Goal: Communication & Community: Answer question/provide support

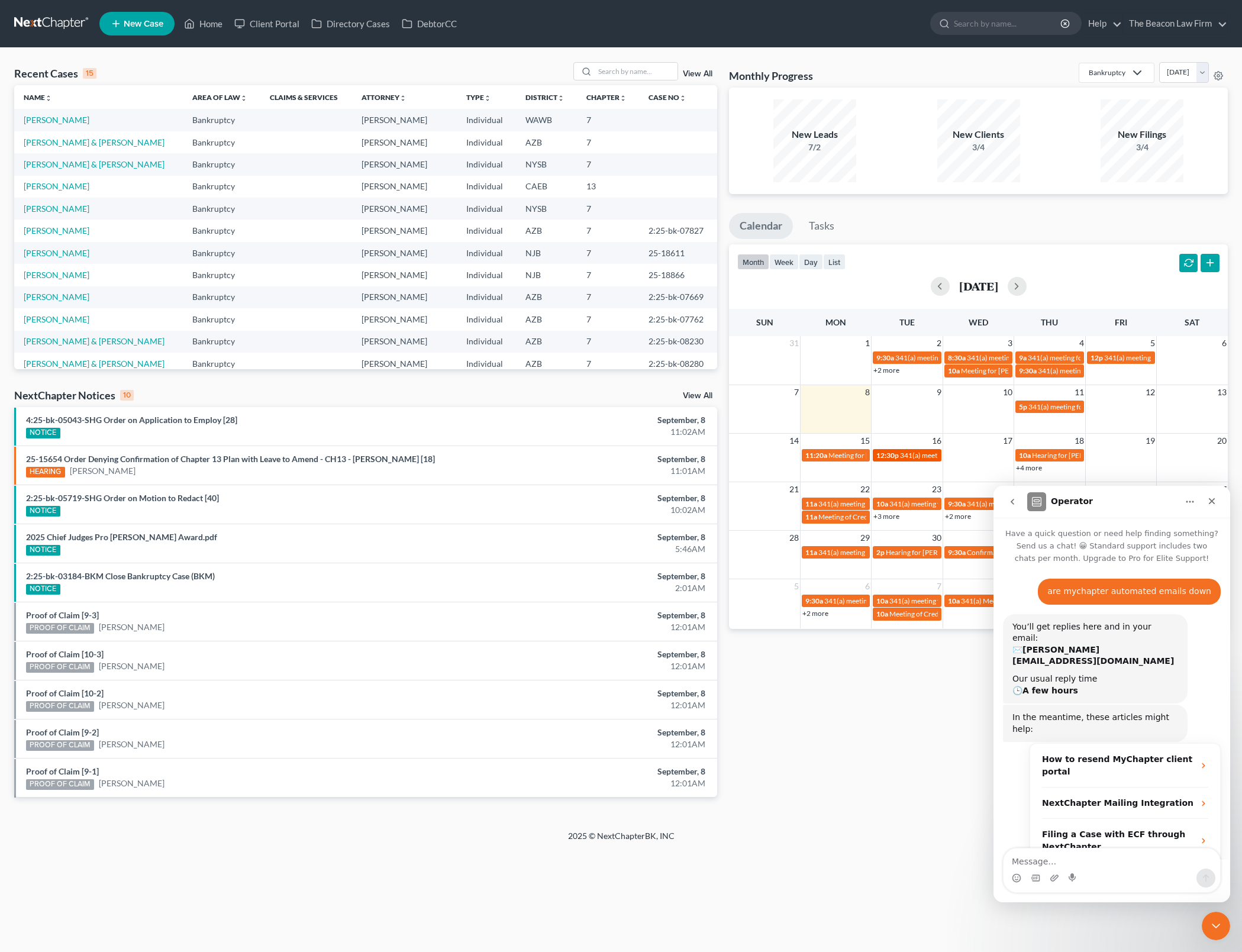
scroll to position [92, 0]
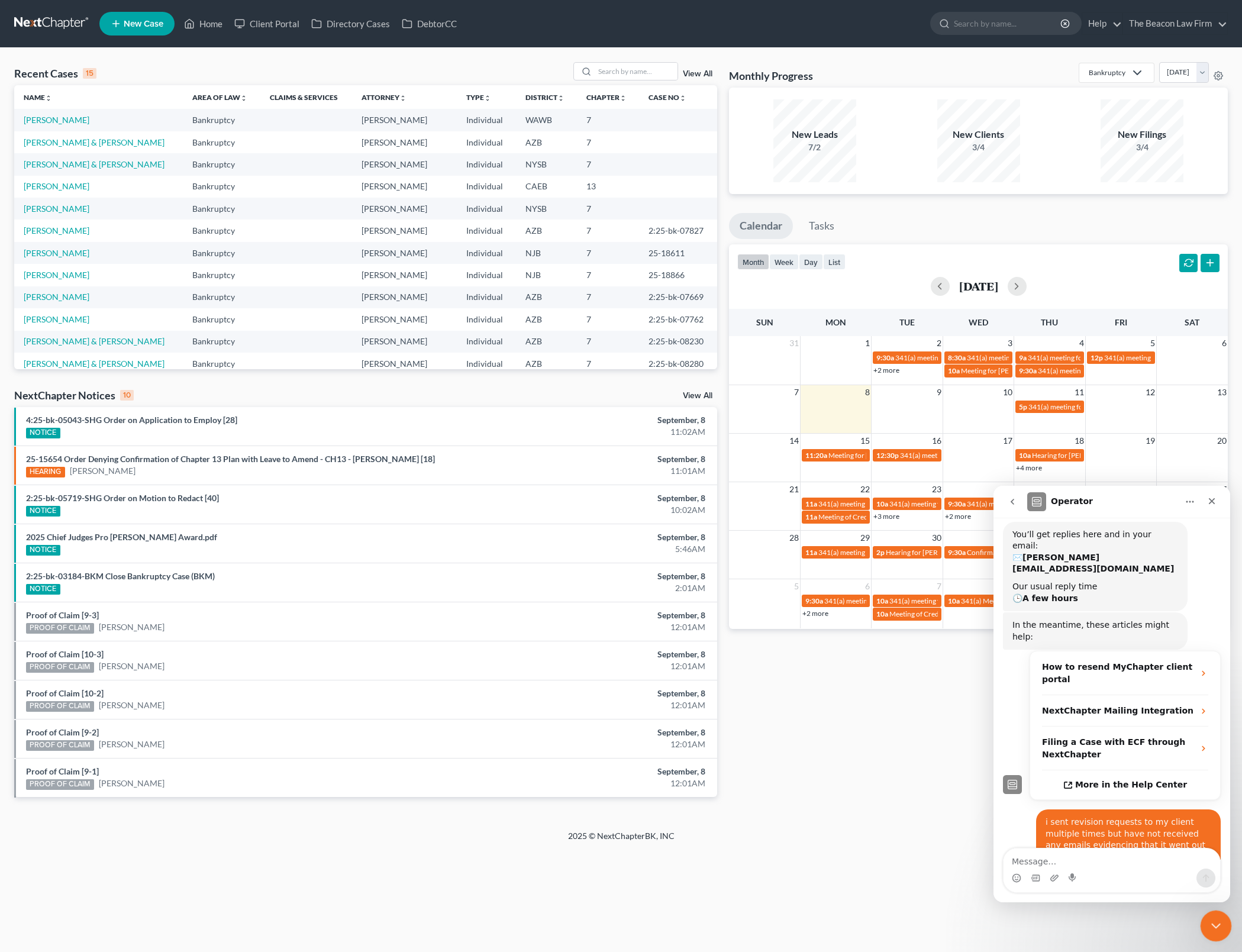
drag, startPoint x: 1216, startPoint y: 928, endPoint x: 2396, endPoint y: 1829, distance: 1484.7
click at [1217, 930] on icon "Close Intercom Messenger" at bounding box center [1214, 924] width 14 height 14
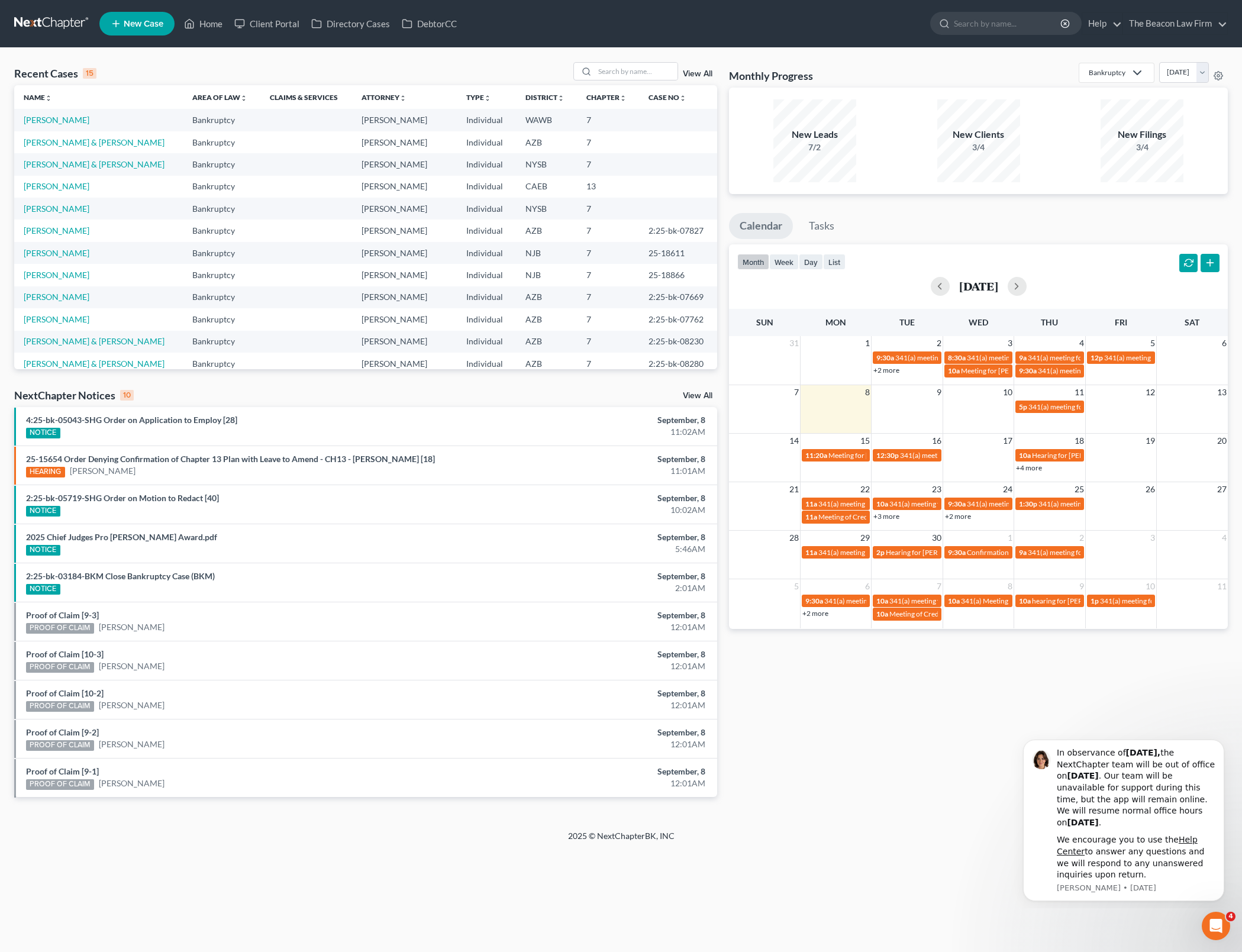
scroll to position [0, 0]
click at [1222, 742] on icon "Dismiss notification" at bounding box center [1221, 743] width 7 height 7
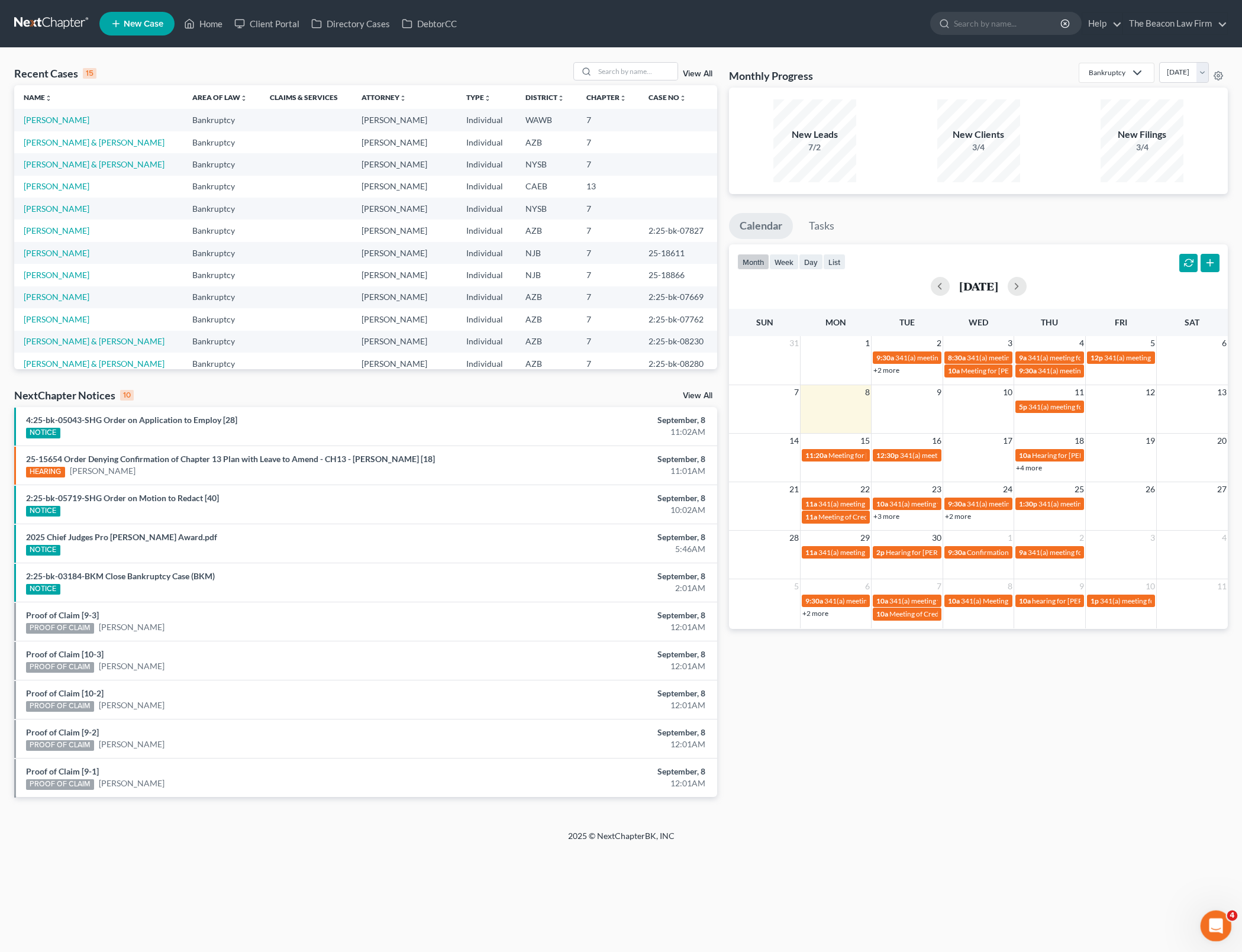
click at [1214, 920] on icon "Open Intercom Messenger" at bounding box center [1214, 924] width 8 height 9
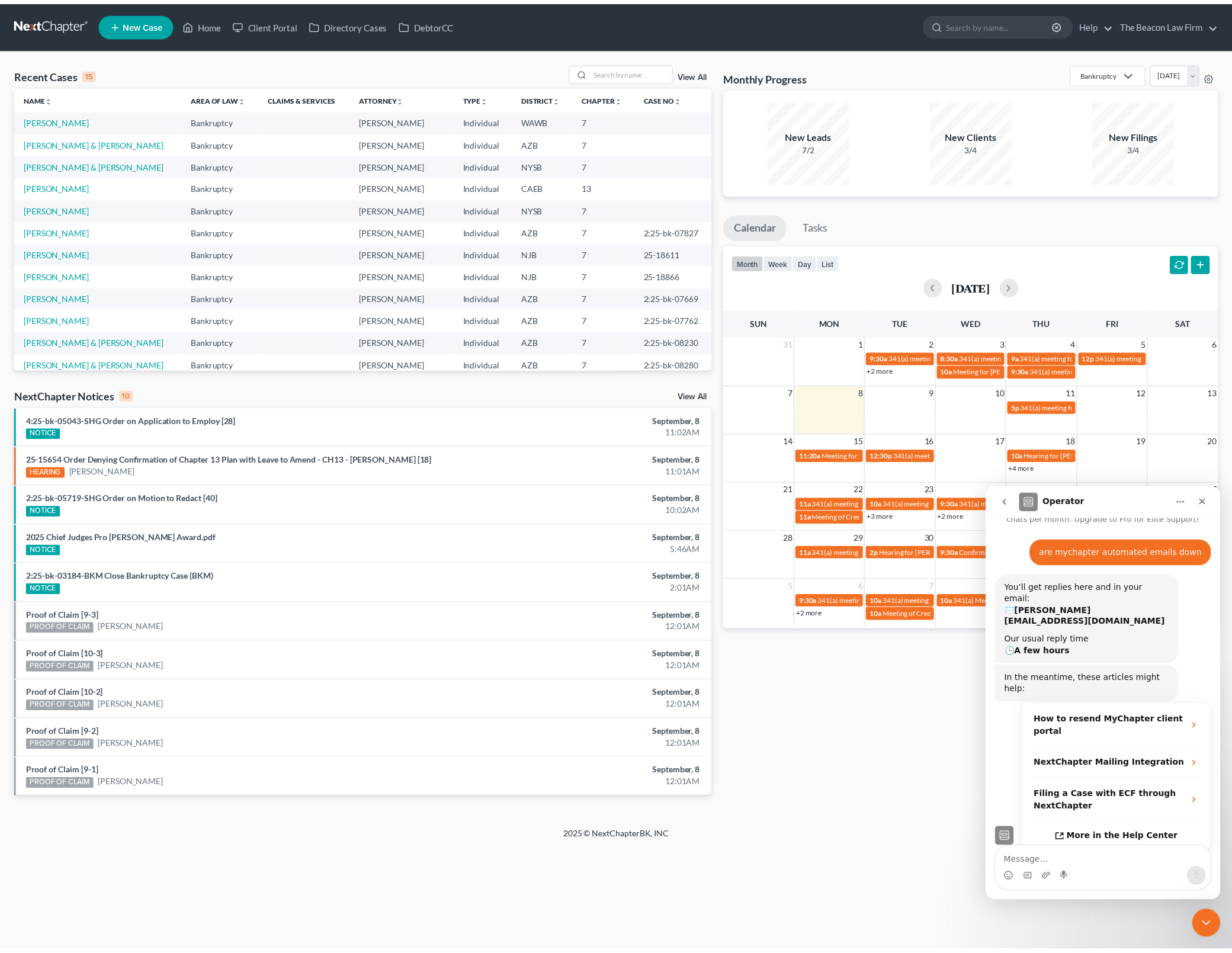
scroll to position [92, 0]
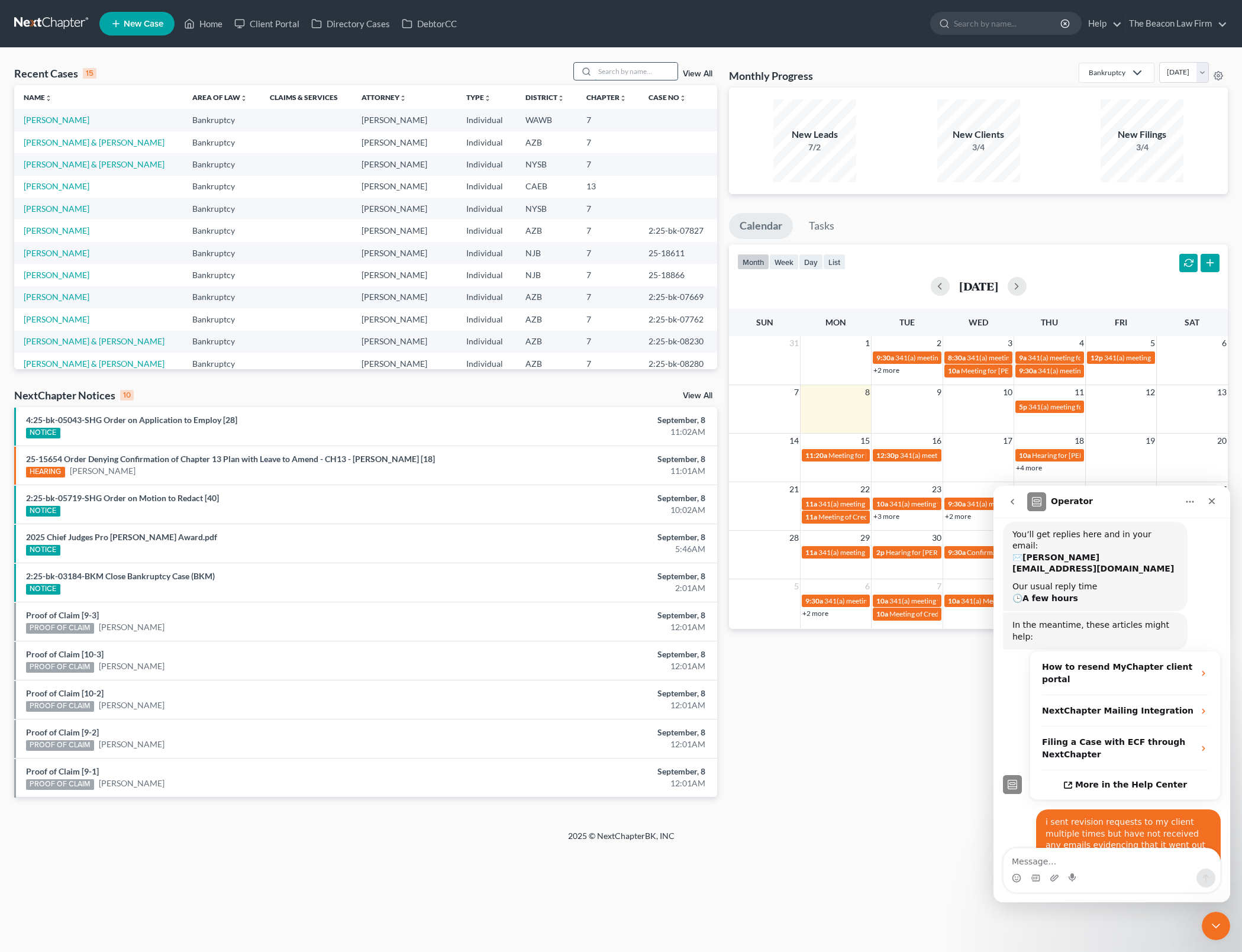
click at [616, 73] on input "search" at bounding box center [635, 71] width 83 height 17
type input "[PERSON_NAME]"
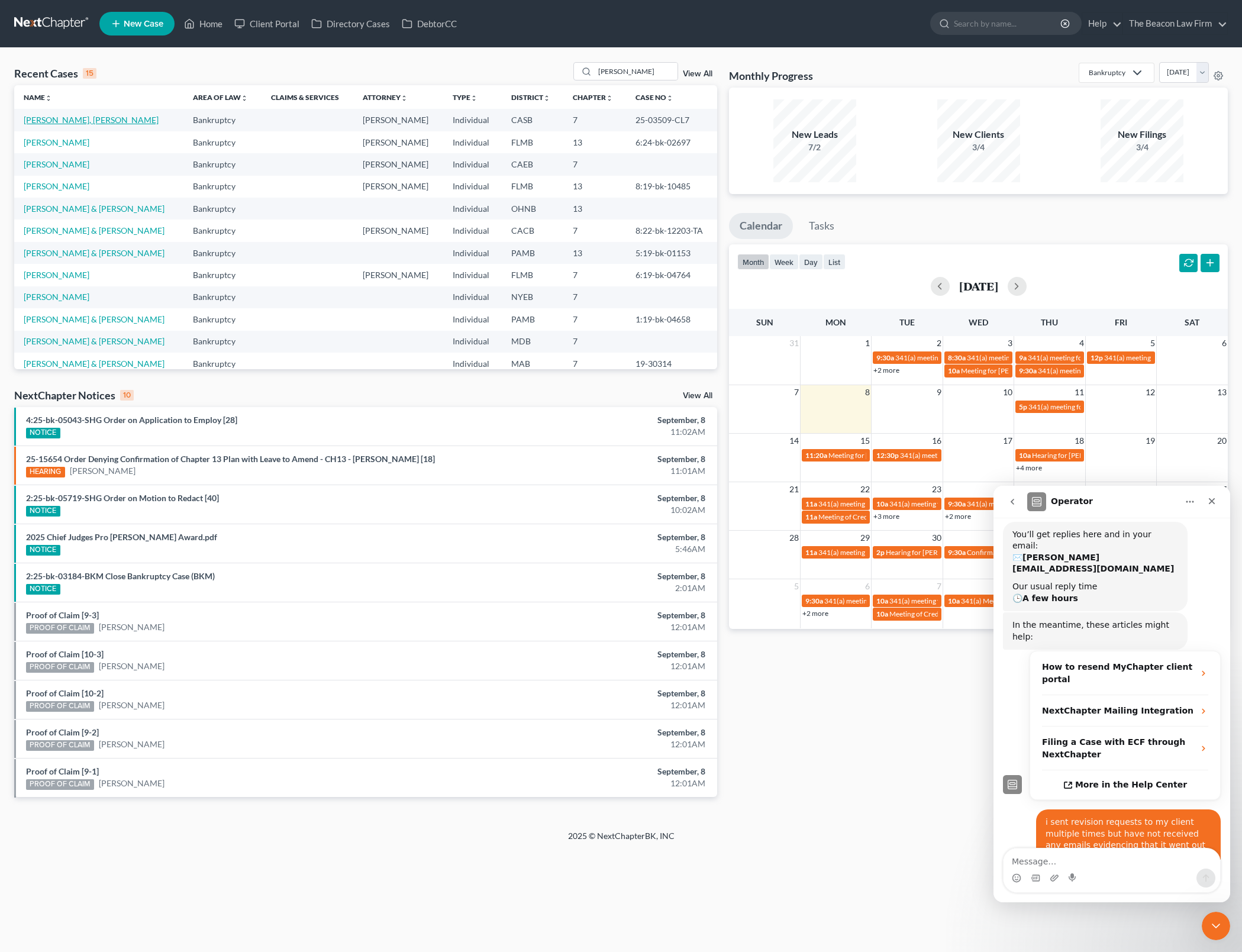
click at [75, 123] on link "[PERSON_NAME], [PERSON_NAME]" at bounding box center [91, 119] width 135 height 10
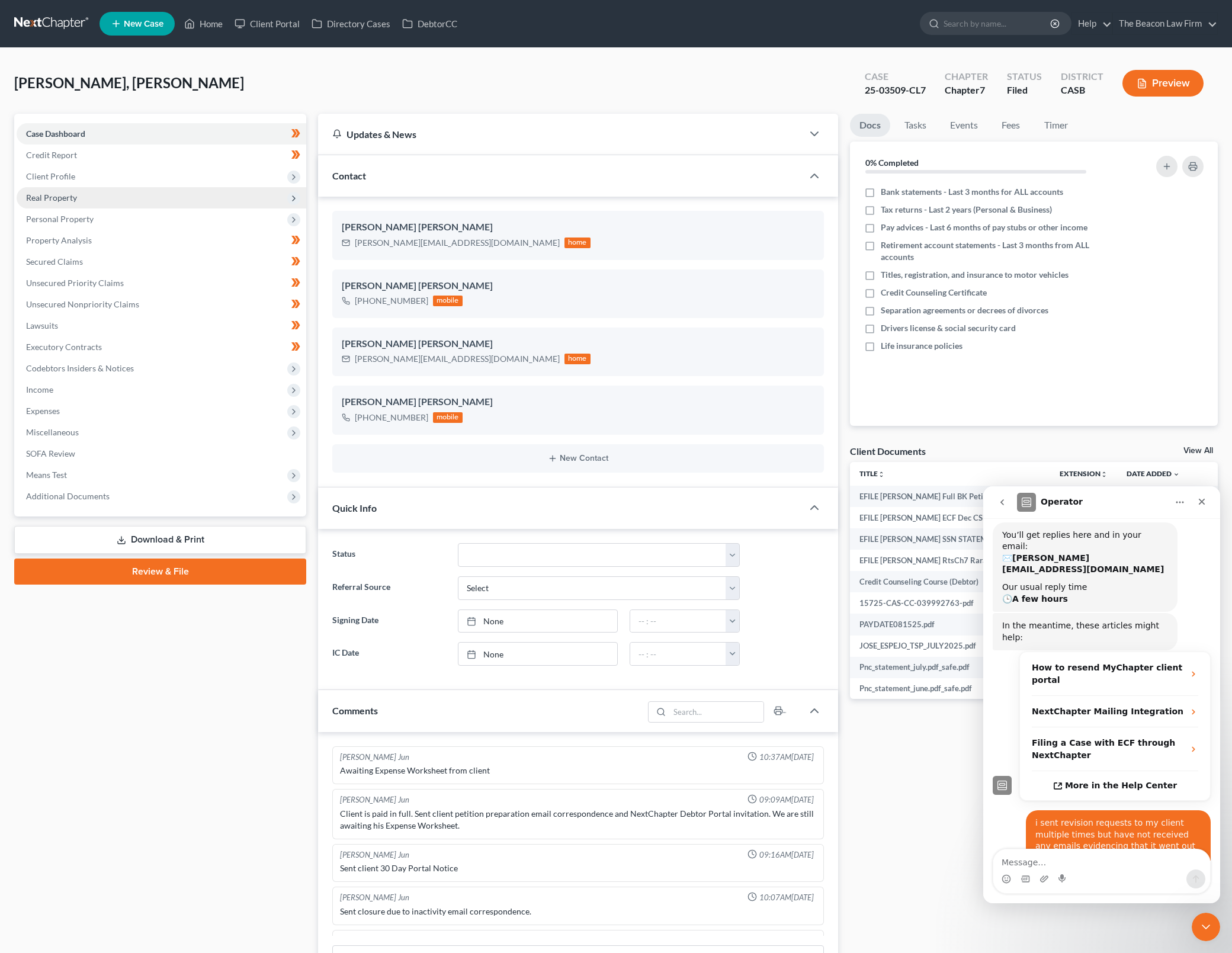
scroll to position [1341, 0]
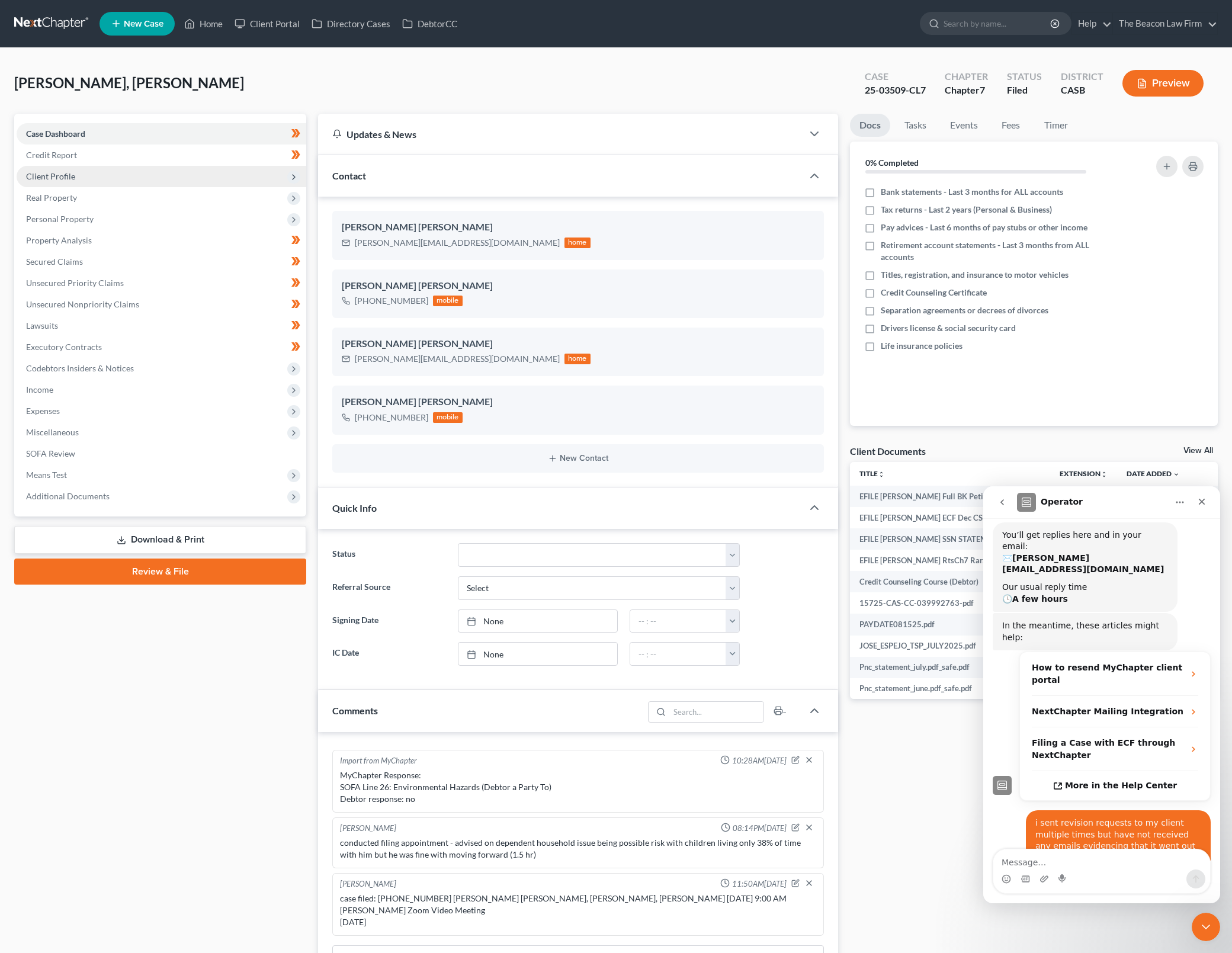
click at [196, 180] on span "Client Profile" at bounding box center [161, 177] width 289 height 22
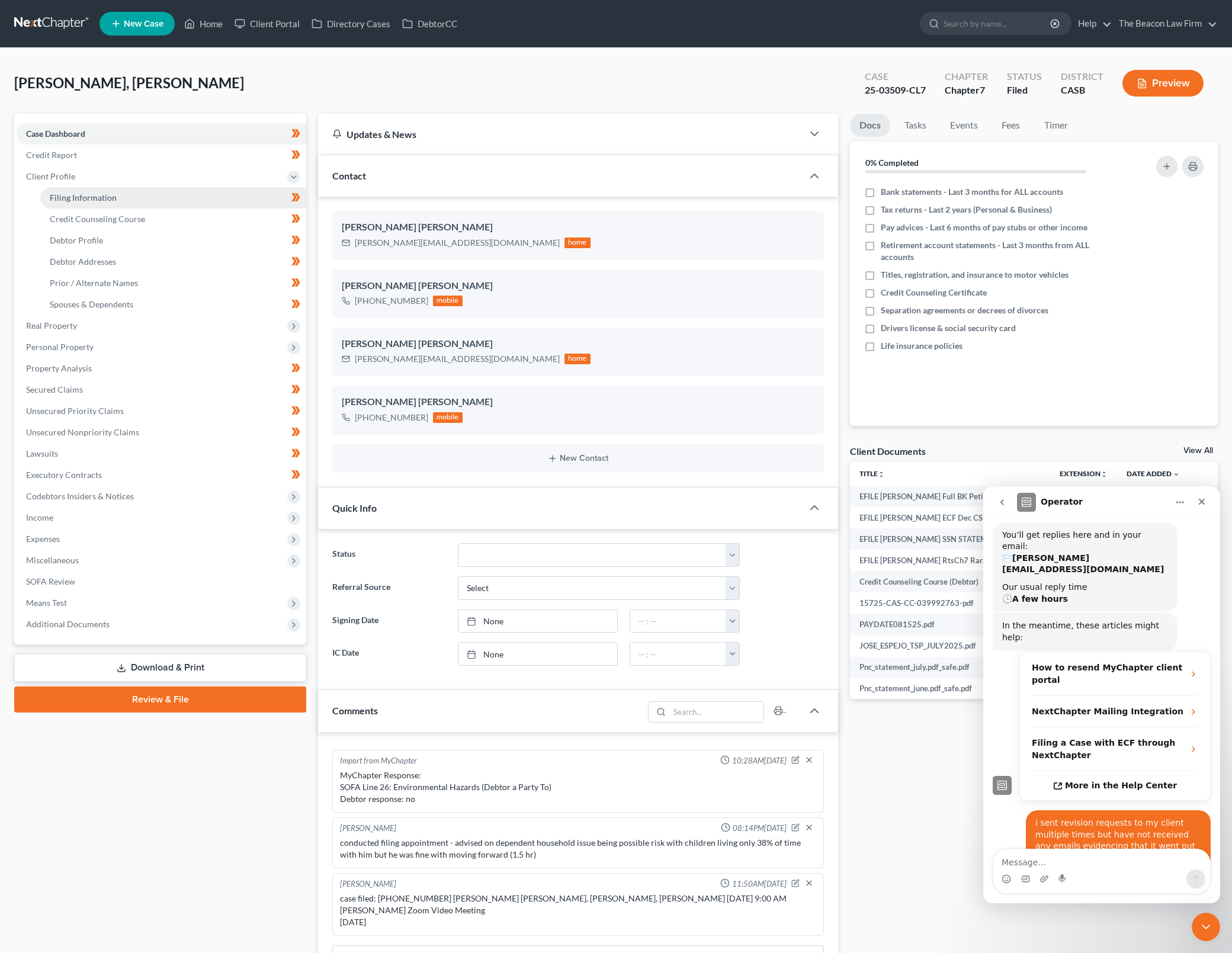
click at [195, 203] on link "Filing Information" at bounding box center [173, 198] width 266 height 22
select select "1"
select select "0"
select select "3"
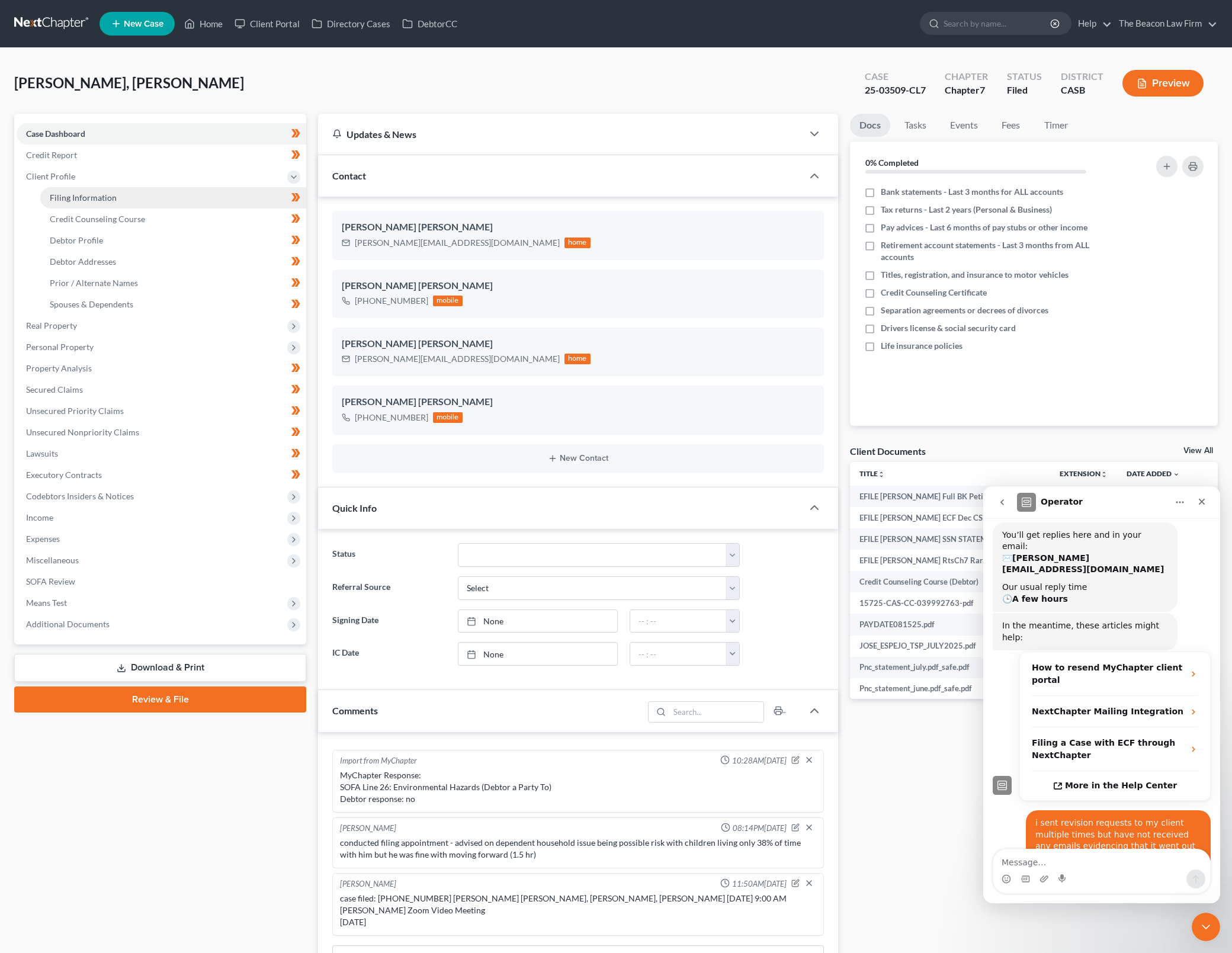
select select "4"
select select "0"
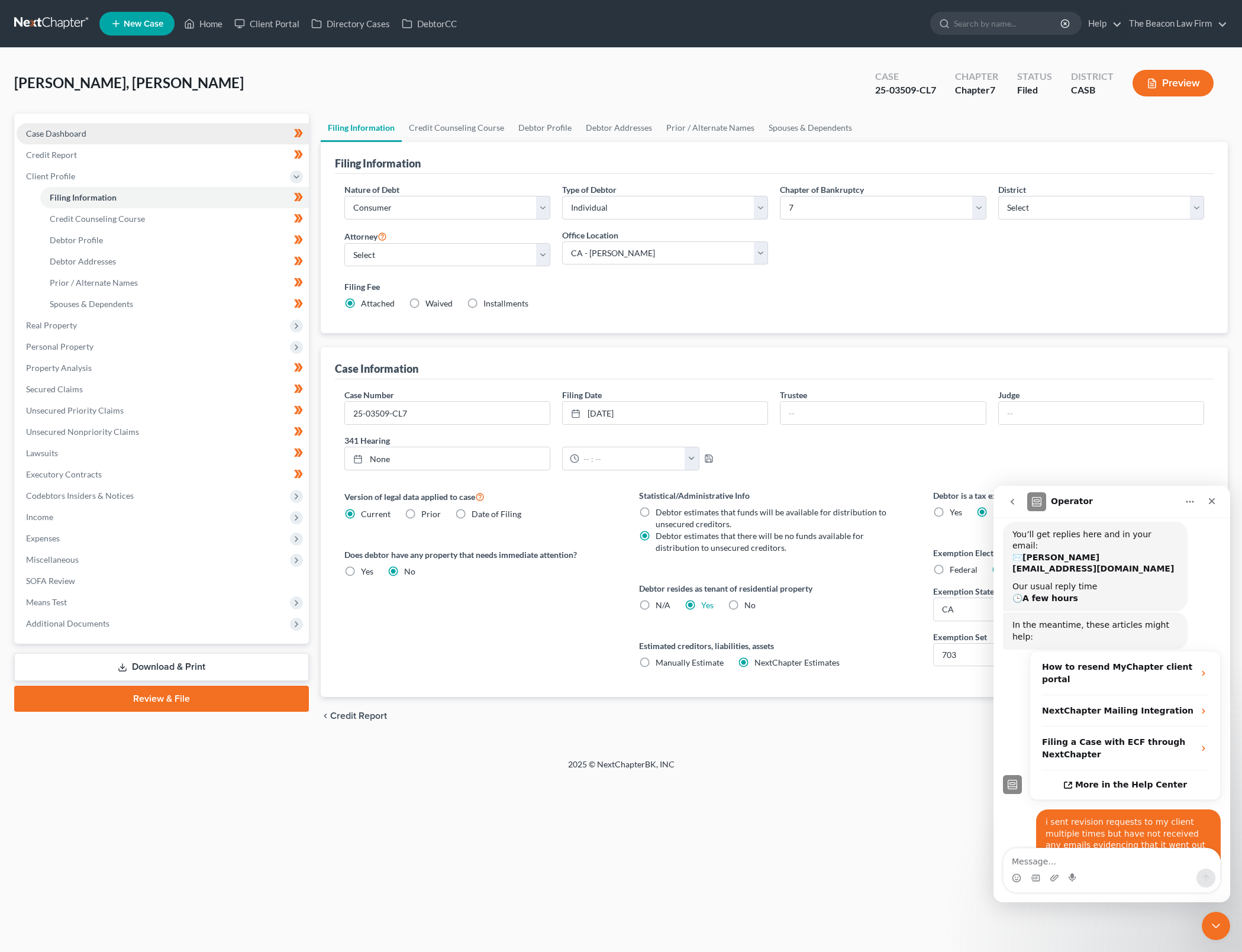
click at [196, 125] on link "Case Dashboard" at bounding box center [163, 134] width 292 height 22
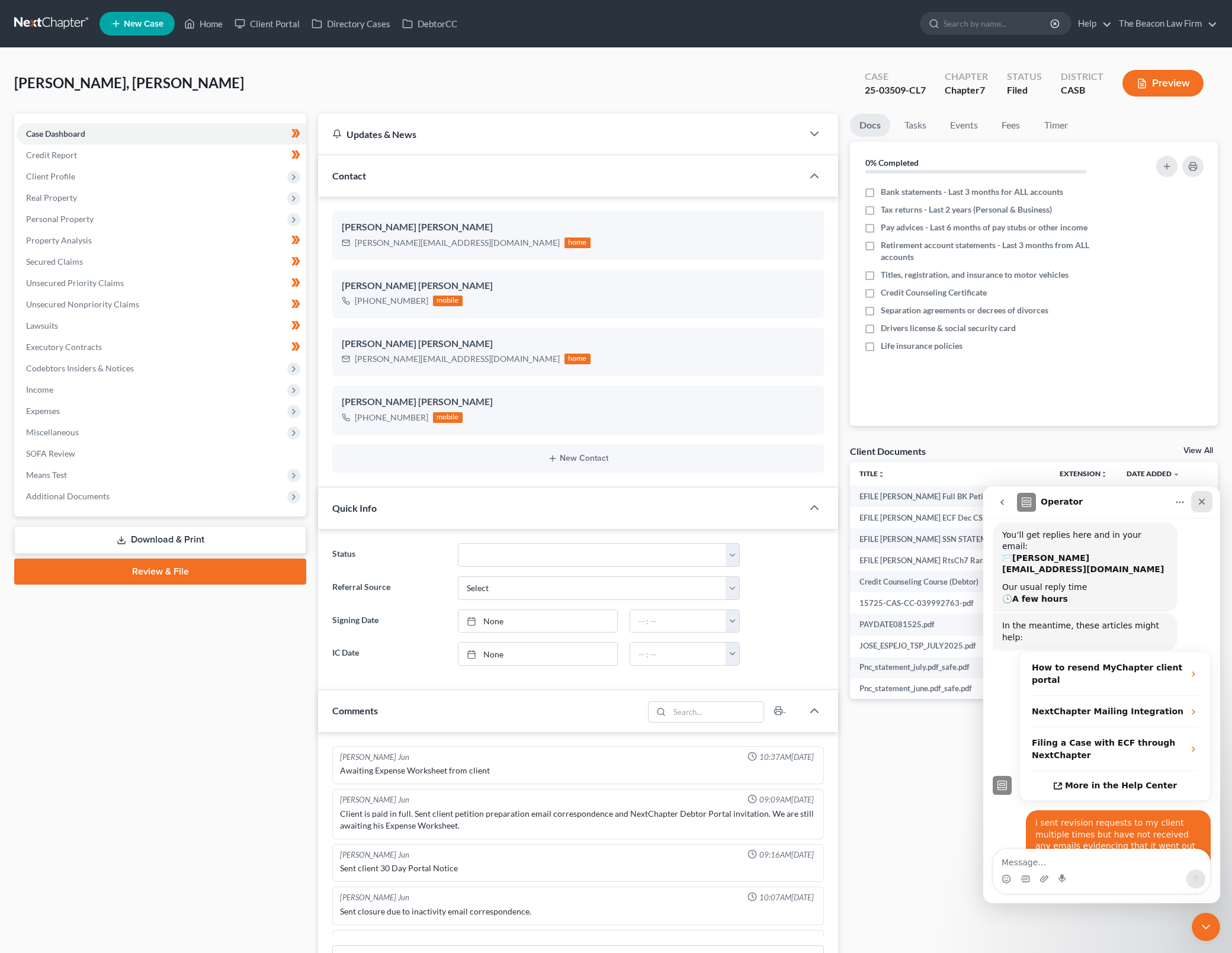
scroll to position [1341, 0]
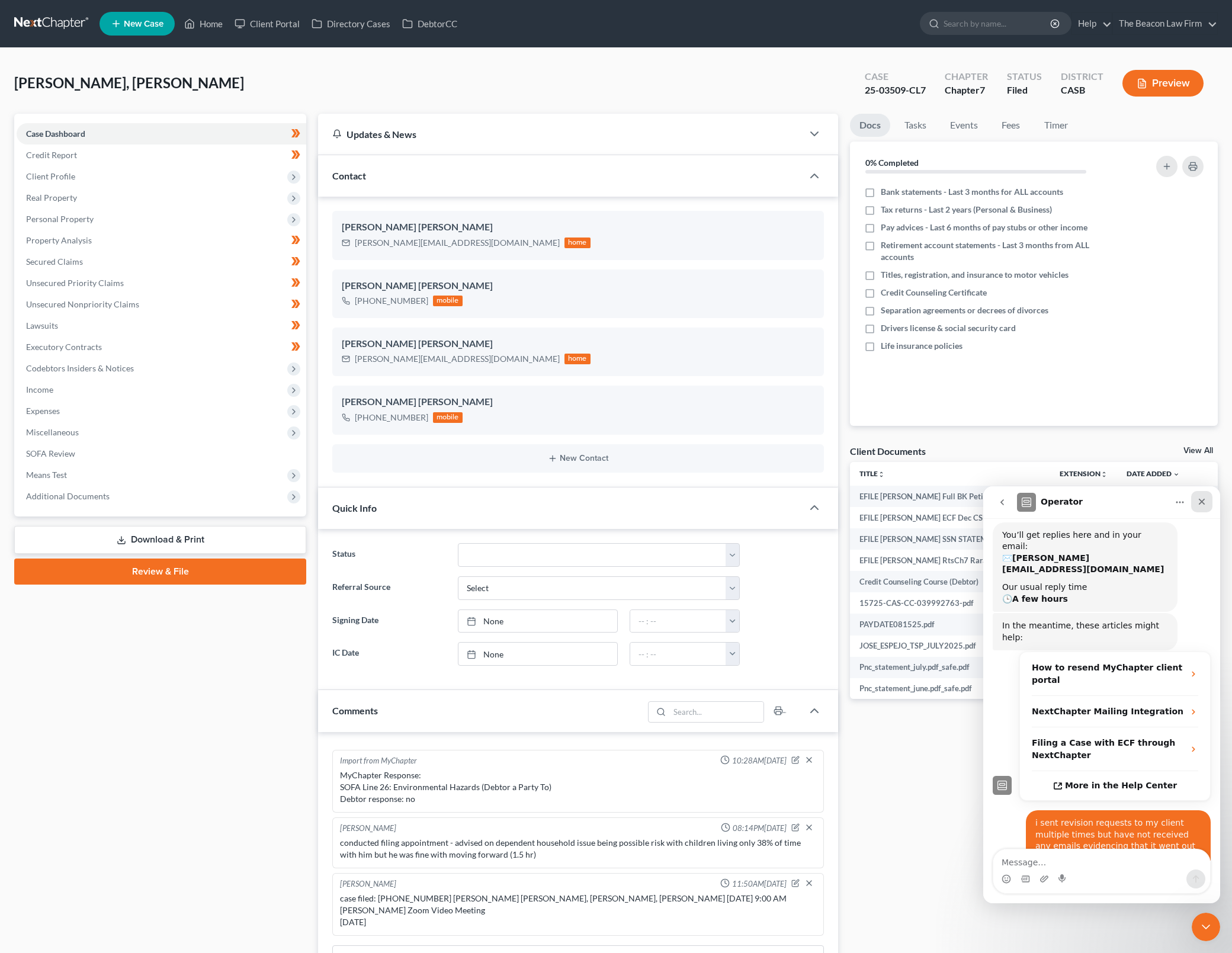
drag, startPoint x: 1204, startPoint y: 497, endPoint x: 2189, endPoint y: 963, distance: 1089.7
click at [1204, 497] on icon "Close" at bounding box center [1202, 502] width 9 height 9
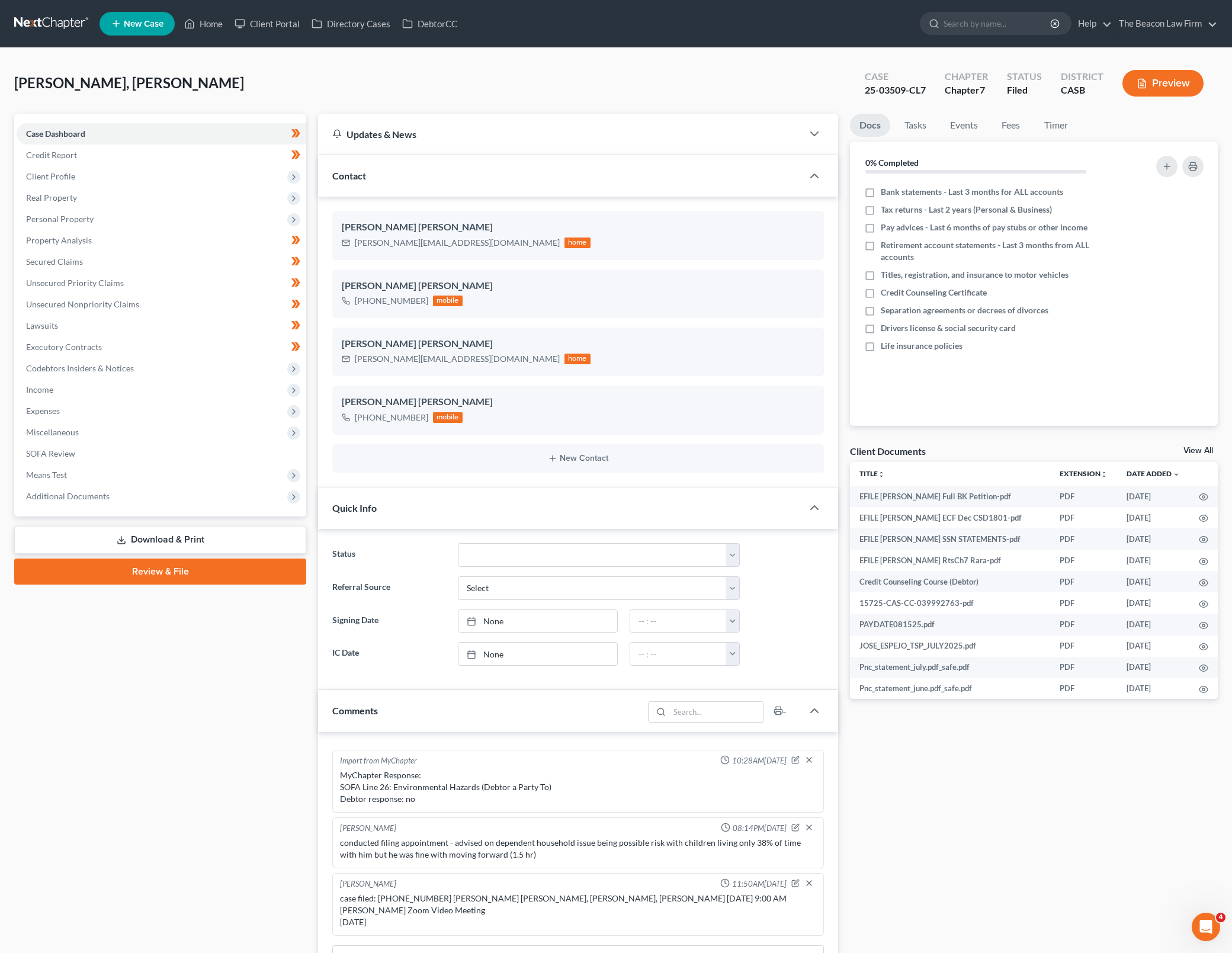
click at [1206, 452] on link "View All" at bounding box center [1198, 451] width 30 height 8
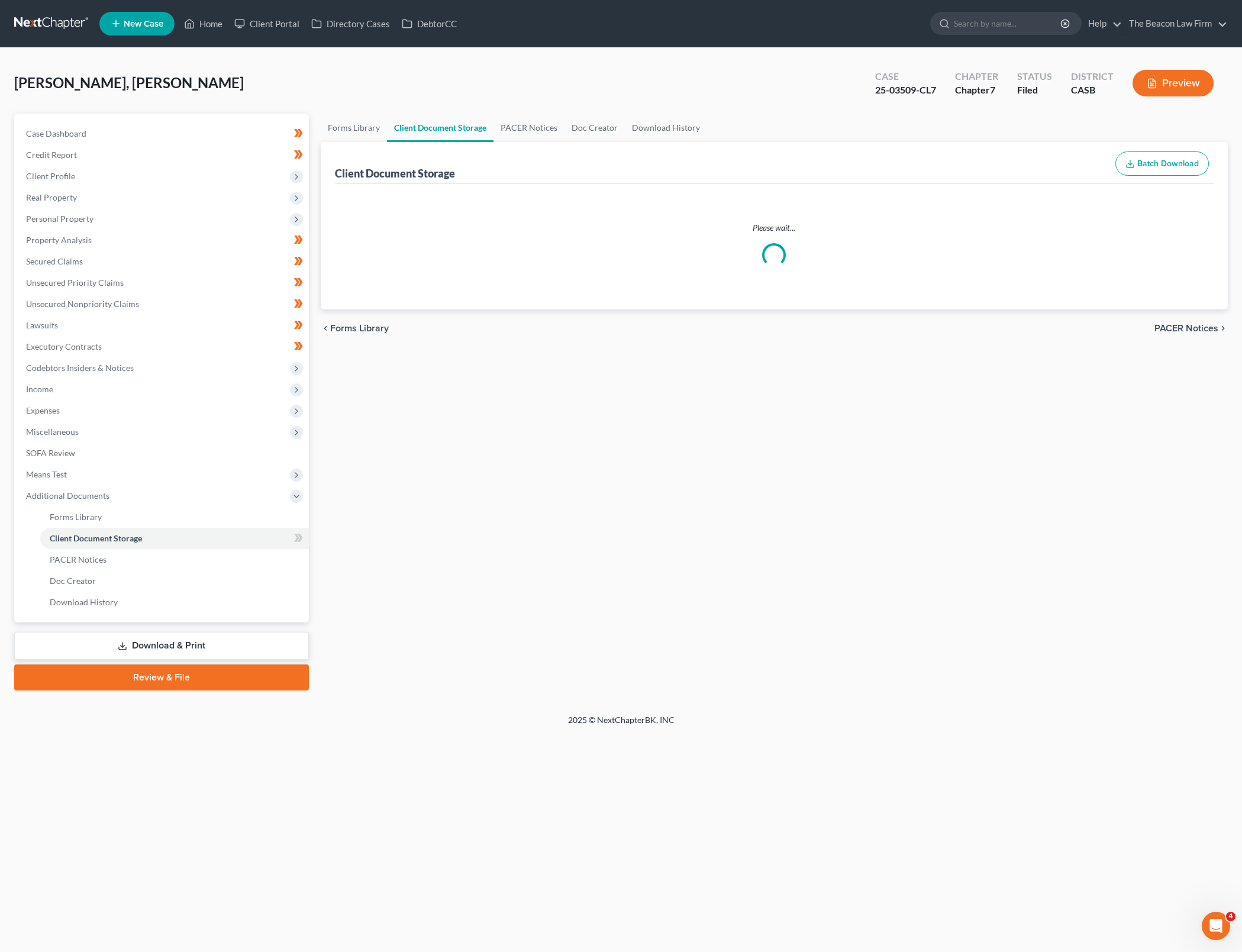
select select "0"
select select "5"
select select "3"
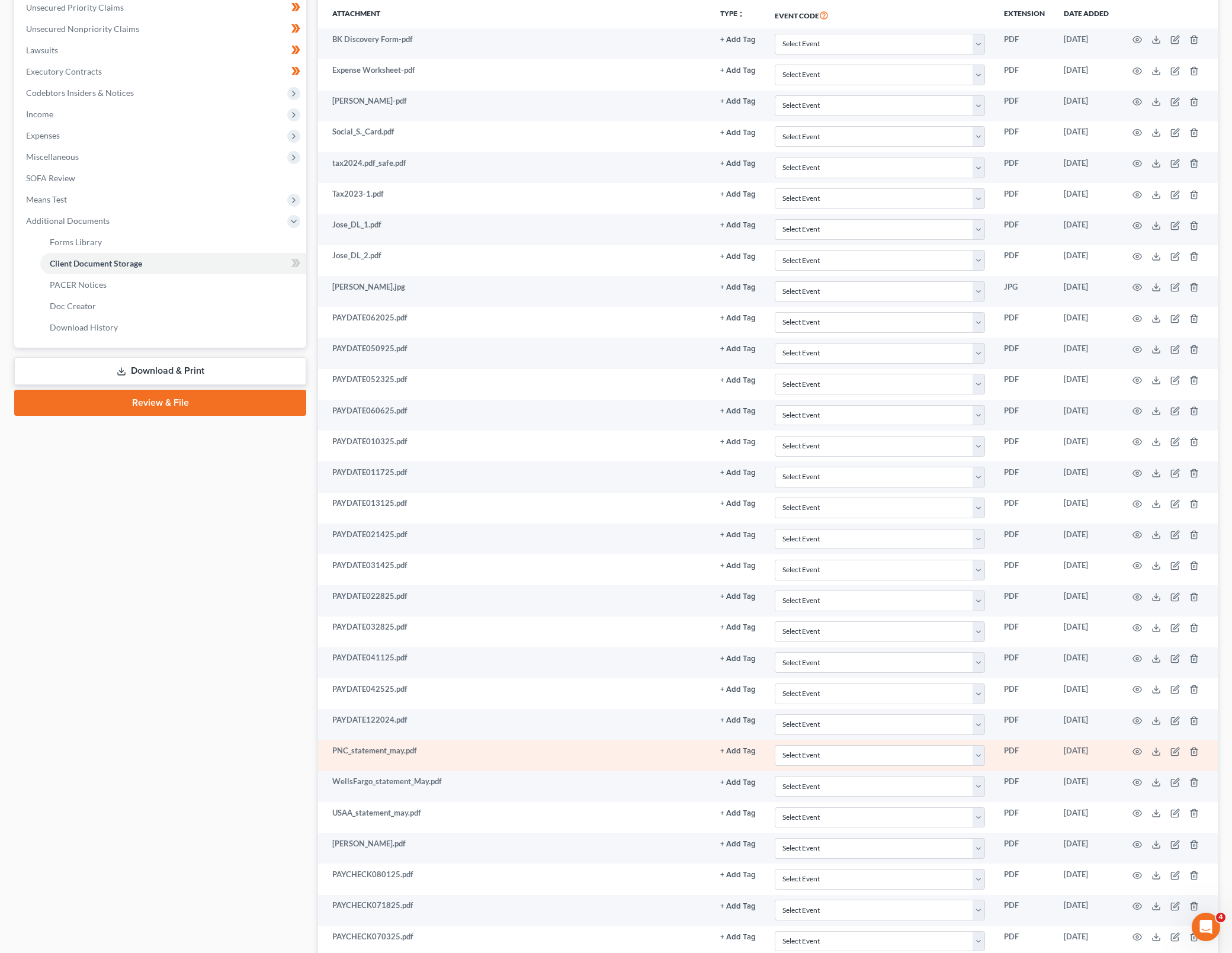
scroll to position [212, 0]
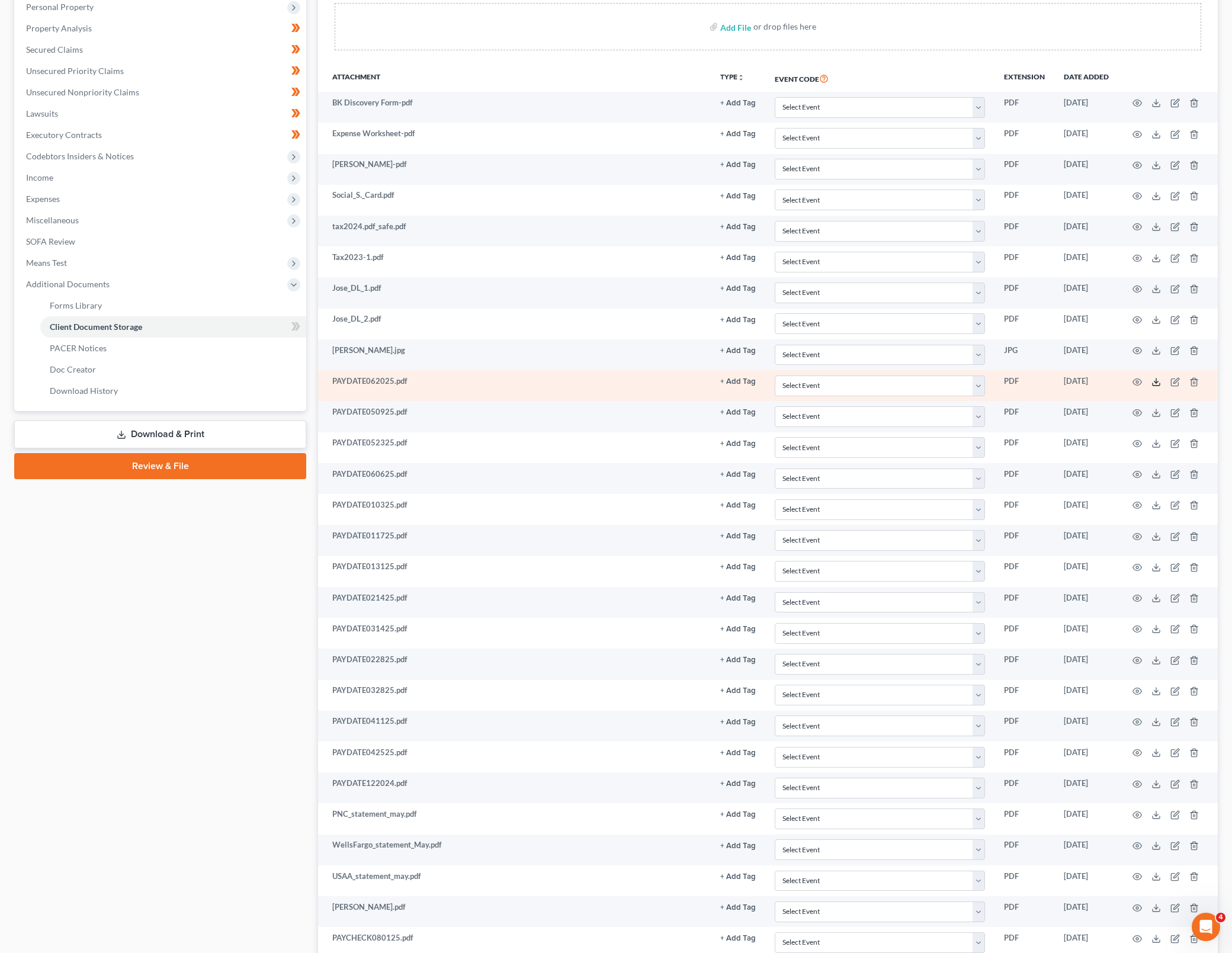
click at [1154, 381] on icon at bounding box center [1156, 382] width 9 height 9
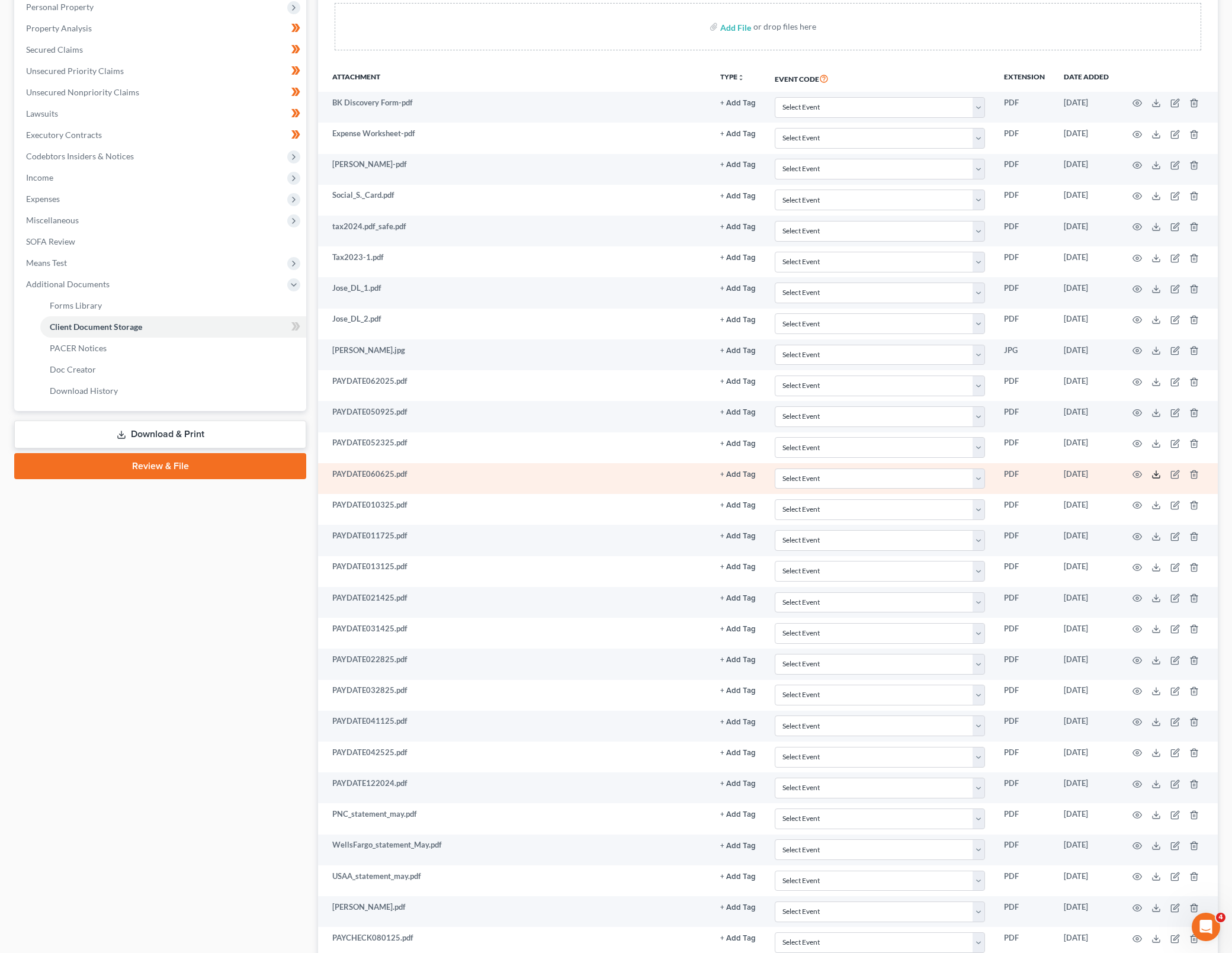
click at [1152, 475] on icon at bounding box center [1156, 474] width 9 height 9
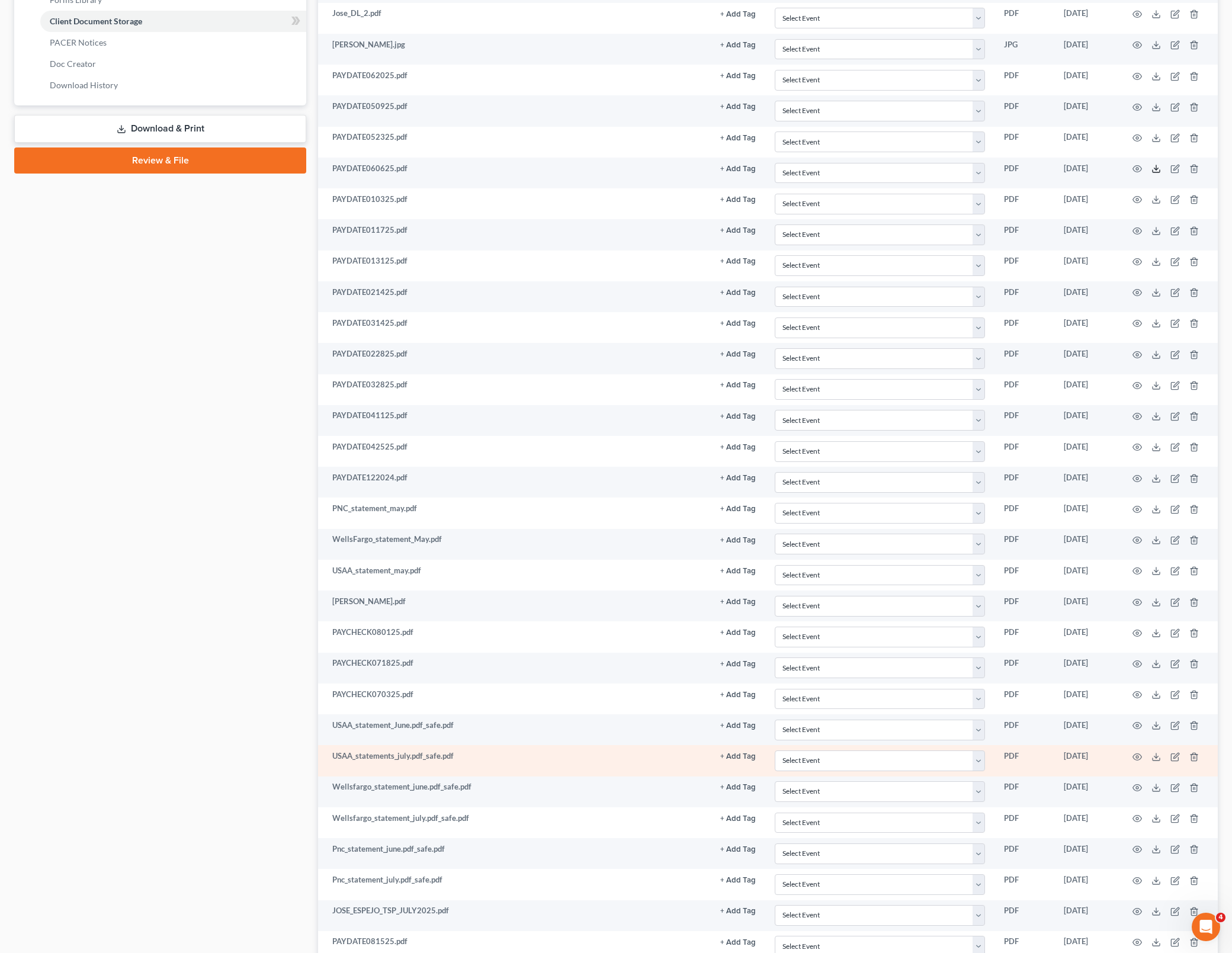
scroll to position [804, 0]
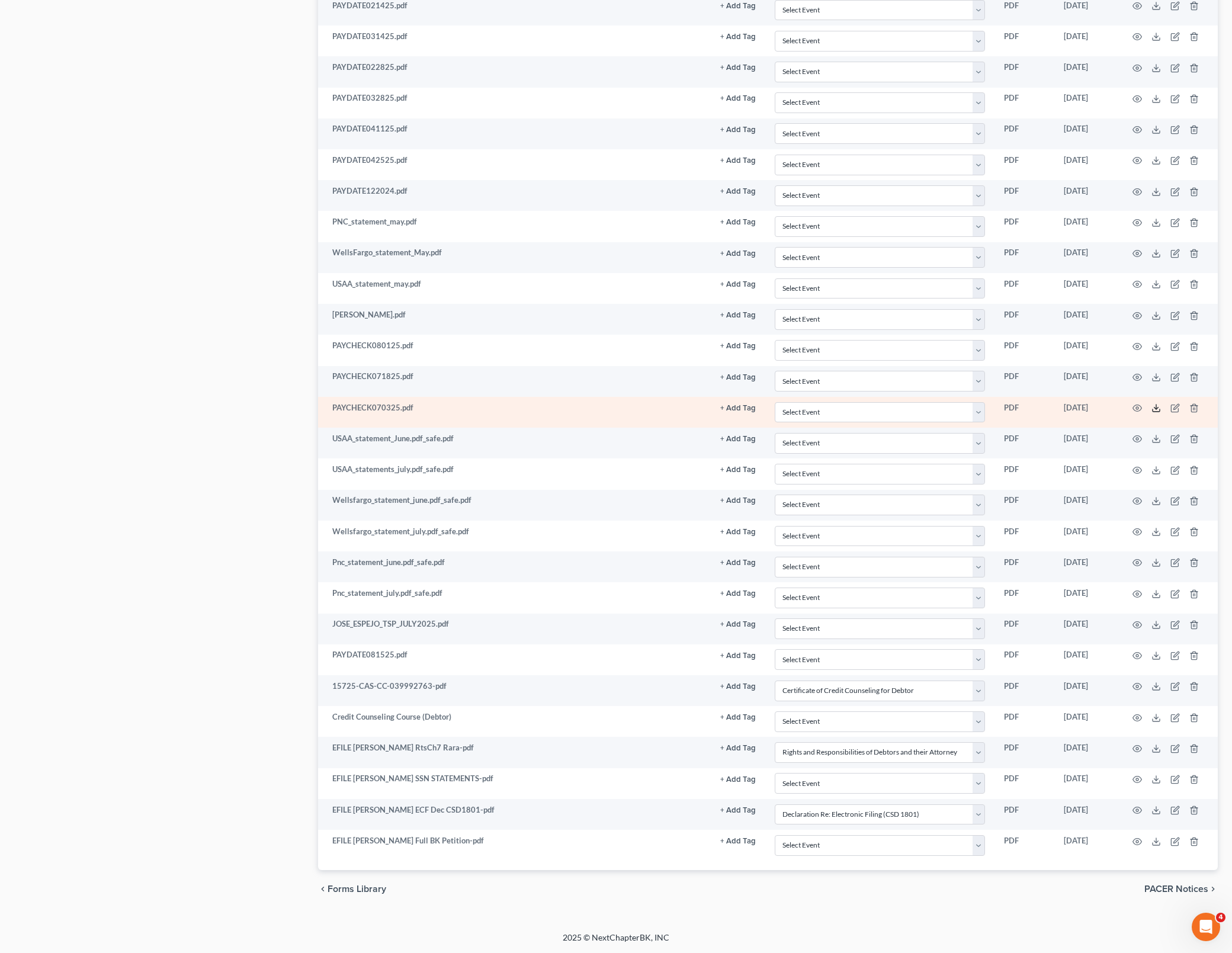
click at [1155, 405] on icon at bounding box center [1156, 408] width 9 height 9
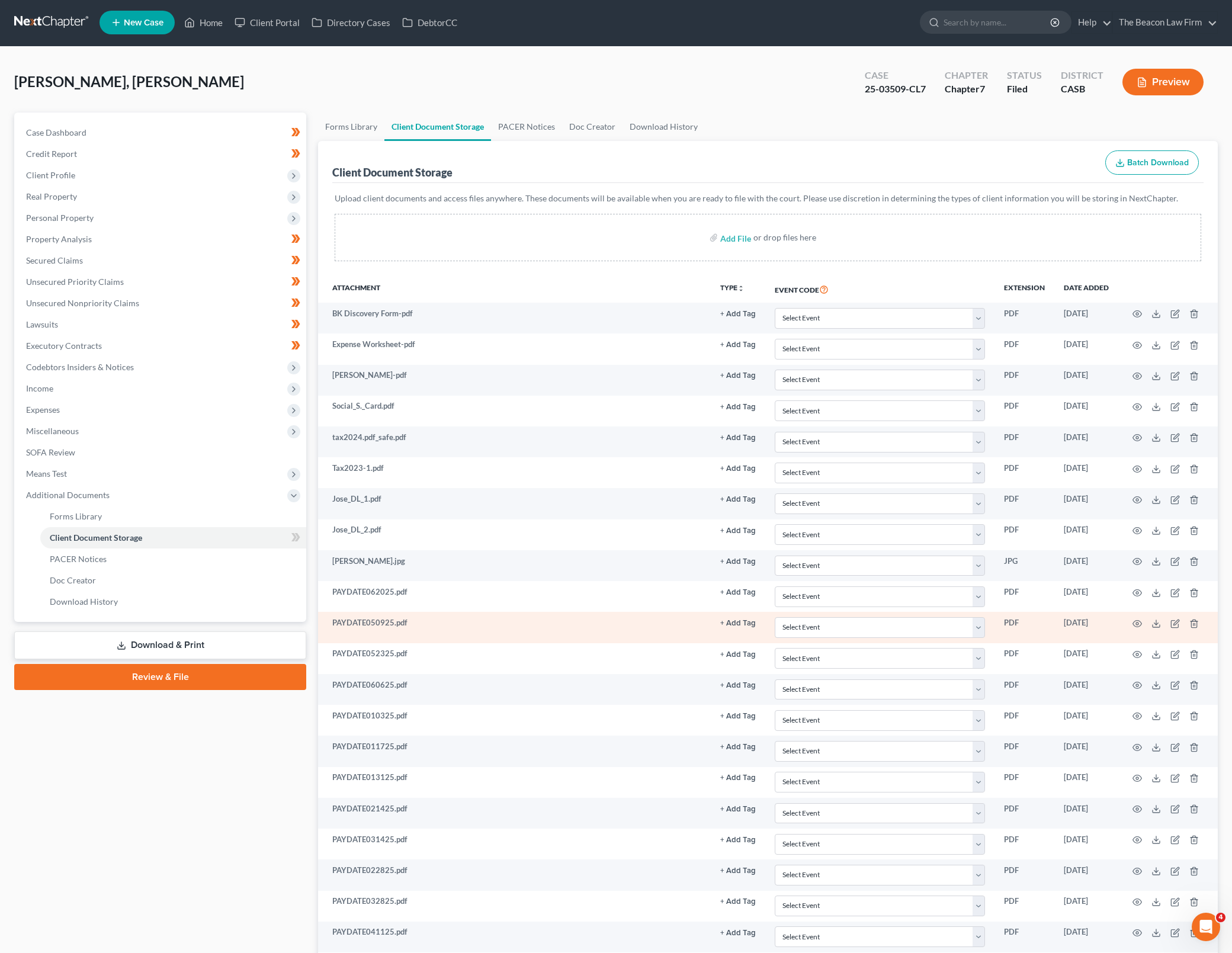
scroll to position [0, 0]
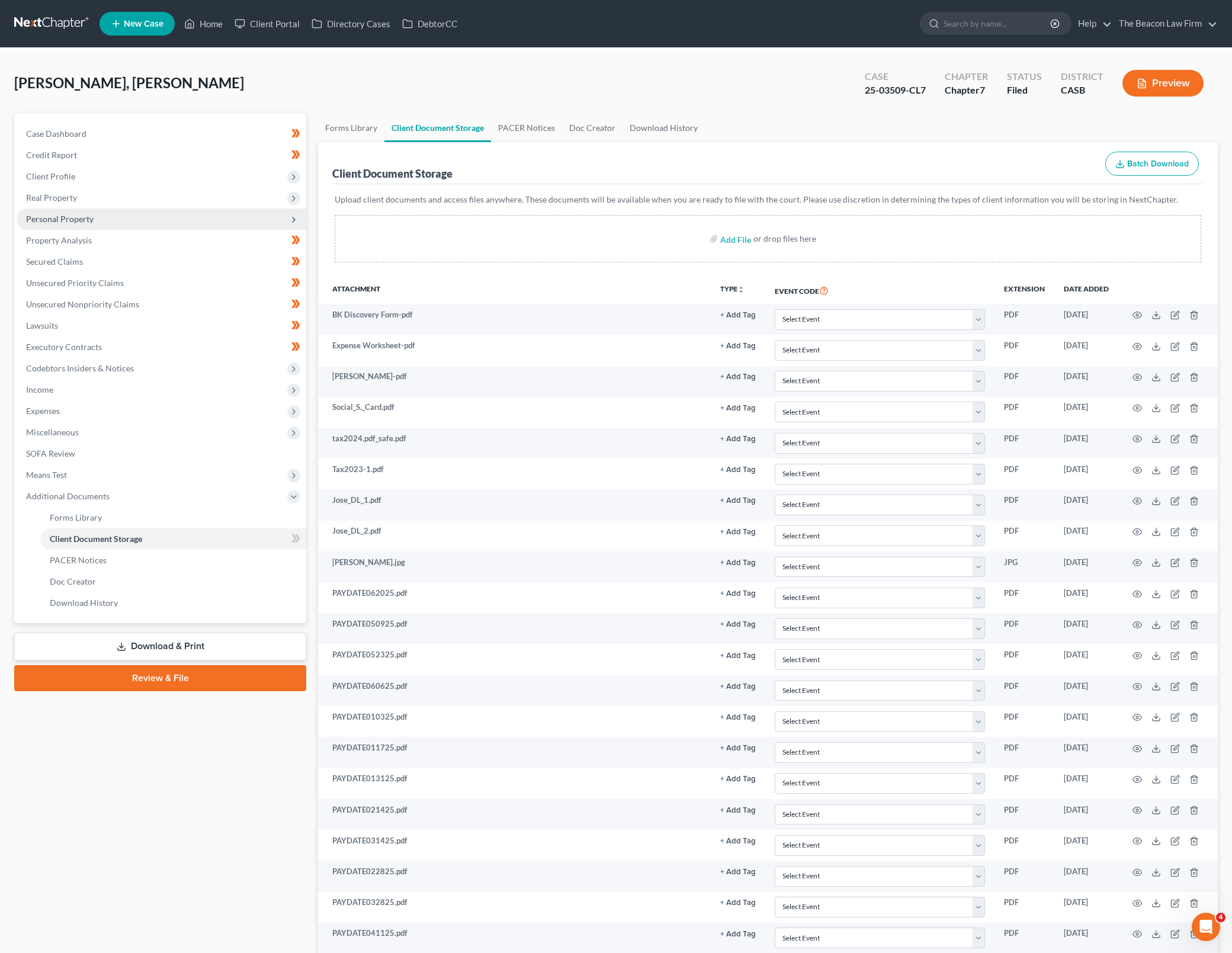
click at [164, 216] on span "Personal Property" at bounding box center [161, 219] width 289 height 22
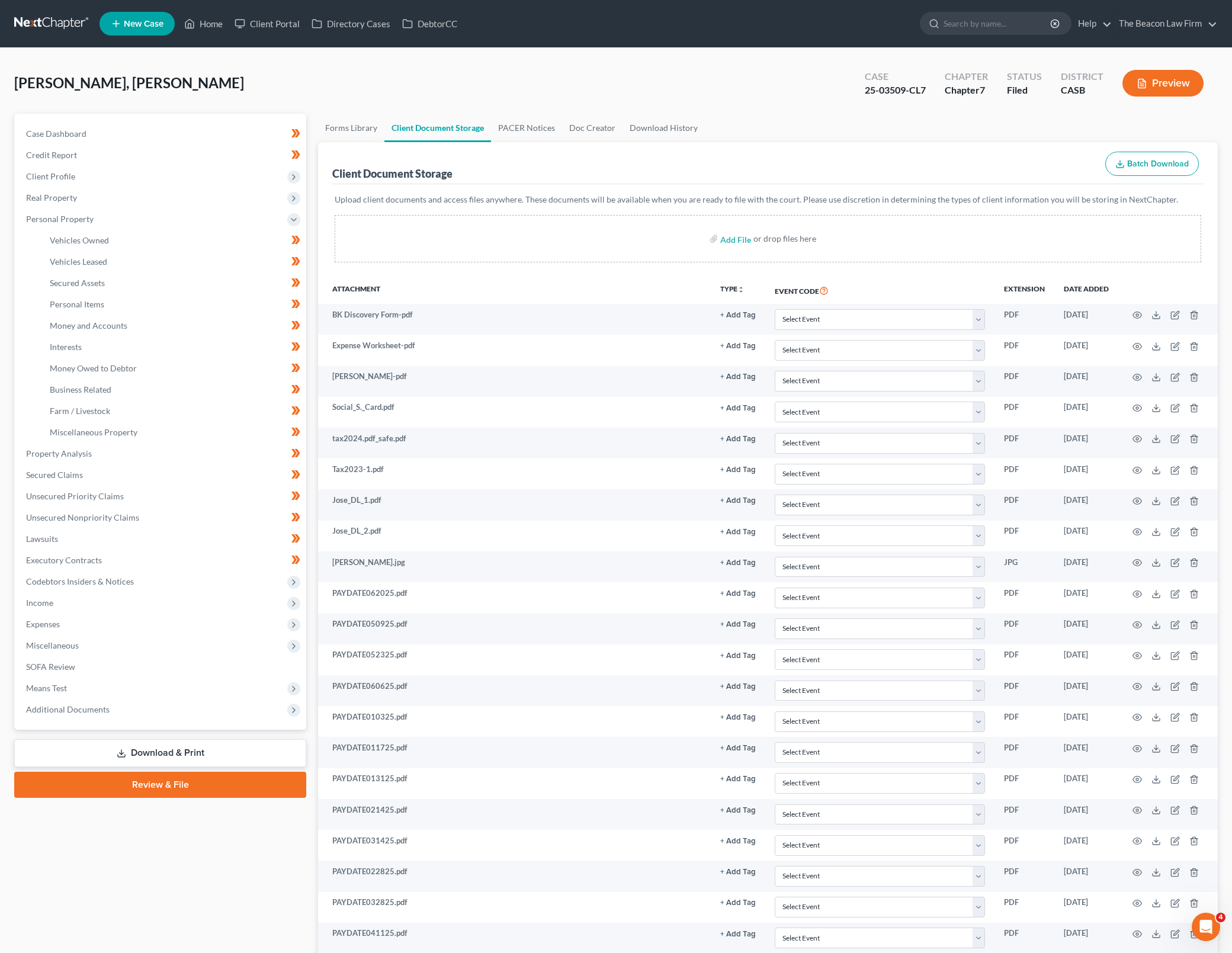
drag, startPoint x: 934, startPoint y: 153, endPoint x: 913, endPoint y: 223, distance: 73.1
click at [934, 153] on div "Client Document Storage Batch Download" at bounding box center [768, 163] width 871 height 42
click at [182, 235] on link "Vehicles Owned" at bounding box center [173, 241] width 266 height 22
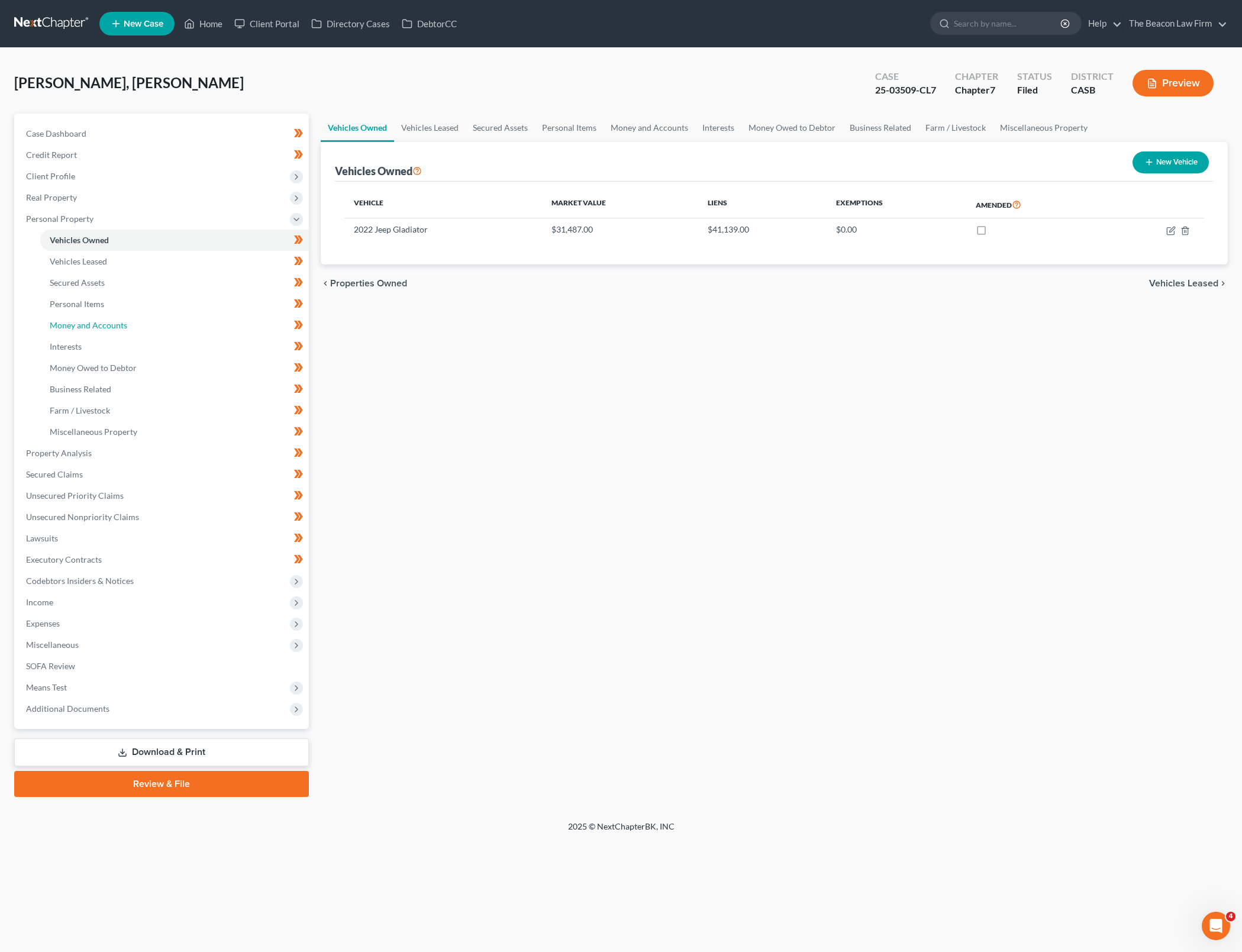
drag, startPoint x: 148, startPoint y: 327, endPoint x: 623, endPoint y: 59, distance: 545.4
click at [148, 327] on link "Money and Accounts" at bounding box center [175, 325] width 269 height 22
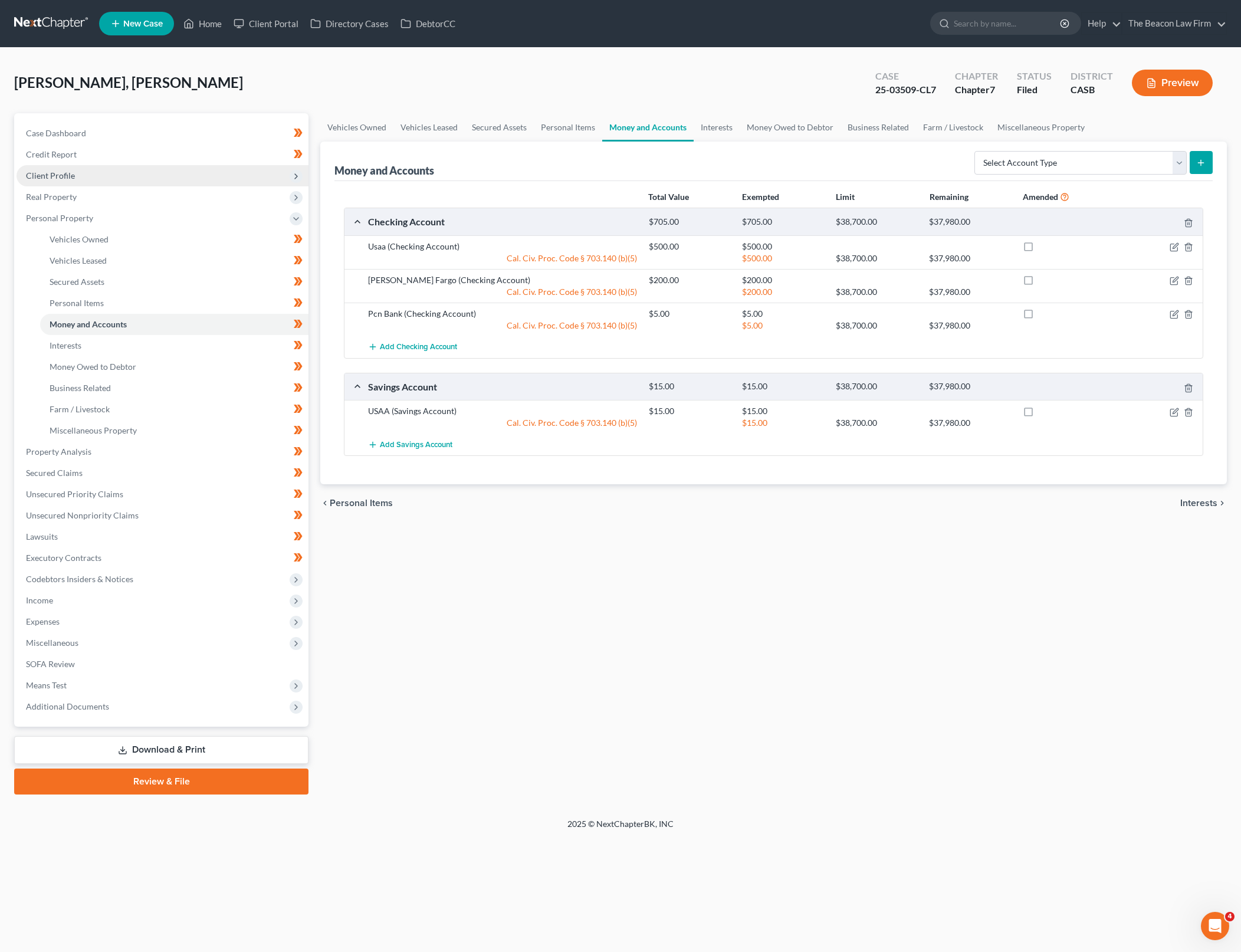
click at [159, 175] on span "Client Profile" at bounding box center [163, 176] width 292 height 21
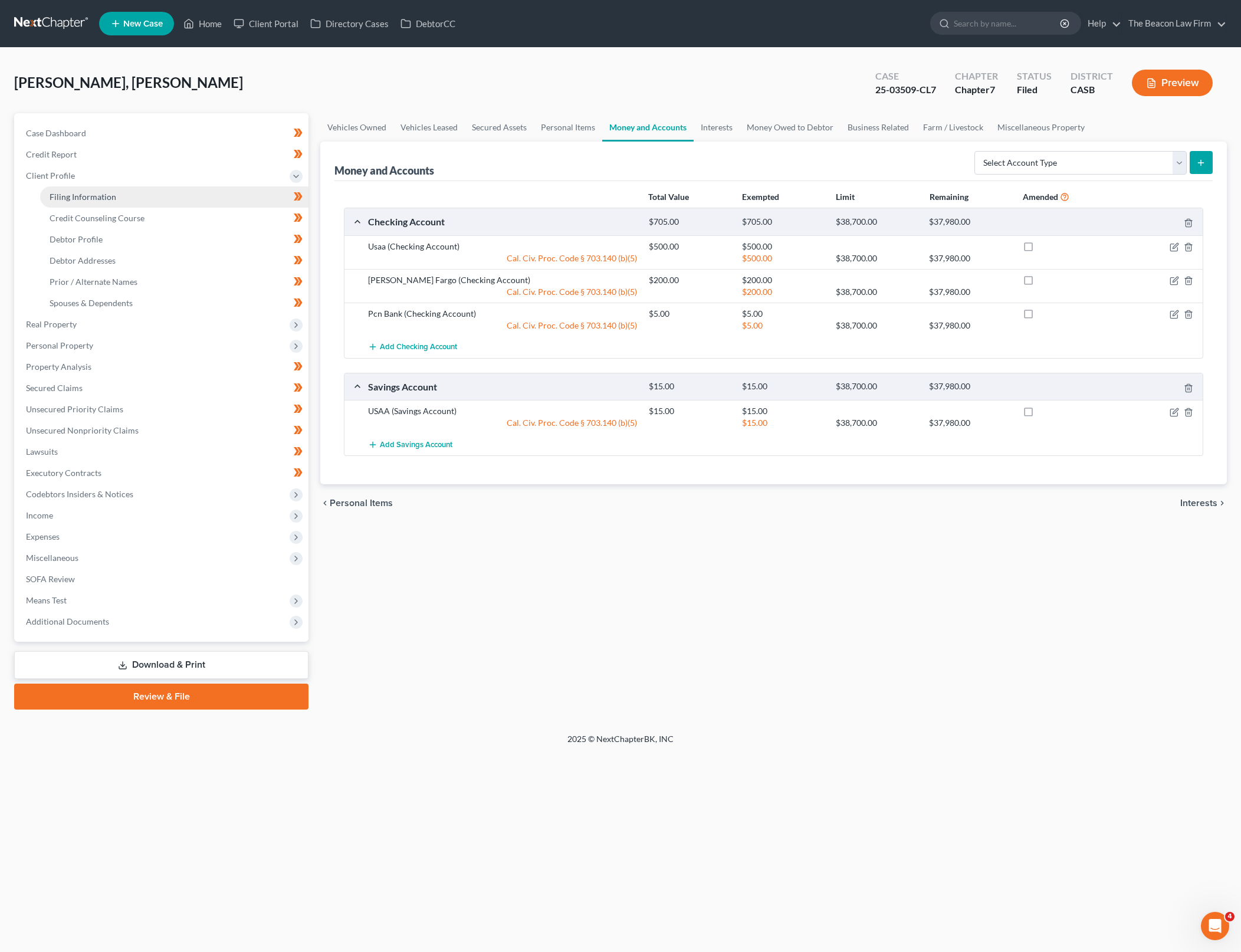
click at [179, 196] on link "Filing Information" at bounding box center [174, 197] width 268 height 21
select select "1"
select select "0"
select select "10"
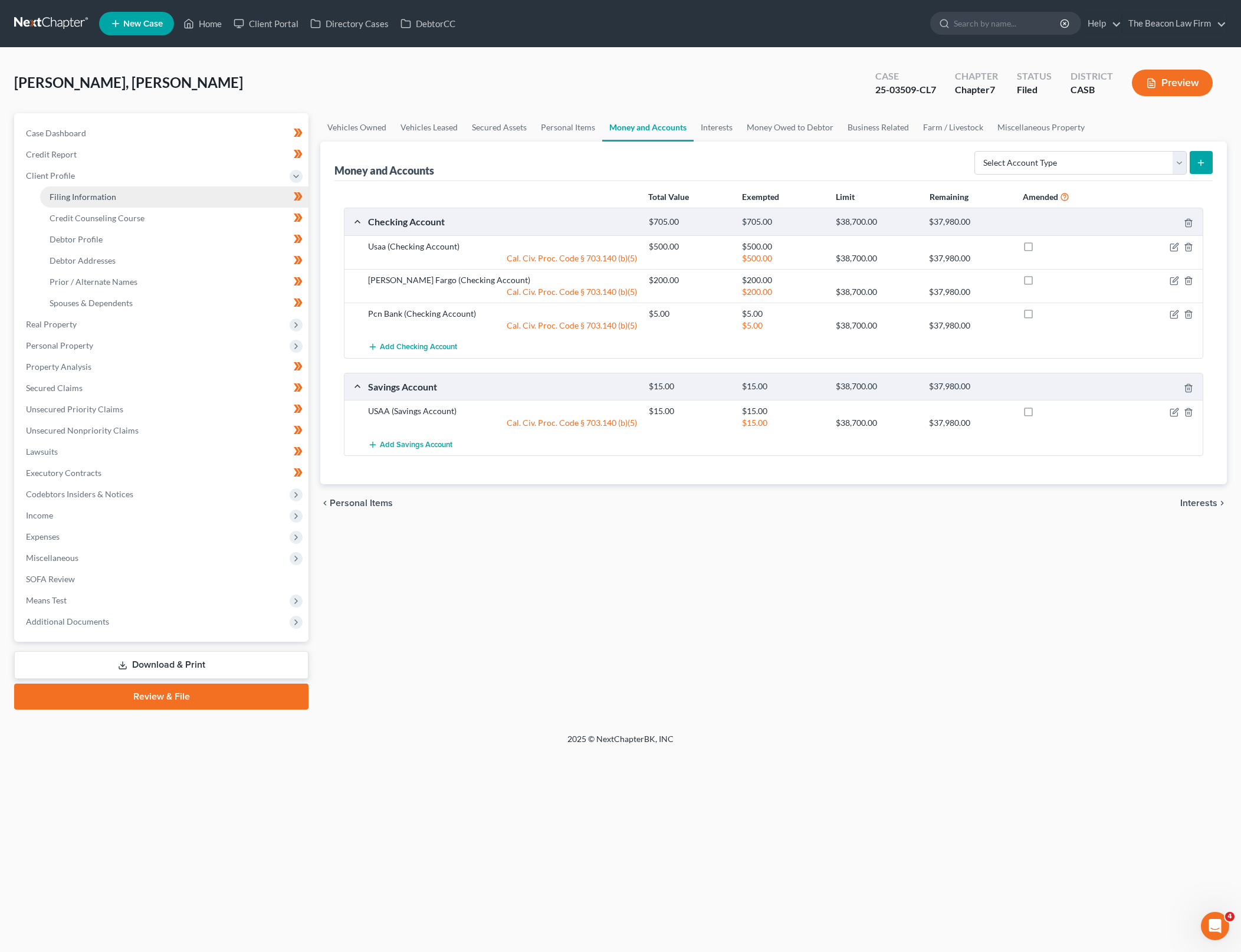
select select "16"
select select "3"
select select "4"
select select "0"
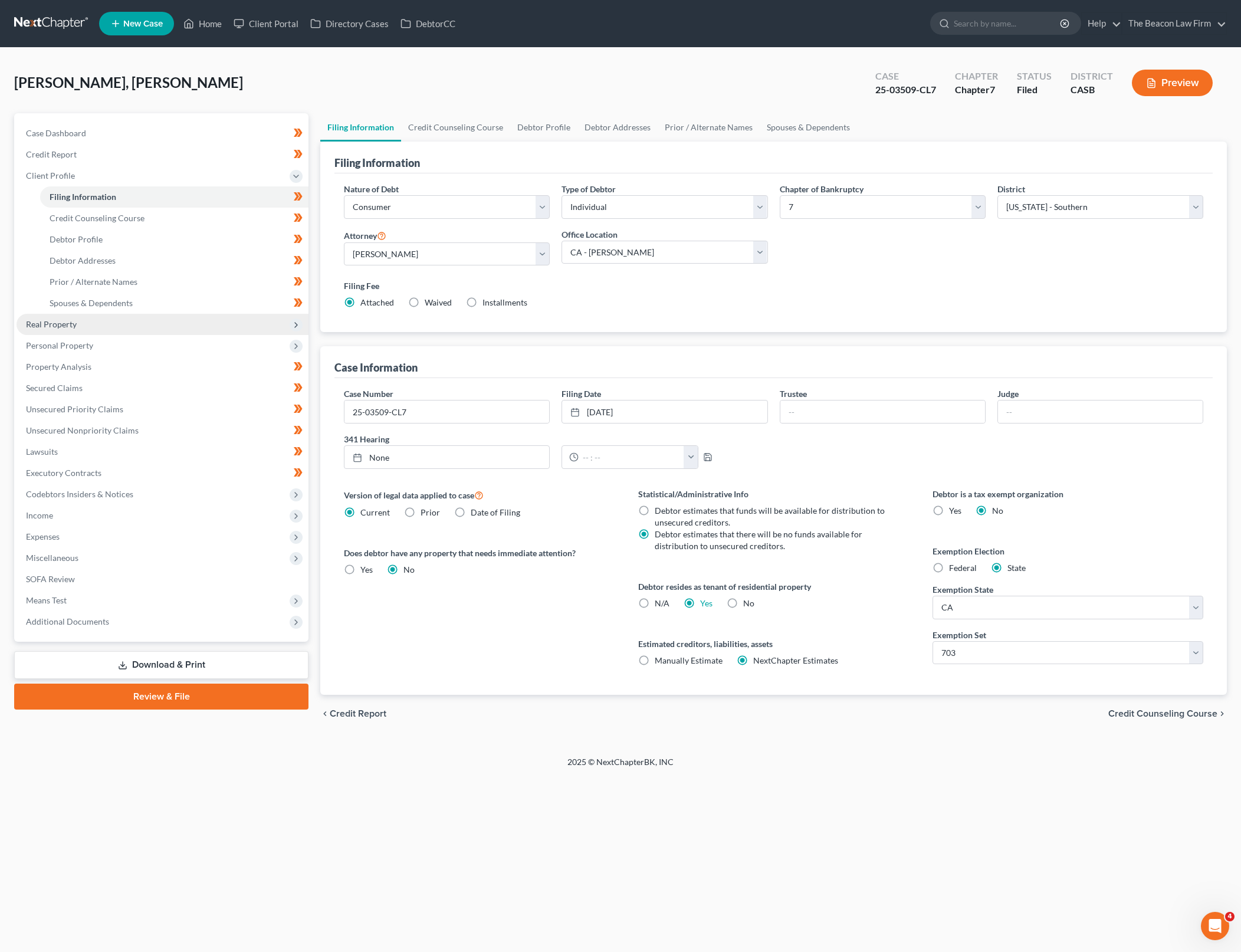
click at [160, 325] on span "Real Property" at bounding box center [163, 324] width 292 height 21
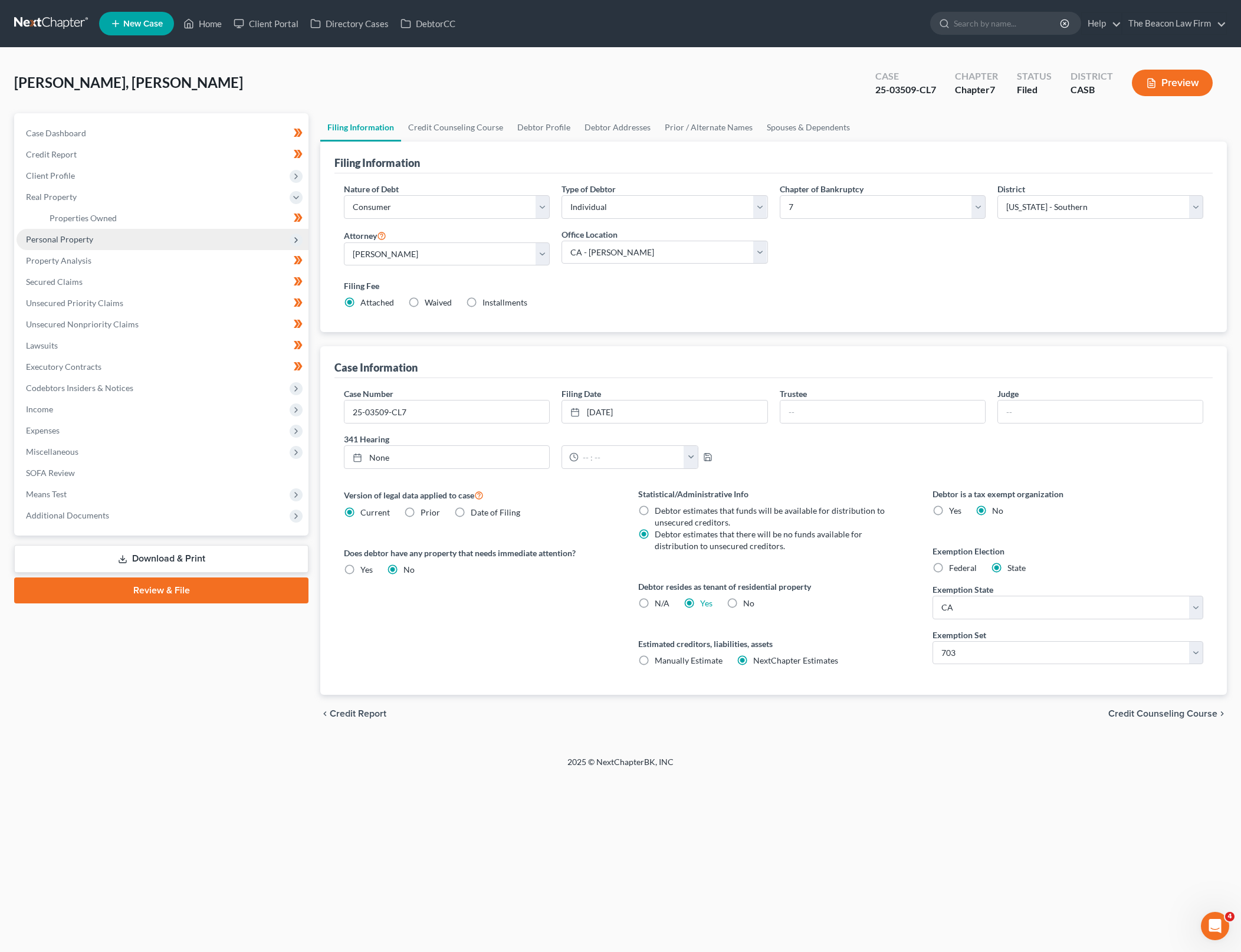
click at [184, 236] on span "Personal Property" at bounding box center [163, 240] width 292 height 21
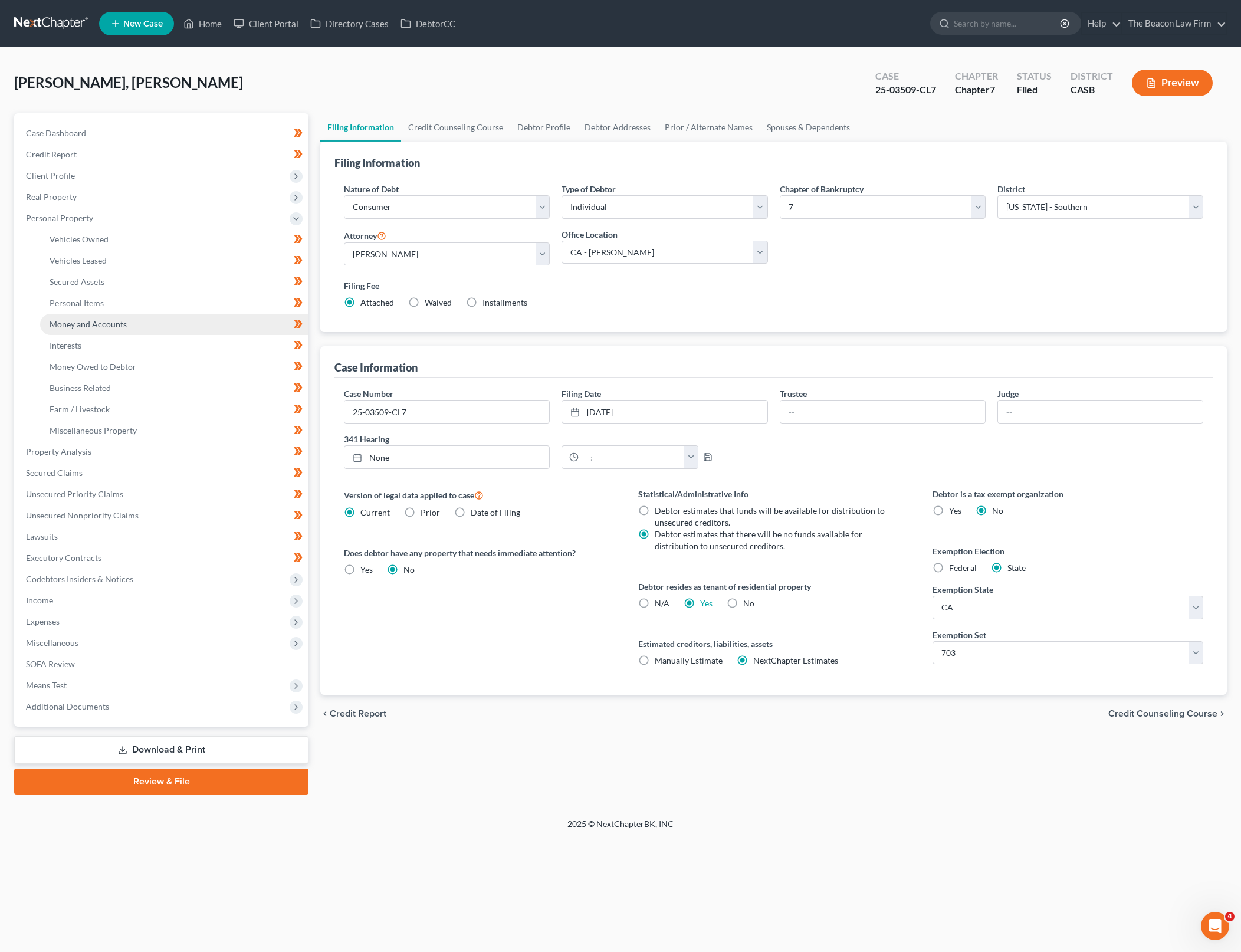
click at [210, 322] on link "Money and Accounts" at bounding box center [174, 324] width 268 height 21
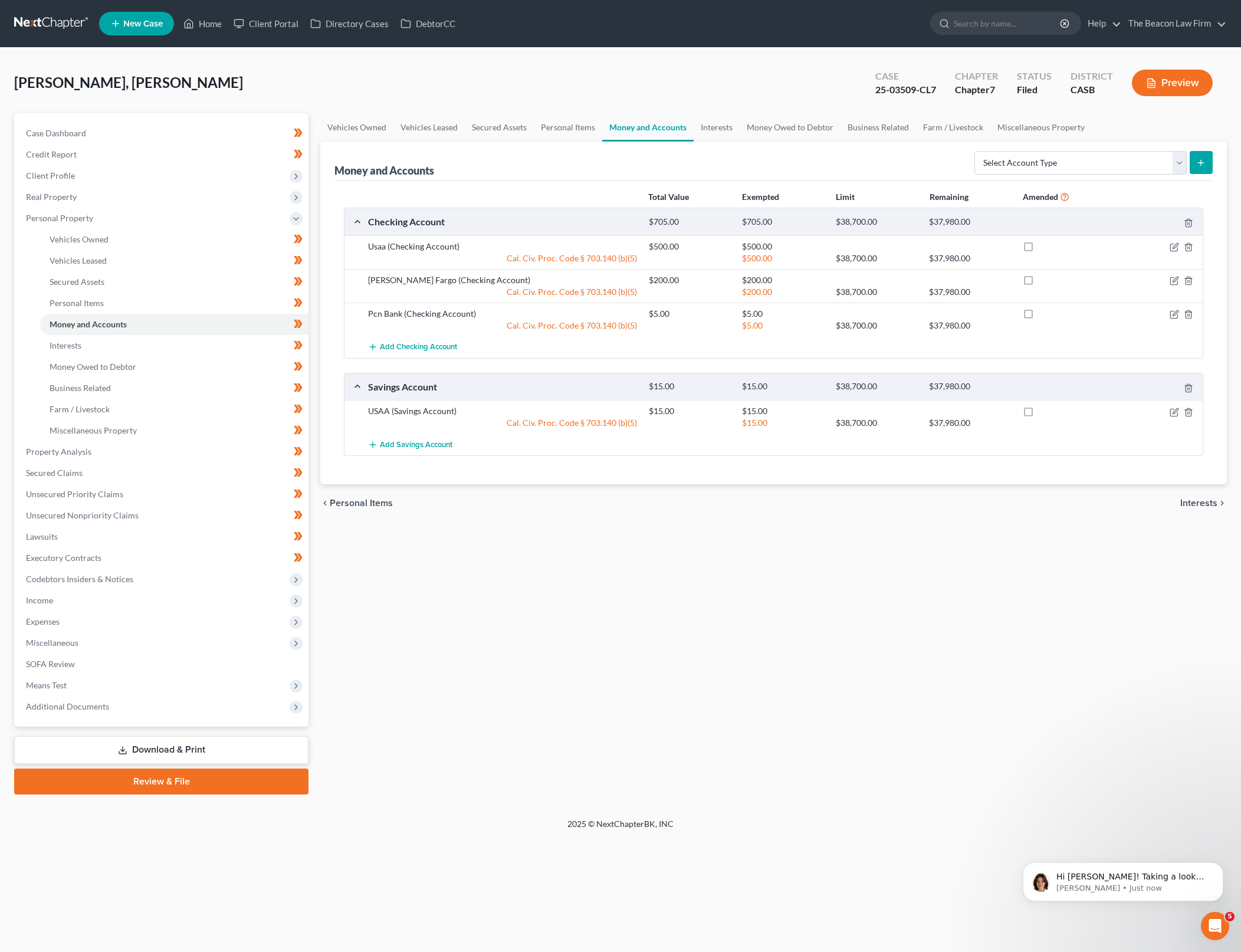
scroll to position [189, 0]
click at [220, 246] on link "Vehicles Owned" at bounding box center [174, 240] width 268 height 21
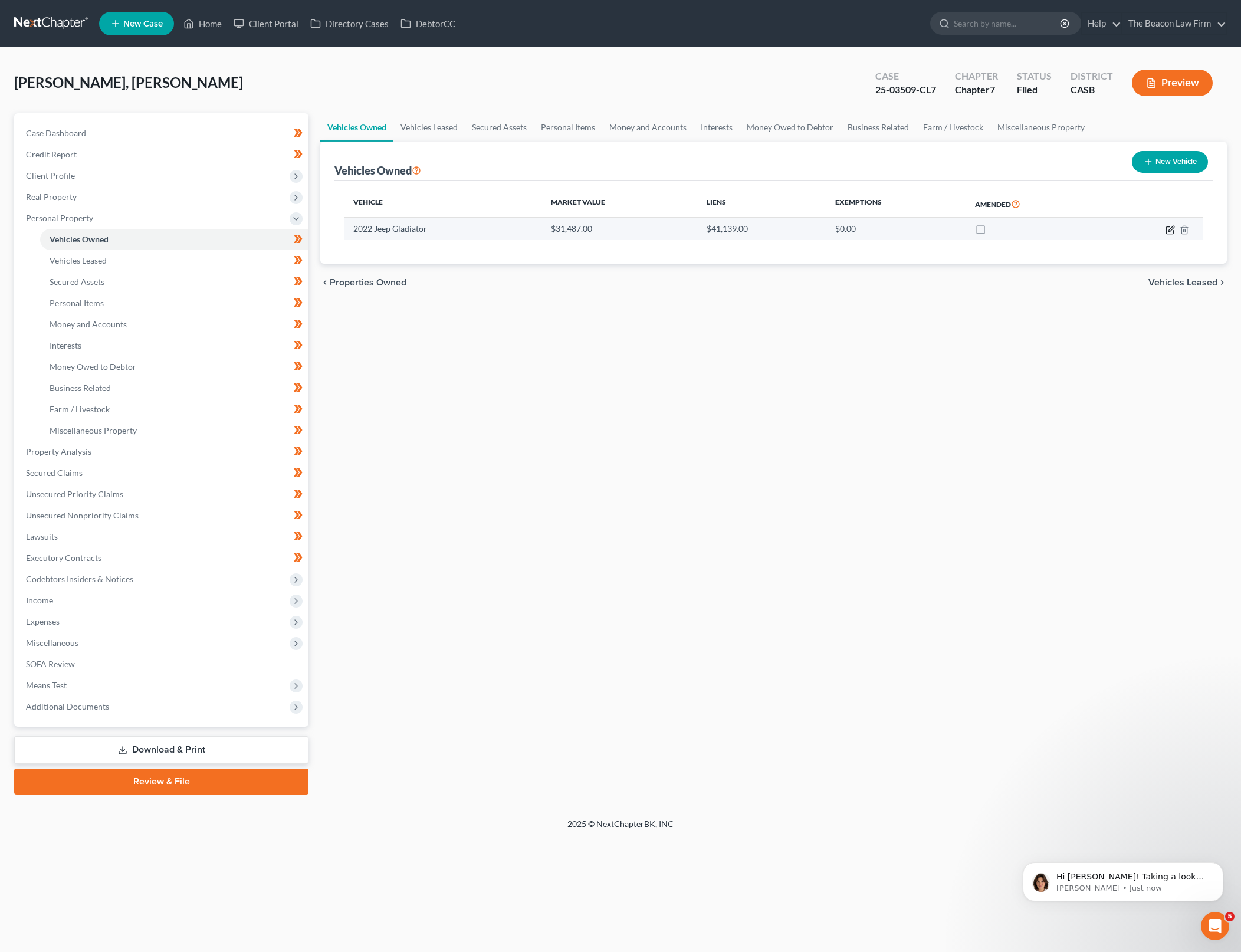
click at [1166, 228] on icon "button" at bounding box center [1170, 230] width 7 height 7
select select "0"
select select "4"
select select "2"
select select "0"
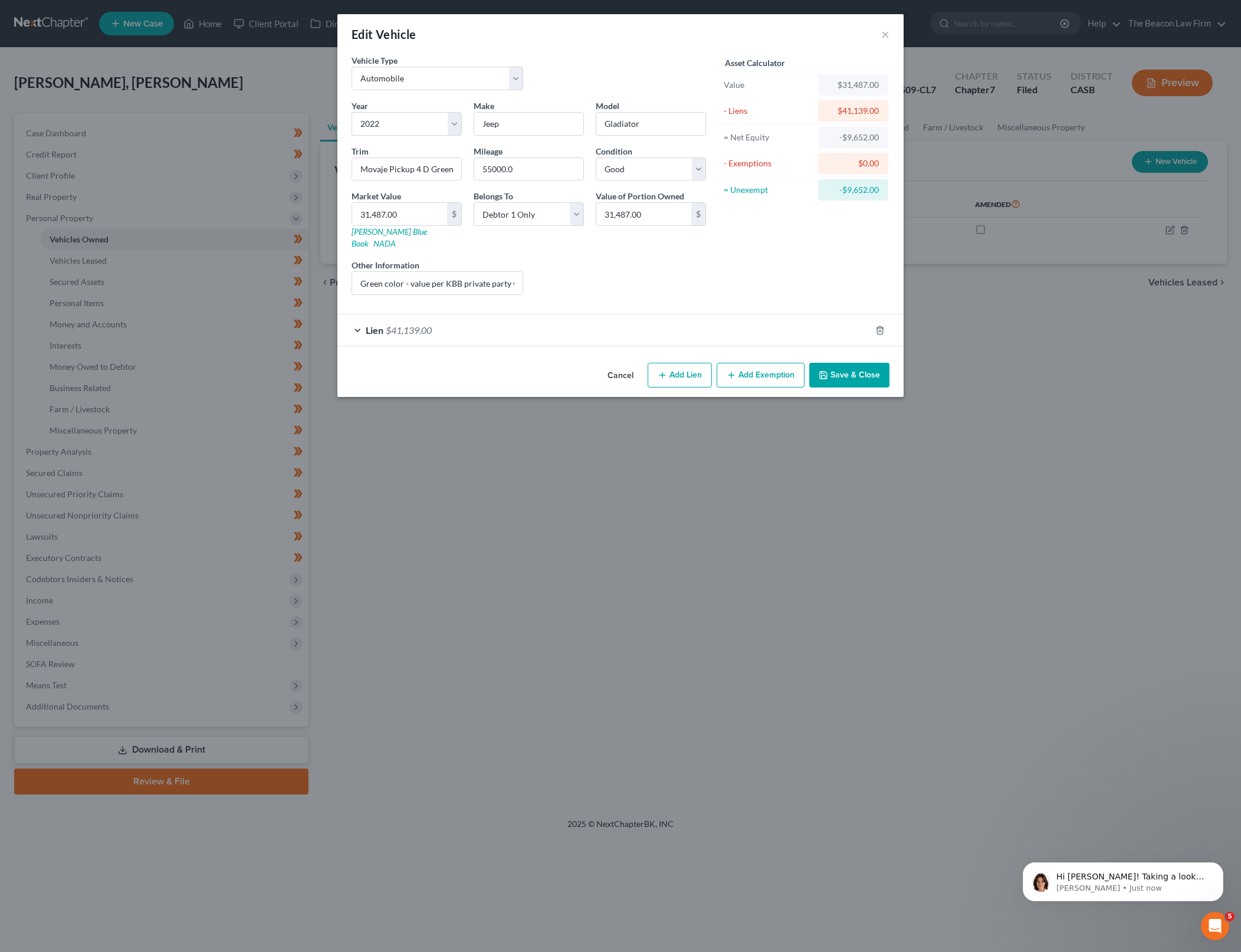
click at [413, 324] on span "$41,139.00" at bounding box center [409, 330] width 46 height 11
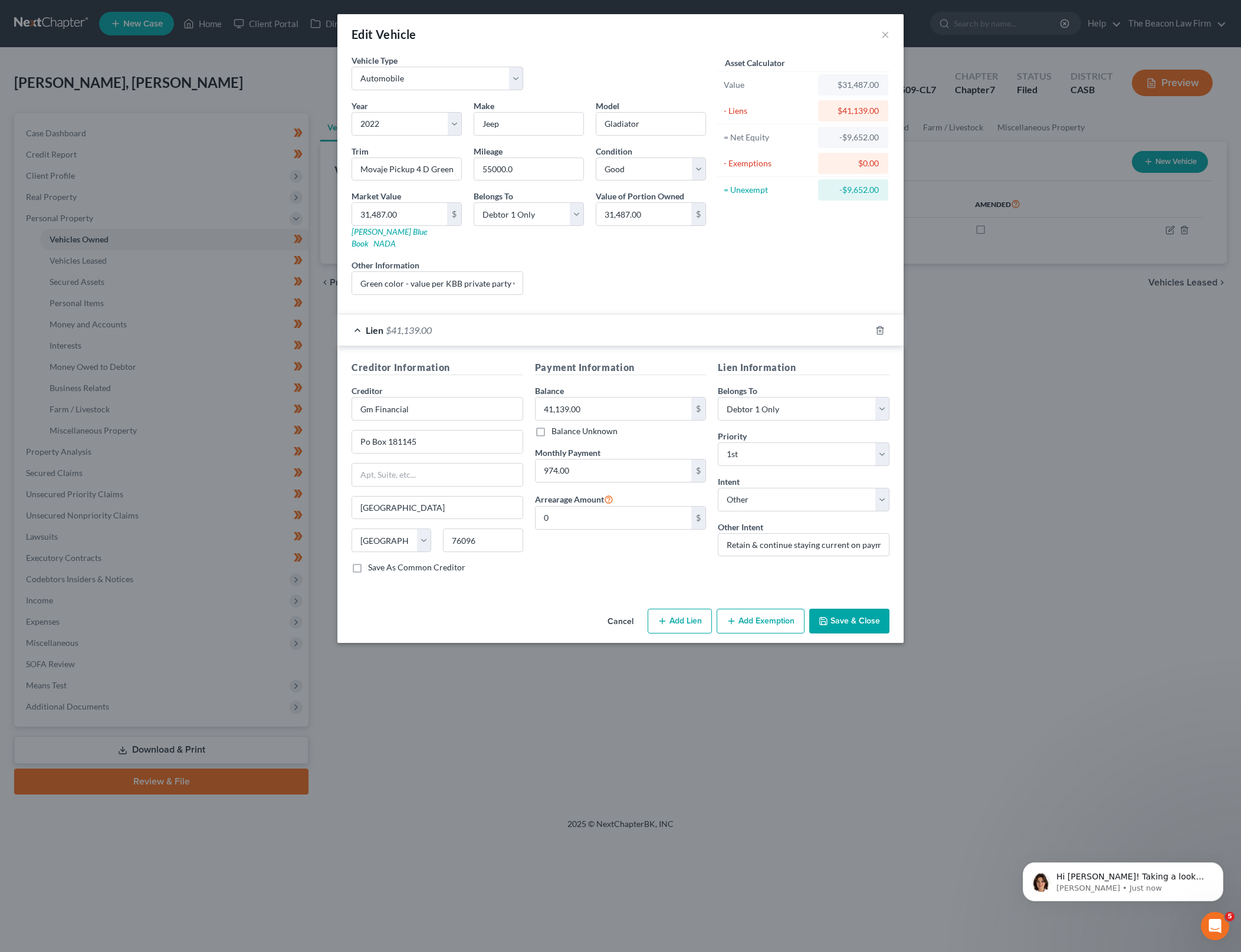
click at [609, 610] on button "Cancel" at bounding box center [620, 621] width 45 height 24
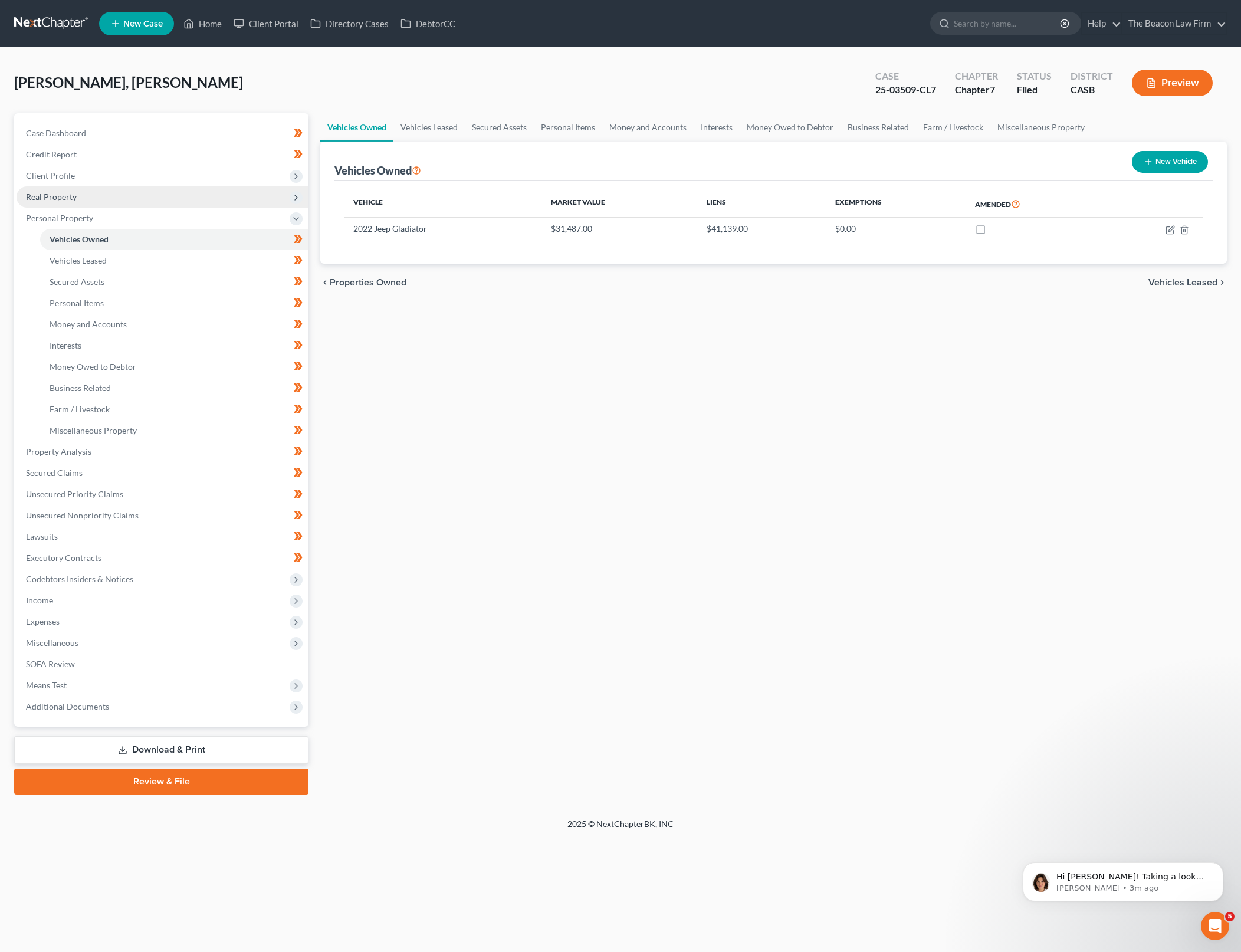
click at [192, 200] on span "Real Property" at bounding box center [163, 197] width 292 height 21
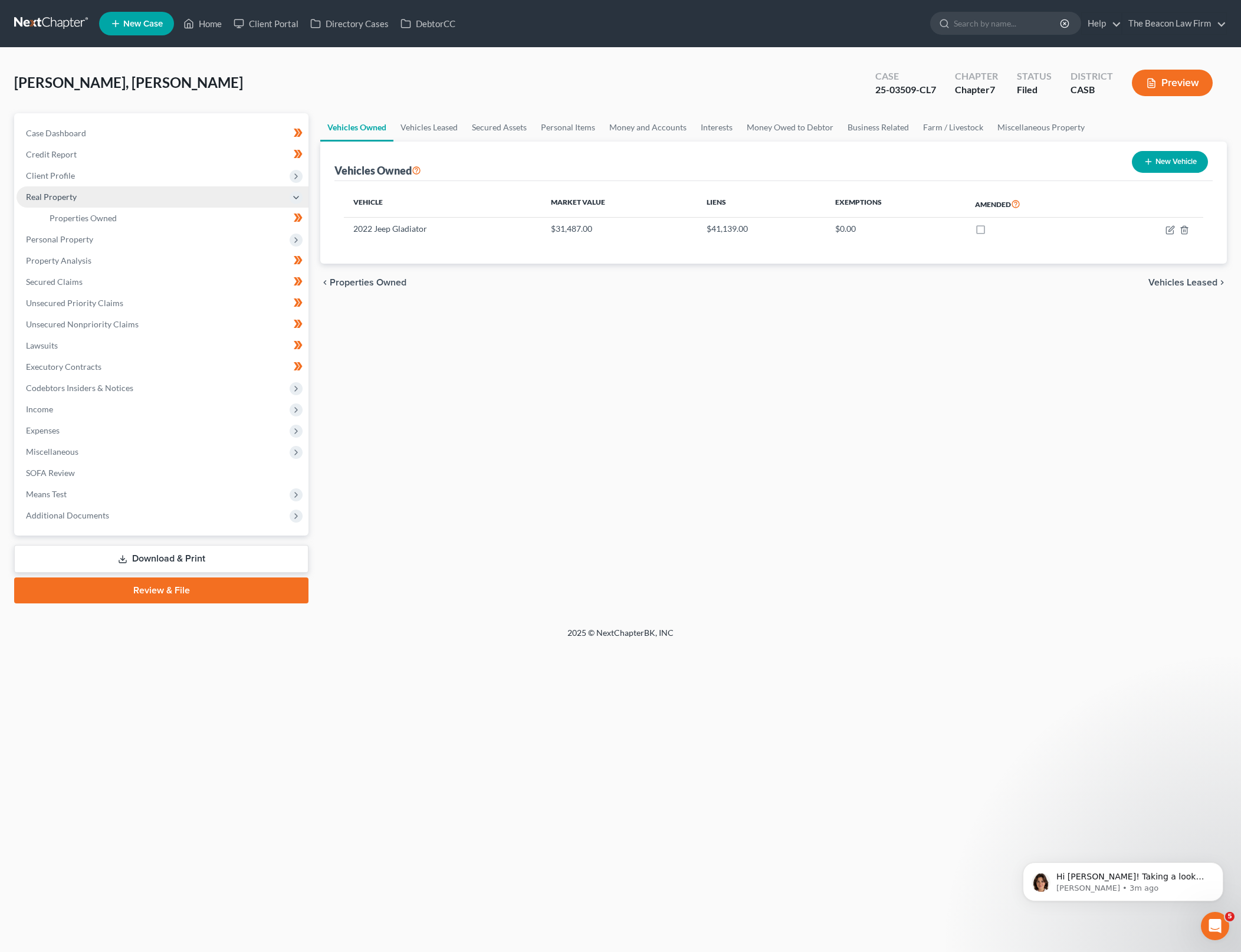
click at [193, 200] on span "Real Property" at bounding box center [163, 197] width 292 height 21
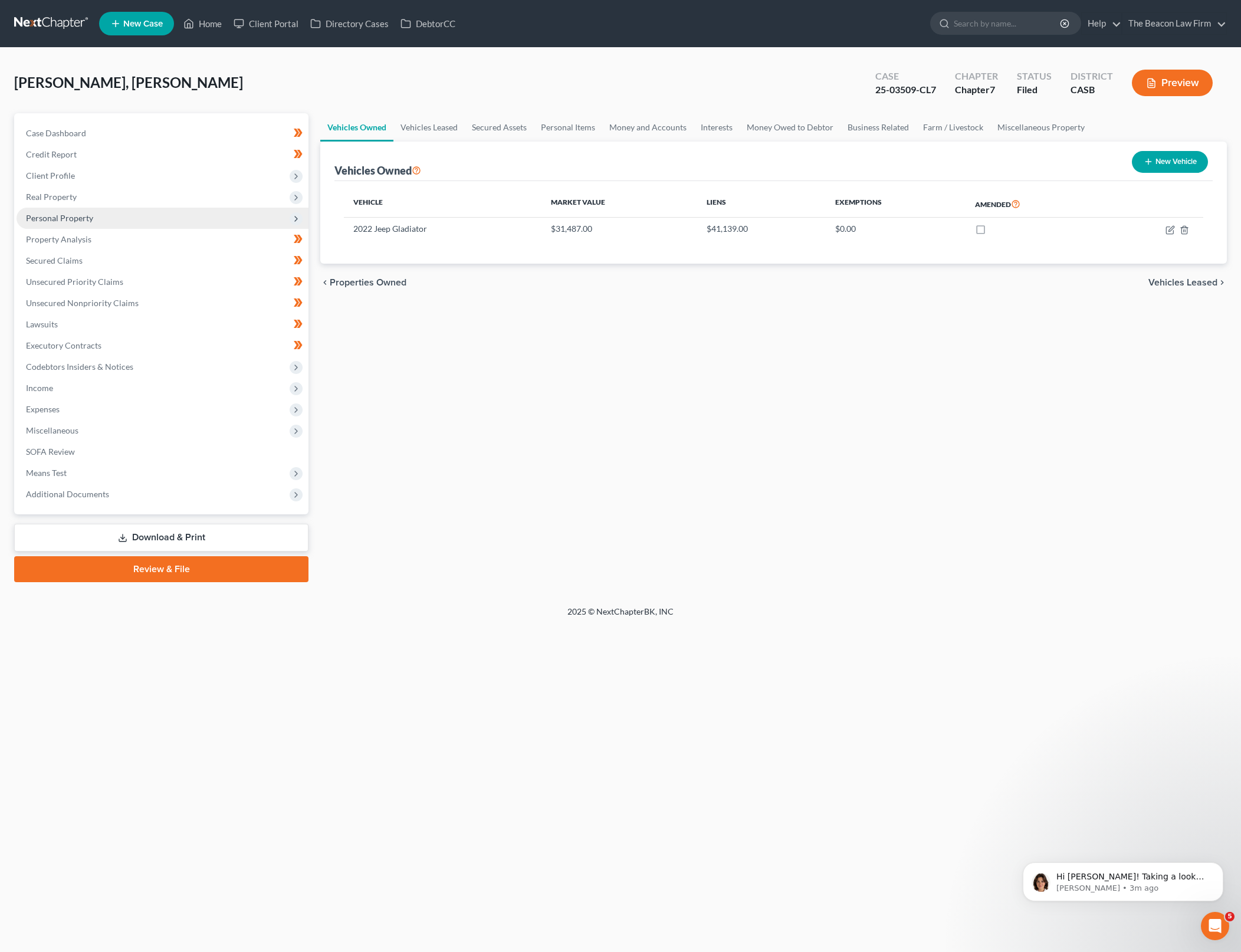
click at [192, 209] on span "Personal Property" at bounding box center [163, 218] width 292 height 21
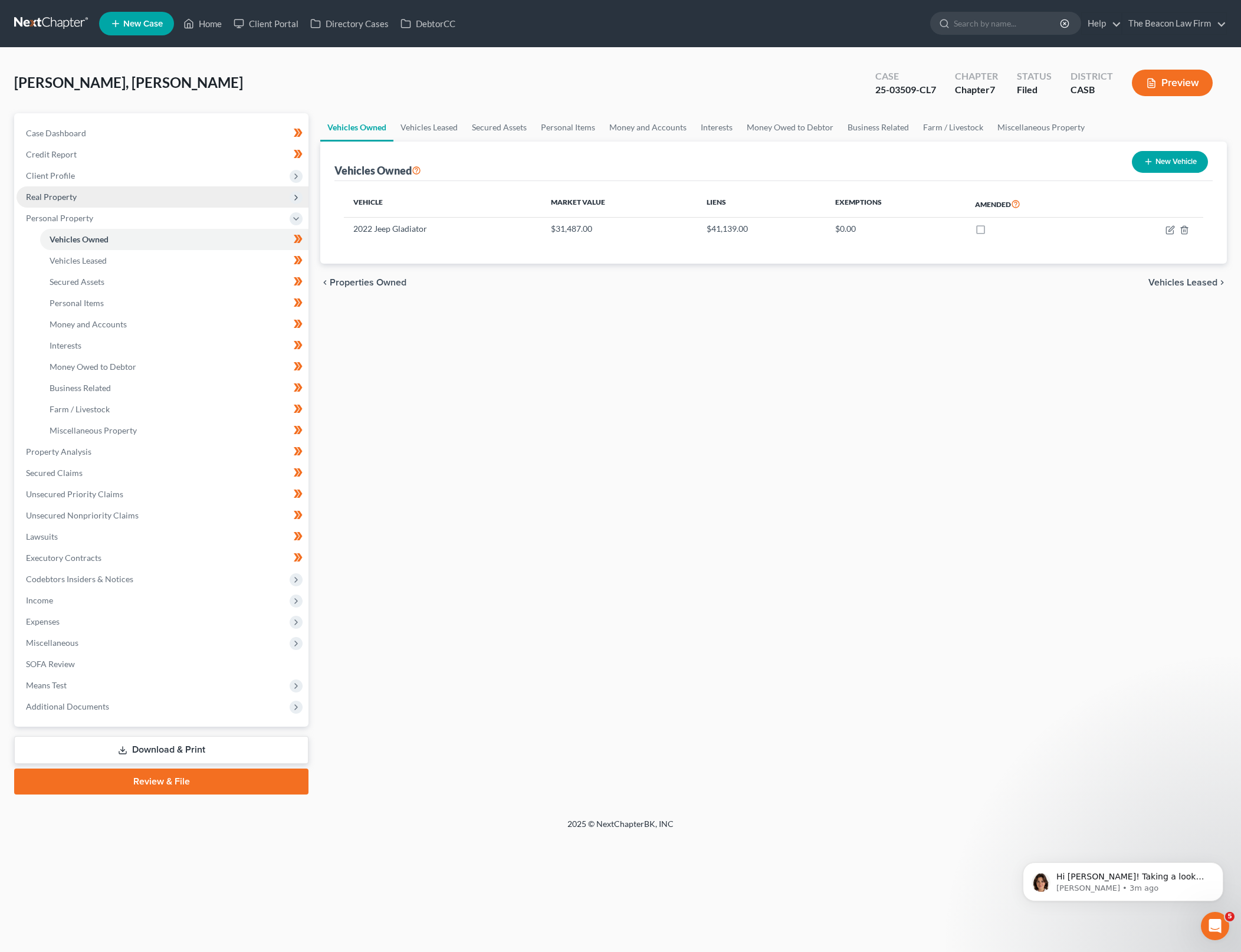
click at [192, 196] on span "Real Property" at bounding box center [163, 197] width 292 height 21
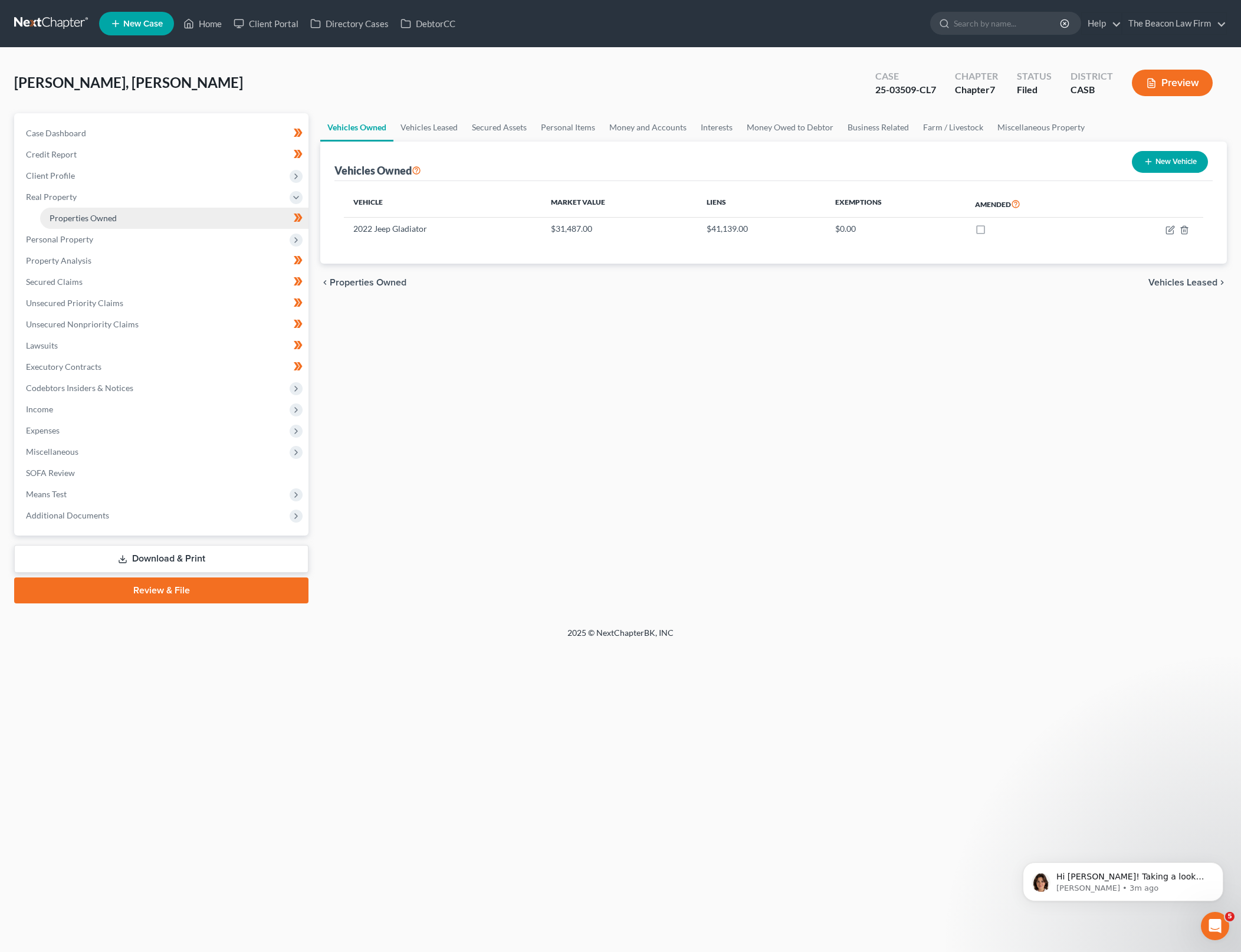
click at [186, 215] on link "Properties Owned" at bounding box center [174, 218] width 268 height 21
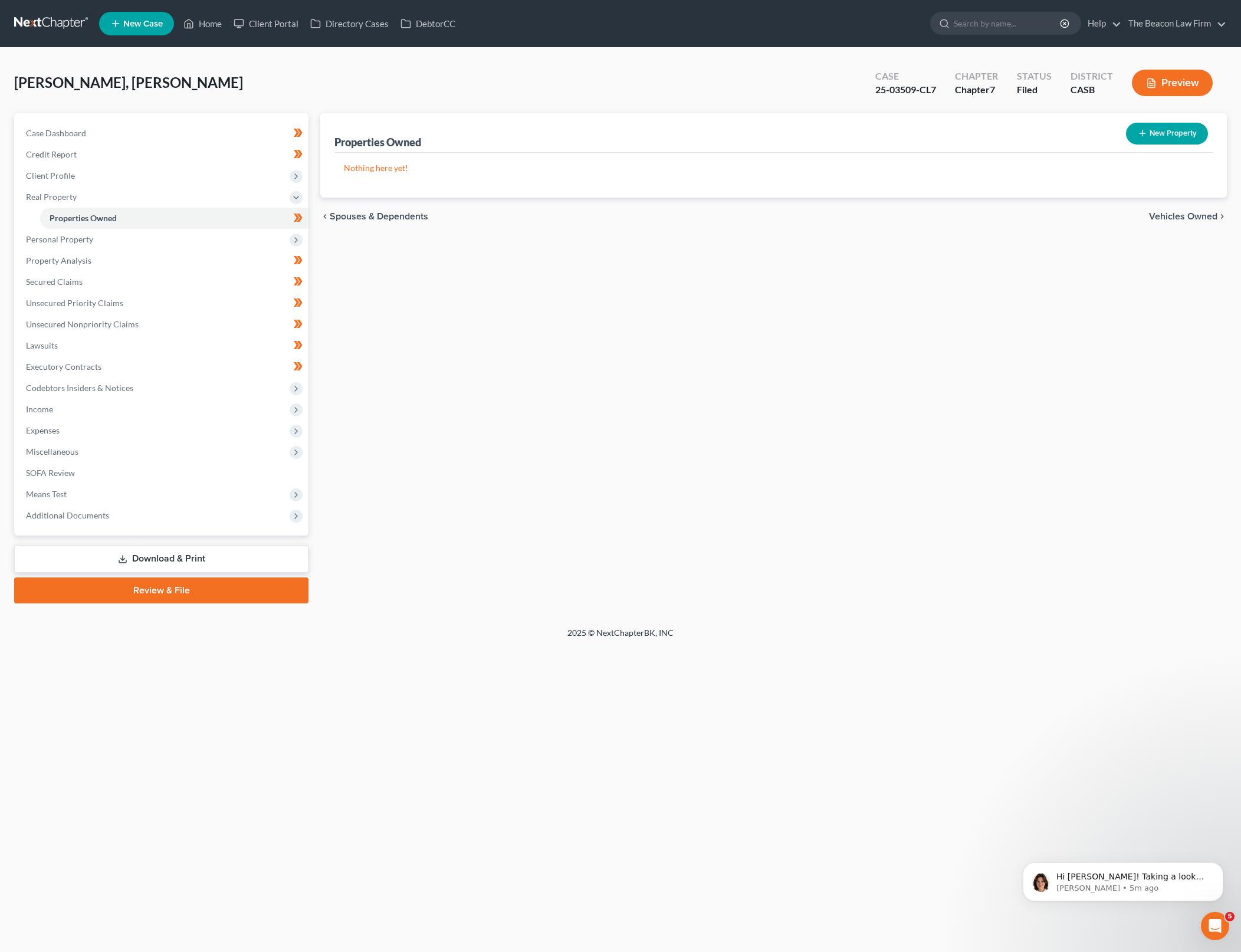
drag, startPoint x: 80, startPoint y: 693, endPoint x: 95, endPoint y: 693, distance: 15.0
click at [80, 693] on div "Home New Case Client Portal Directory Cases DebtorCC The Beacon Law Firm [PERSO…" at bounding box center [620, 476] width 1241 height 952
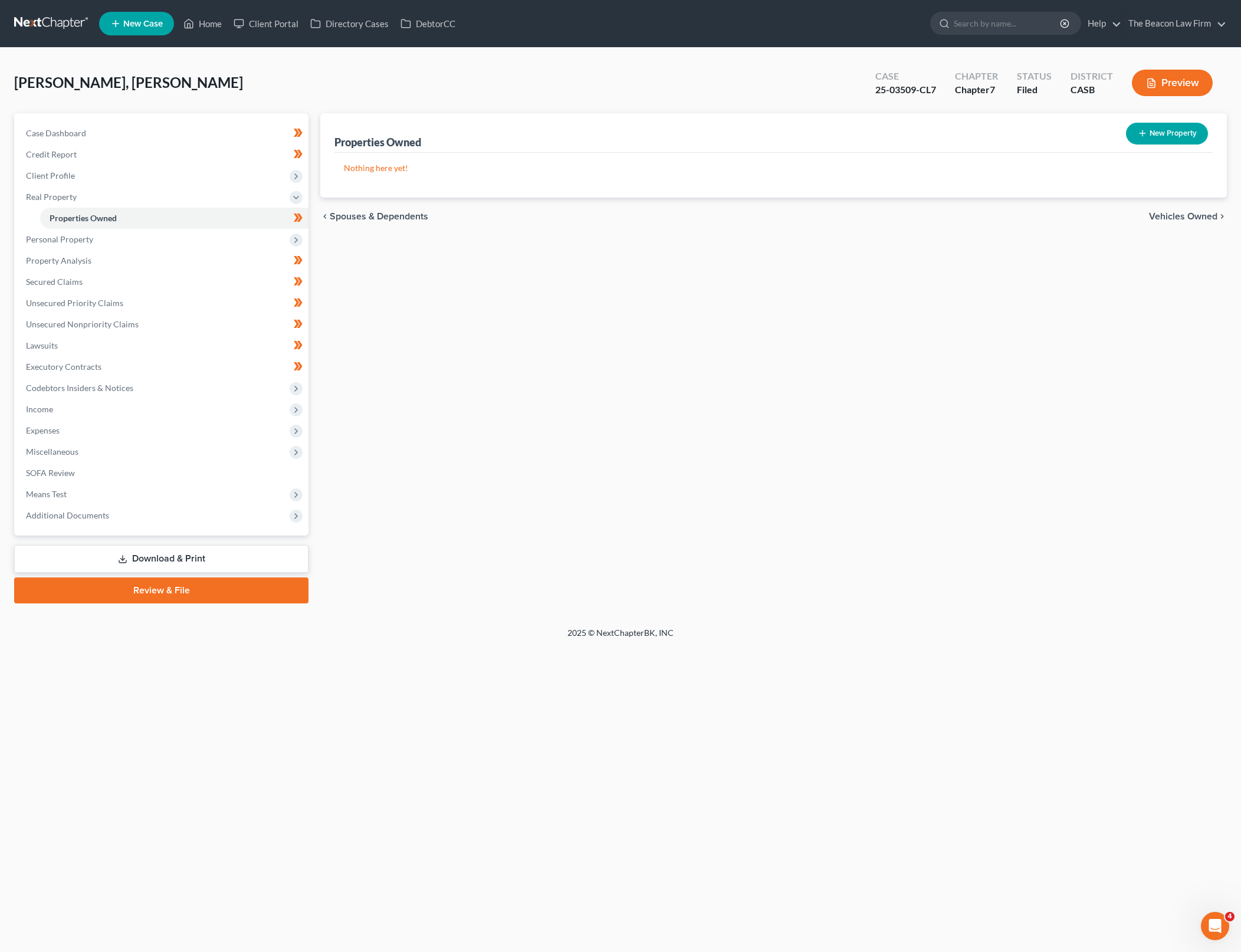
click at [1098, 869] on div "Home New Case Client Portal Directory Cases DebtorCC The Beacon Law Firm [PERSO…" at bounding box center [620, 476] width 1241 height 952
click at [1216, 926] on icon "Open Intercom Messenger" at bounding box center [1213, 924] width 19 height 19
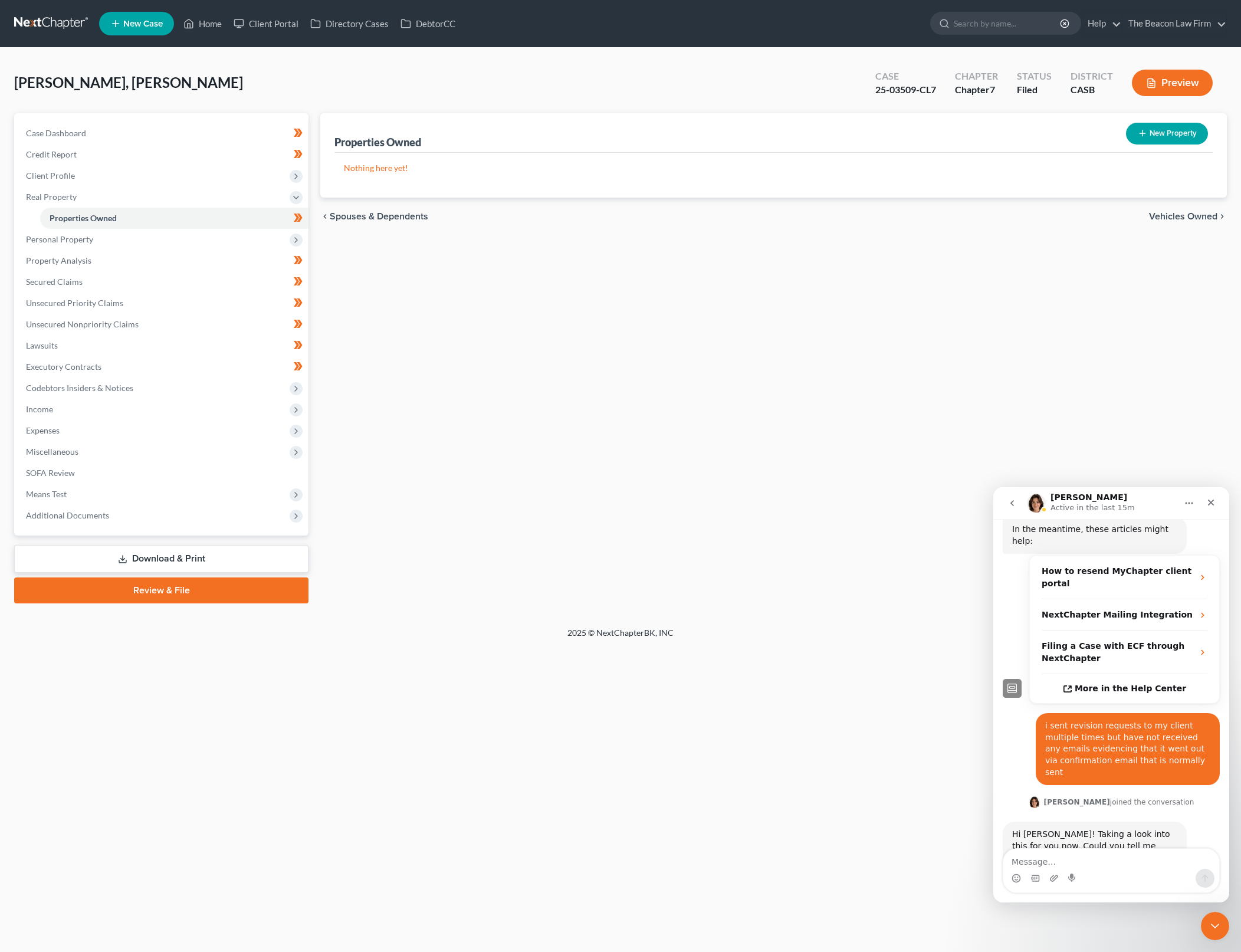
scroll to position [189, 0]
type textarea "r"
type textarea "[PERSON_NAME] and [PERSON_NAME]"
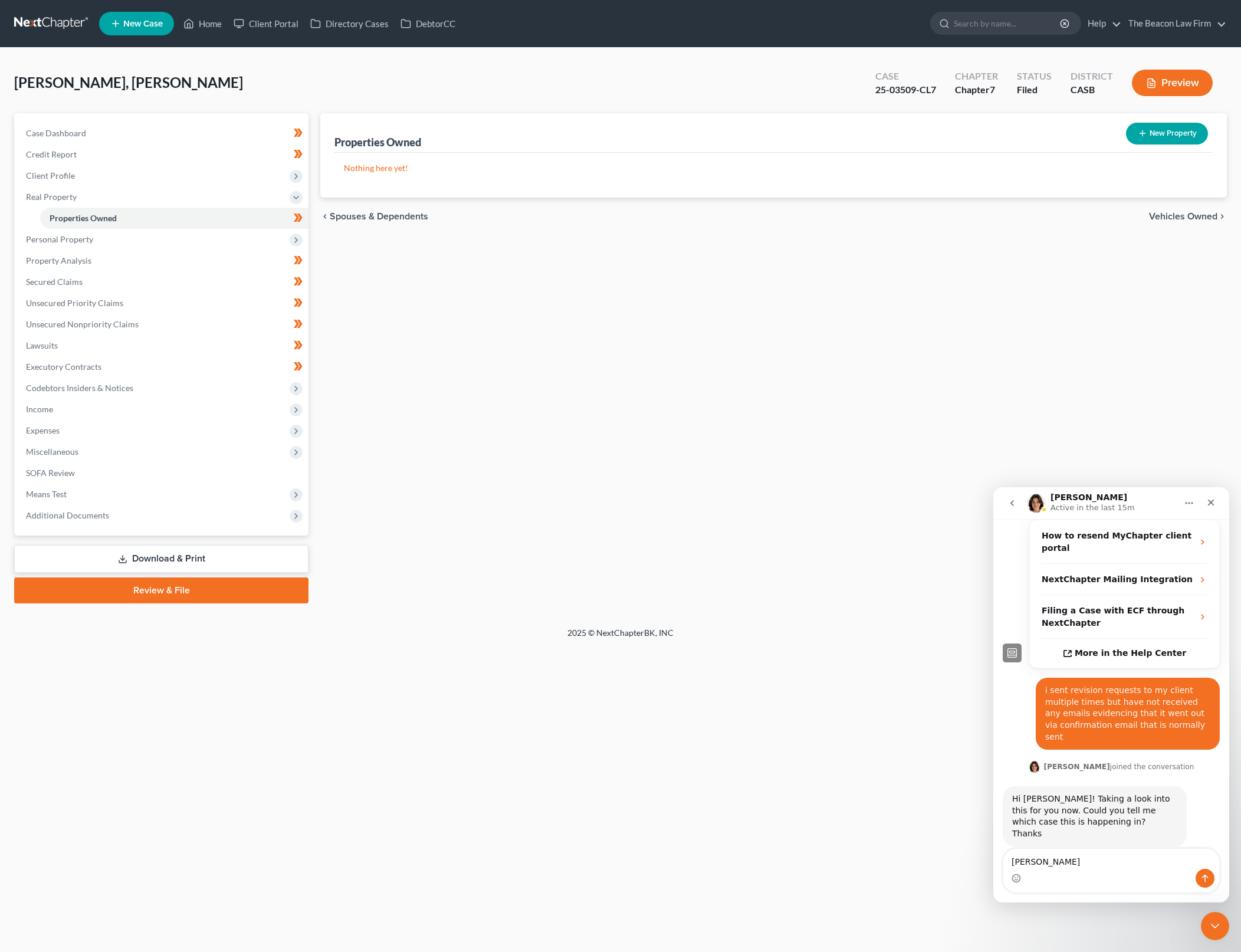
type textarea "[PERSON_NAME]"
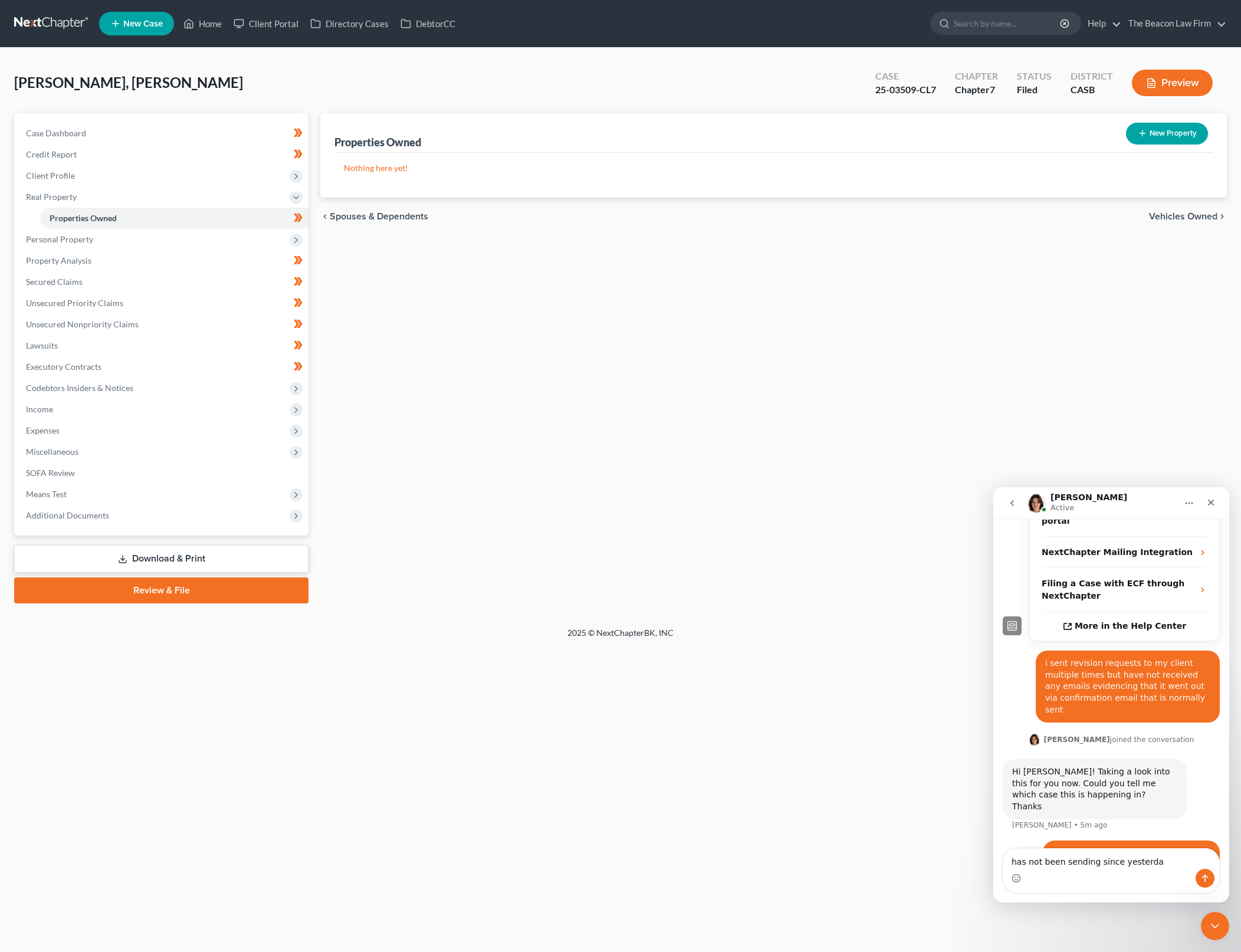
type textarea "has not been sending since [DATE]"
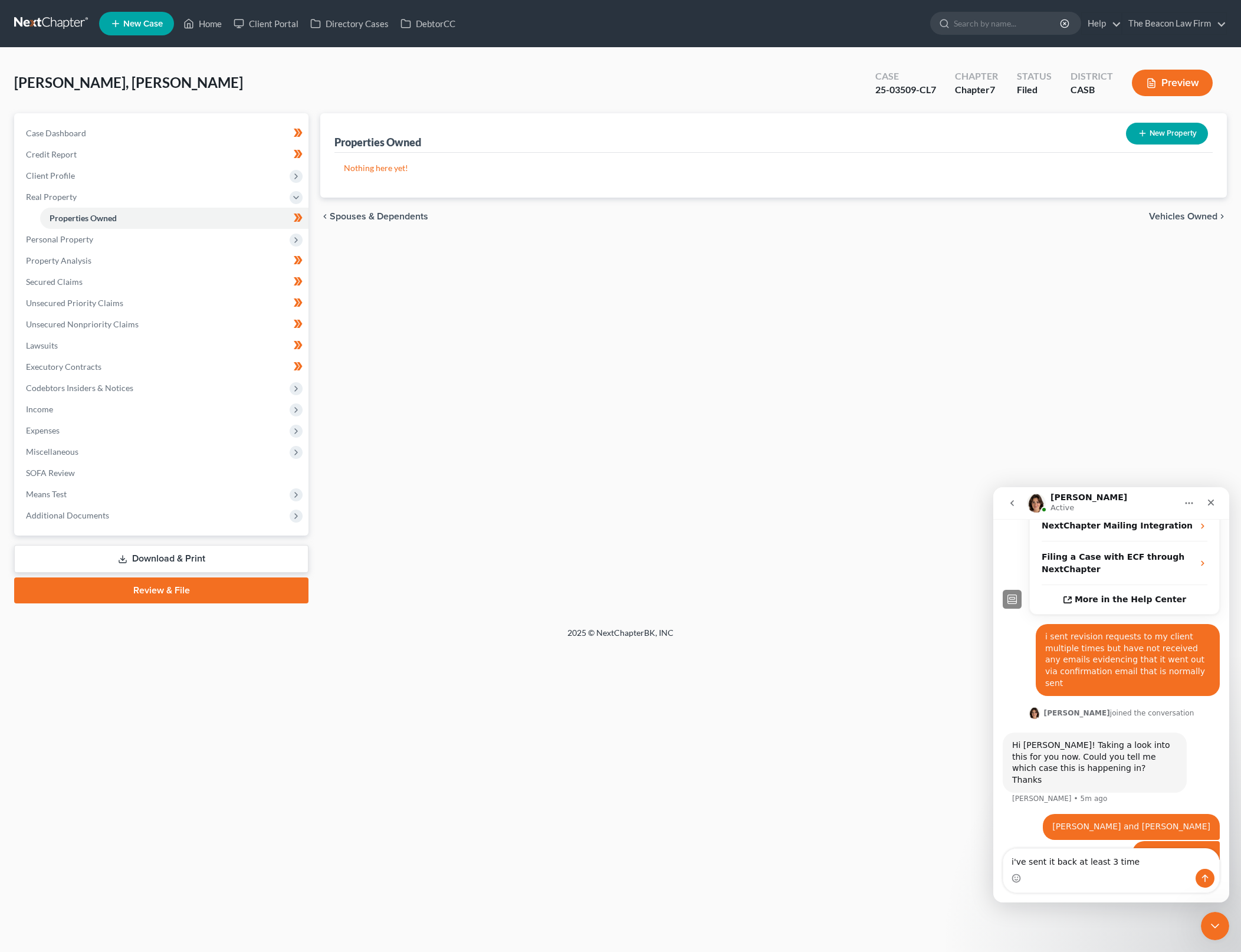
type textarea "i've sent it back at least 3 timex"
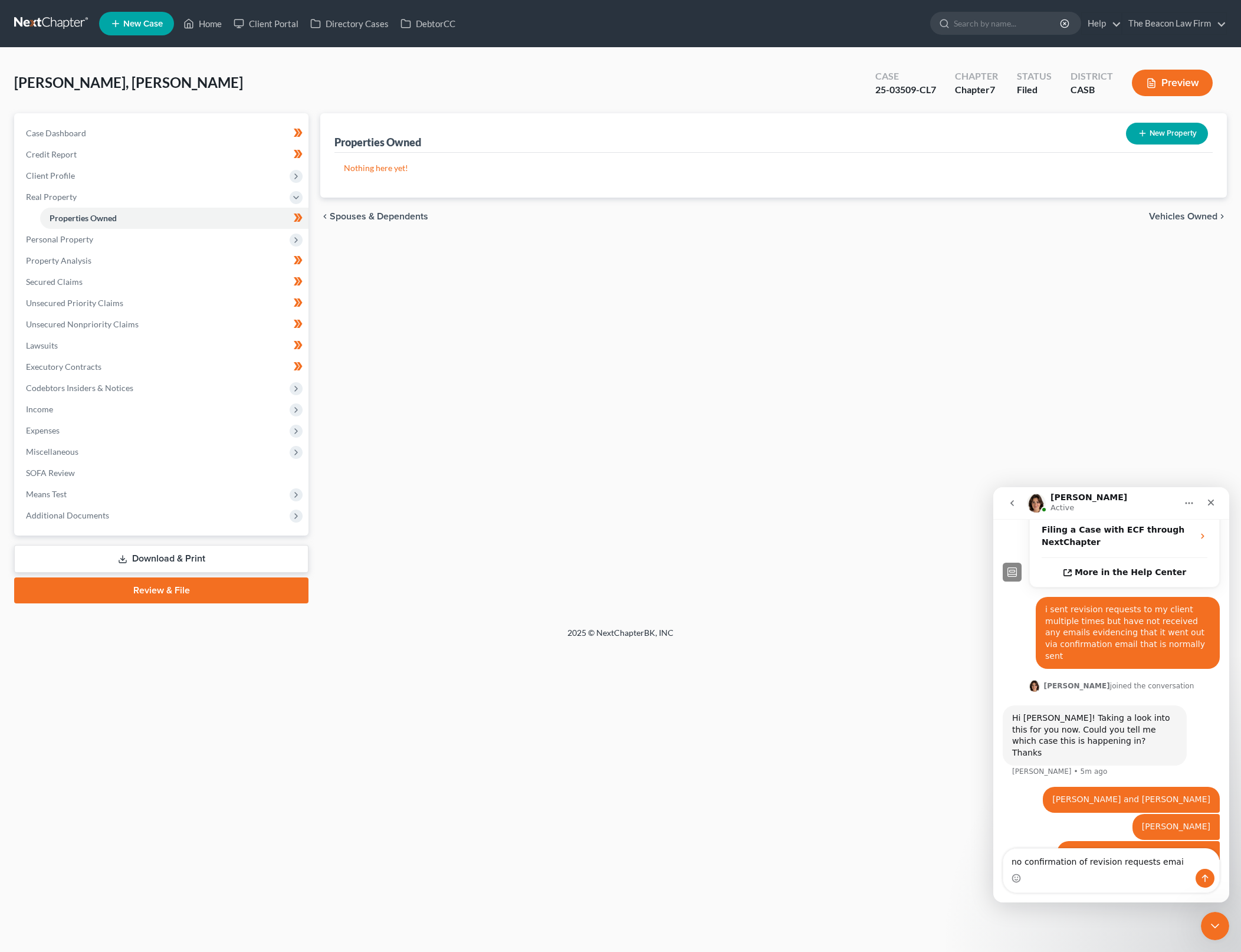
type textarea "no confirmation of revision requests email"
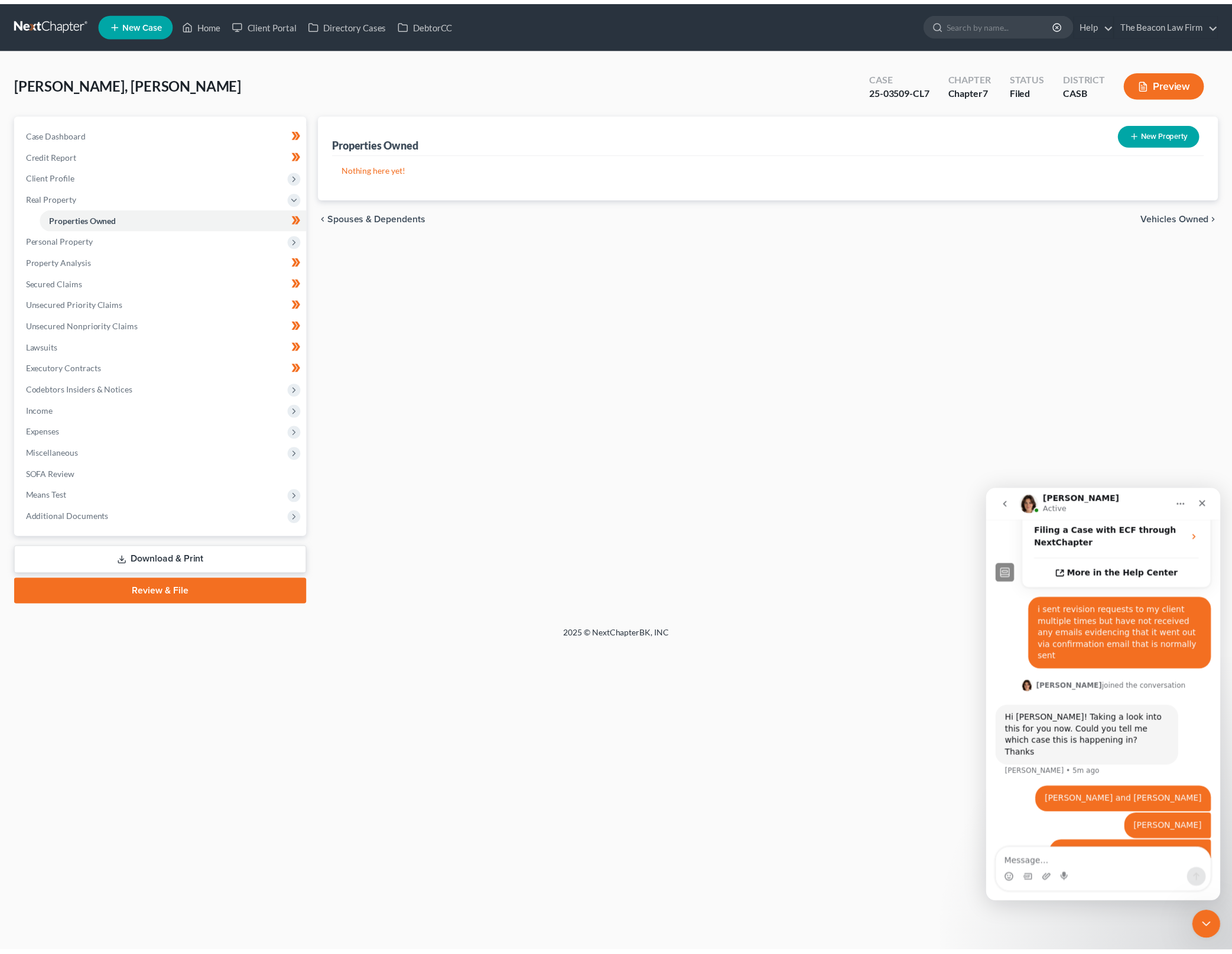
scroll to position [332, 0]
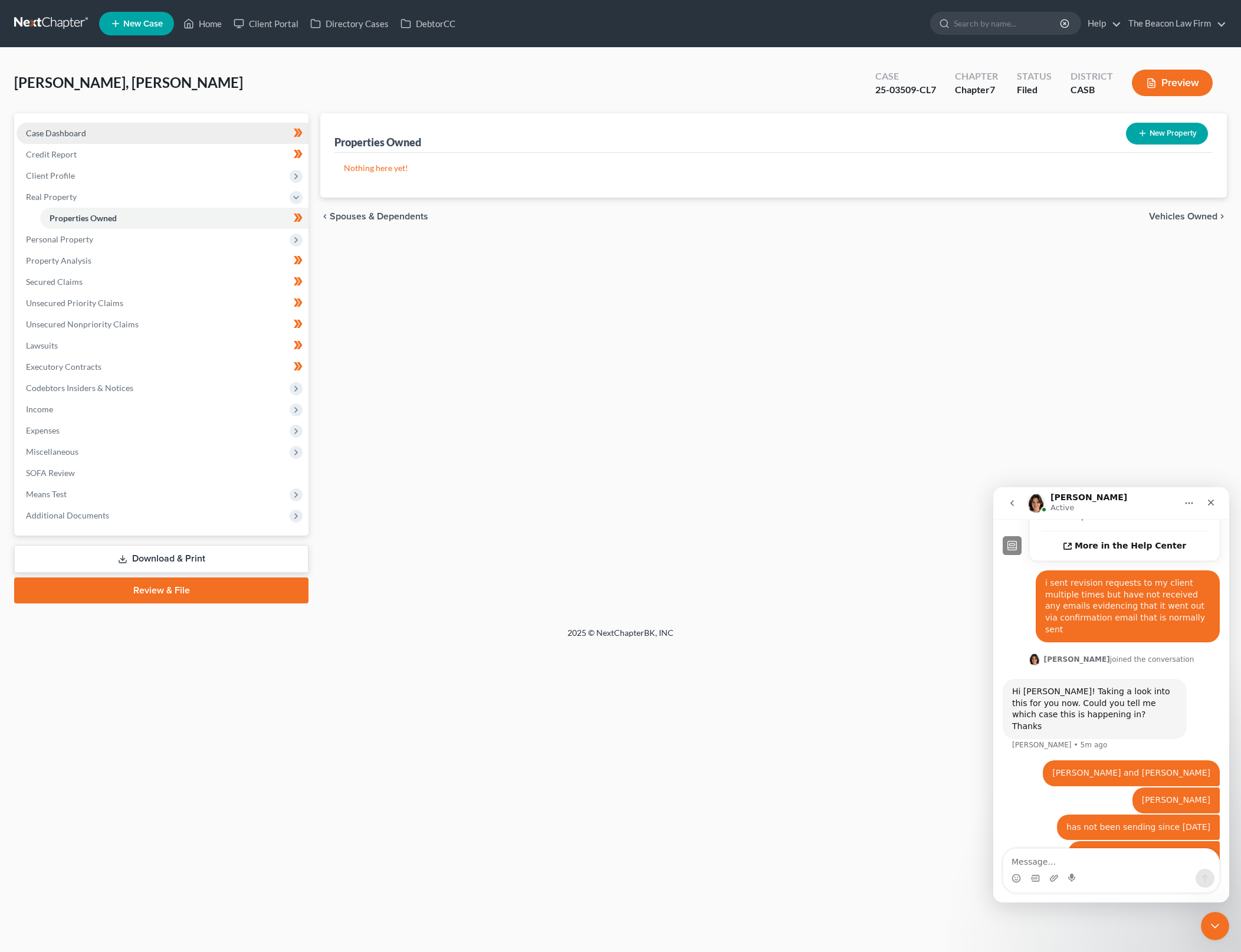
click at [257, 132] on link "Case Dashboard" at bounding box center [163, 134] width 292 height 21
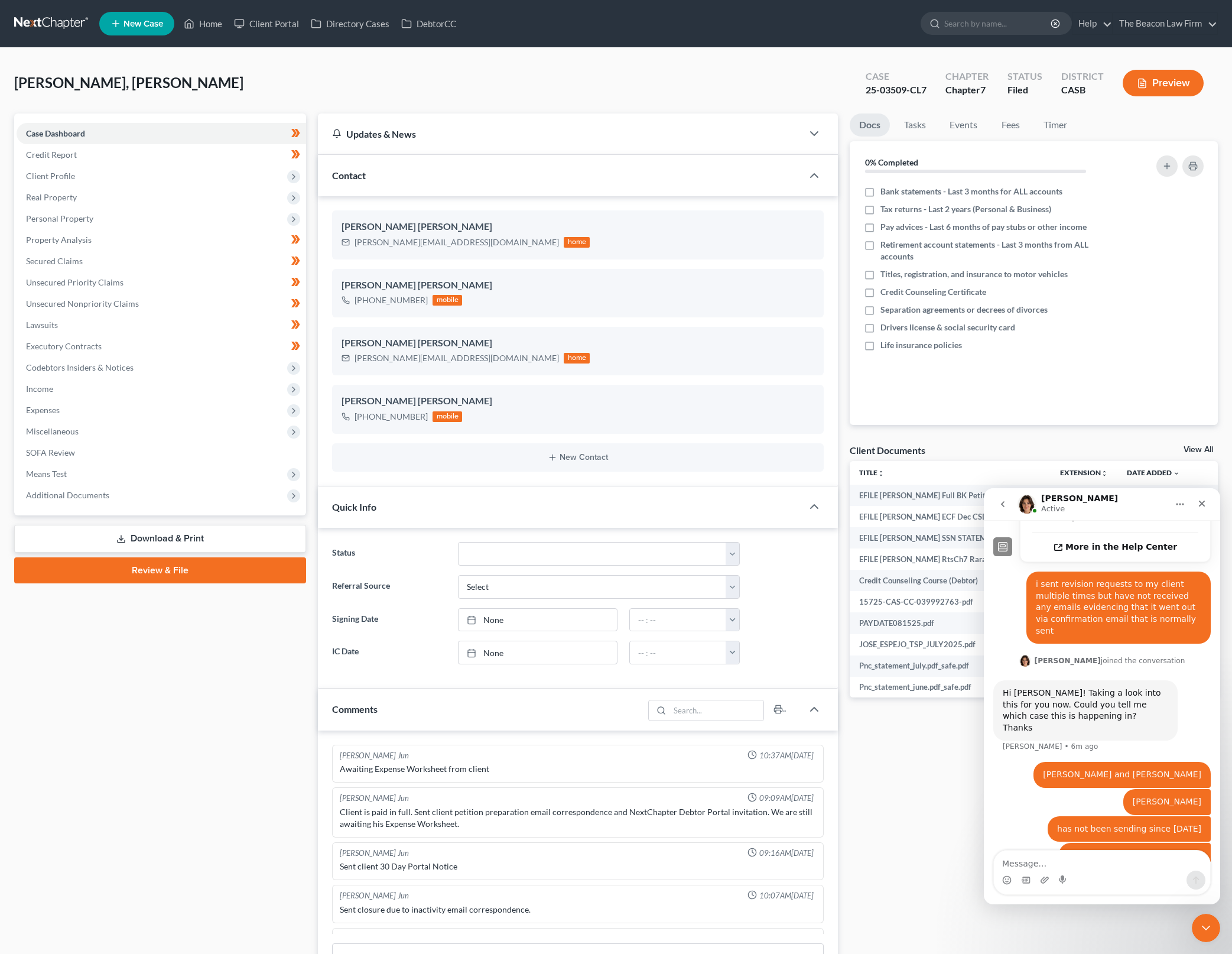
scroll to position [1339, 0]
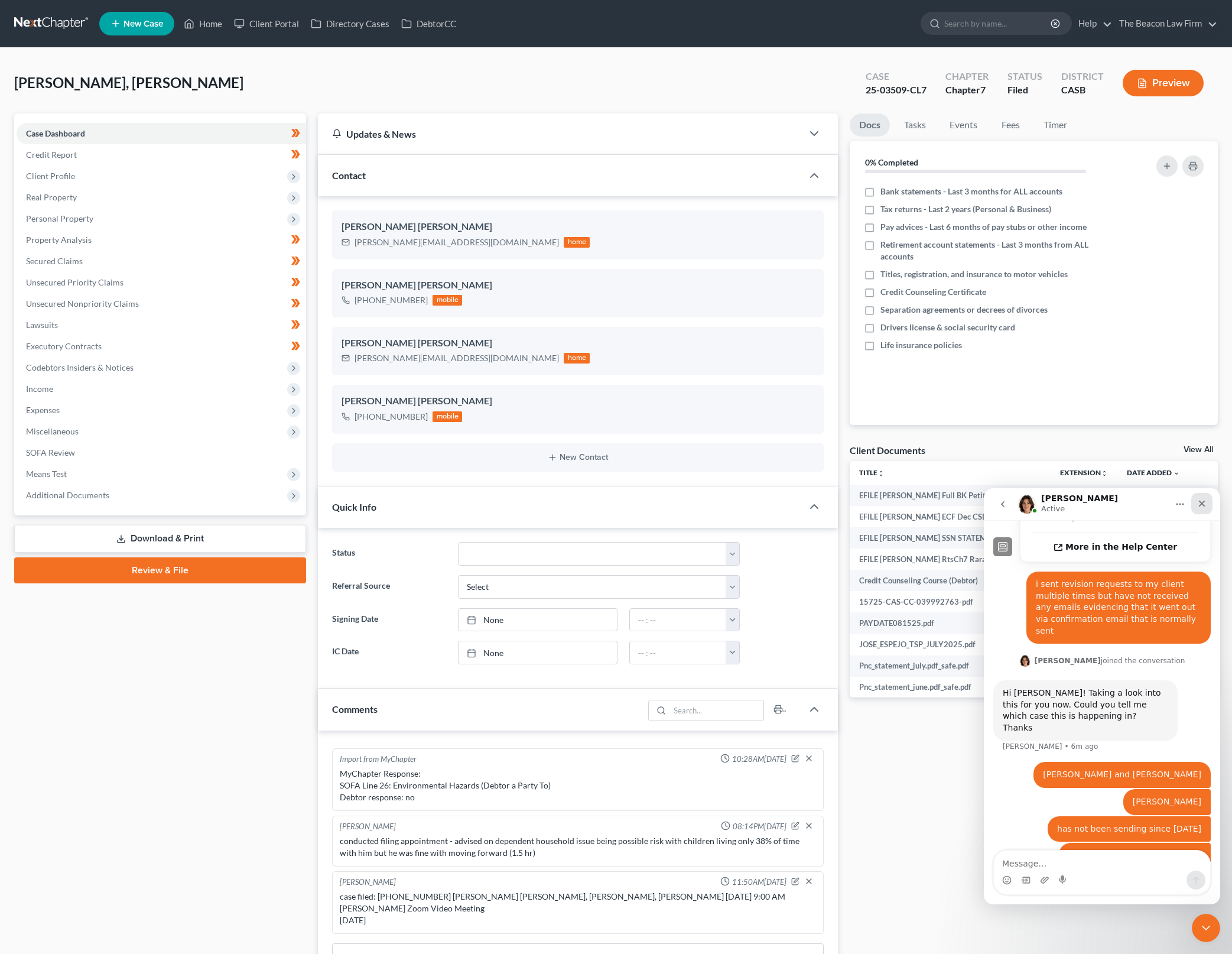
click at [1208, 502] on div "Close" at bounding box center [1202, 504] width 22 height 22
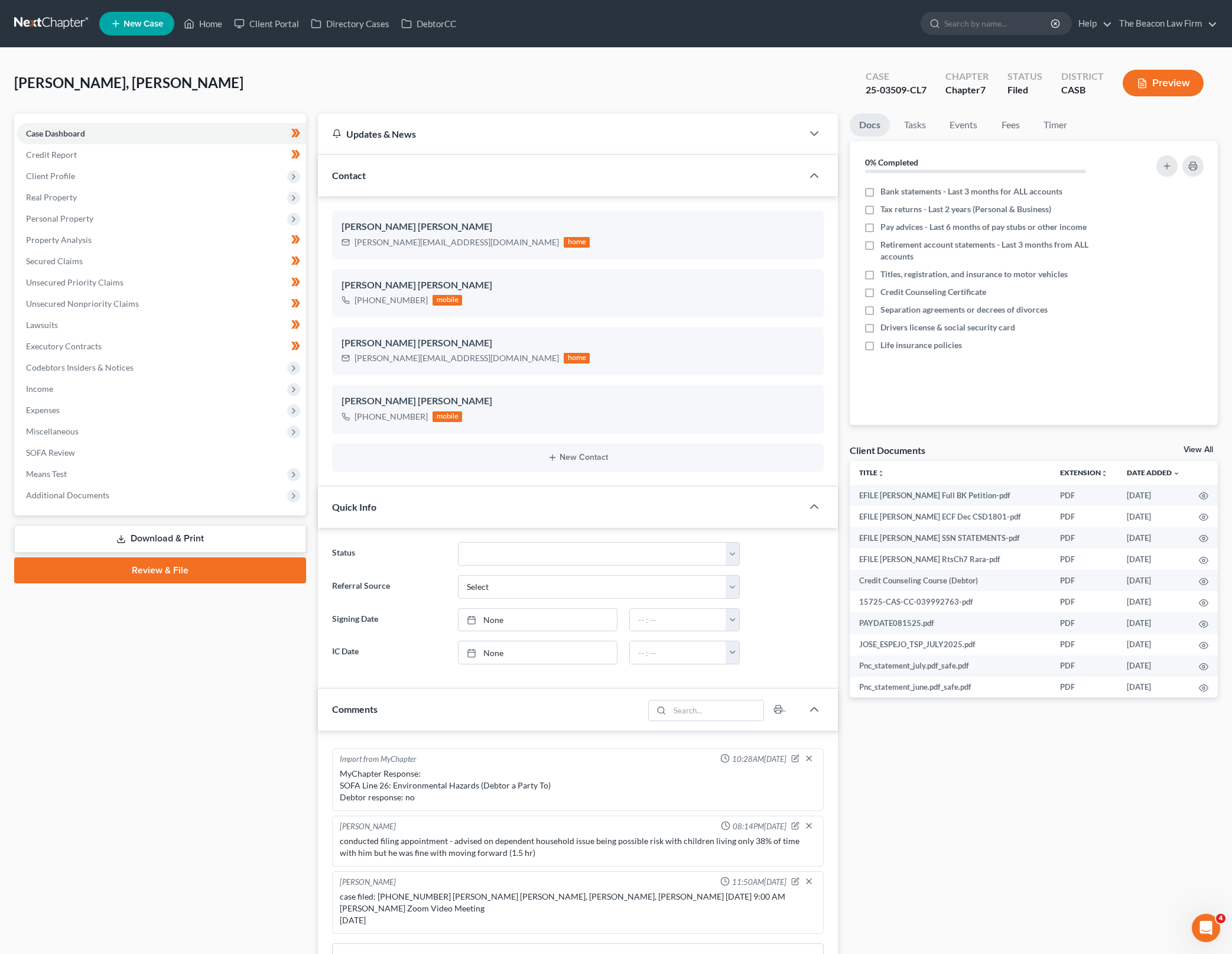
click at [1205, 444] on div "Client Documents View All" at bounding box center [1033, 452] width 368 height 17
click at [1204, 447] on link "View All" at bounding box center [1198, 450] width 30 height 8
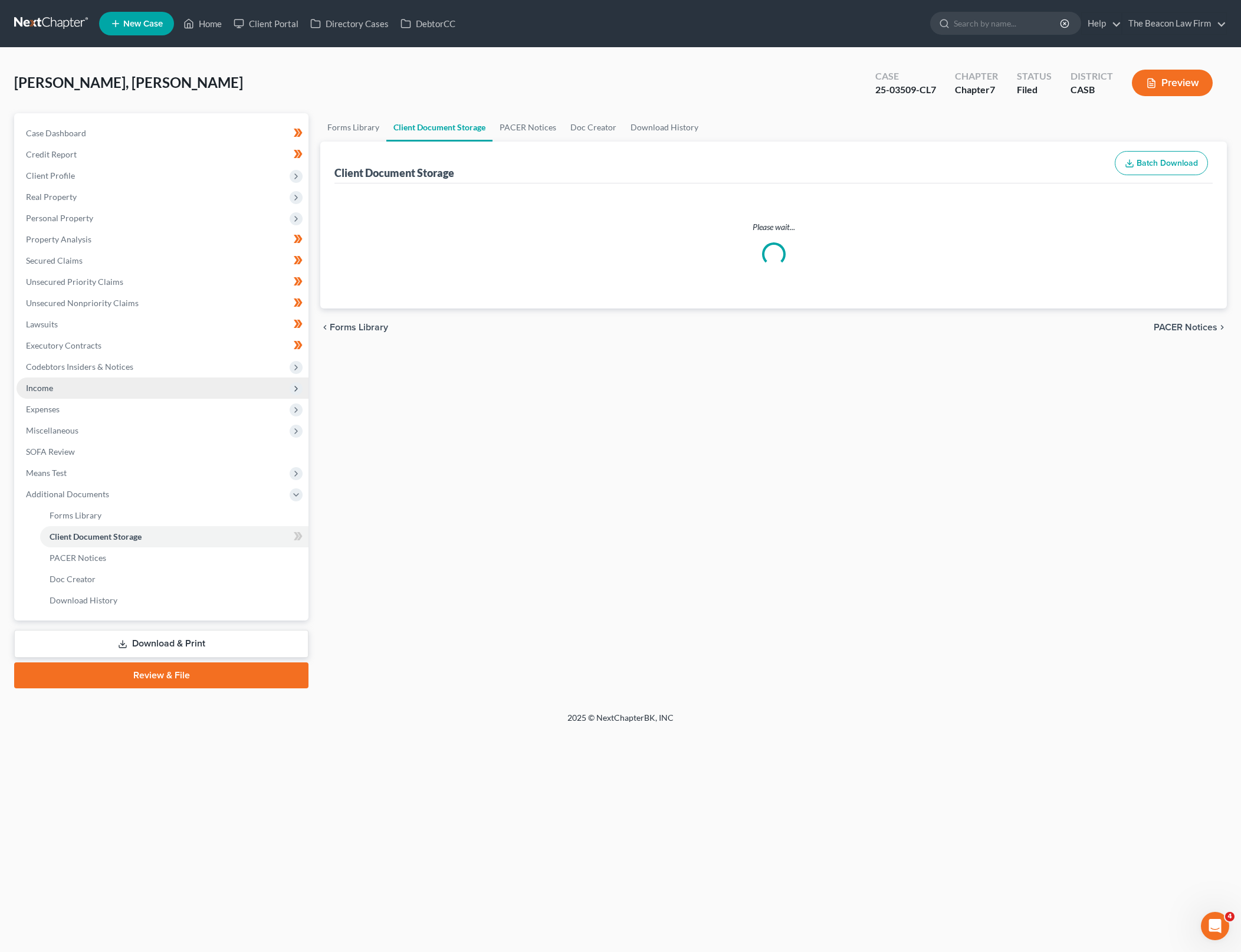
select select "0"
select select "5"
select select "3"
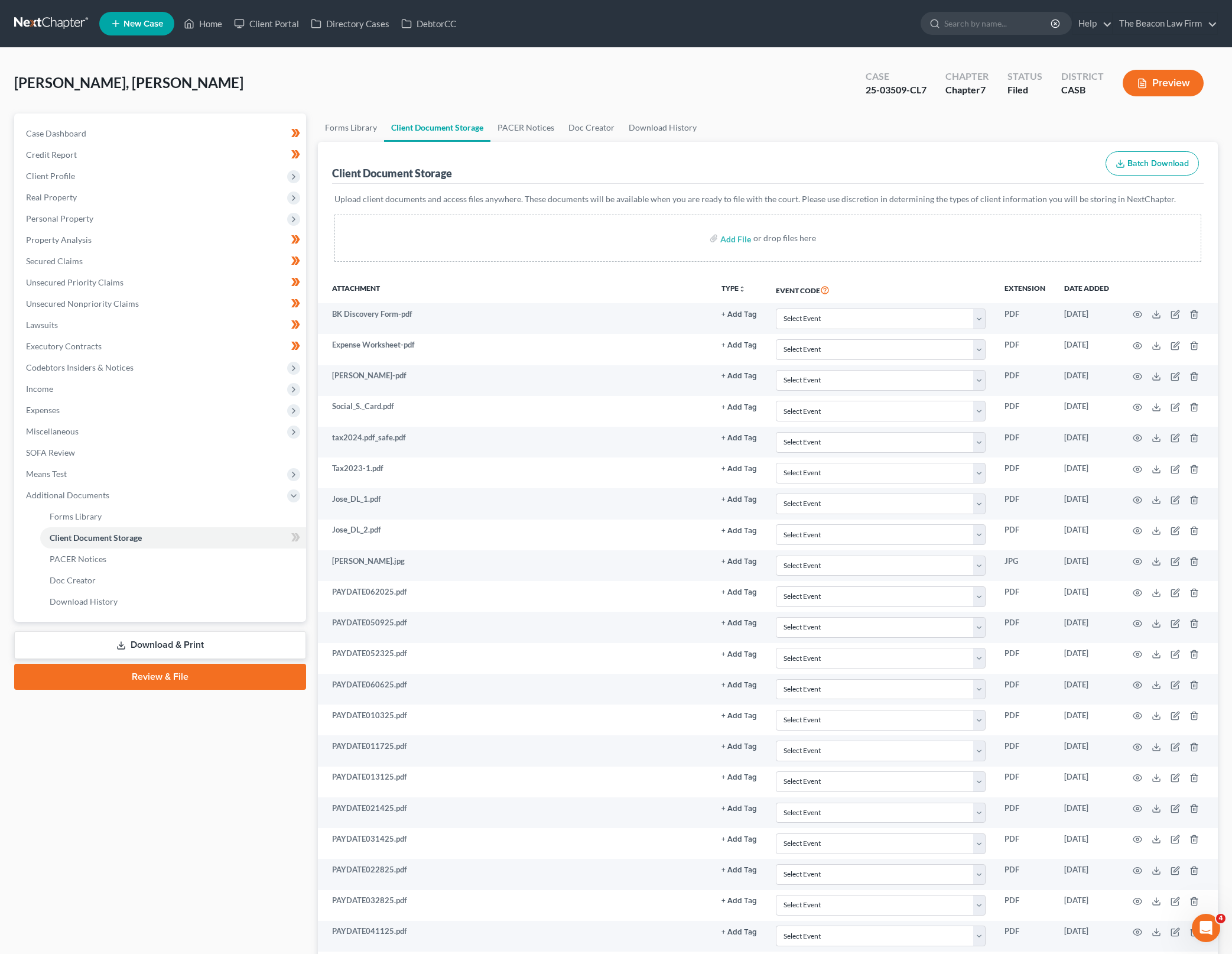
scroll to position [800, 0]
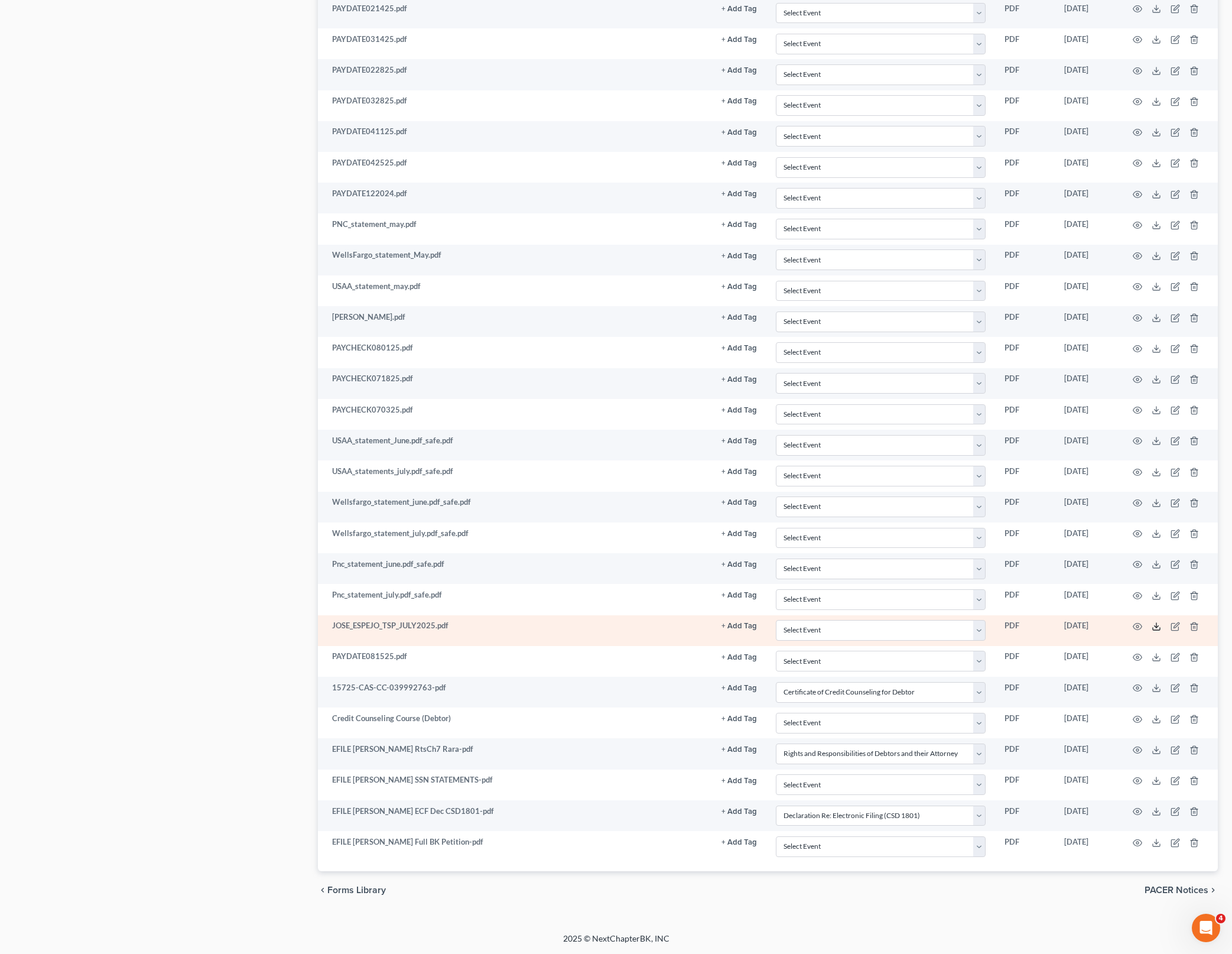
click at [1155, 622] on icon at bounding box center [1157, 627] width 9 height 9
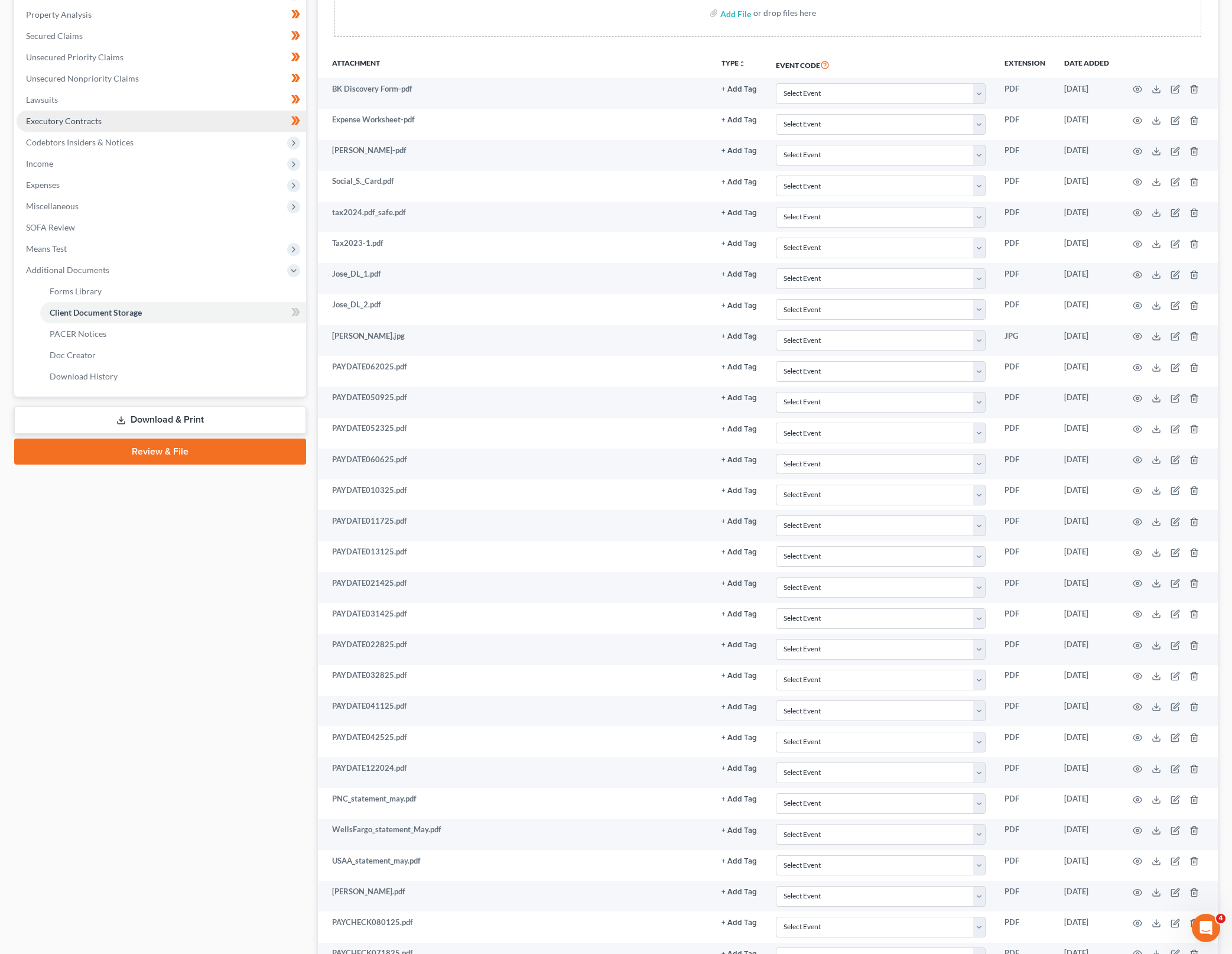
scroll to position [0, 0]
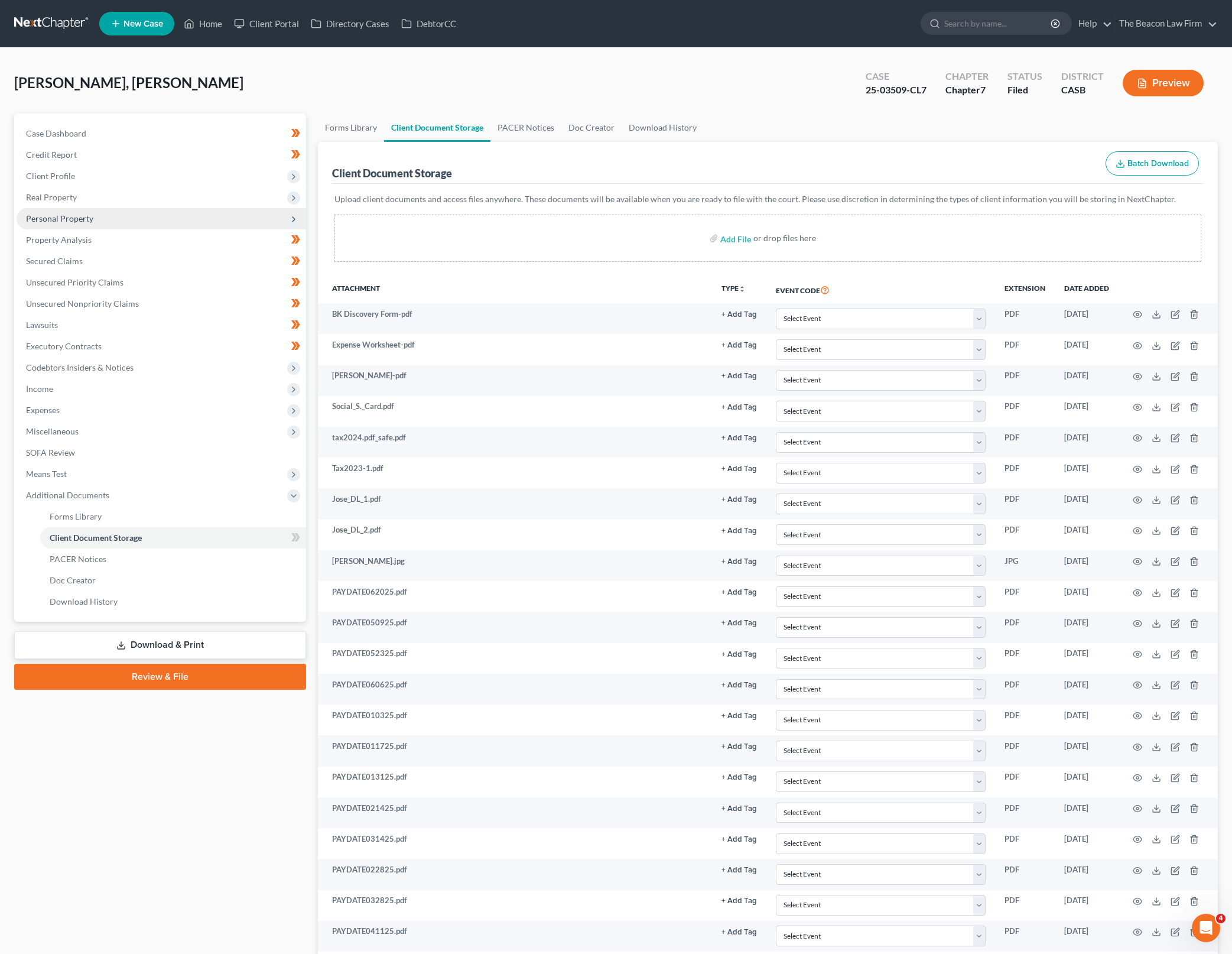
click at [146, 215] on span "Personal Property" at bounding box center [162, 219] width 289 height 22
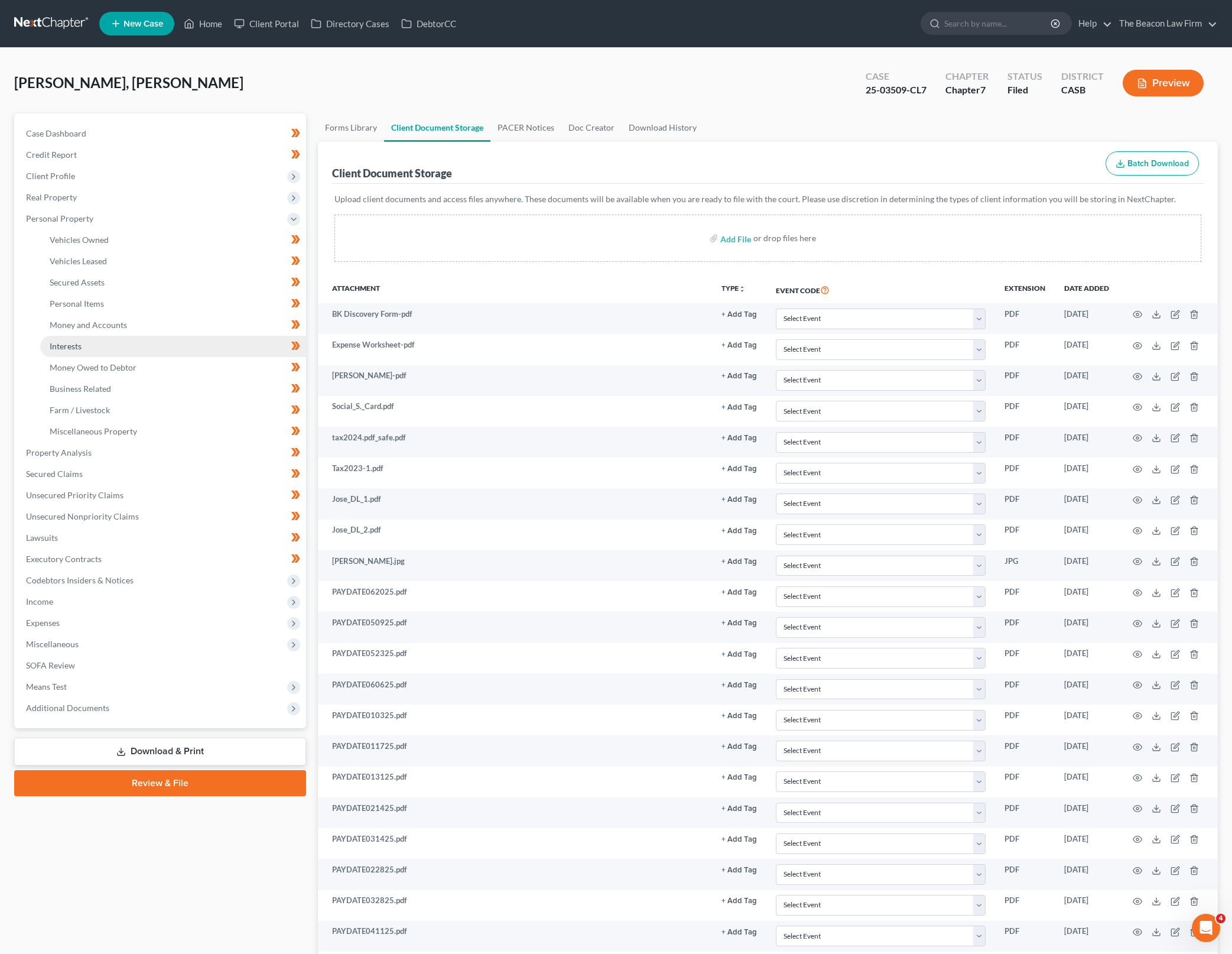
click at [172, 349] on link "Interests" at bounding box center [173, 347] width 266 height 22
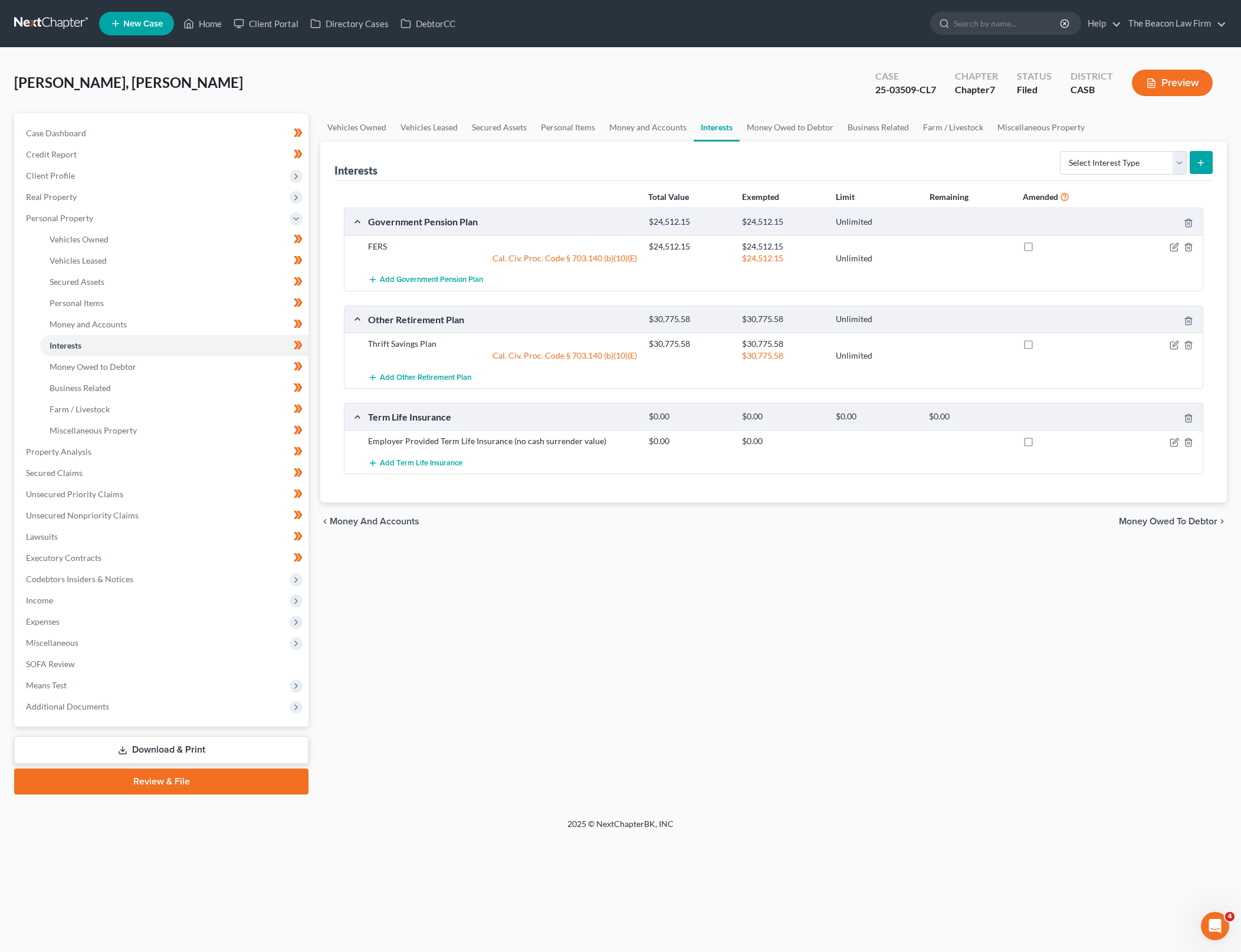
click at [757, 623] on div "Vehicles Owned Vehicles Leased Secured Assets Personal Items Money and Accounts…" at bounding box center [773, 454] width 918 height 681
click at [763, 608] on div "Vehicles Owned Vehicles Leased Secured Assets Personal Items Money and Accounts…" at bounding box center [773, 454] width 918 height 681
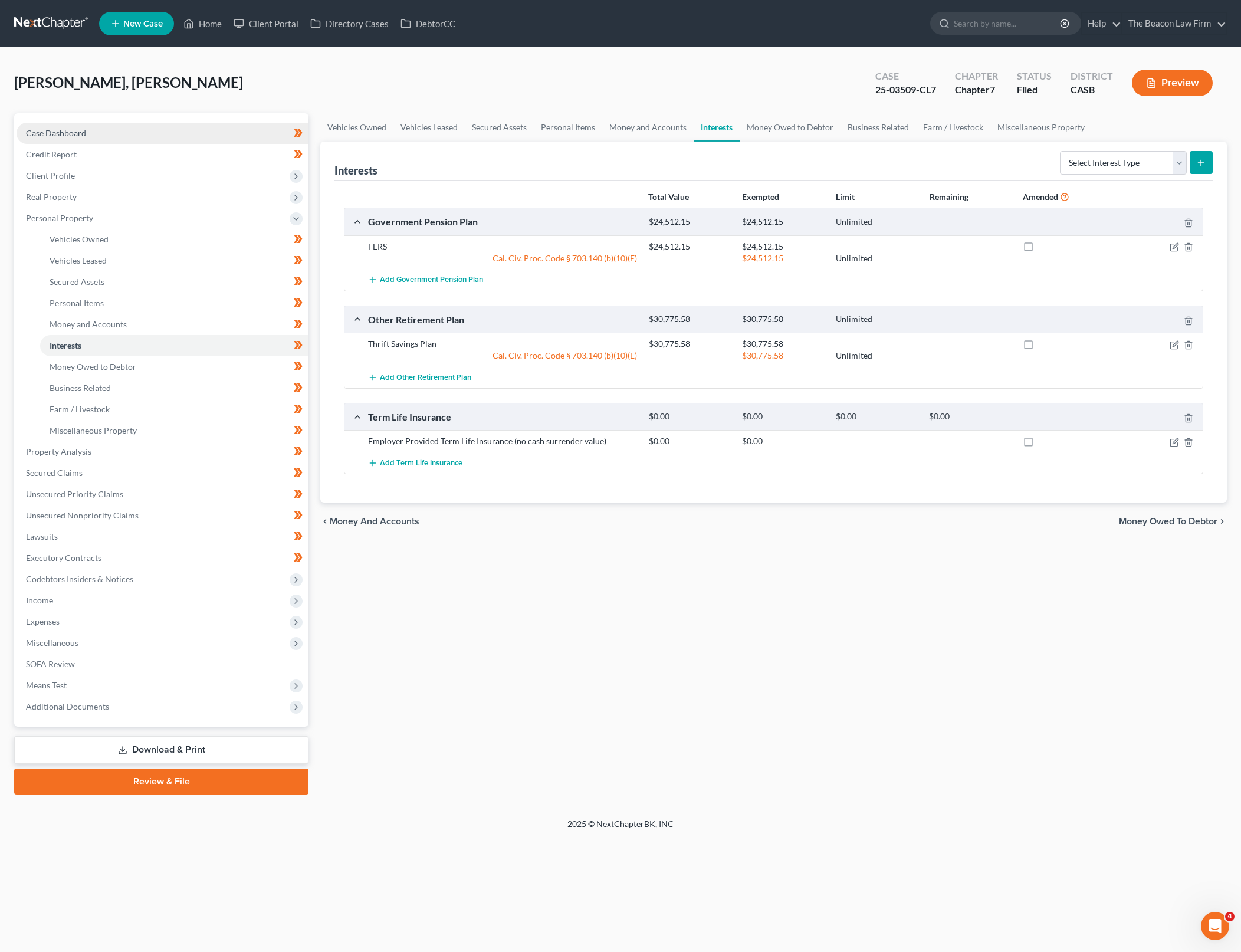
click at [199, 129] on link "Case Dashboard" at bounding box center [163, 134] width 292 height 21
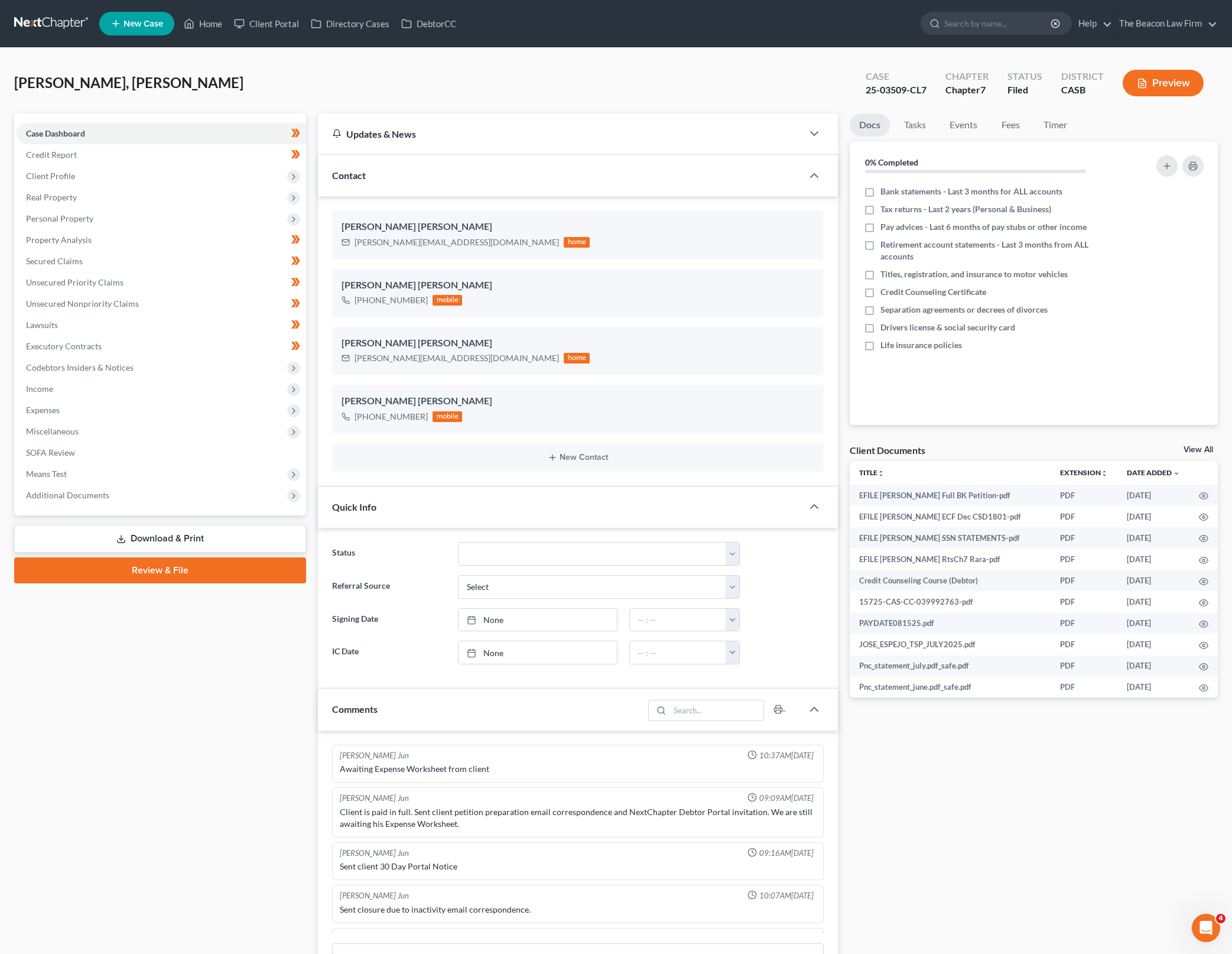
scroll to position [1339, 0]
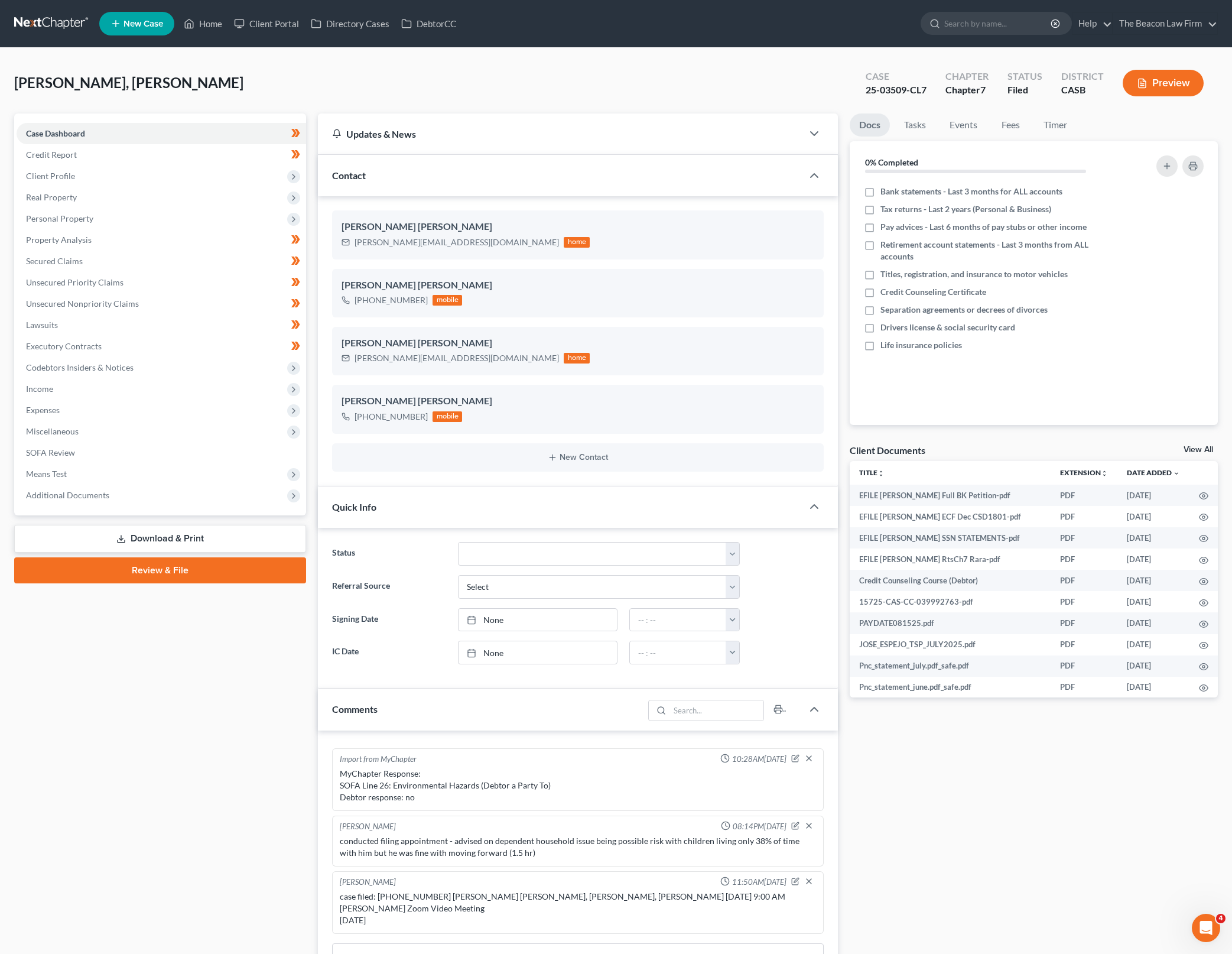
click at [1201, 440] on div "Docs Tasks Events Fees Timer 0% Completed Nothing here yet! Bank statements - L…" at bounding box center [1034, 965] width 380 height 1703
click at [1199, 446] on link "View All" at bounding box center [1198, 450] width 30 height 8
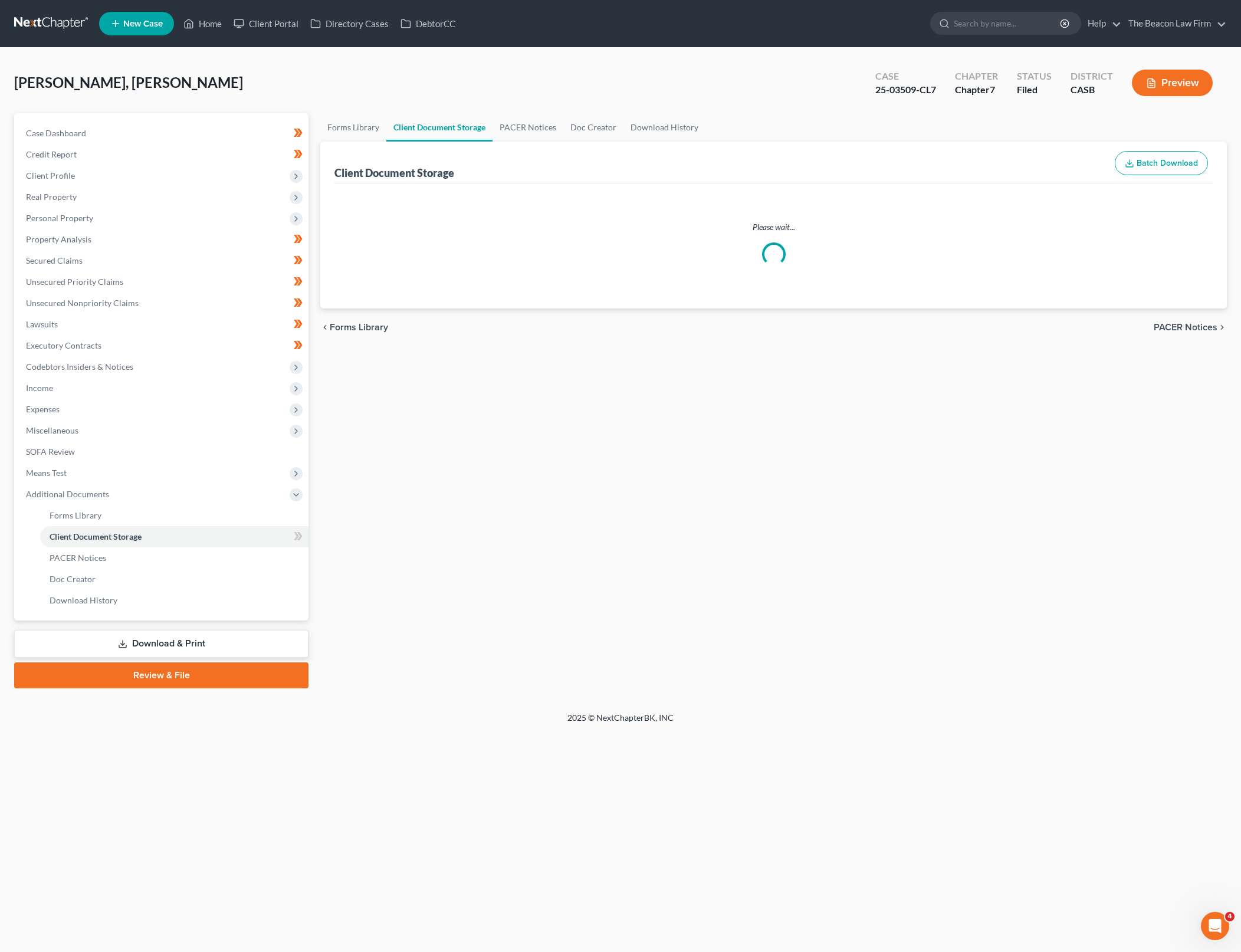
select select "0"
select select "5"
select select "3"
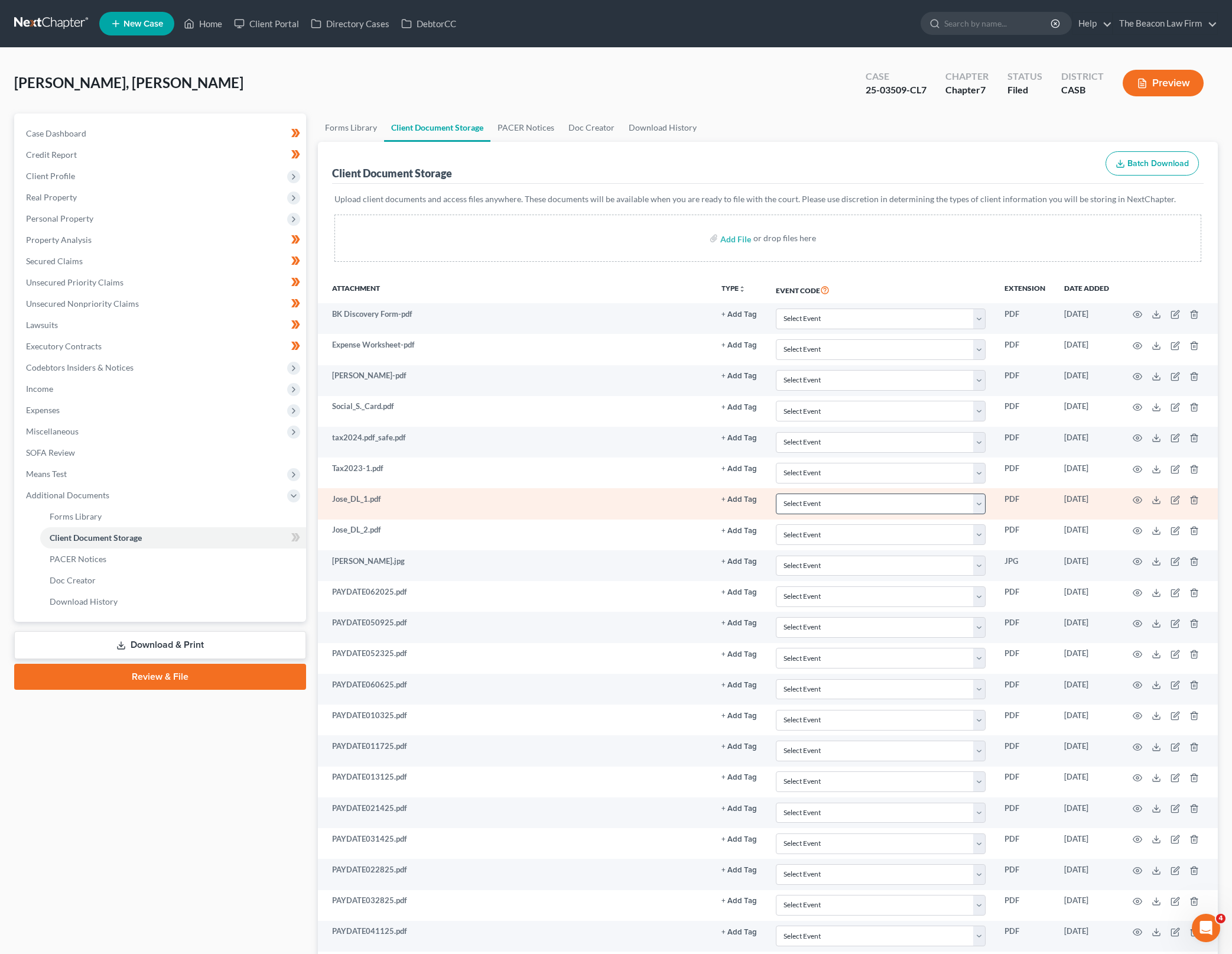
scroll to position [800, 0]
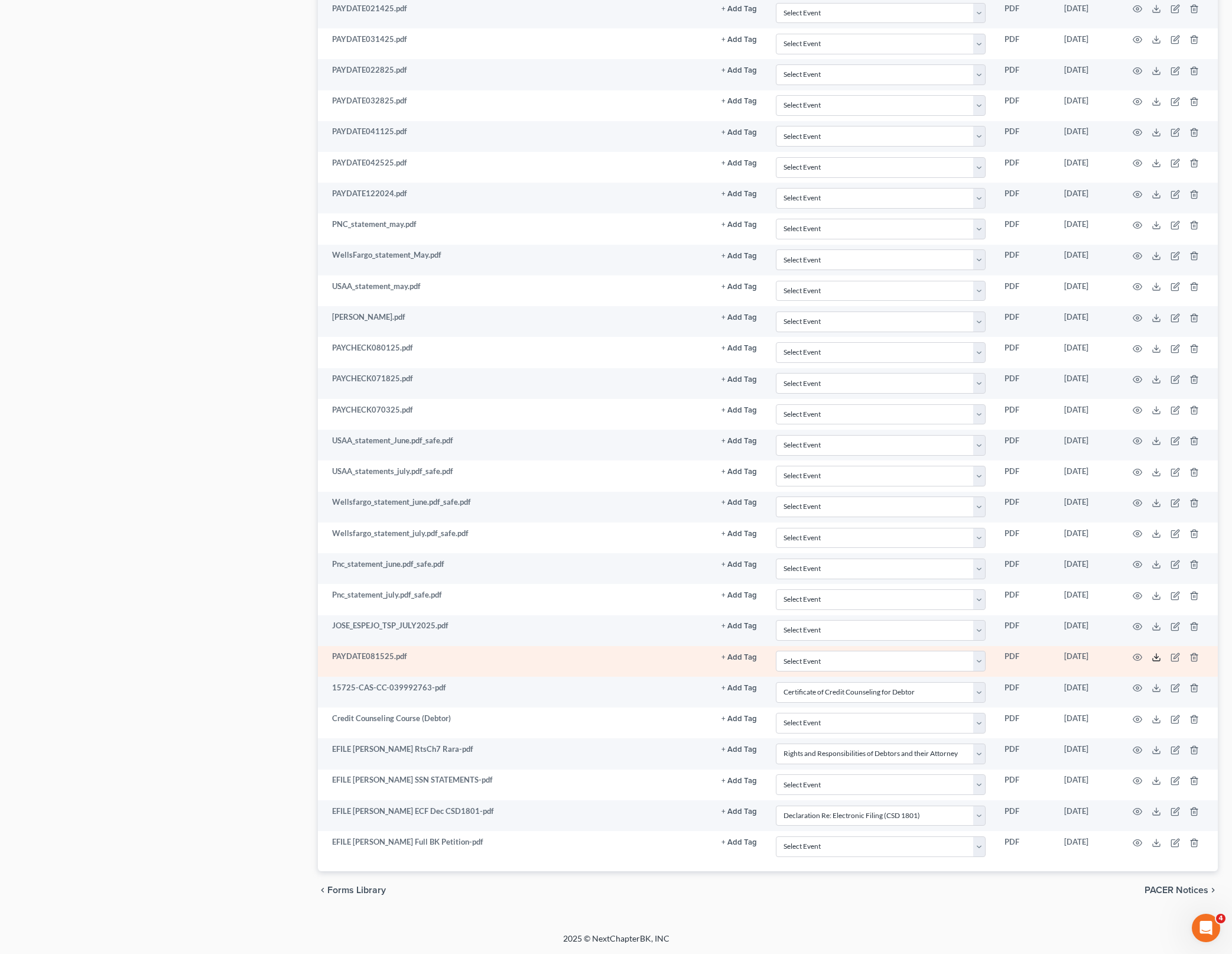
click at [1159, 654] on icon at bounding box center [1157, 657] width 9 height 9
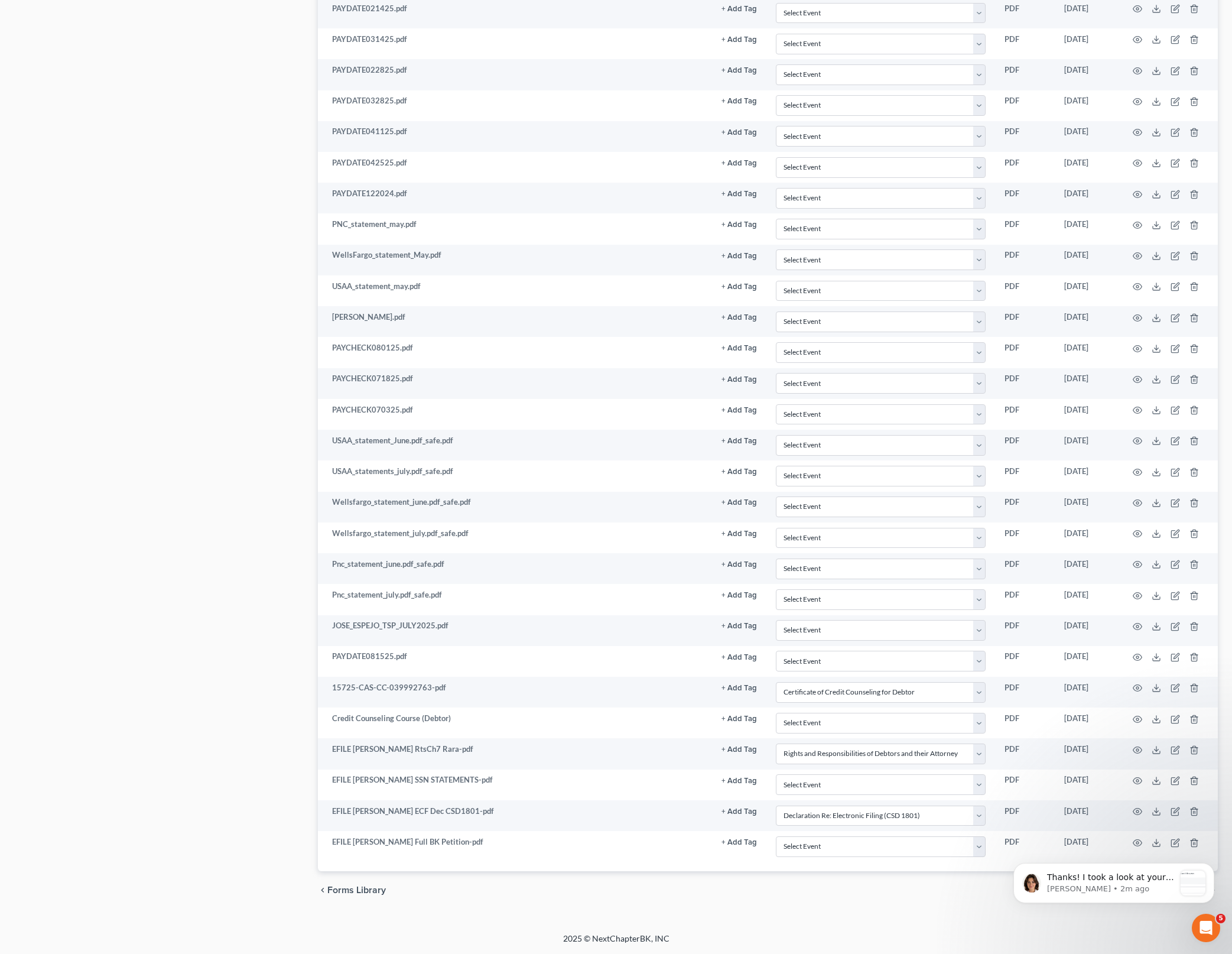
scroll to position [485, 0]
click at [108, 312] on div "Case Dashboard Payments Invoices Payments Payments Credit Report Client Profile" at bounding box center [160, 112] width 304 height 1596
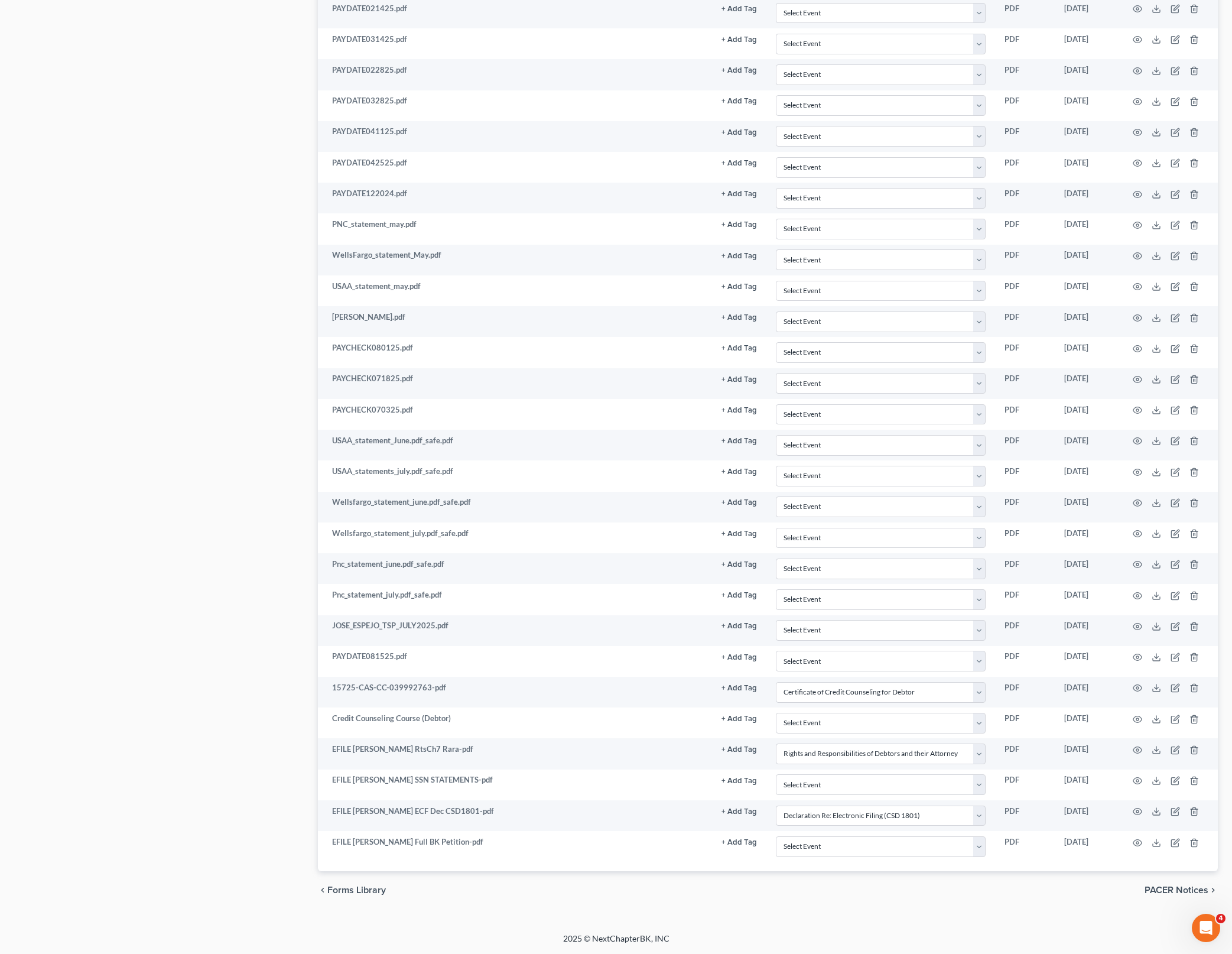
click at [1099, 878] on div "chevron_left Forms Library PACER Notices chevron_right" at bounding box center [767, 890] width 900 height 38
click at [1201, 932] on icon "Open Intercom Messenger" at bounding box center [1204, 926] width 20 height 20
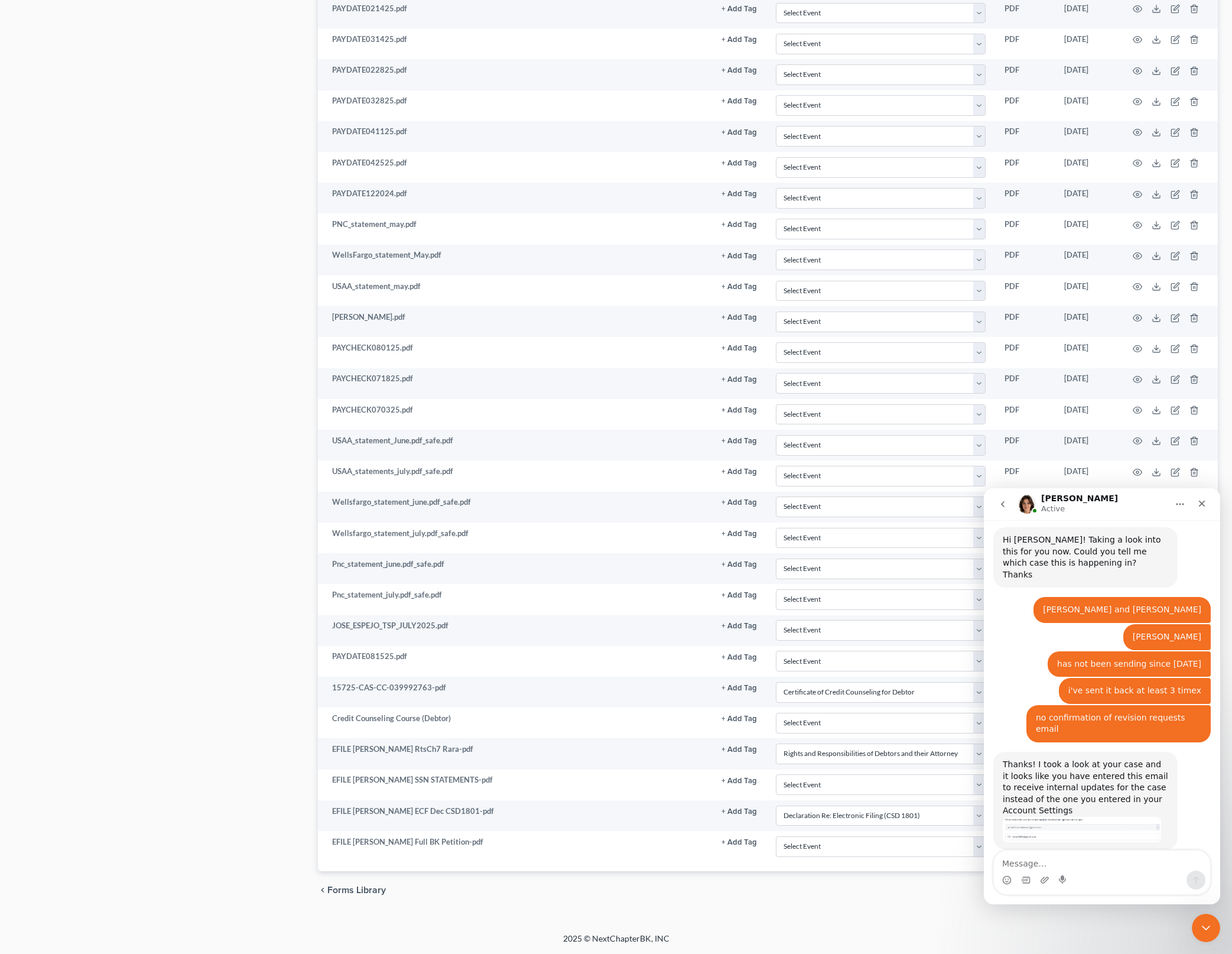
click at [1144, 759] on div "Thanks! I took a look at your case and it looks like you have entered this emai…" at bounding box center [1086, 788] width 166 height 58
click at [1087, 817] on img "Emma says…" at bounding box center [1082, 829] width 158 height 26
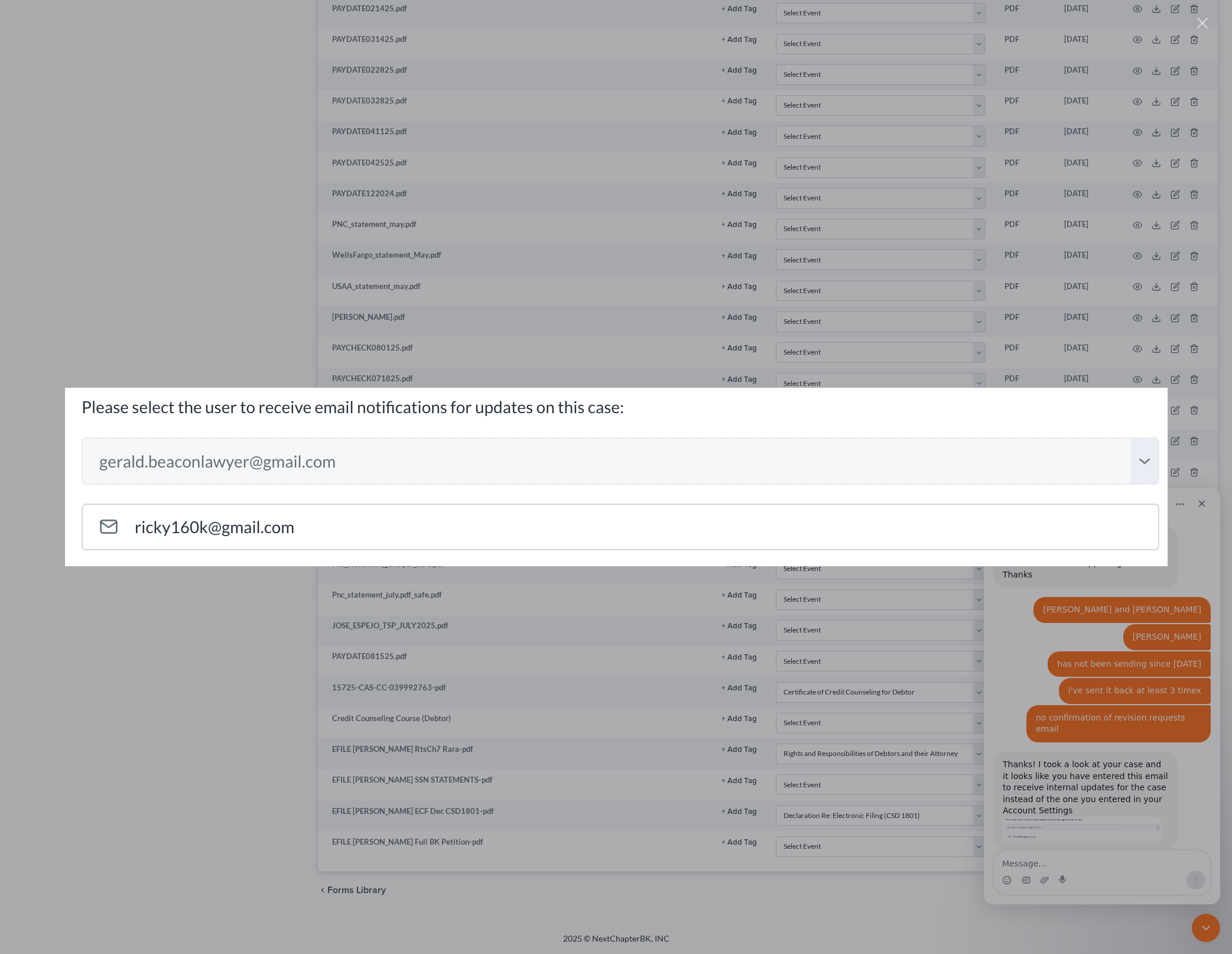
click at [1089, 749] on div "Intercom messenger" at bounding box center [616, 477] width 1232 height 954
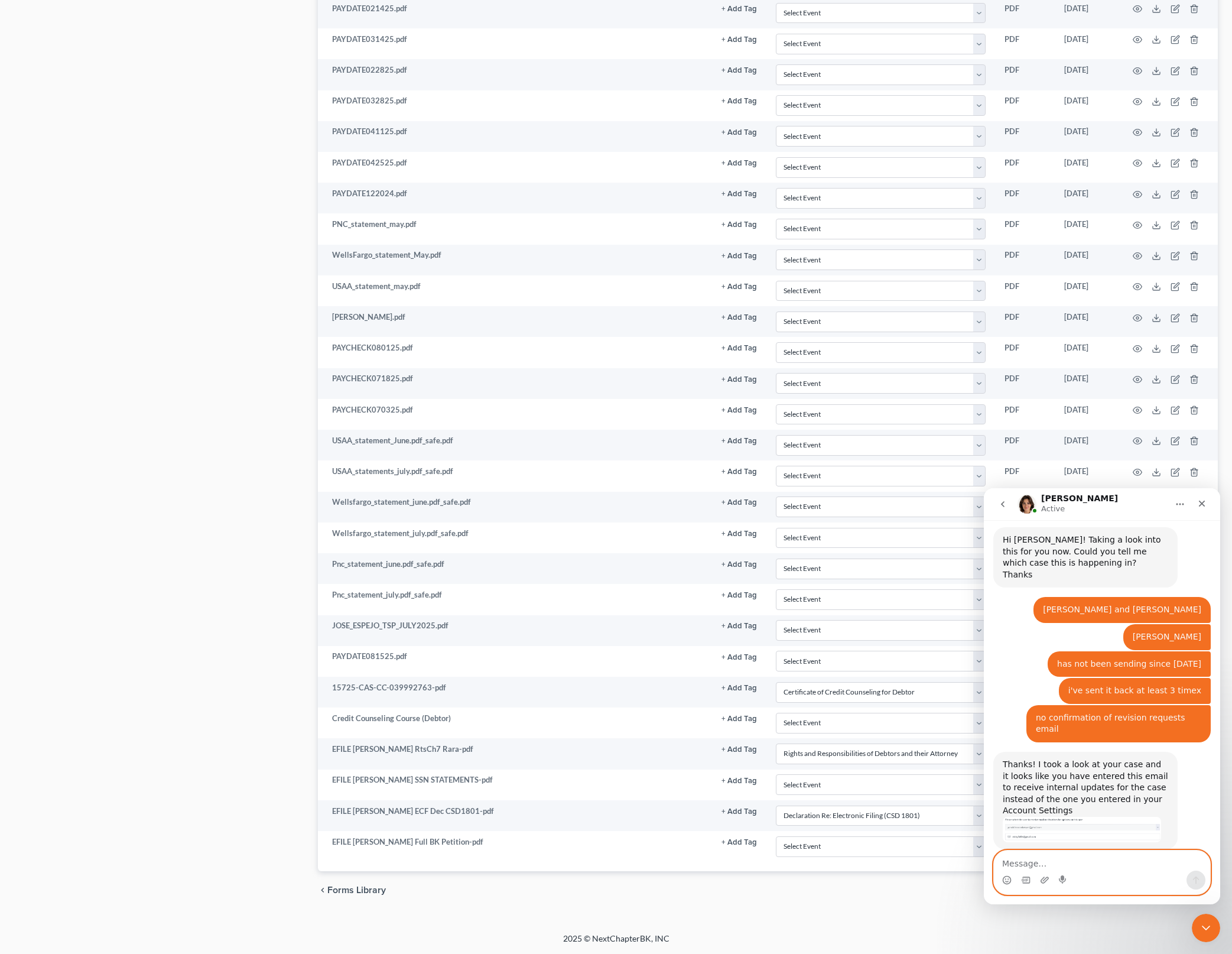
click at [1142, 864] on textarea "Message…" at bounding box center [1102, 860] width 216 height 20
type textarea "that makes absolutely no sense"
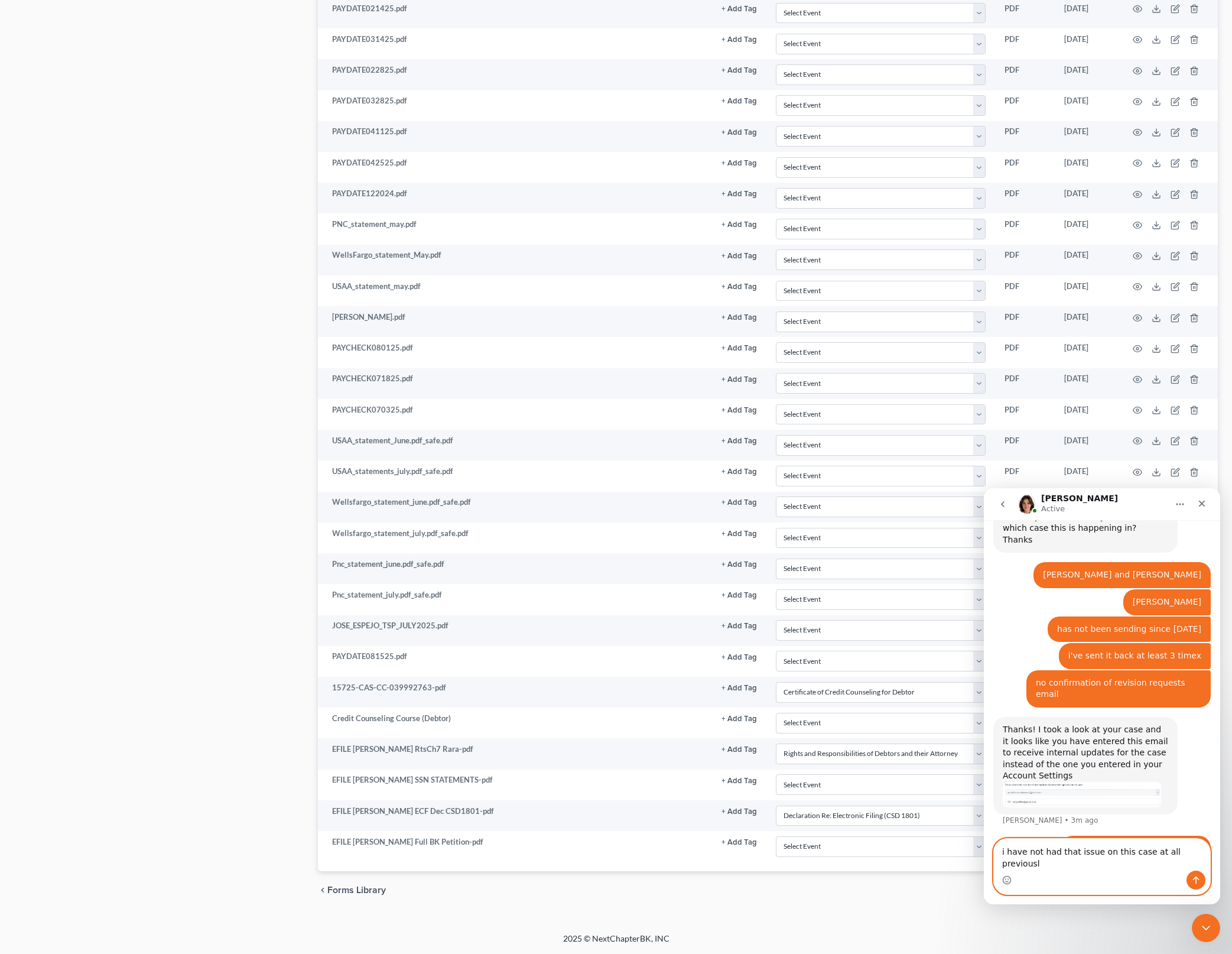
type textarea "i have not had that issue on this case at all previously"
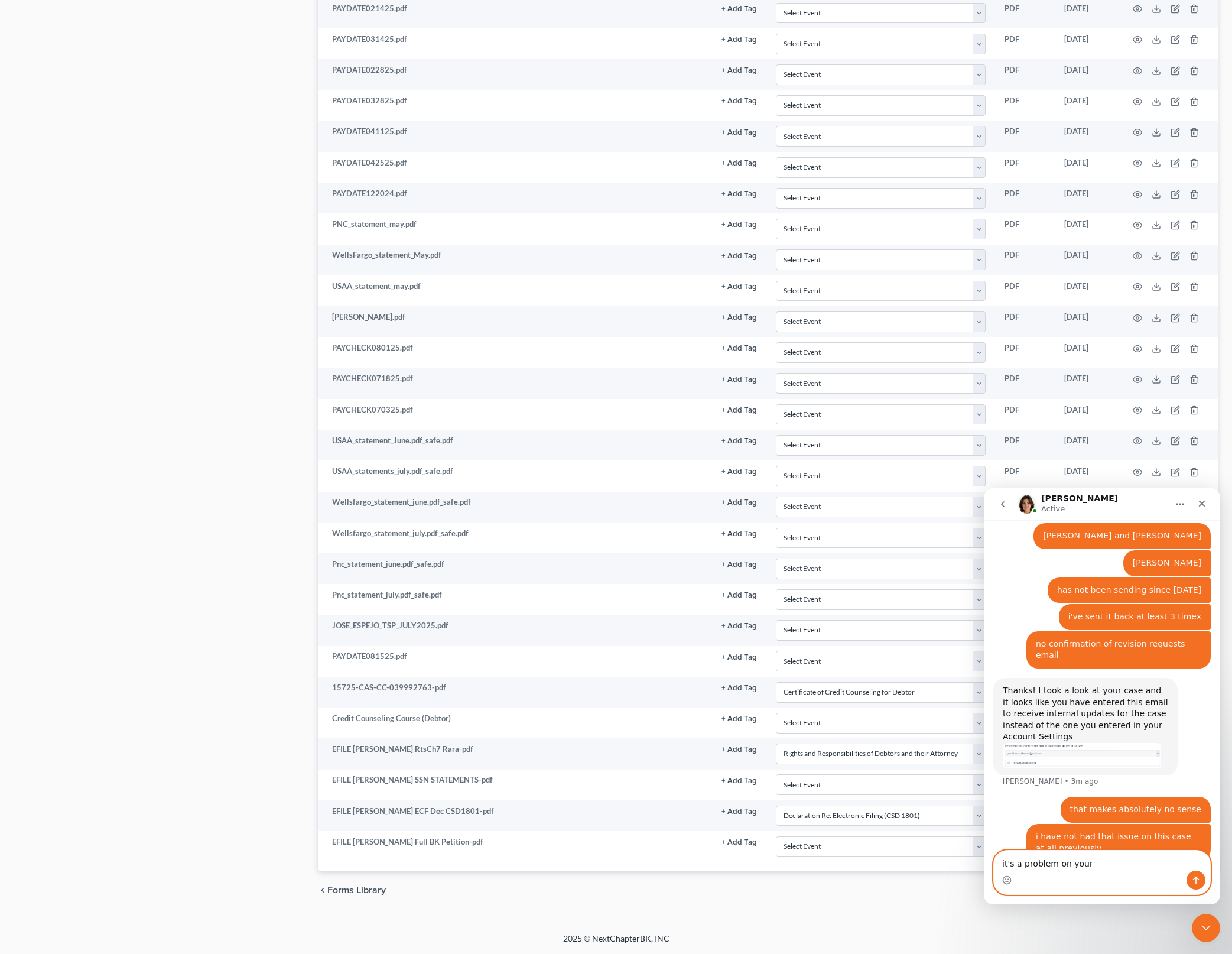
scroll to position [514, 0]
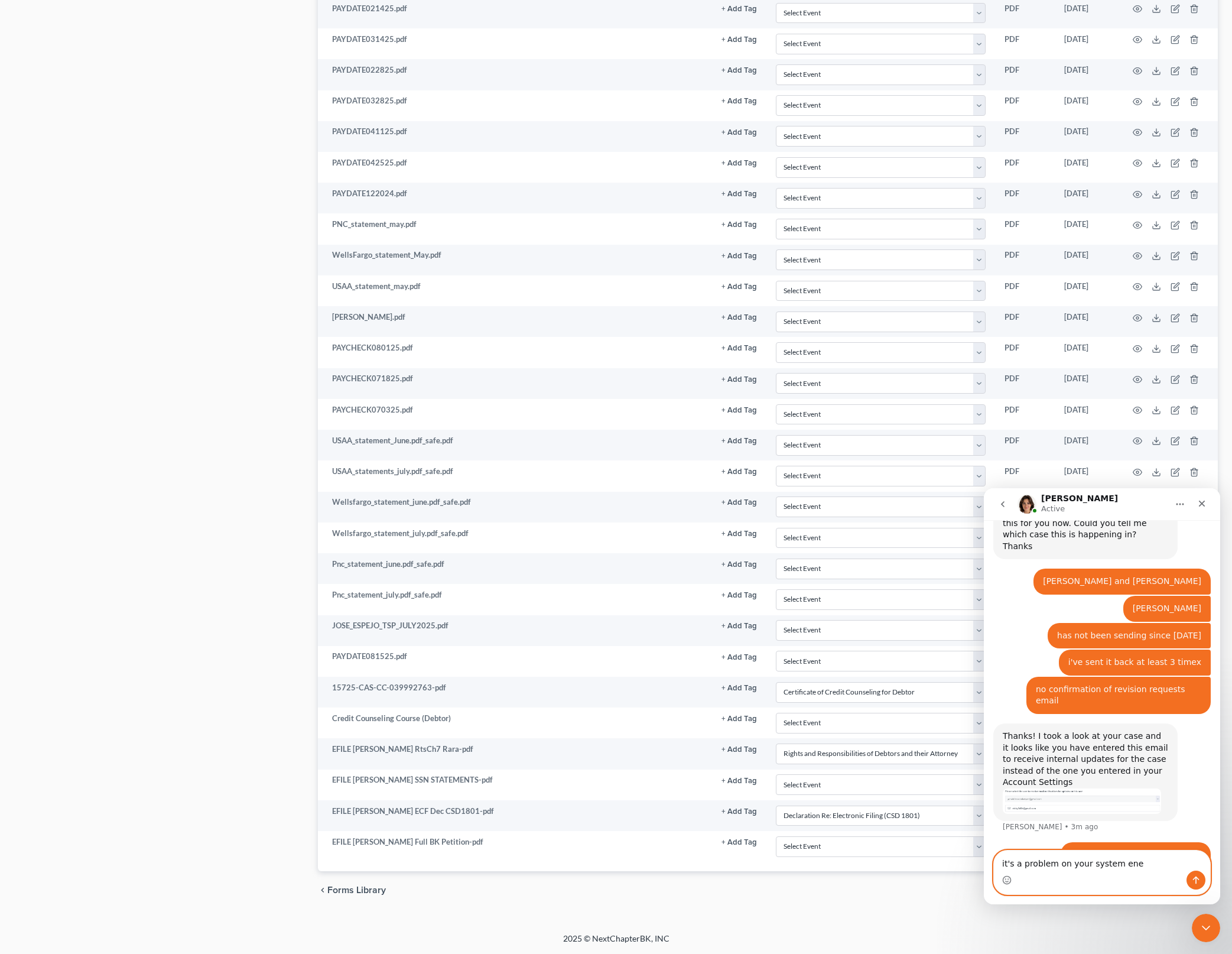
type textarea "it's a problem on your system ened"
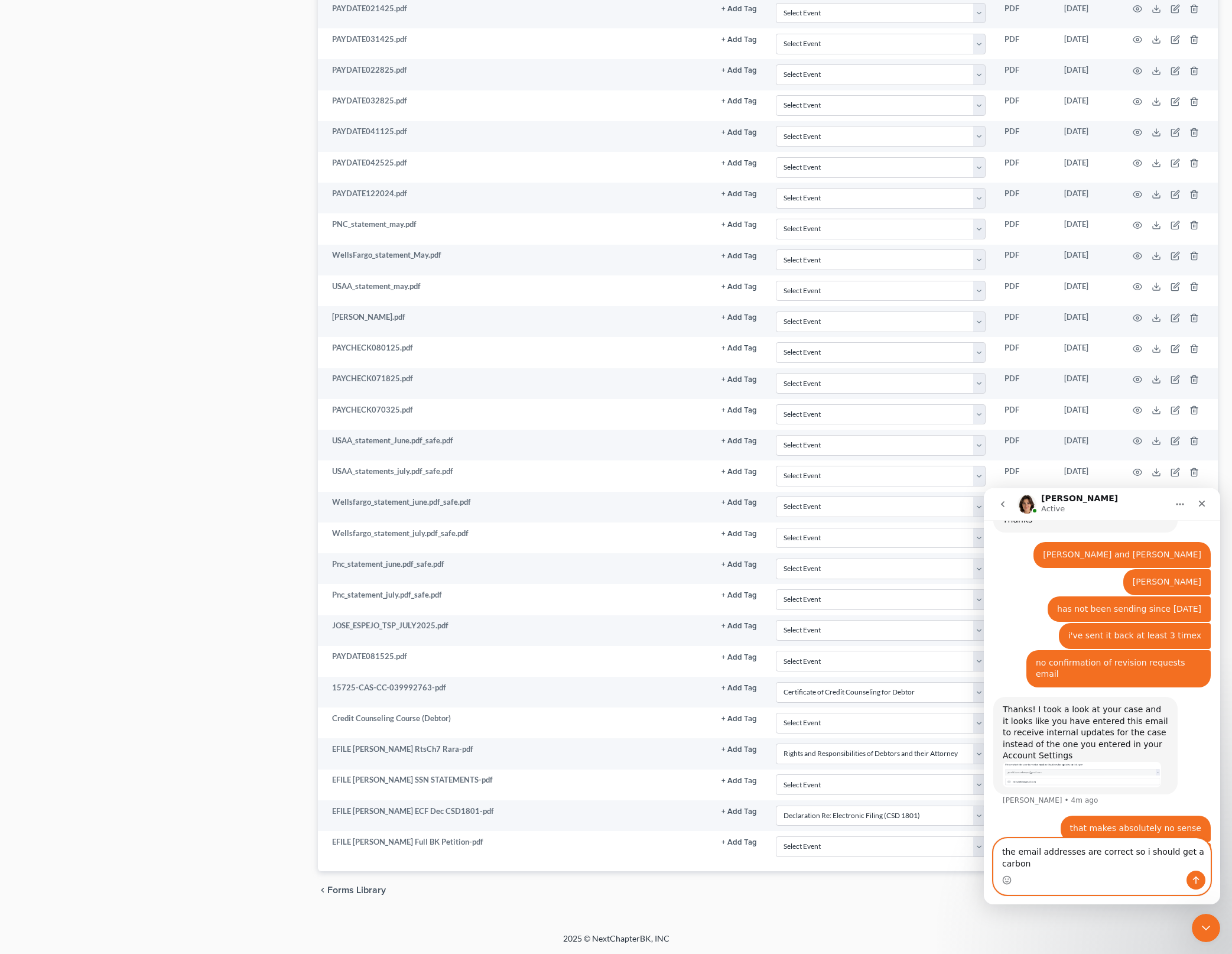
scroll to position [552, 0]
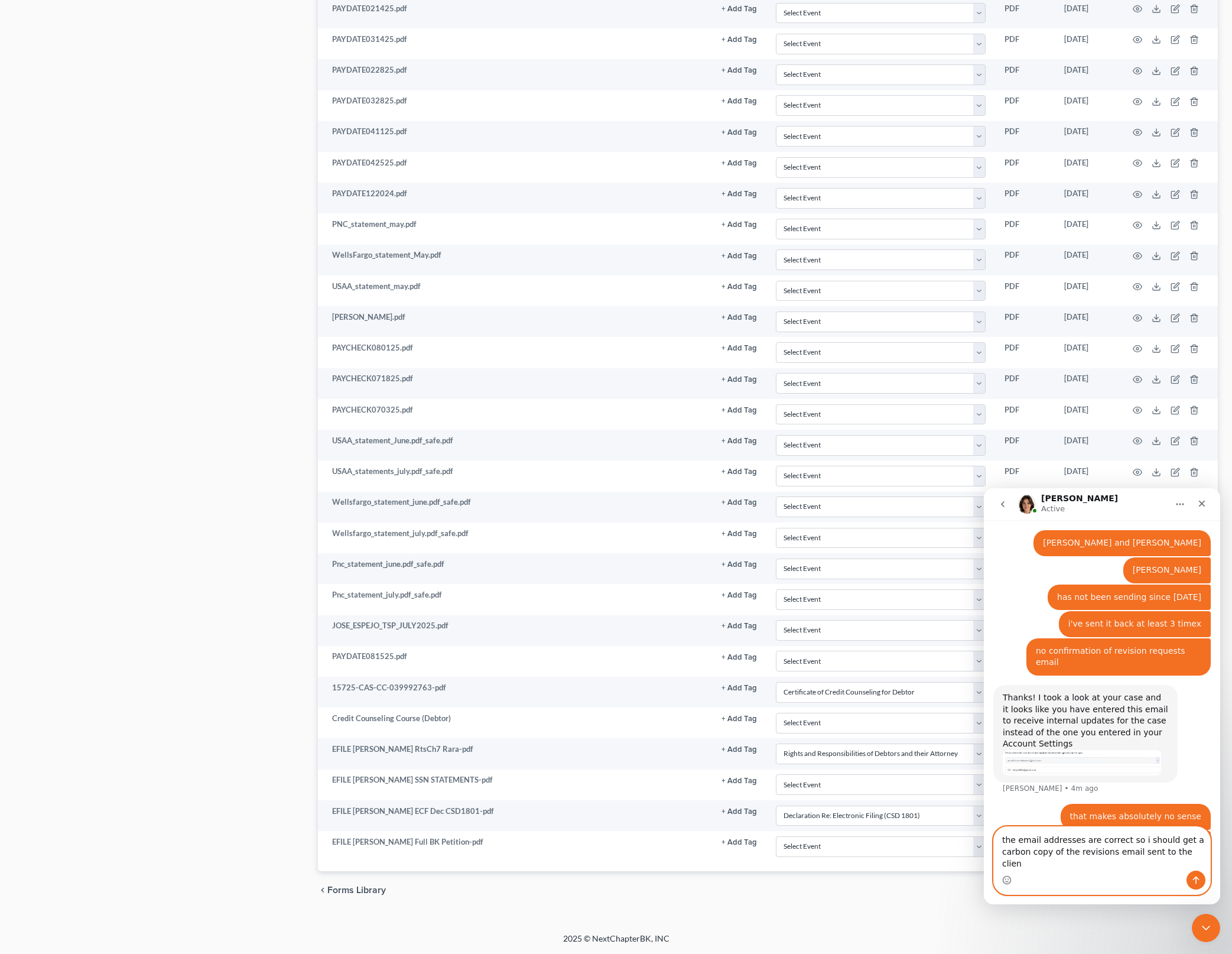
type textarea "the email addresses are correct so i should get a carbon copy of the revisions …"
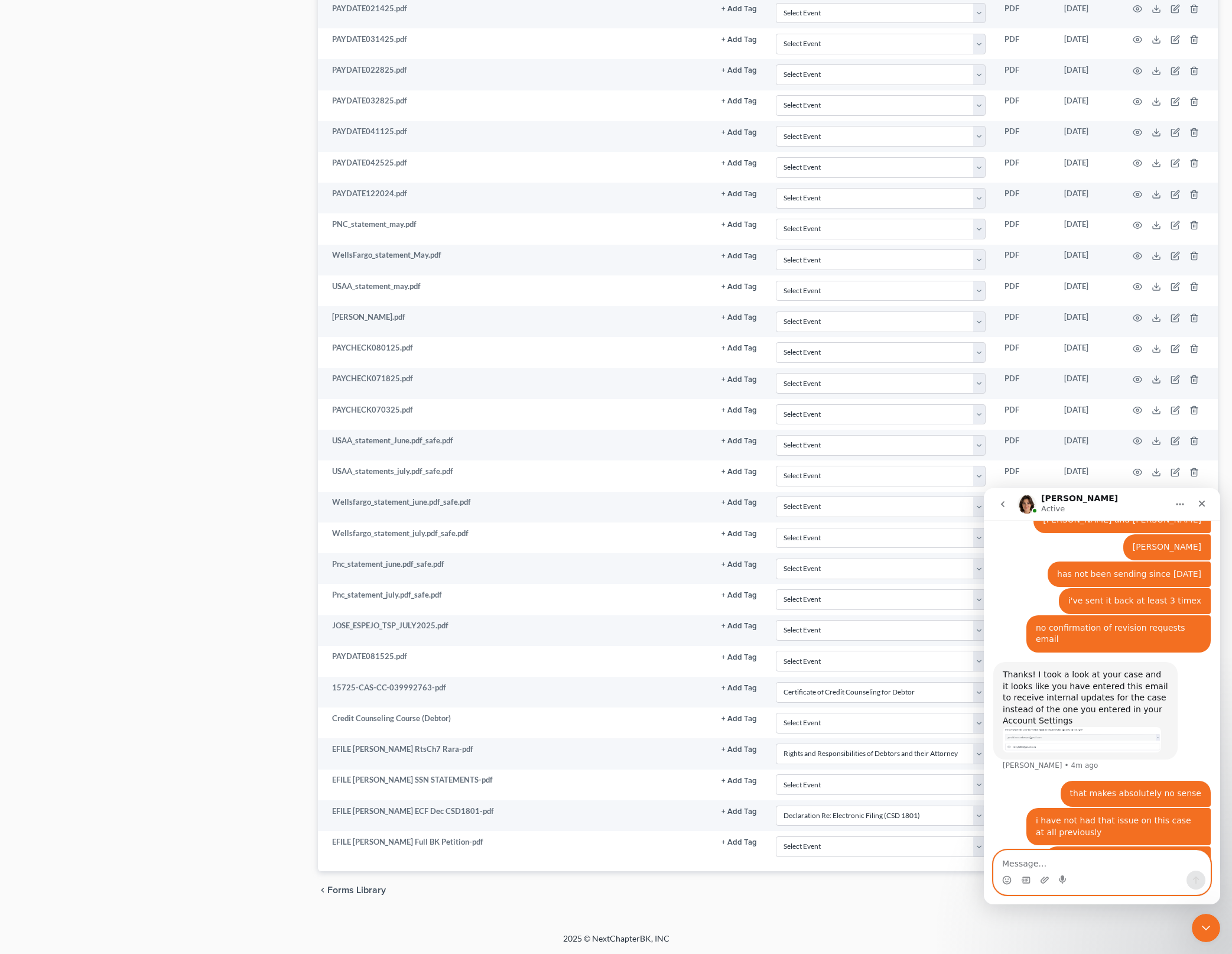
scroll to position [590, 0]
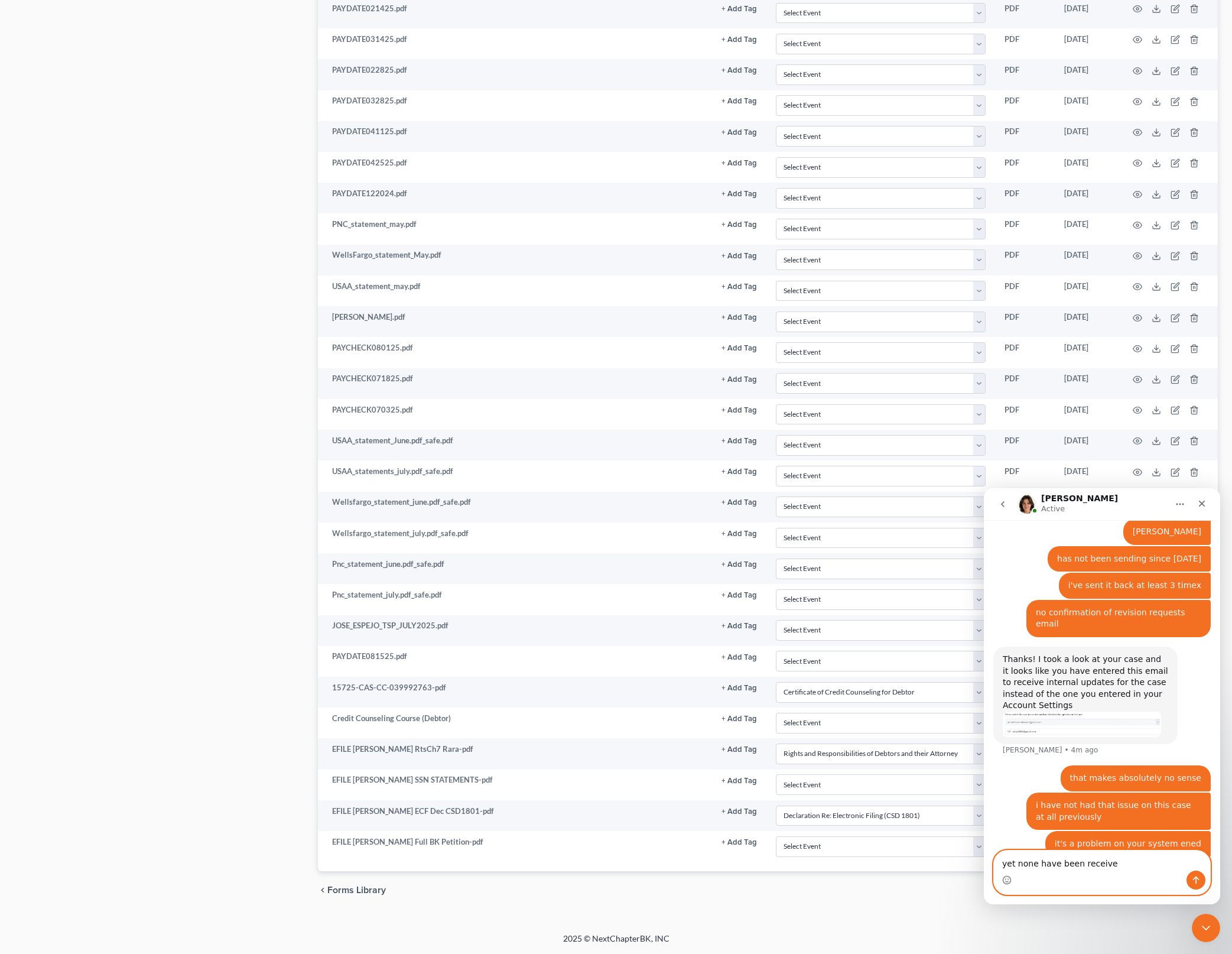
type textarea "yet none have been received"
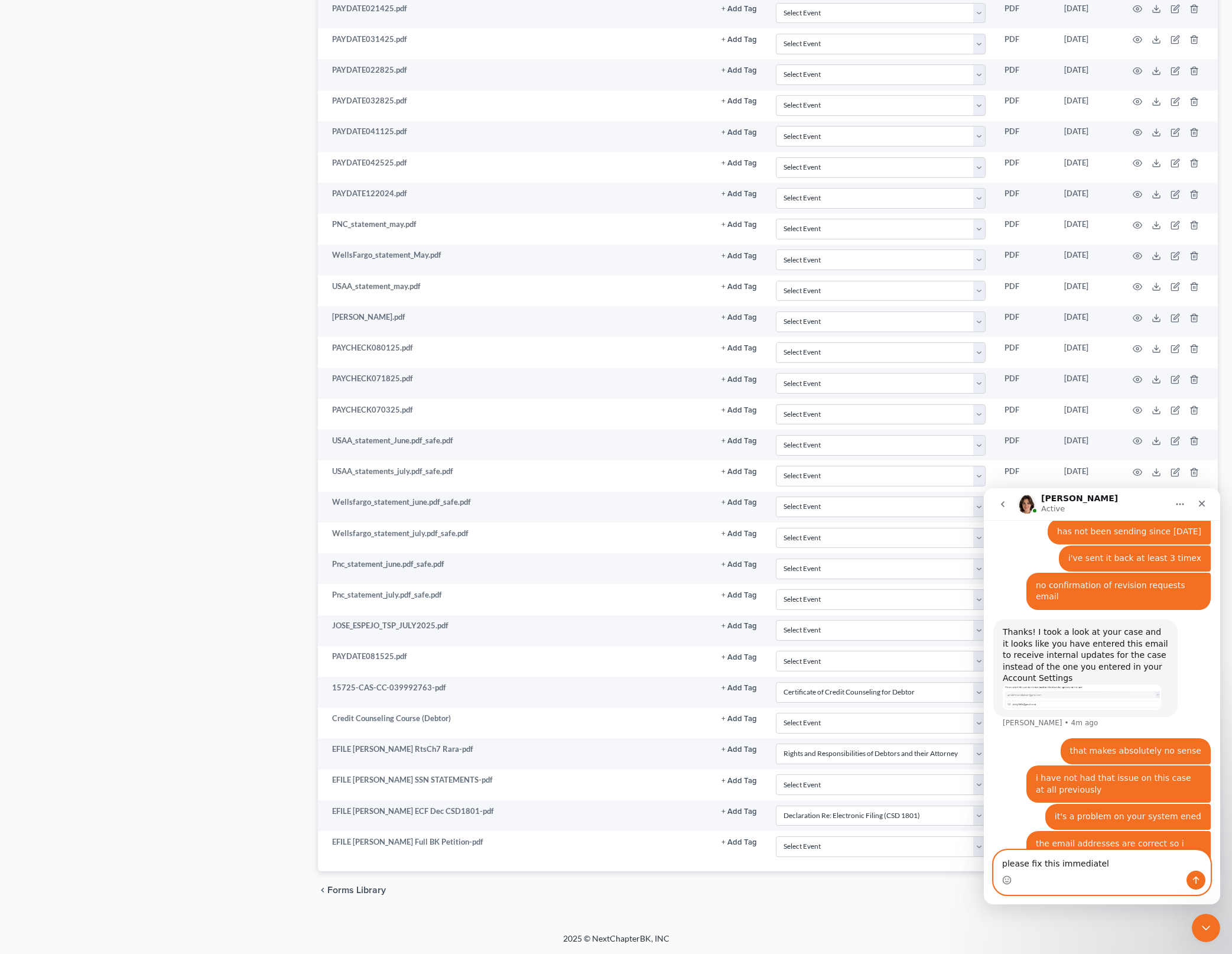
type textarea "please fix this immediately"
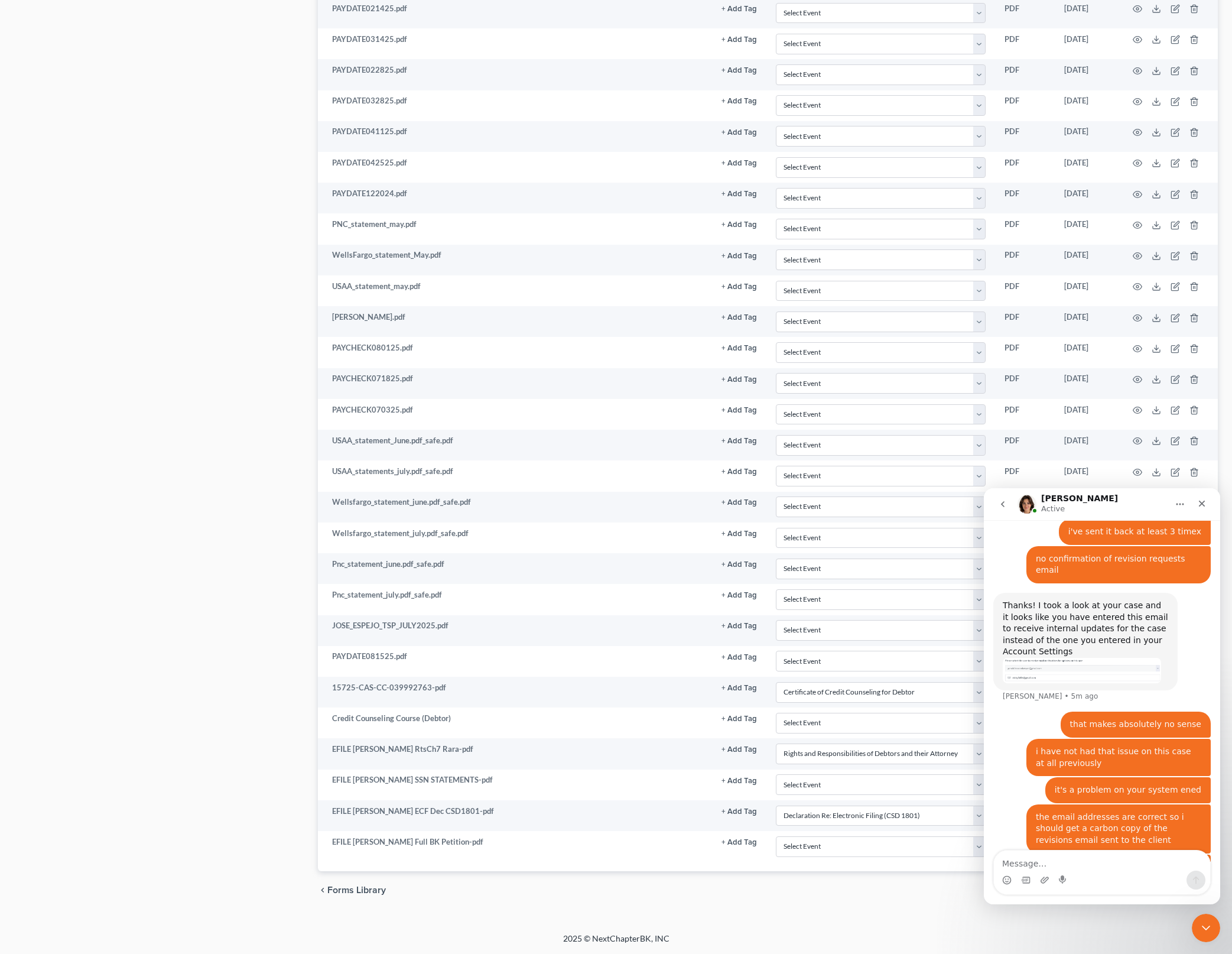
click at [83, 356] on div "Case Dashboard Payments Invoices Payments Payments Credit Report Client Profile" at bounding box center [160, 112] width 304 height 1596
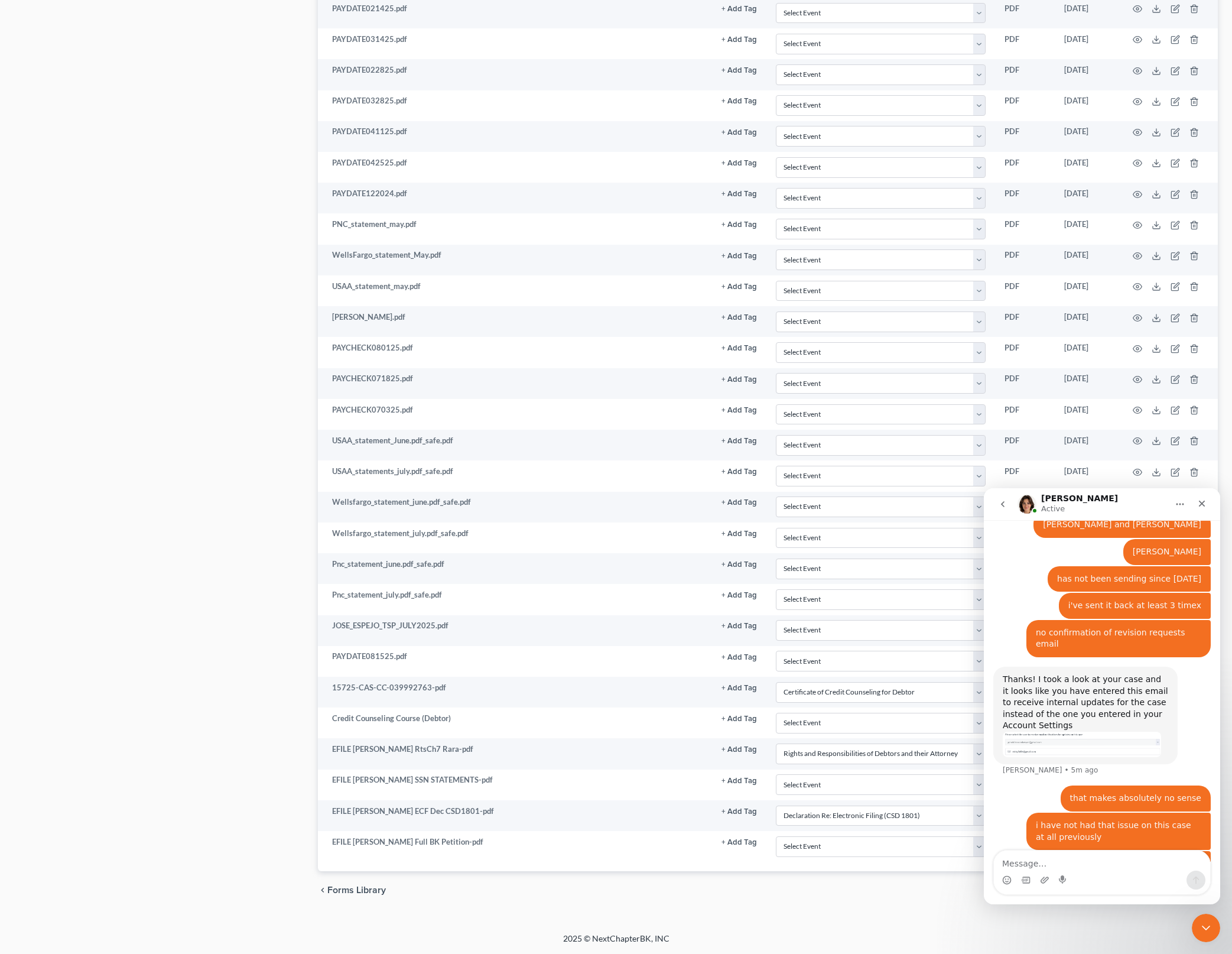
click at [1108, 674] on div "Thanks! I took a look at your case and it looks like you have entered this emai…" at bounding box center [1086, 703] width 166 height 58
click at [1124, 732] on img "Emma says…" at bounding box center [1082, 745] width 158 height 26
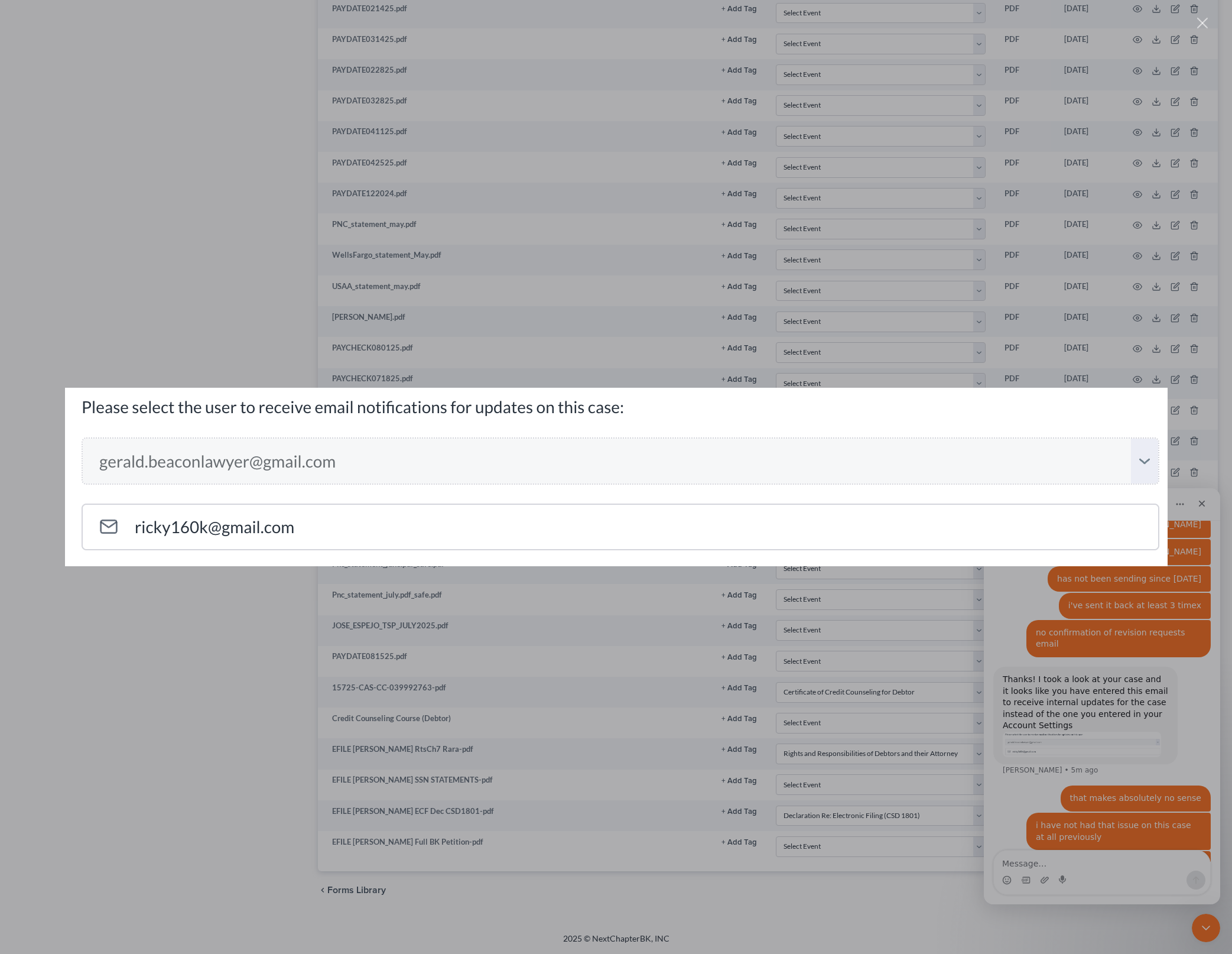
scroll to position [644, 0]
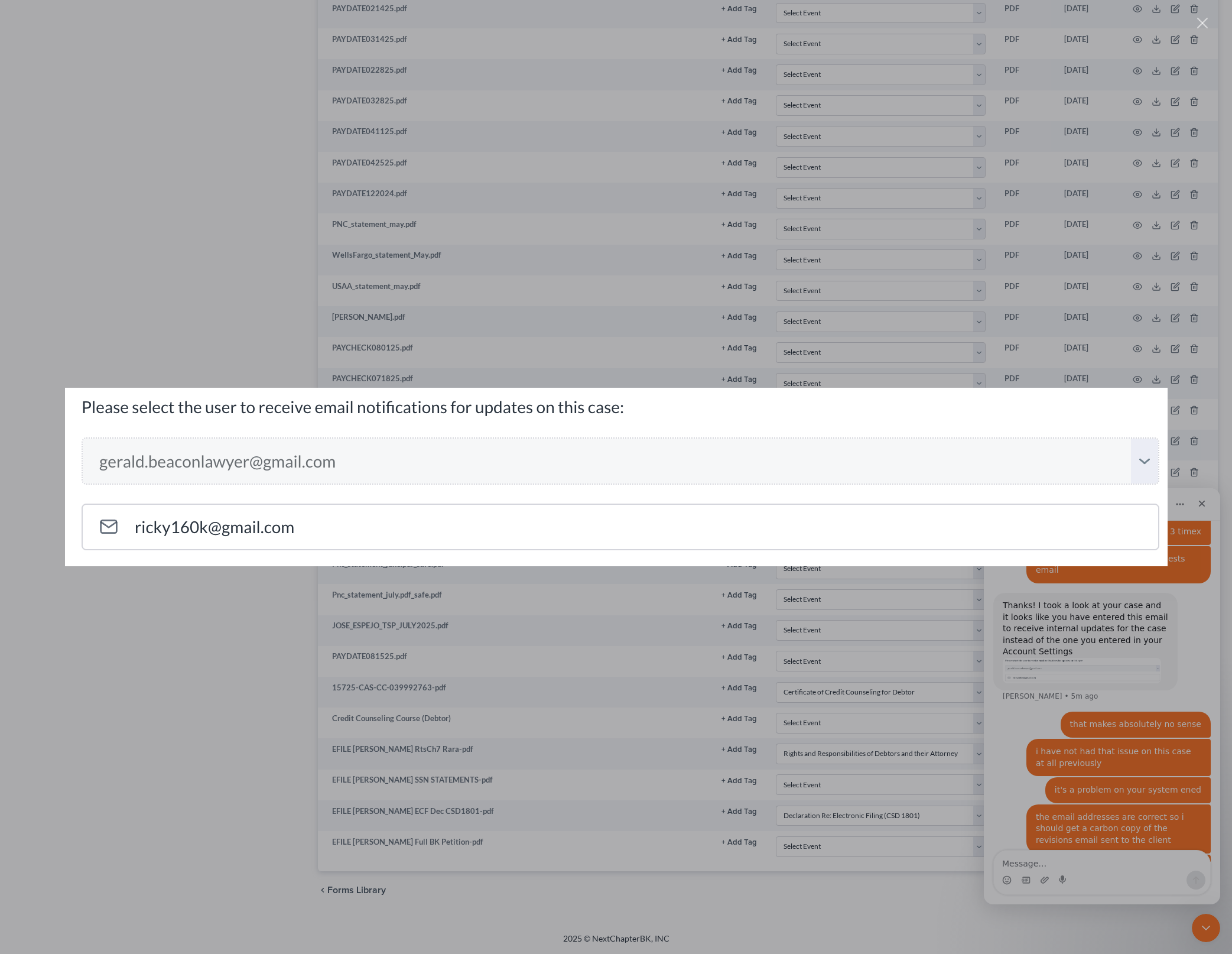
click at [998, 328] on div "Intercom messenger" at bounding box center [616, 477] width 1232 height 954
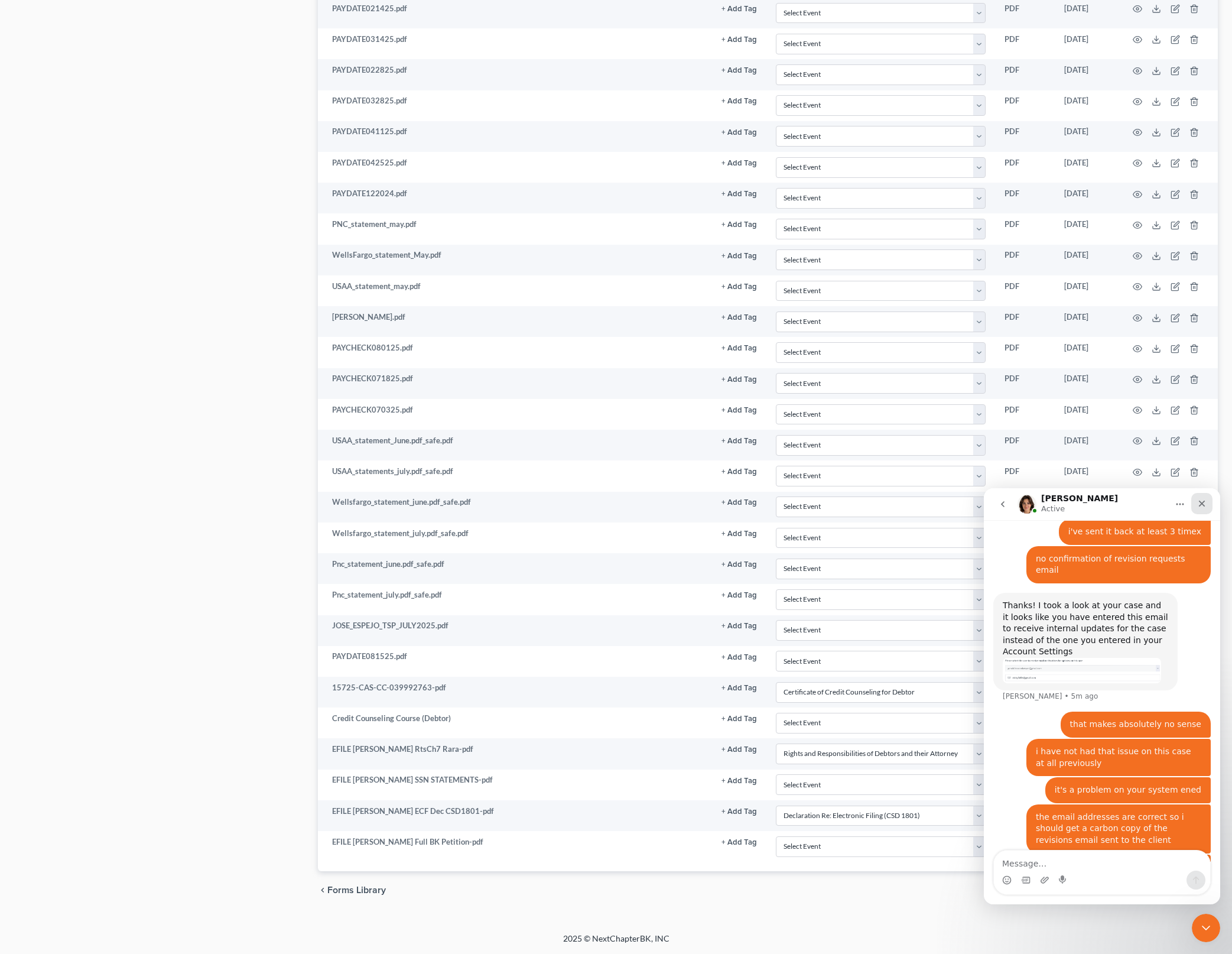
click at [1203, 509] on div "Close" at bounding box center [1202, 504] width 22 height 22
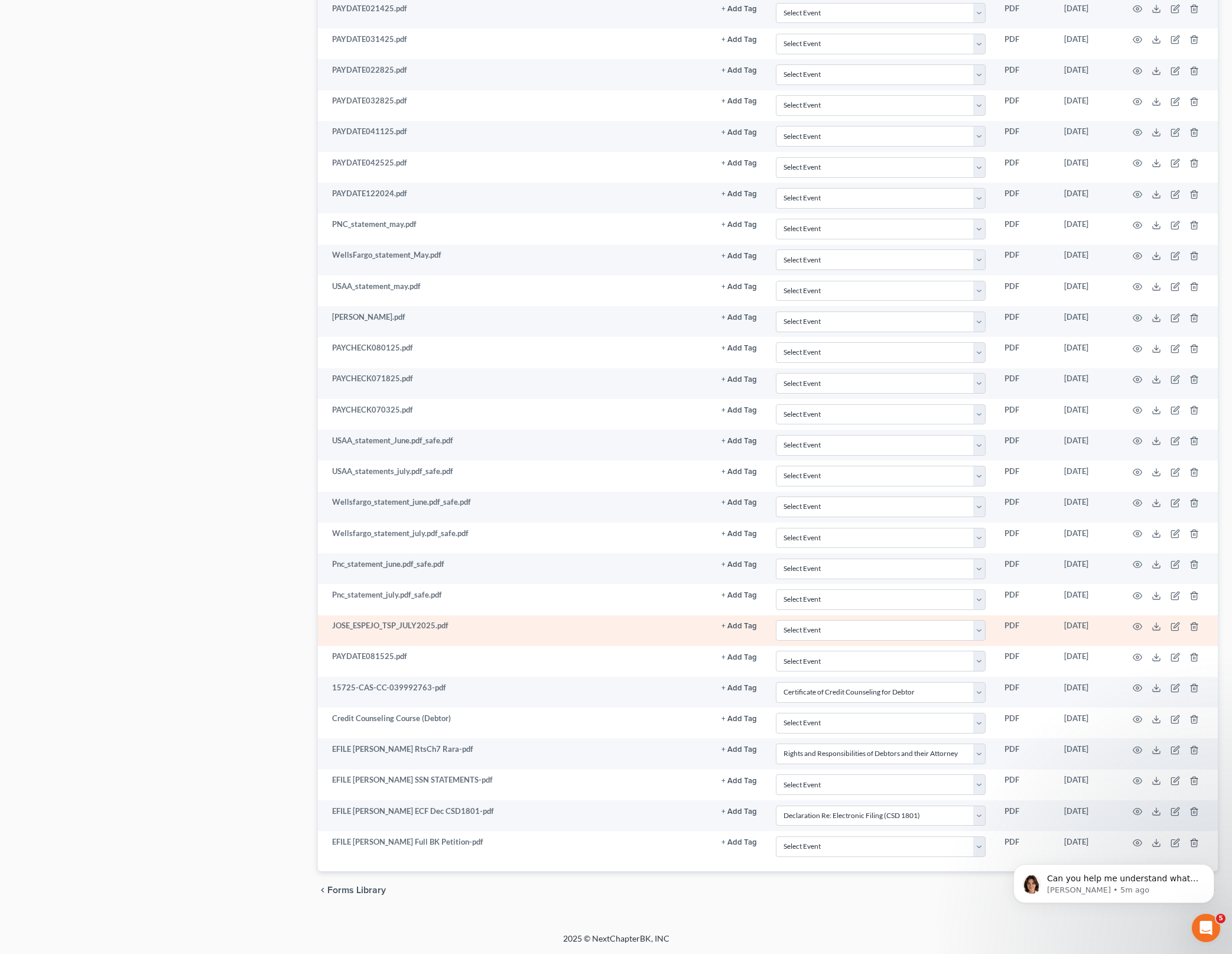
scroll to position [817, 0]
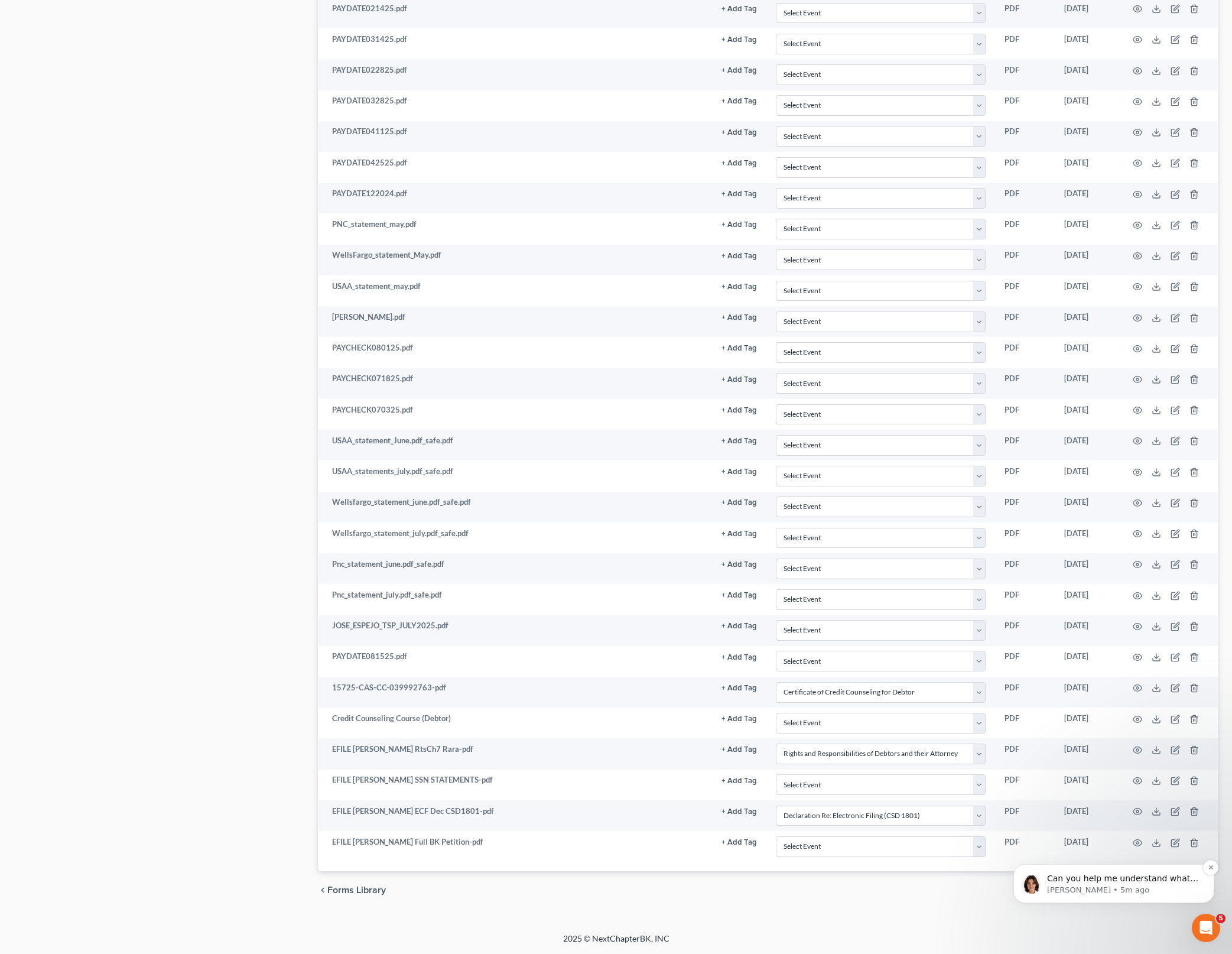
click at [1170, 873] on div "Can you help me understand what's not making sense? Are you saying you don't be…" at bounding box center [1124, 879] width 156 height 15
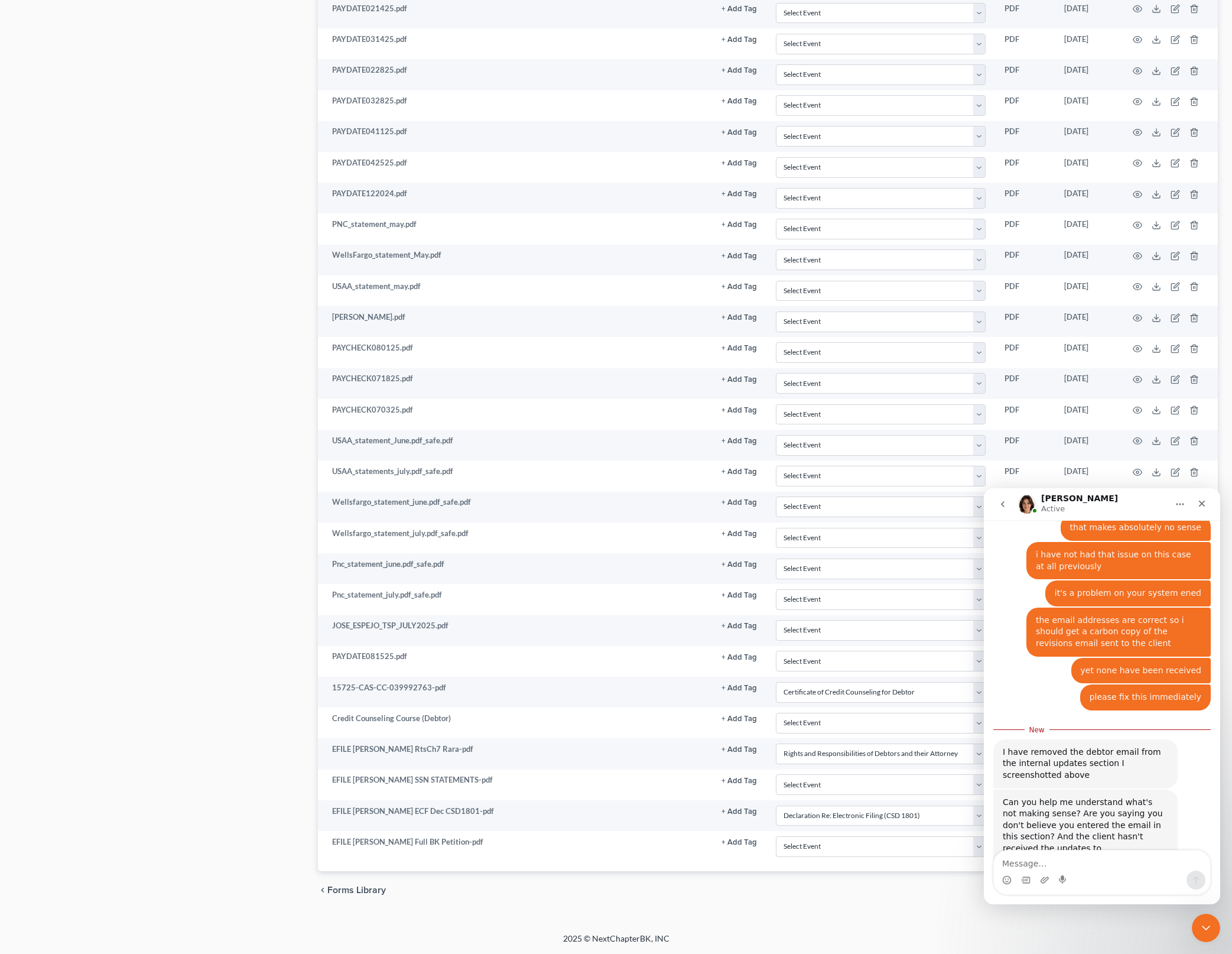
scroll to position [836, 0]
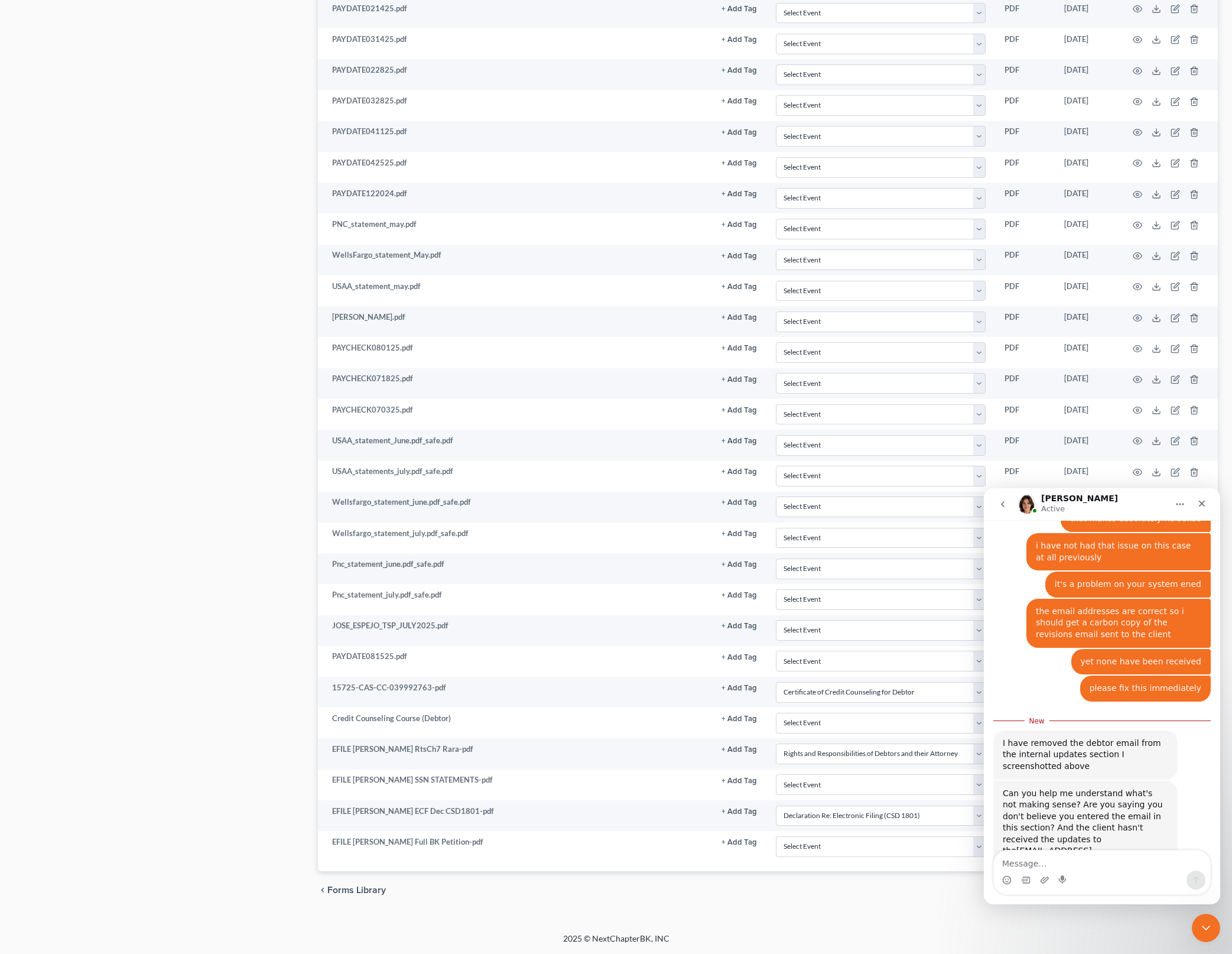
click at [1140, 857] on textarea "Message…" at bounding box center [1102, 860] width 216 height 20
type textarea "1"
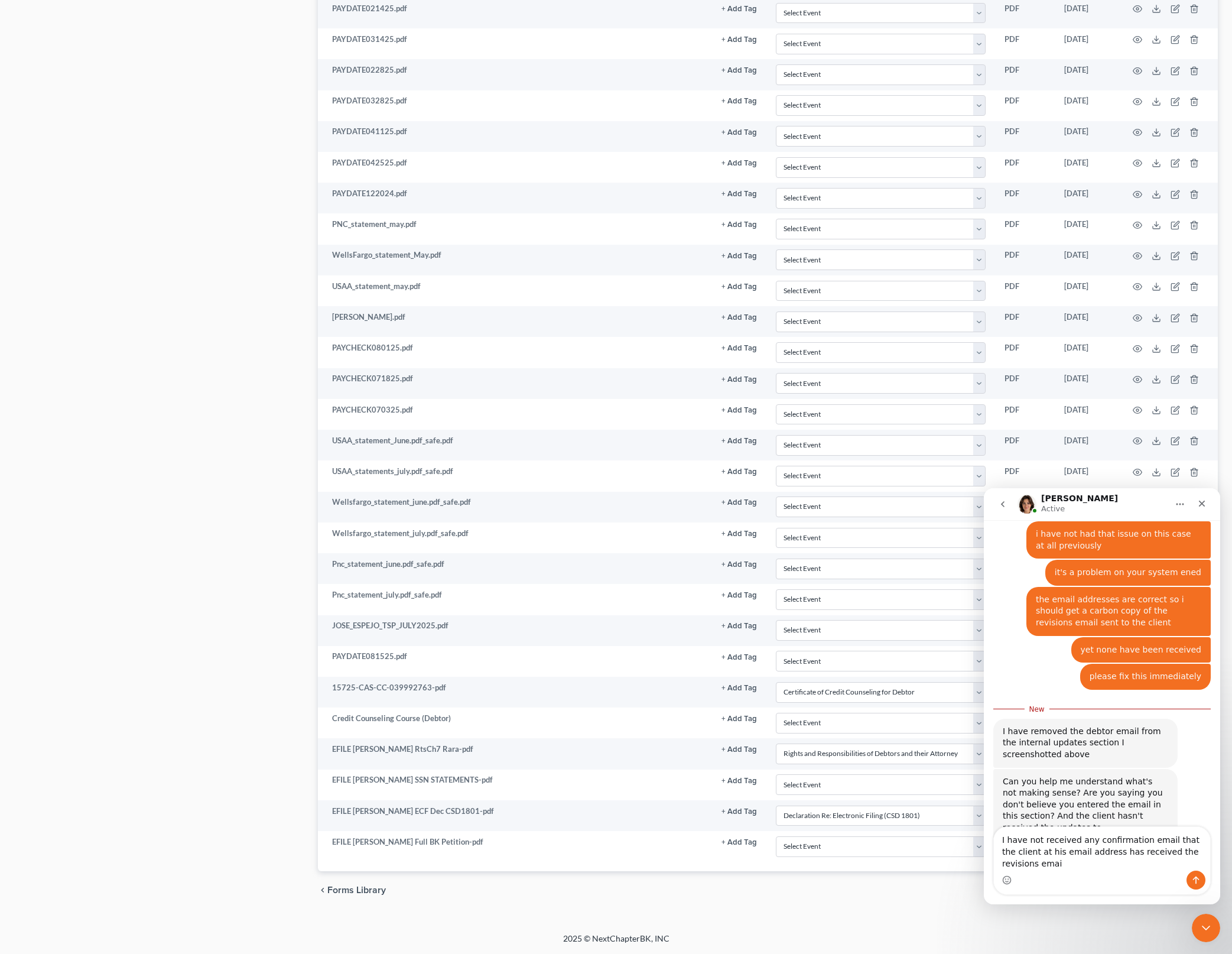
type textarea "I have not received any confirmation email that the client at his email address…"
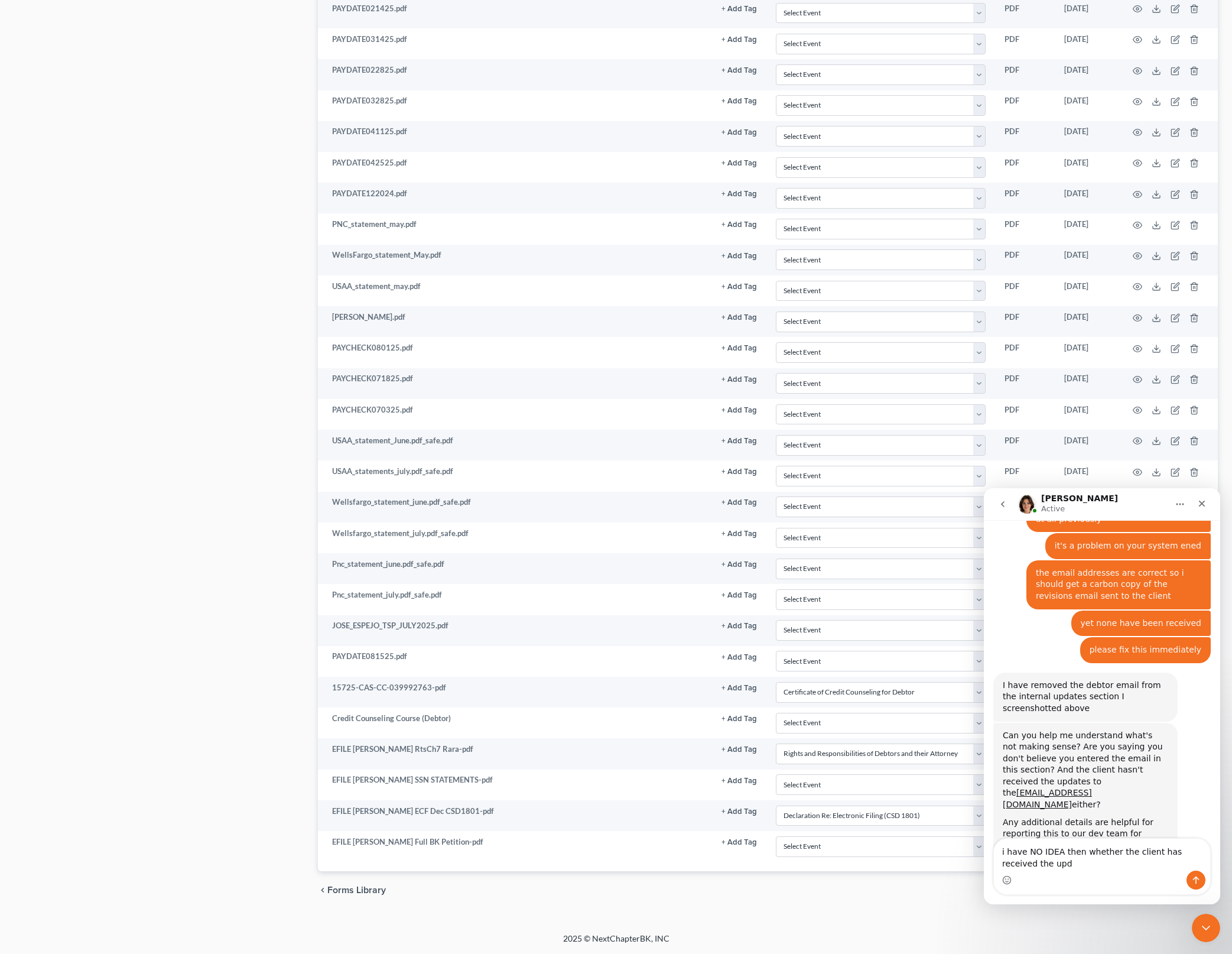
scroll to position [887, 0]
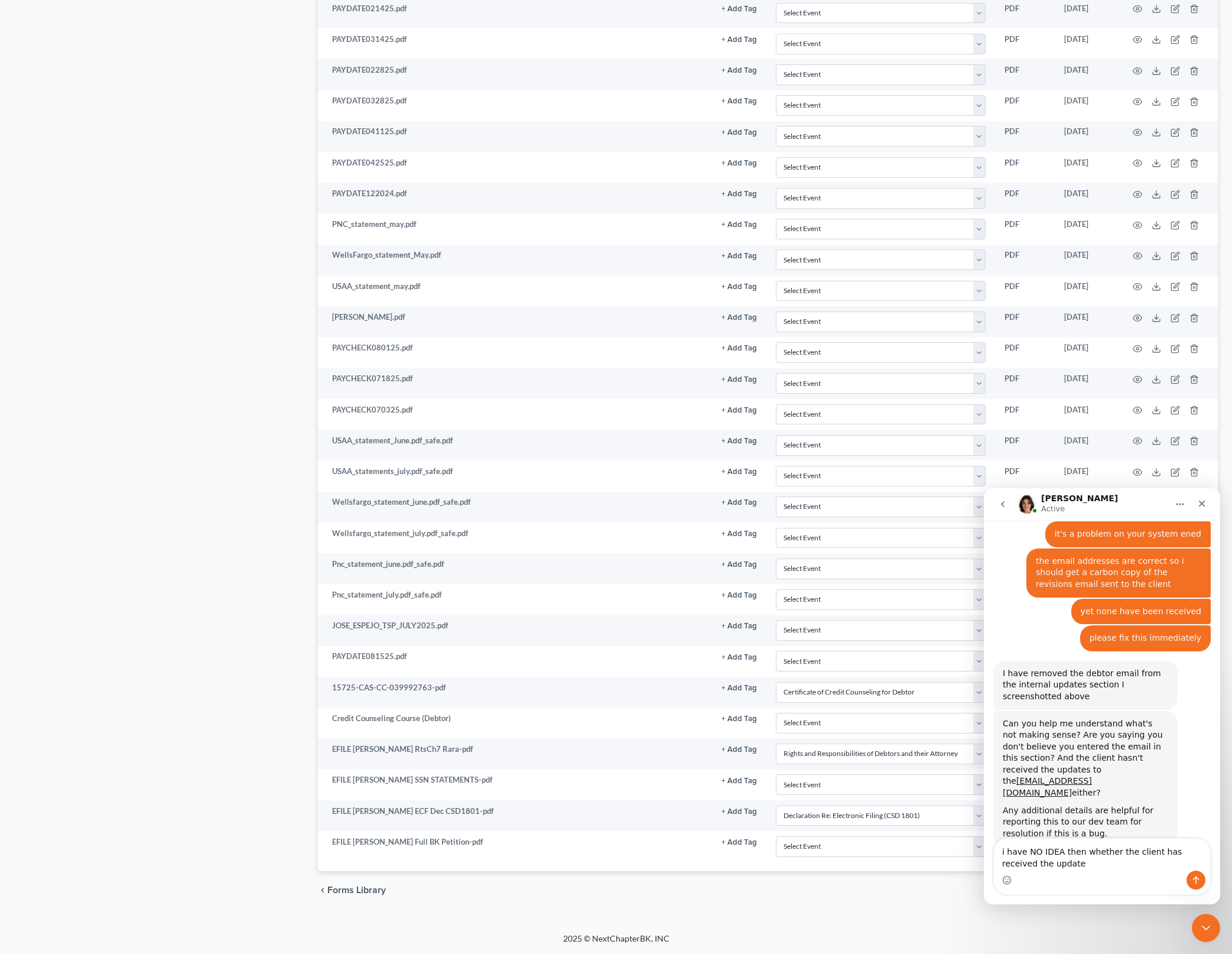
type textarea "i have NO IDEA then whether the client has received the updates"
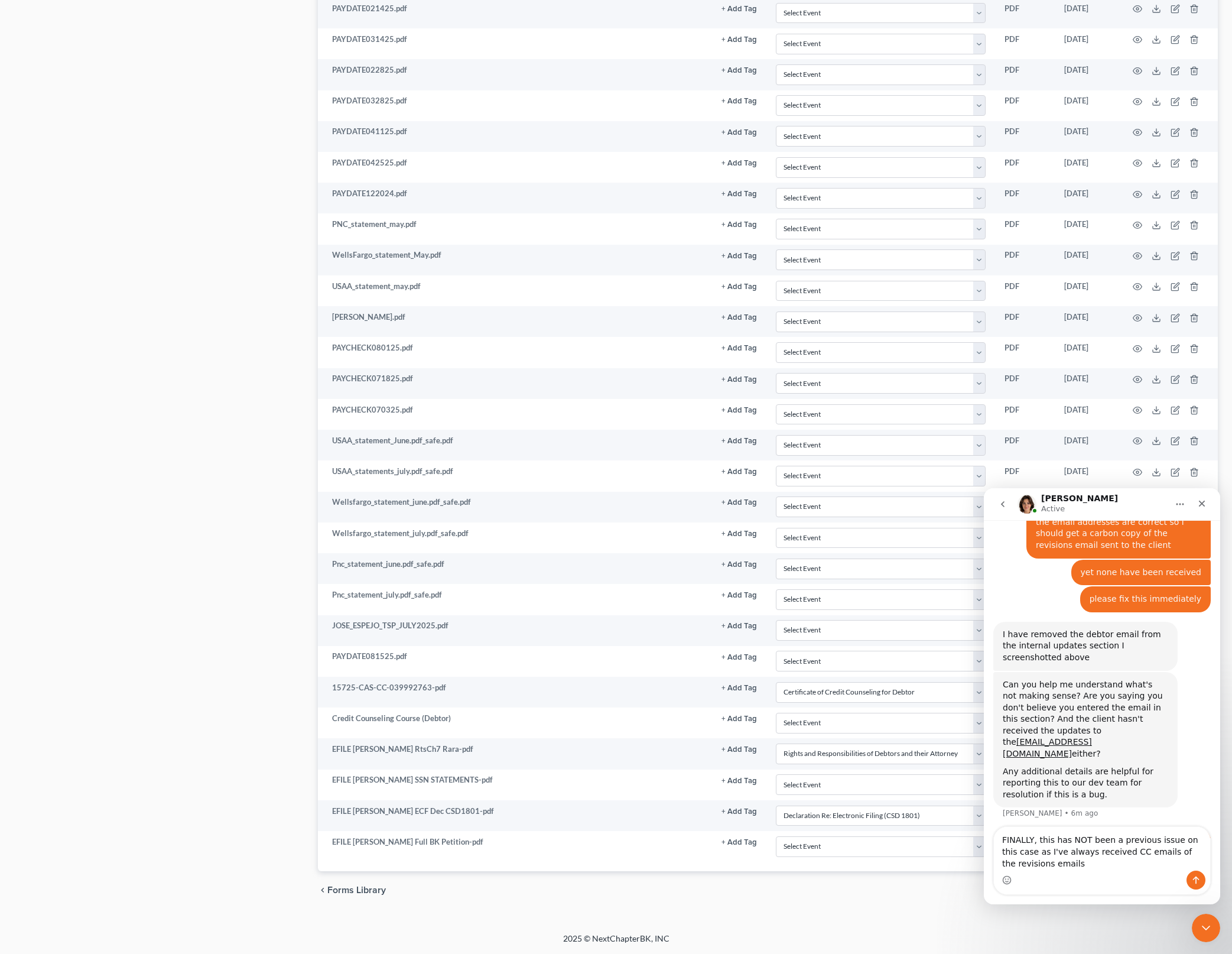
scroll to position [937, 0]
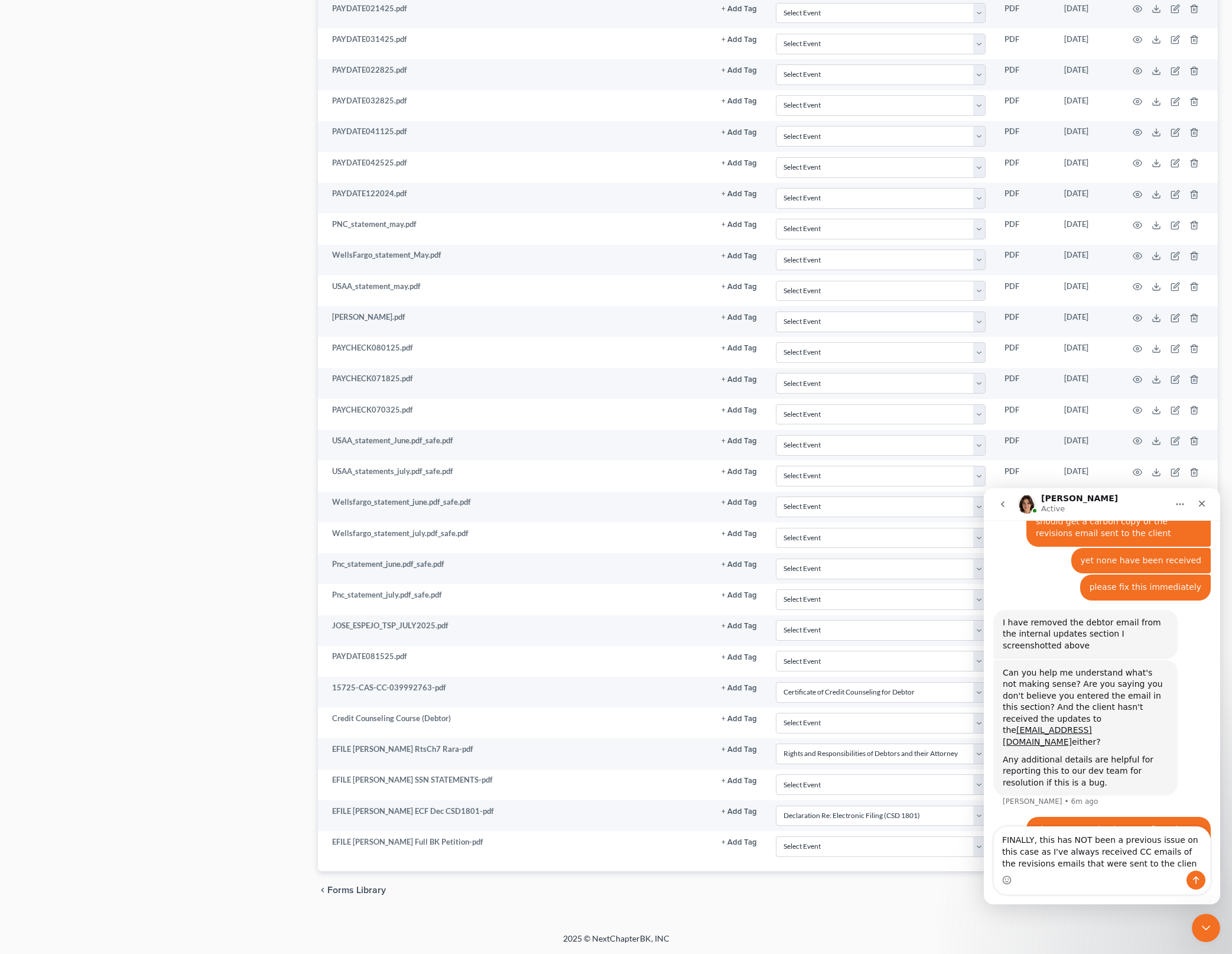
type textarea "FINALLY, this has NOT been a previous issue on this case as I've always receive…"
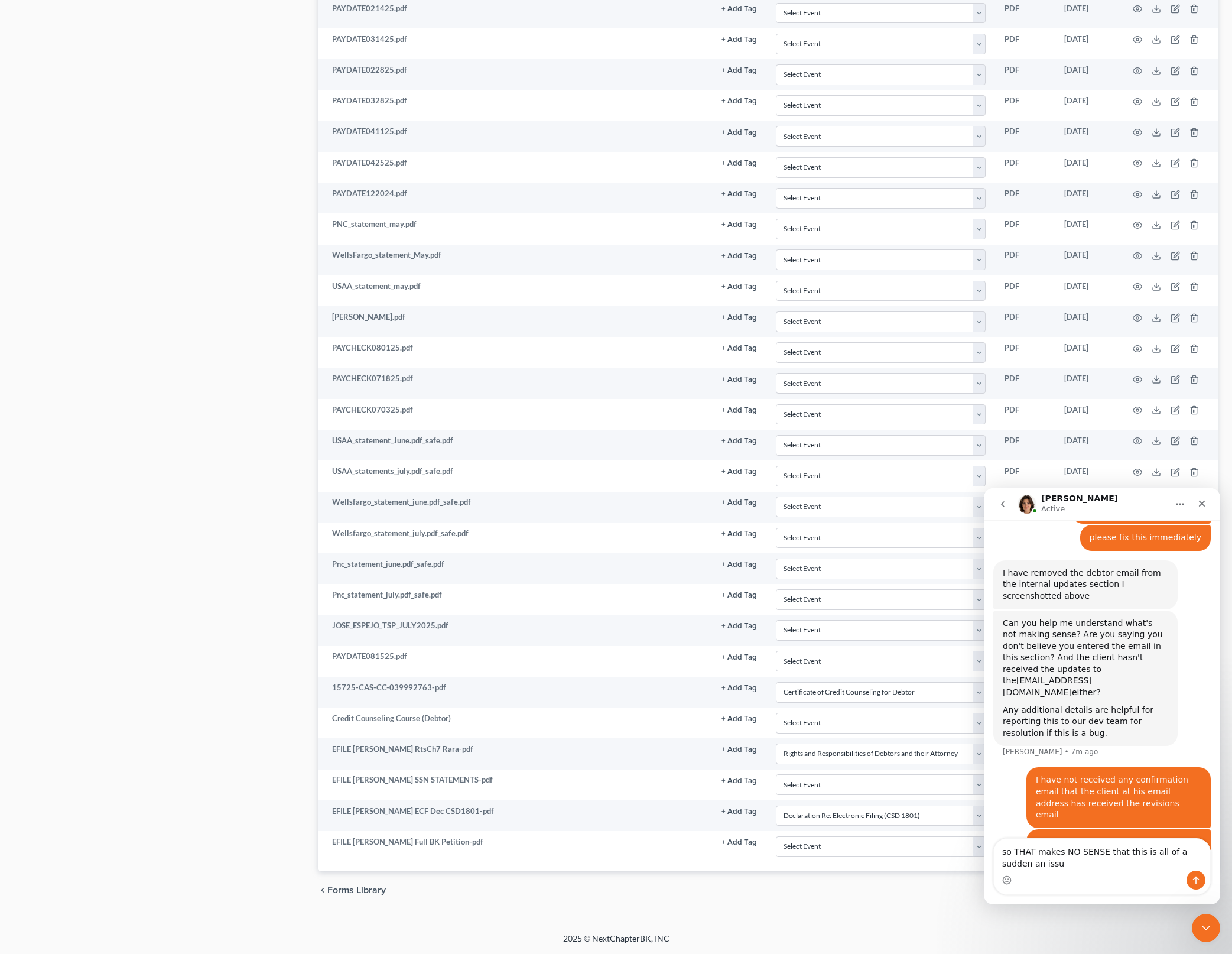
type textarea "so THAT makes NO SENSE that this is all of a sudden an issue"
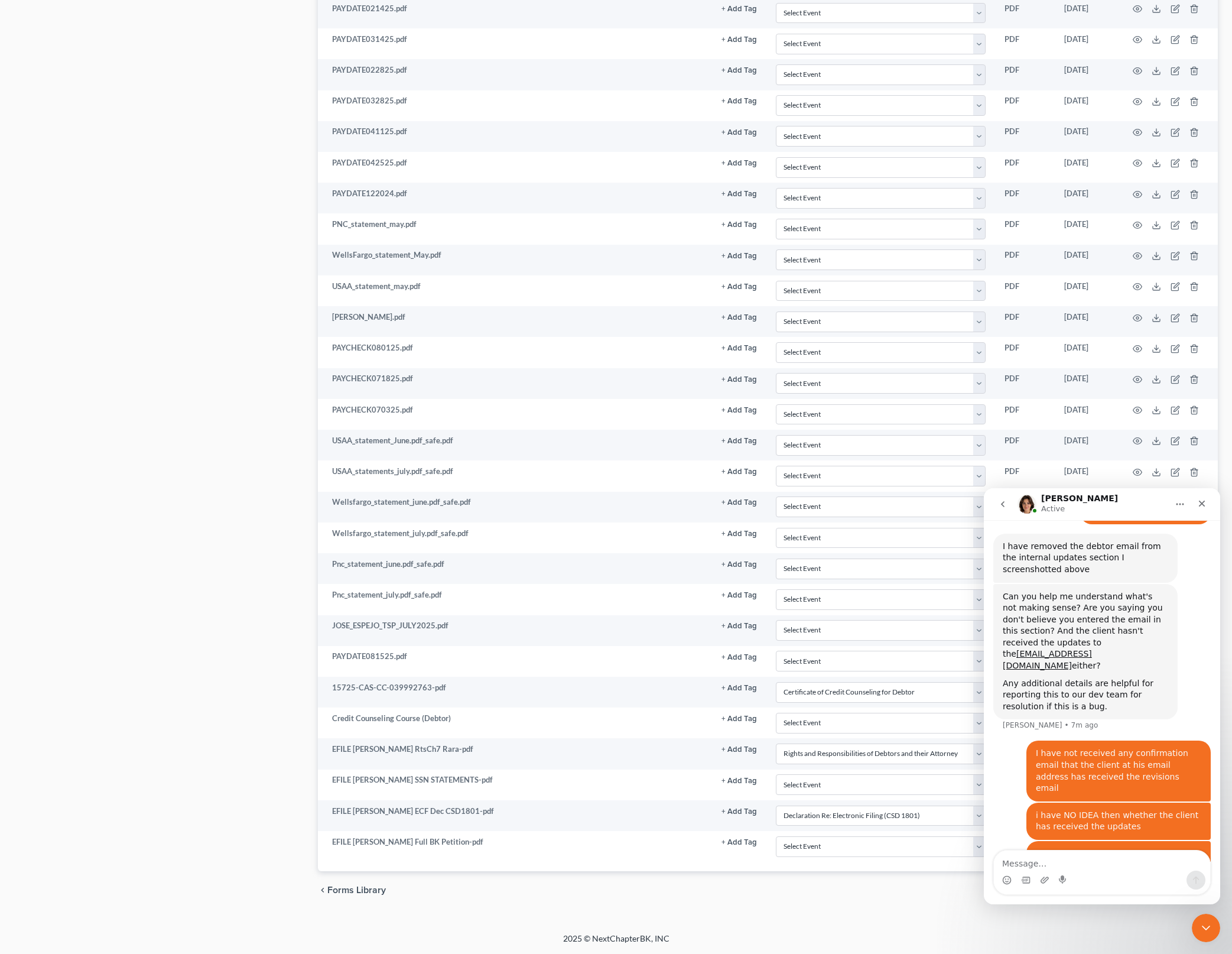
scroll to position [1059, 0]
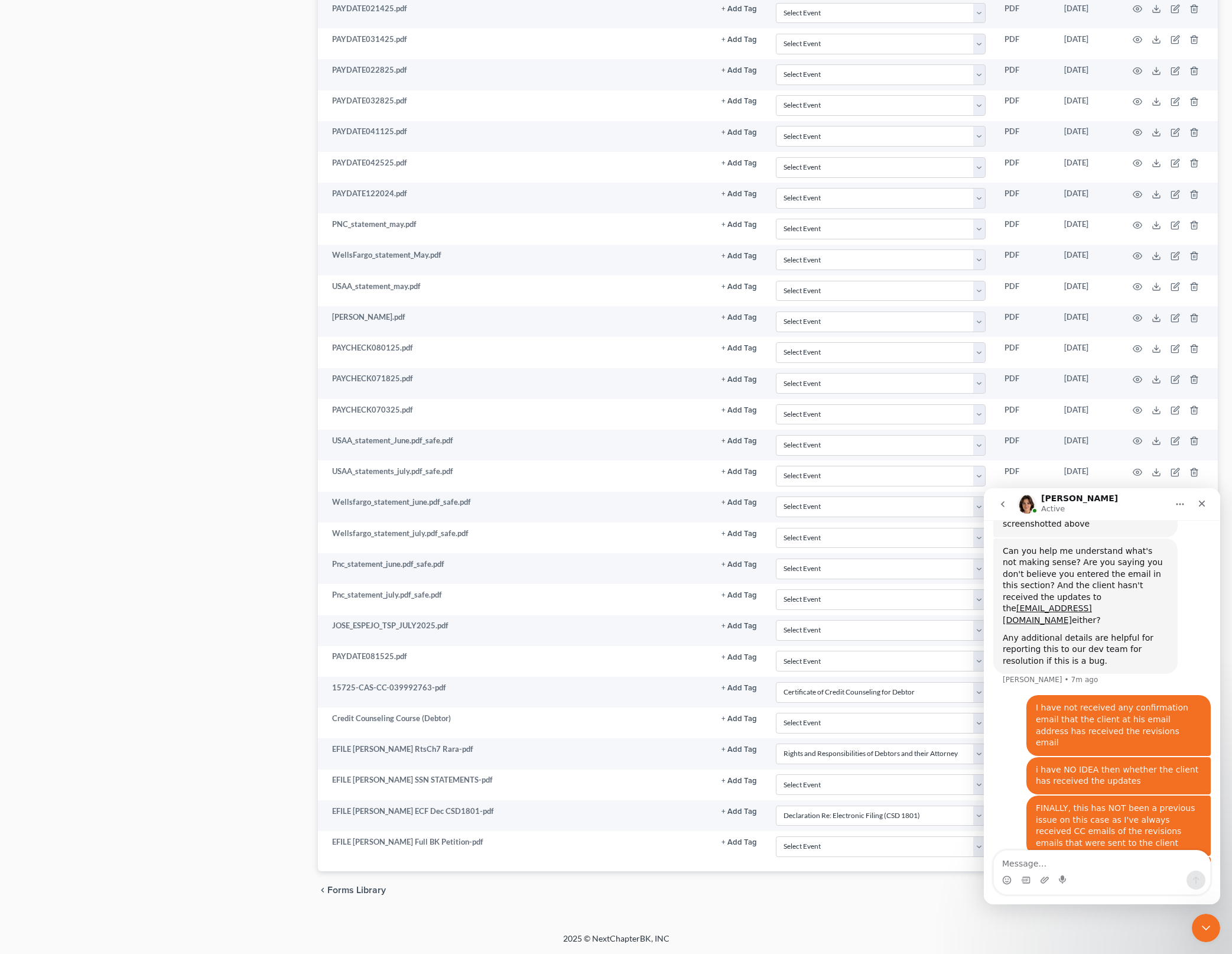
drag, startPoint x: 236, startPoint y: 207, endPoint x: 289, endPoint y: 224, distance: 55.7
click at [236, 205] on div "Case Dashboard Payments Invoices Payments Payments Credit Report Client Profile" at bounding box center [160, 112] width 304 height 1596
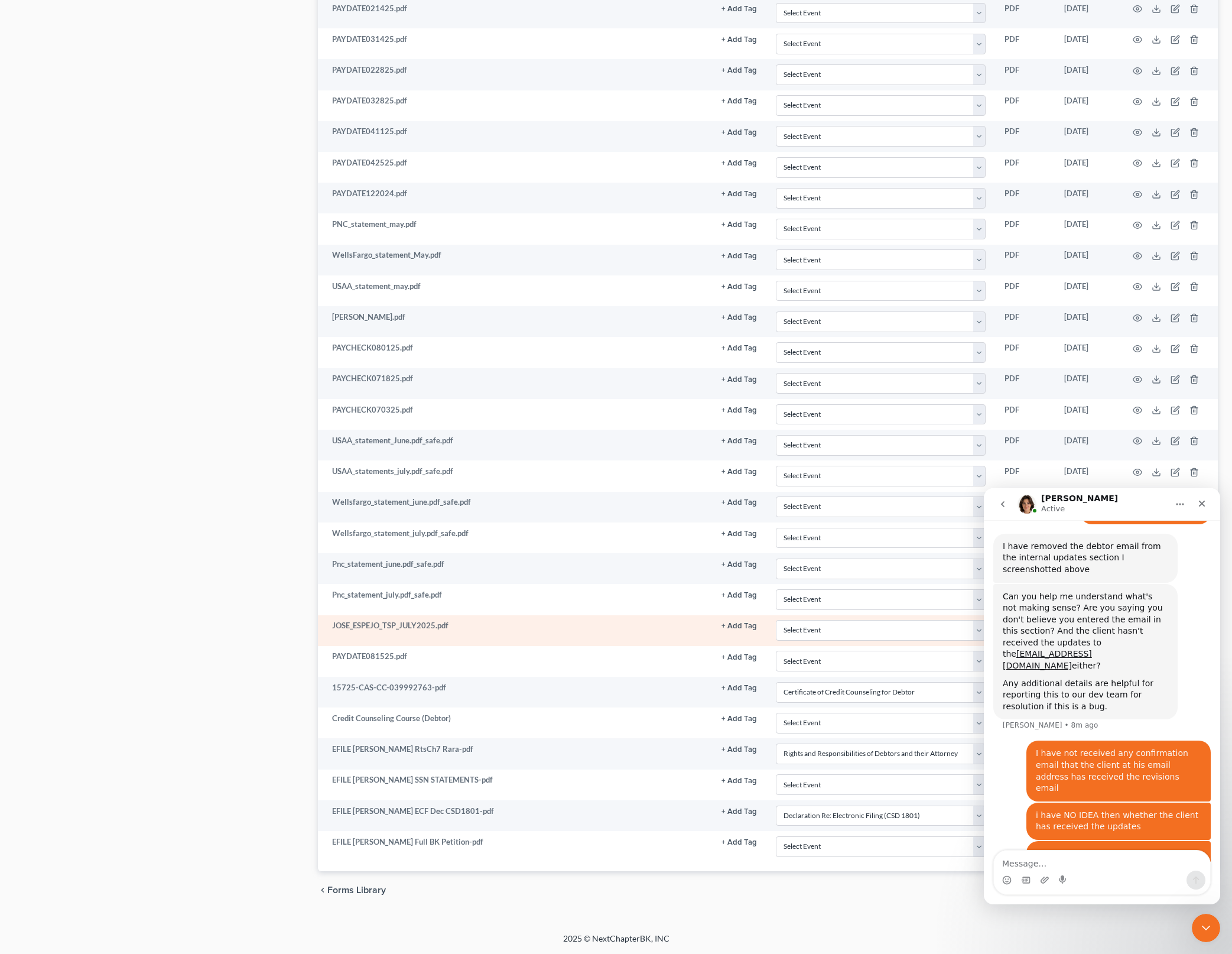
drag, startPoint x: 240, startPoint y: 524, endPoint x: 626, endPoint y: 637, distance: 402.2
click at [240, 524] on div "Case Dashboard Payments Invoices Payments Payments Credit Report Client Profile" at bounding box center [160, 112] width 304 height 1596
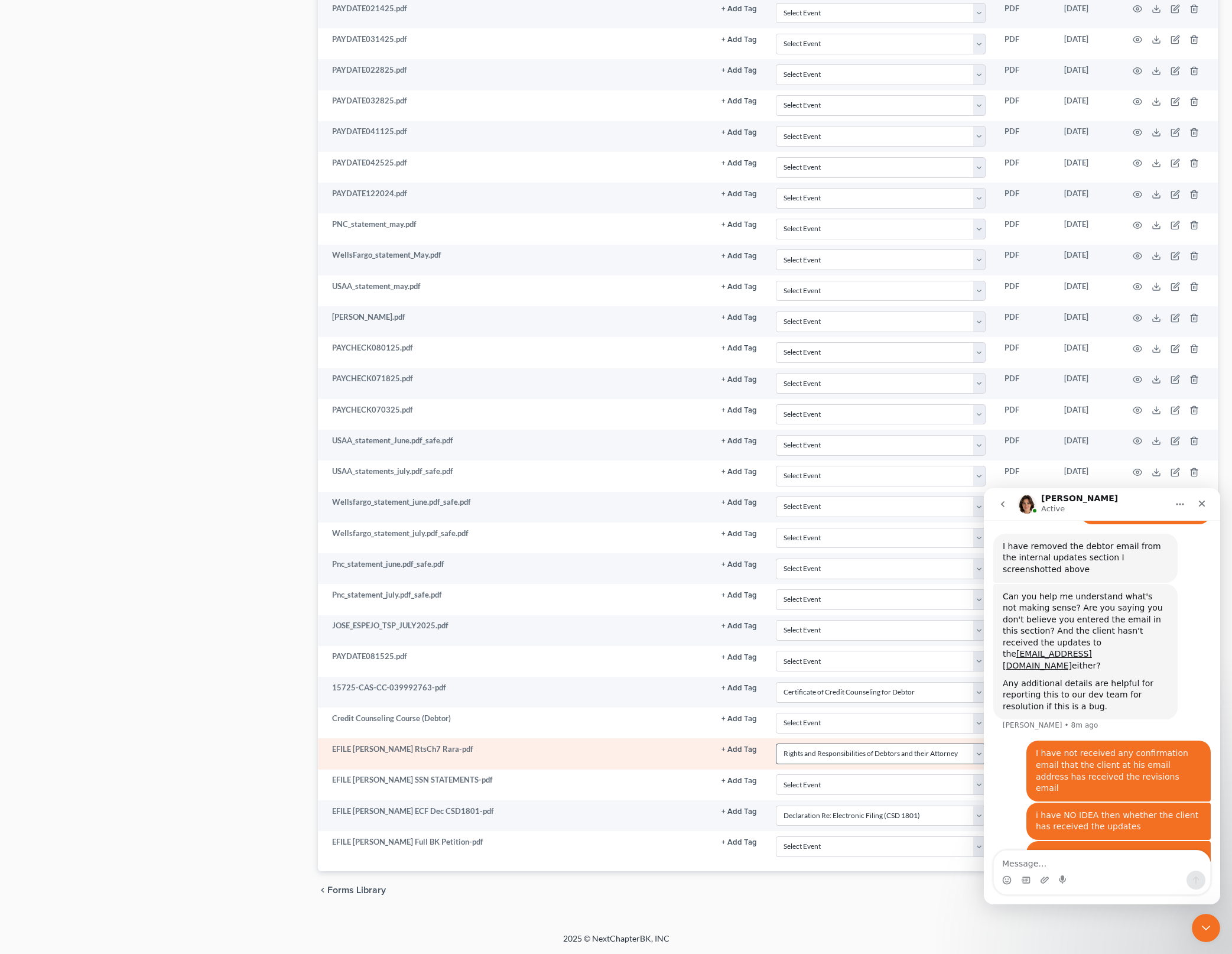
scroll to position [1059, 0]
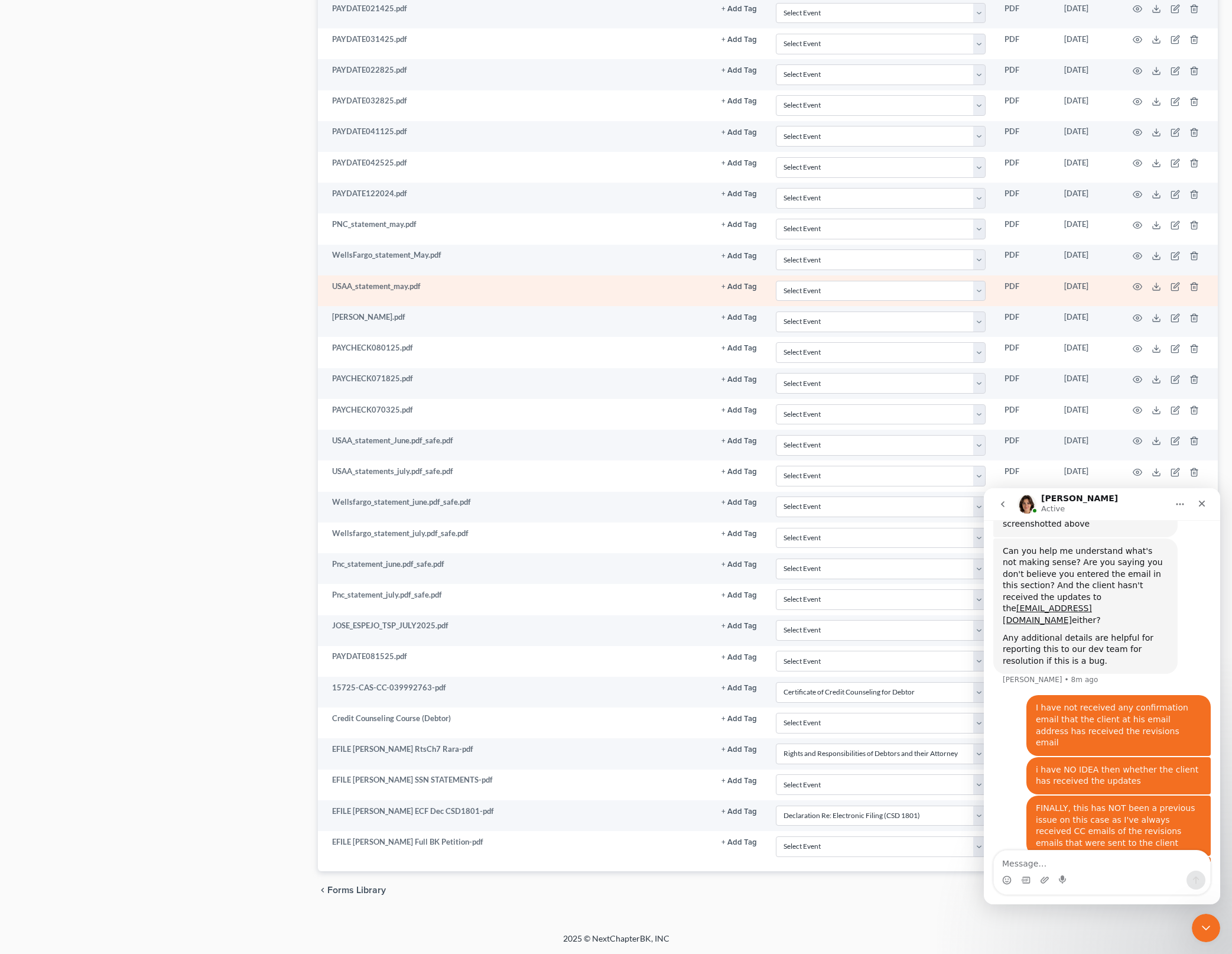
click at [162, 285] on div "Case Dashboard Payments Invoices Payments Payments Credit Report Client Profile" at bounding box center [160, 112] width 304 height 1596
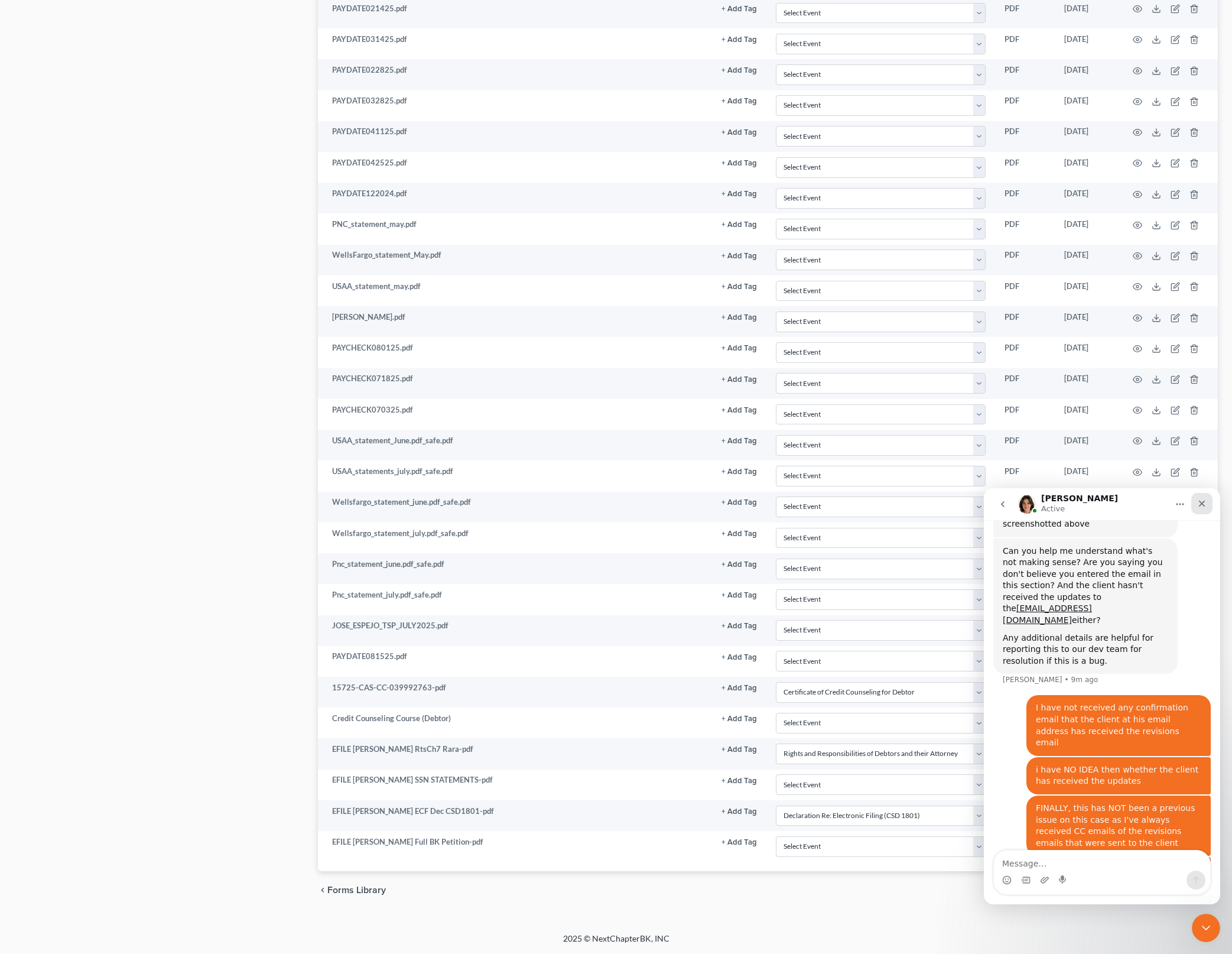
click at [1203, 499] on icon "Close" at bounding box center [1202, 504] width 9 height 9
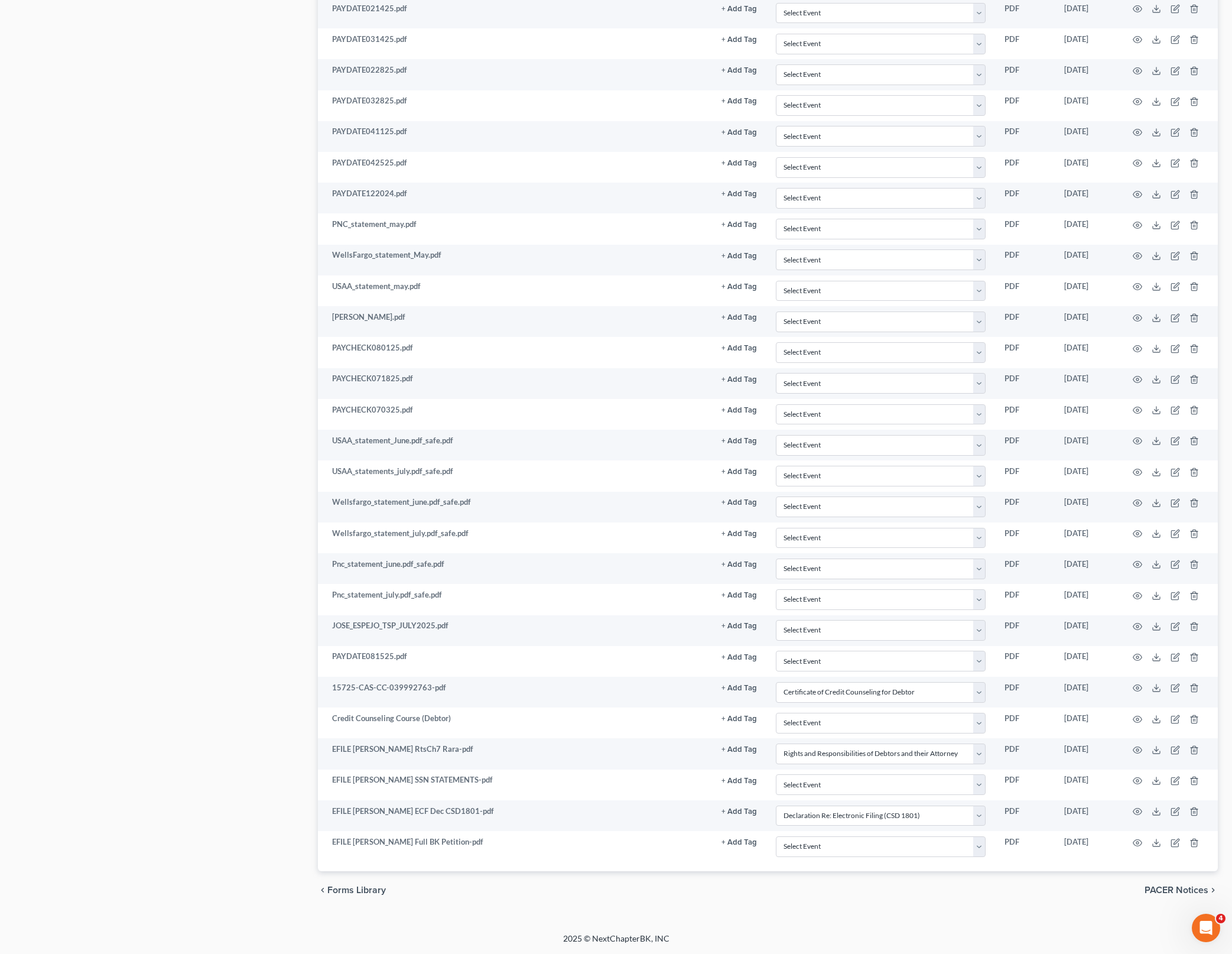
scroll to position [1014, 0]
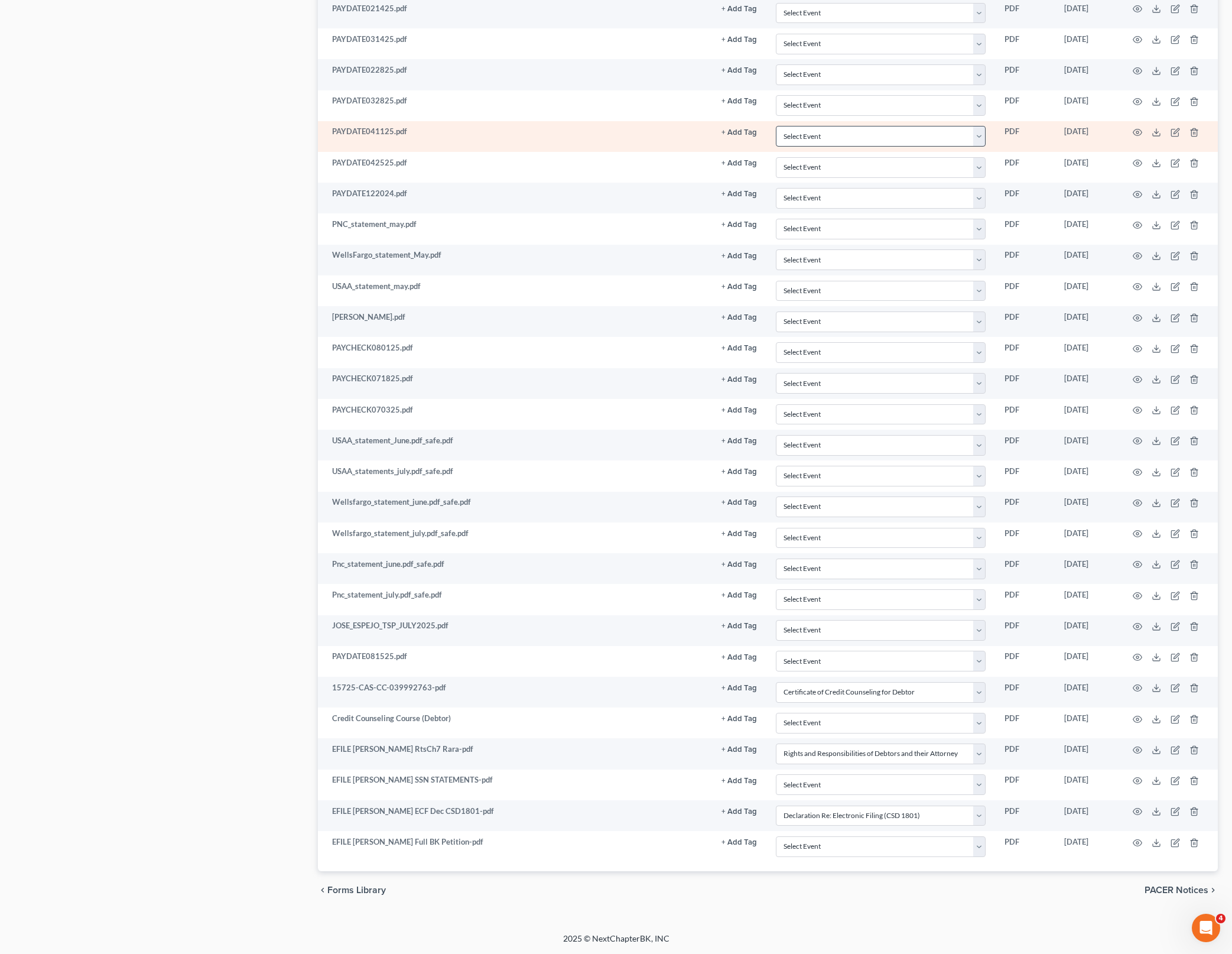
drag, startPoint x: 129, startPoint y: 279, endPoint x: 859, endPoint y: 143, distance: 742.6
click at [129, 279] on div "Case Dashboard Payments Invoices Payments Payments Credit Report Client Profile" at bounding box center [160, 112] width 304 height 1596
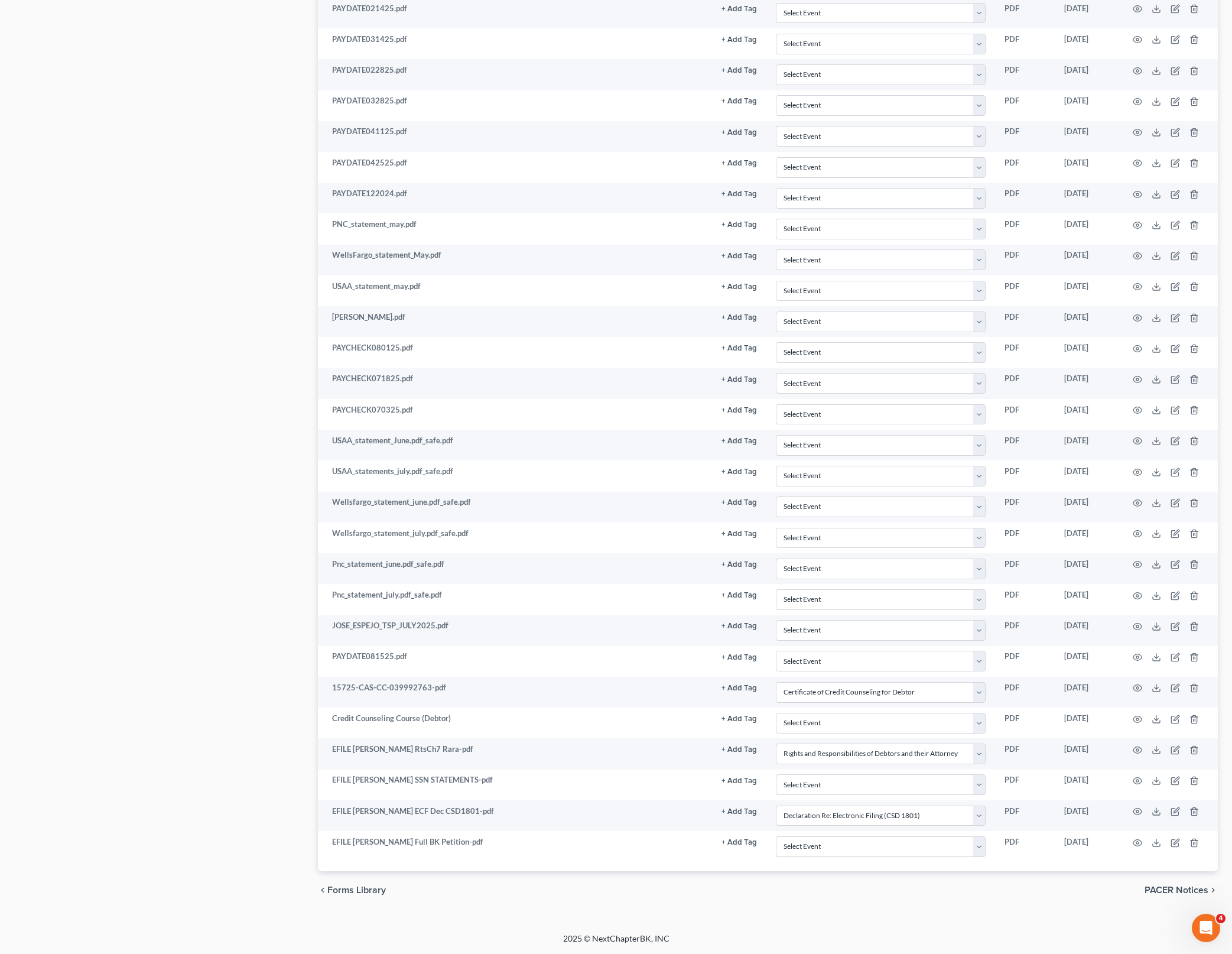
scroll to position [1059, 0]
drag, startPoint x: 1227, startPoint y: 926, endPoint x: 14, endPoint y: 11, distance: 1519.4
click at [1227, 926] on div "[PERSON_NAME], [PERSON_NAME] Upgraded Case 25-03509-CL7 Chapter Chapter 7 Statu…" at bounding box center [616, 90] width 1232 height 1684
click at [1203, 922] on icon "Open Intercom Messenger" at bounding box center [1204, 926] width 20 height 20
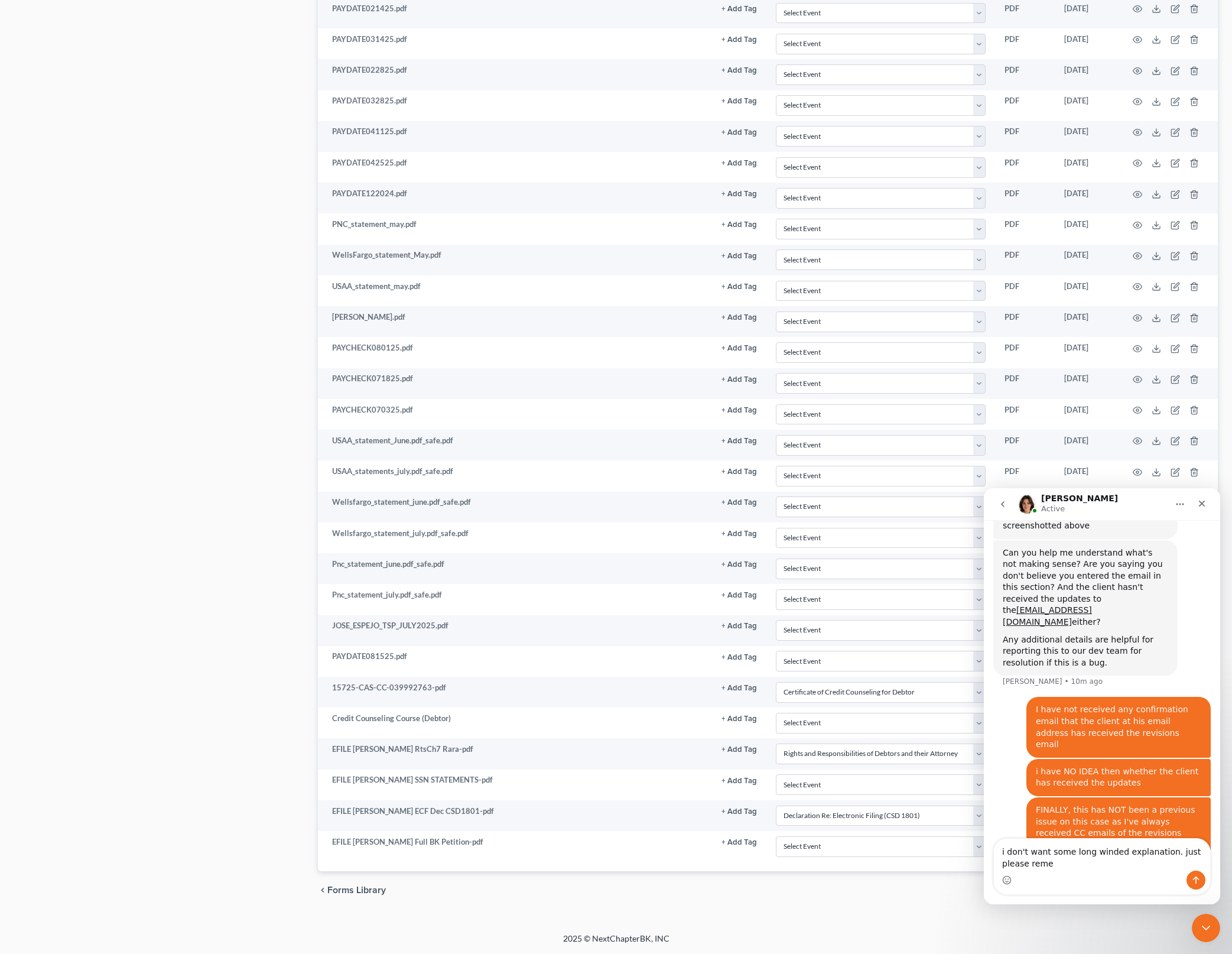
scroll to position [1071, 0]
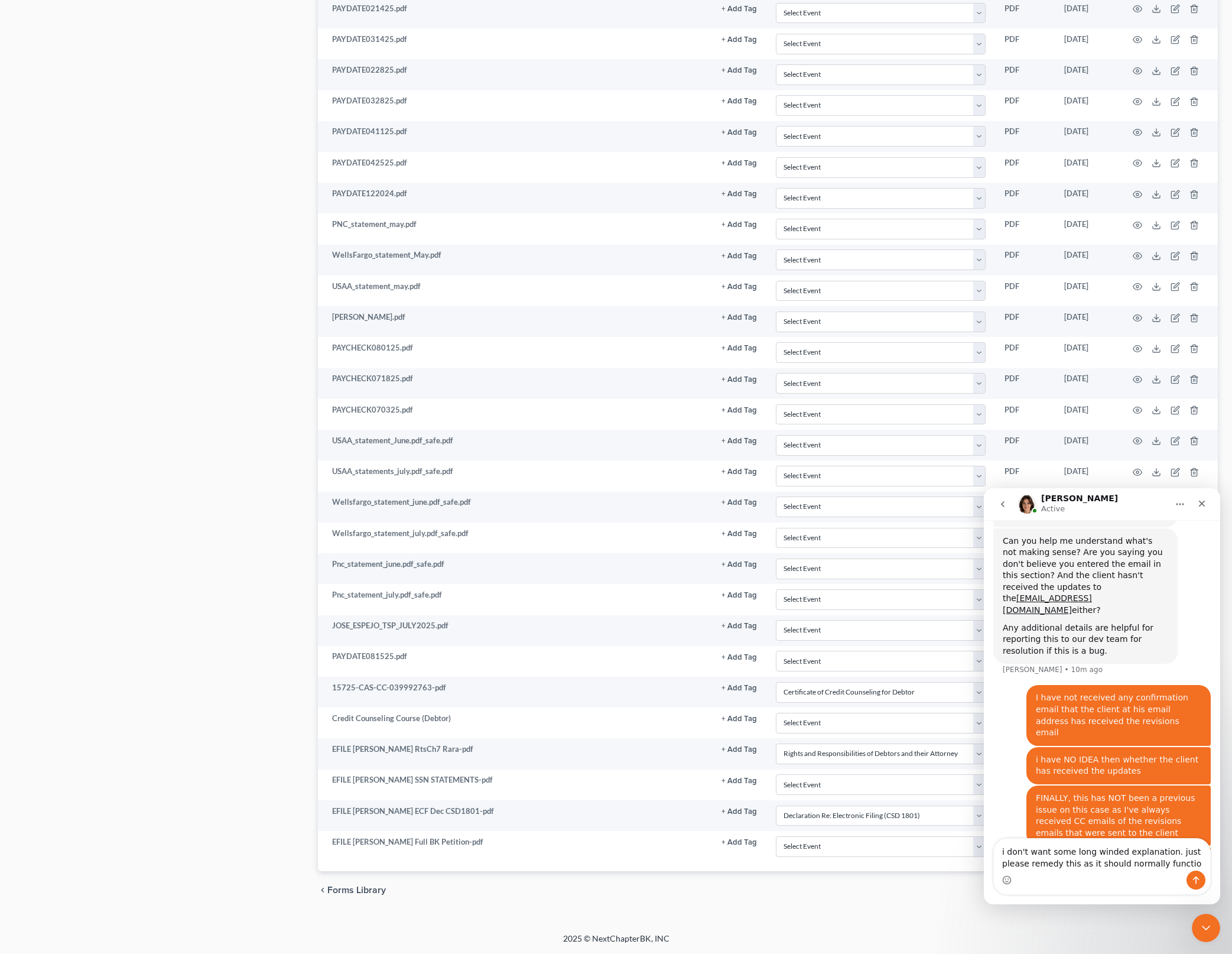
type textarea "i don't want some long winded explanation. just please remedy this as it should…"
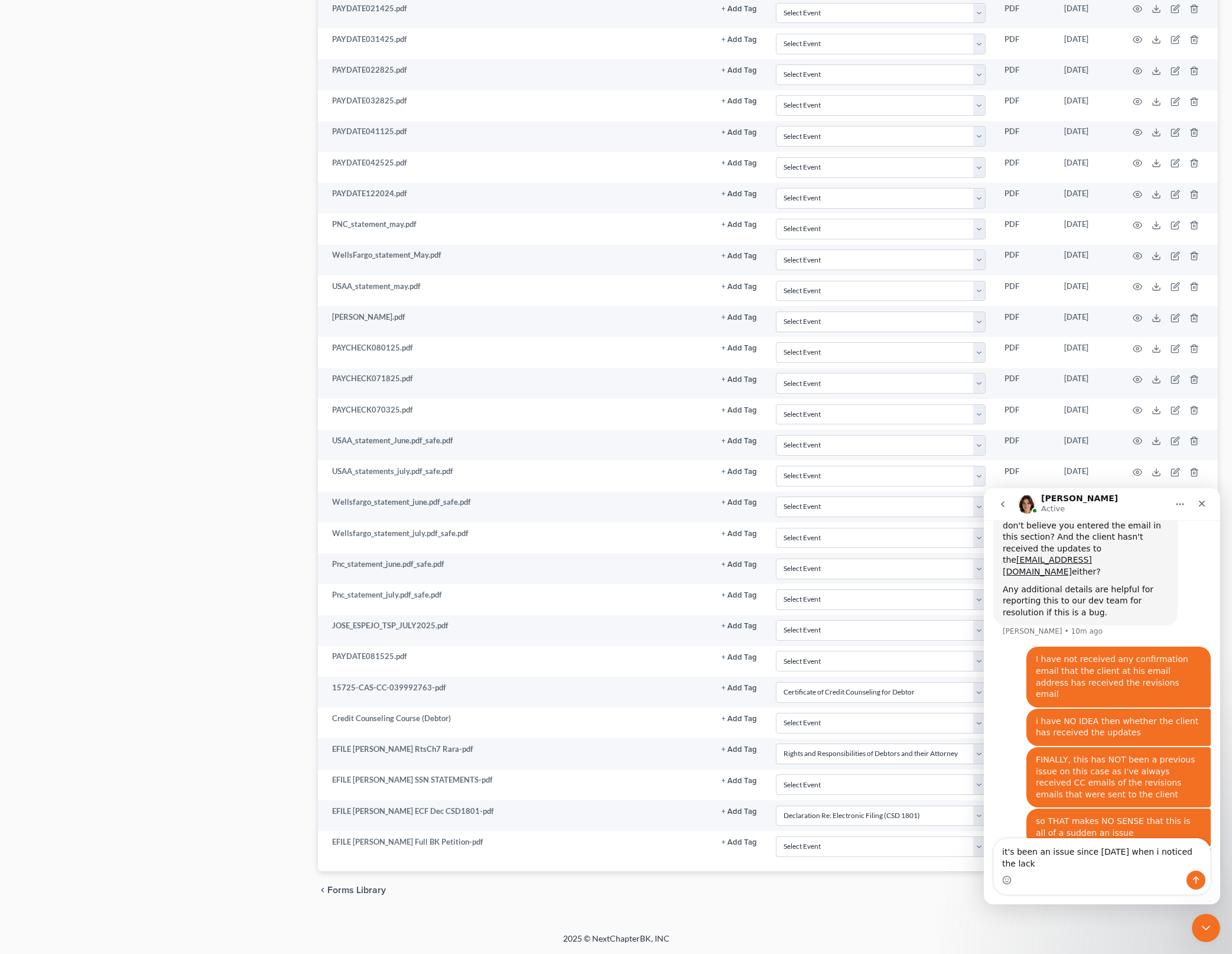
scroll to position [1121, 0]
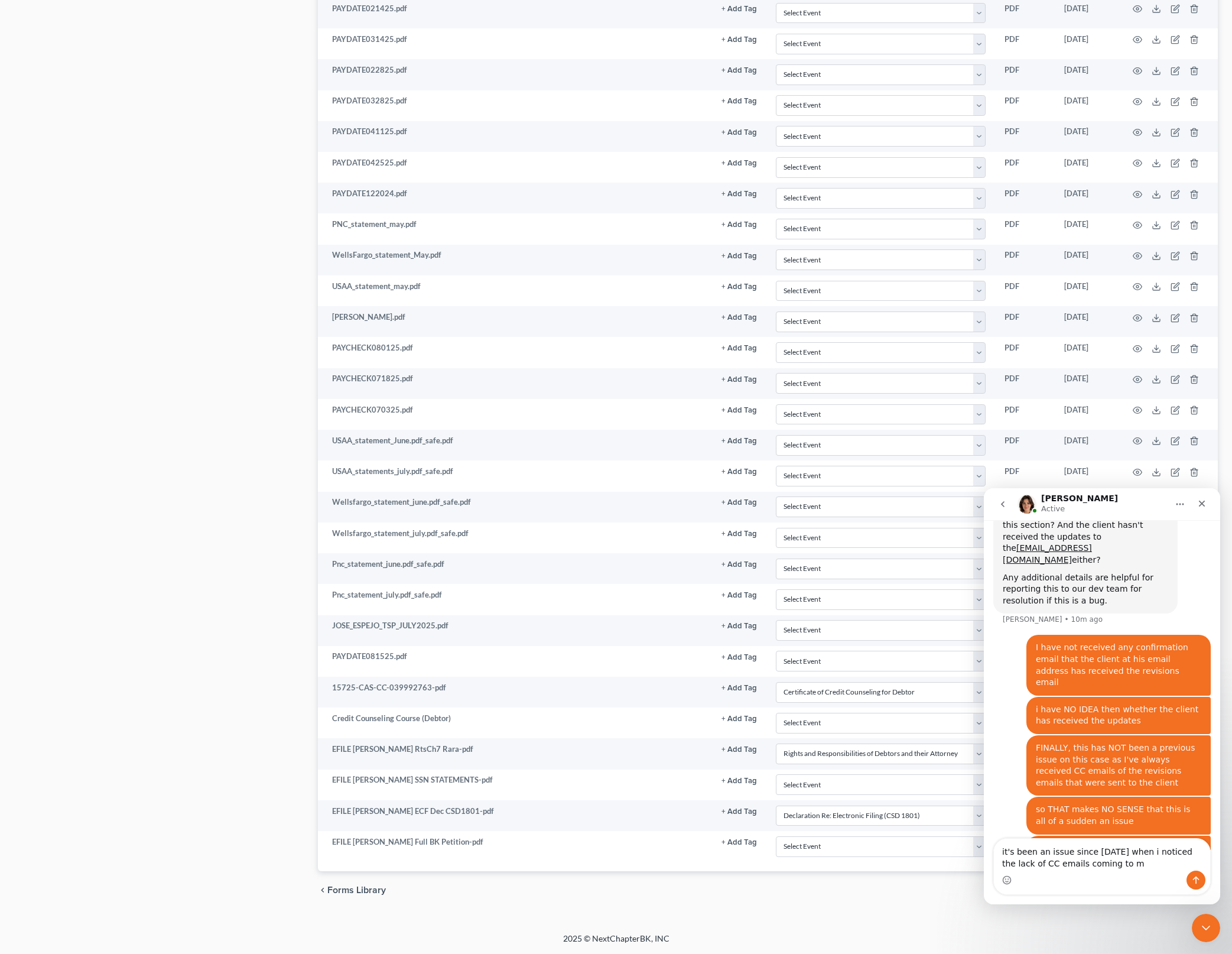
type textarea "it's been an issue since [DATE] when i noticed the lack of CC emails coming to …"
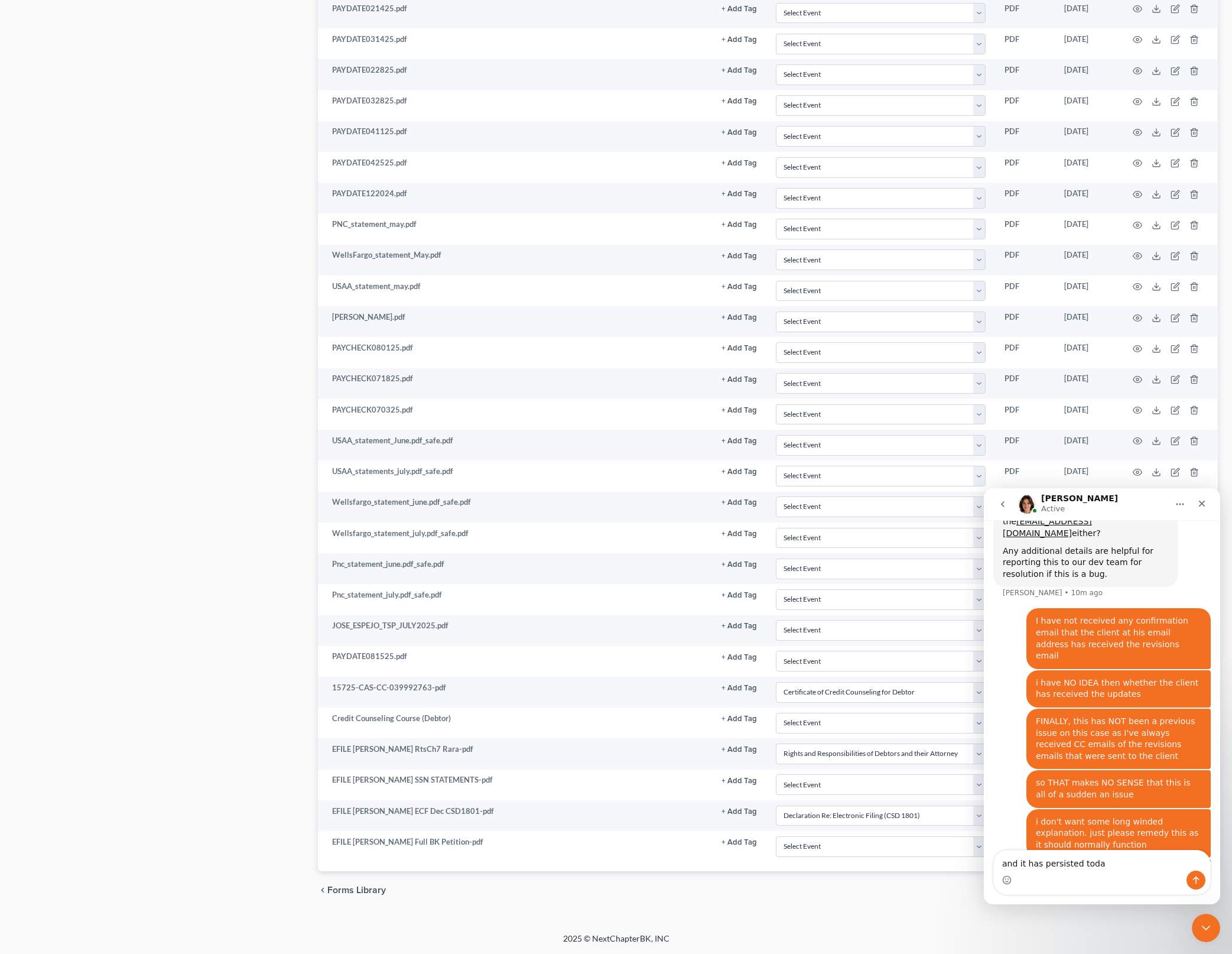
type textarea "and it has persisted [DATE]"
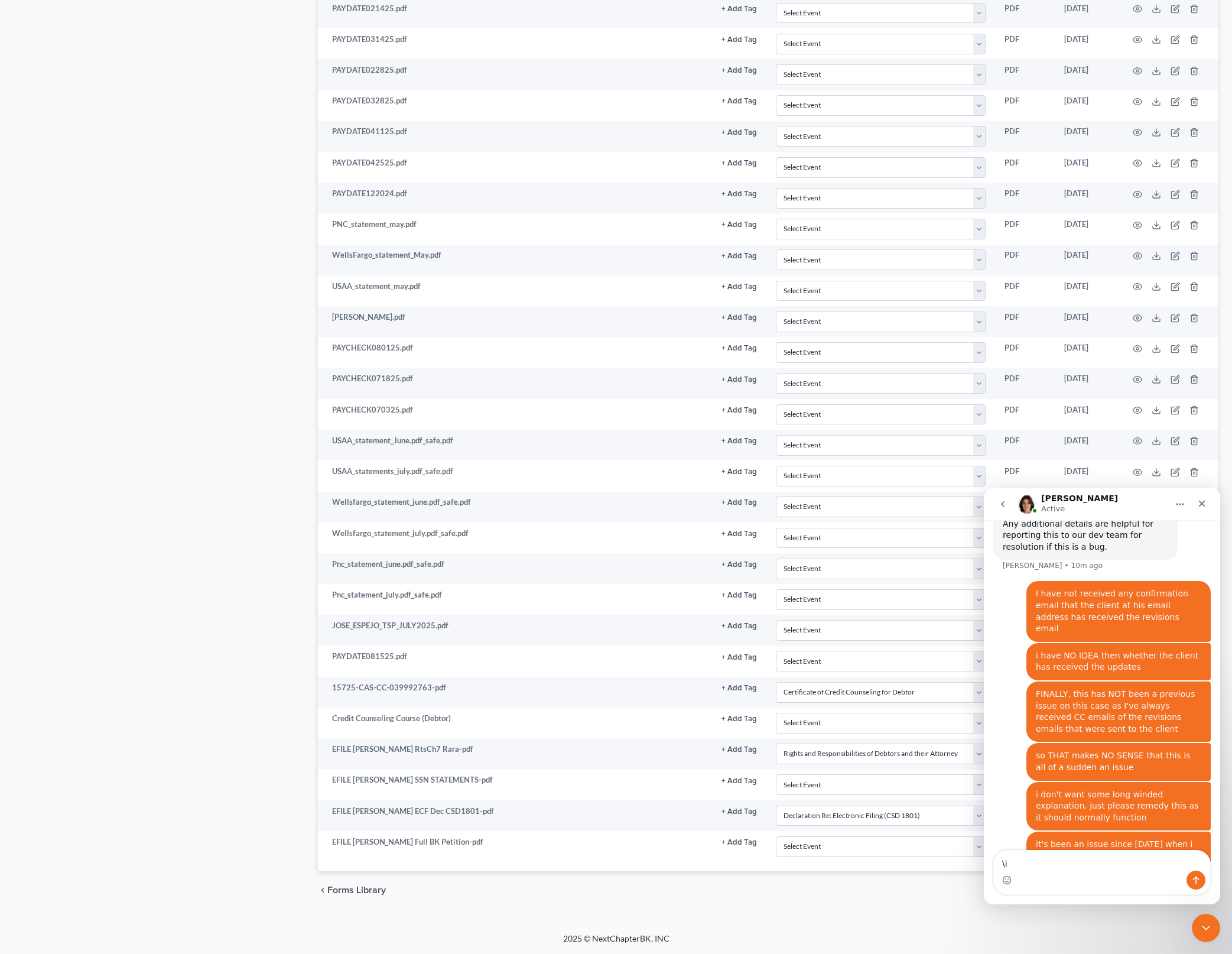
type textarea "\"
type textarea "i'm trying to potentially file this case [DATE]"
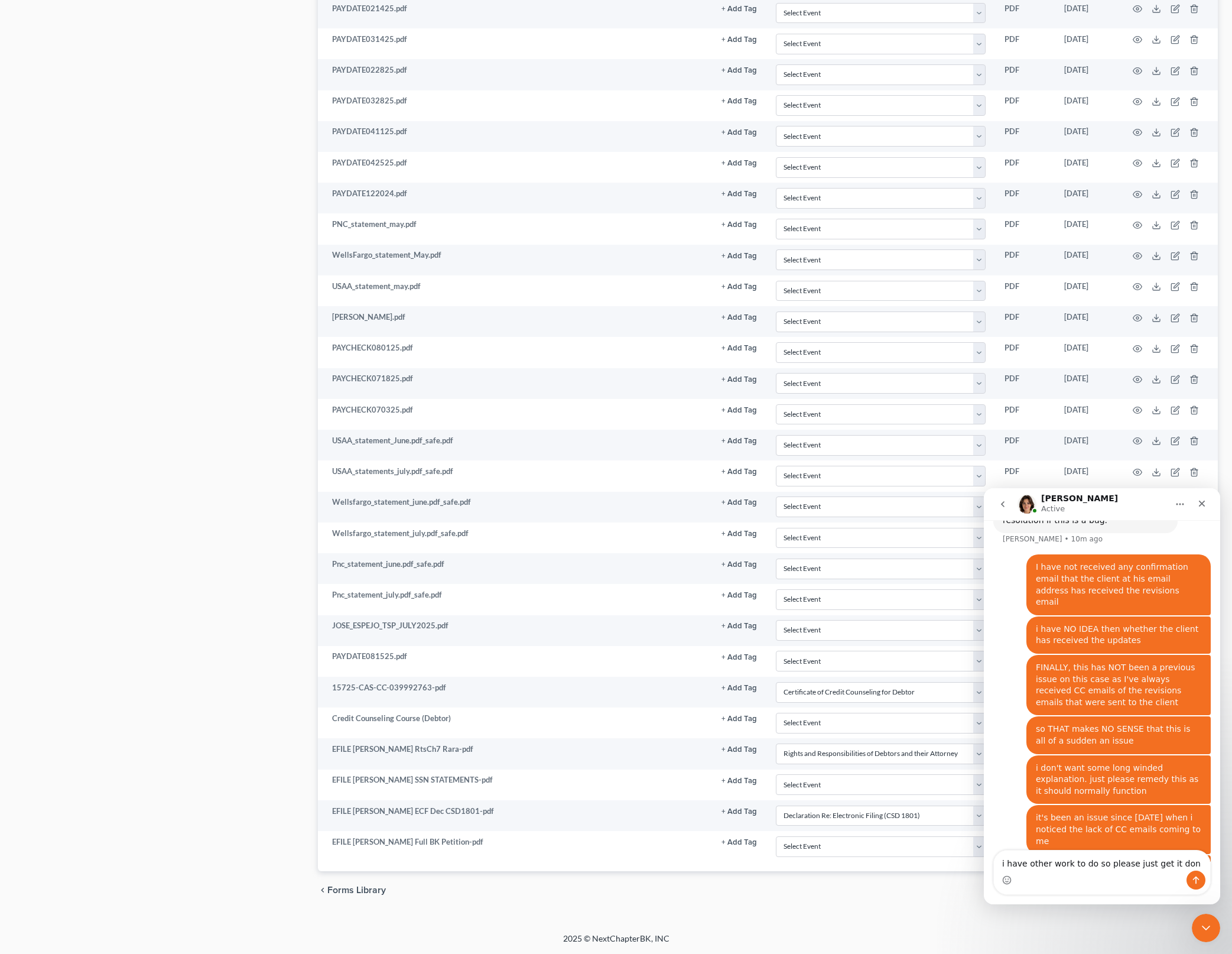
type textarea "i have other work to do so please just get it done"
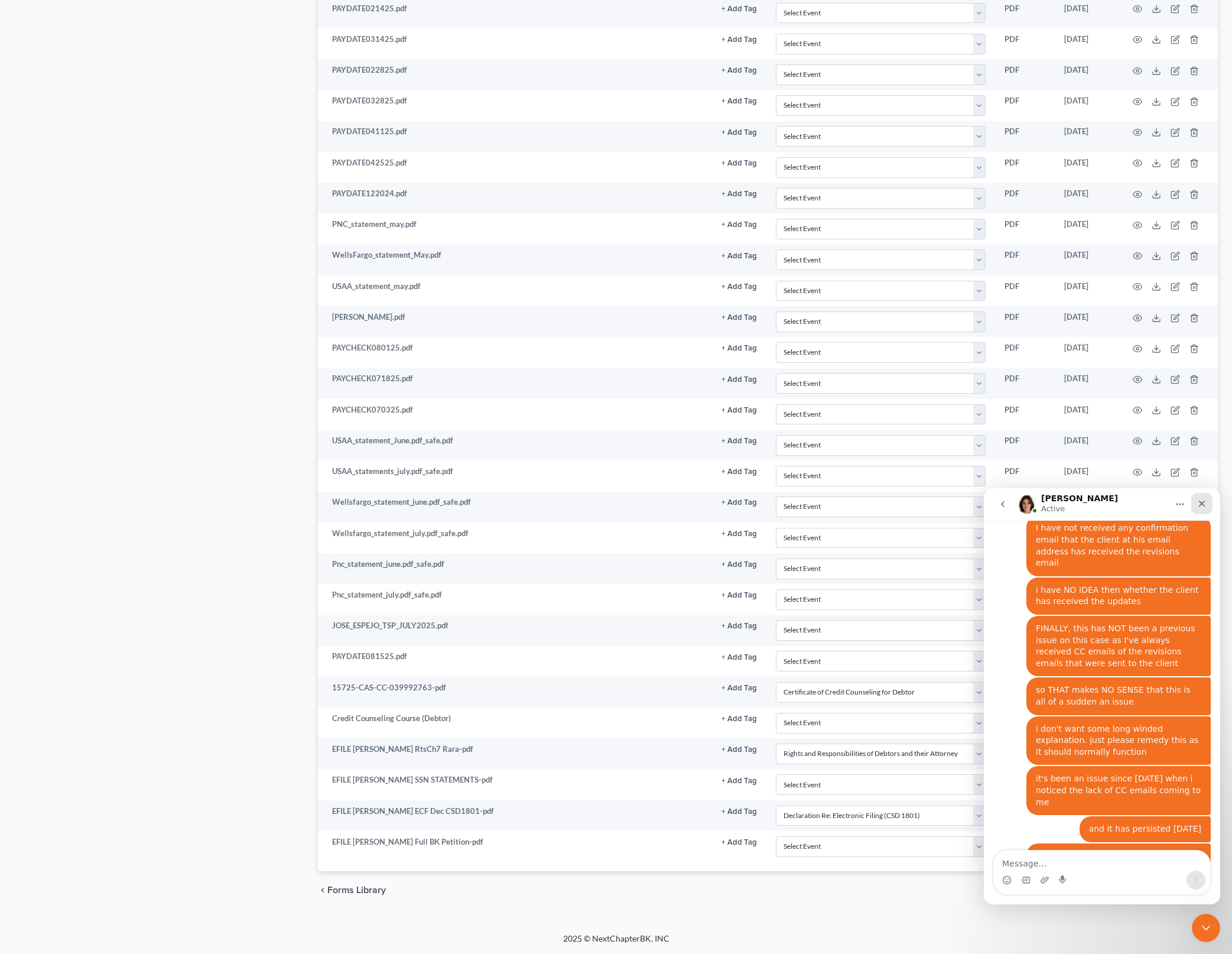
click at [1201, 503] on icon "Close" at bounding box center [1202, 504] width 9 height 9
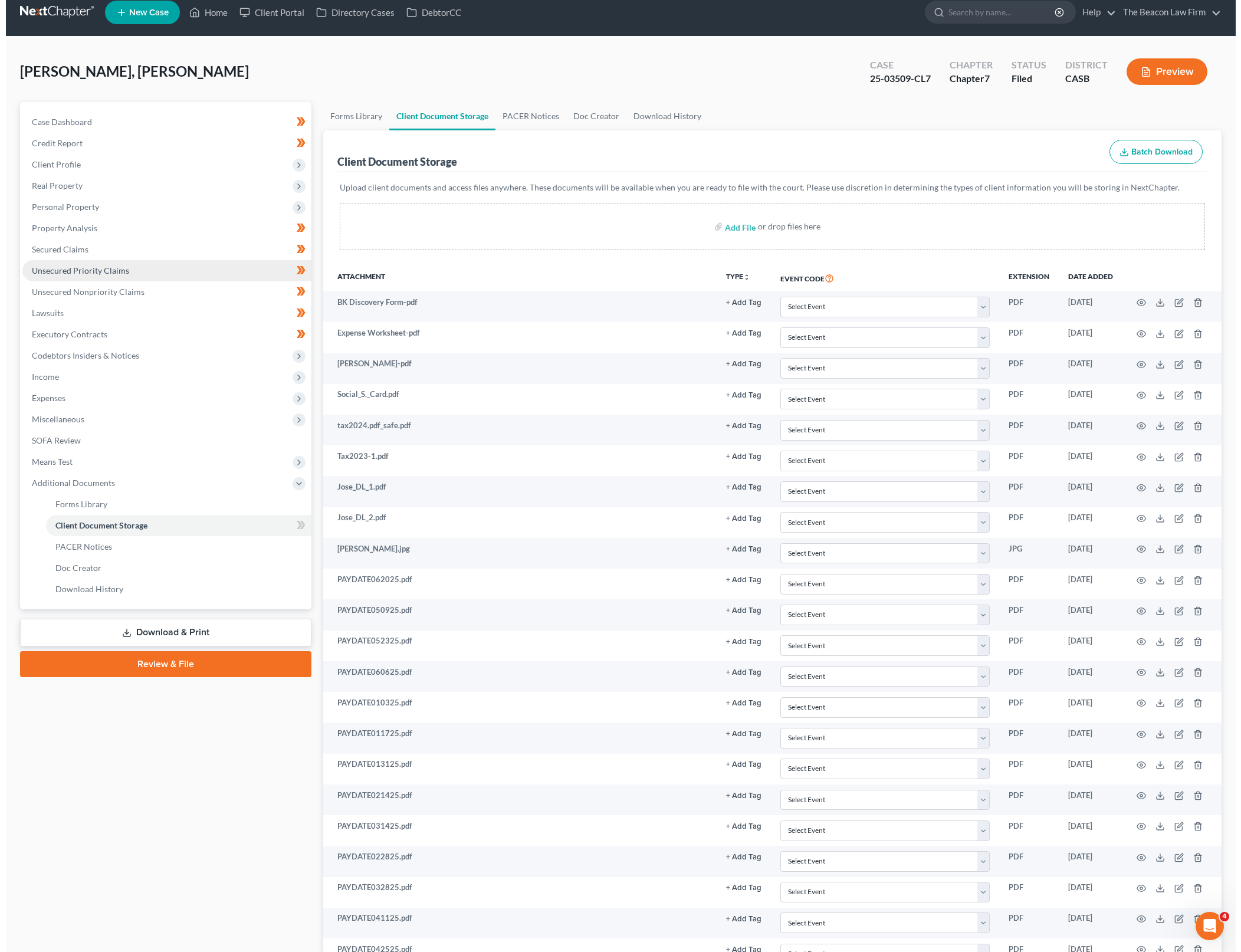
scroll to position [0, 0]
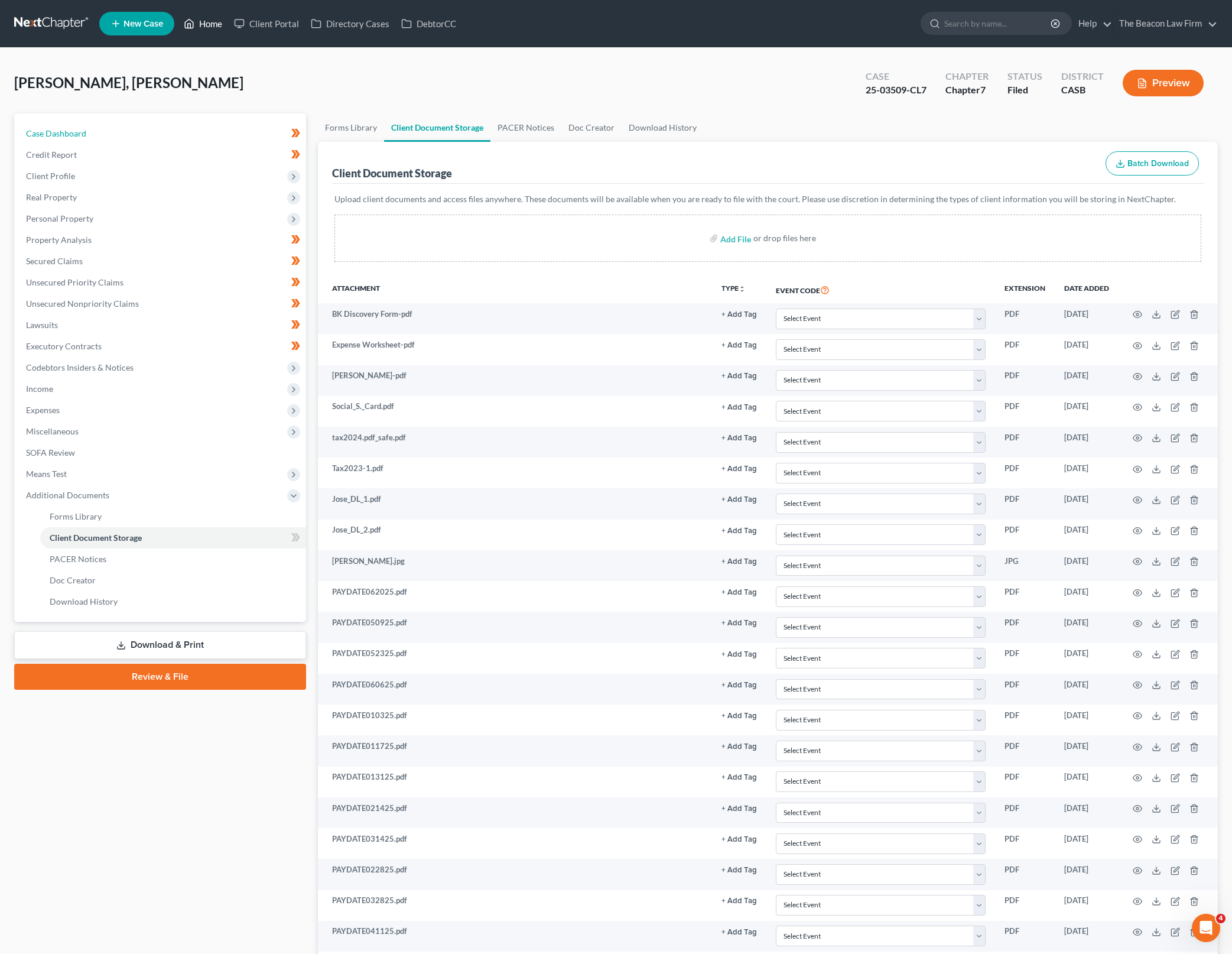
drag, startPoint x: 244, startPoint y: 136, endPoint x: 217, endPoint y: 25, distance: 114.2
click at [244, 136] on link "Case Dashboard" at bounding box center [162, 134] width 289 height 22
click at [217, 25] on link "Home" at bounding box center [203, 24] width 50 height 22
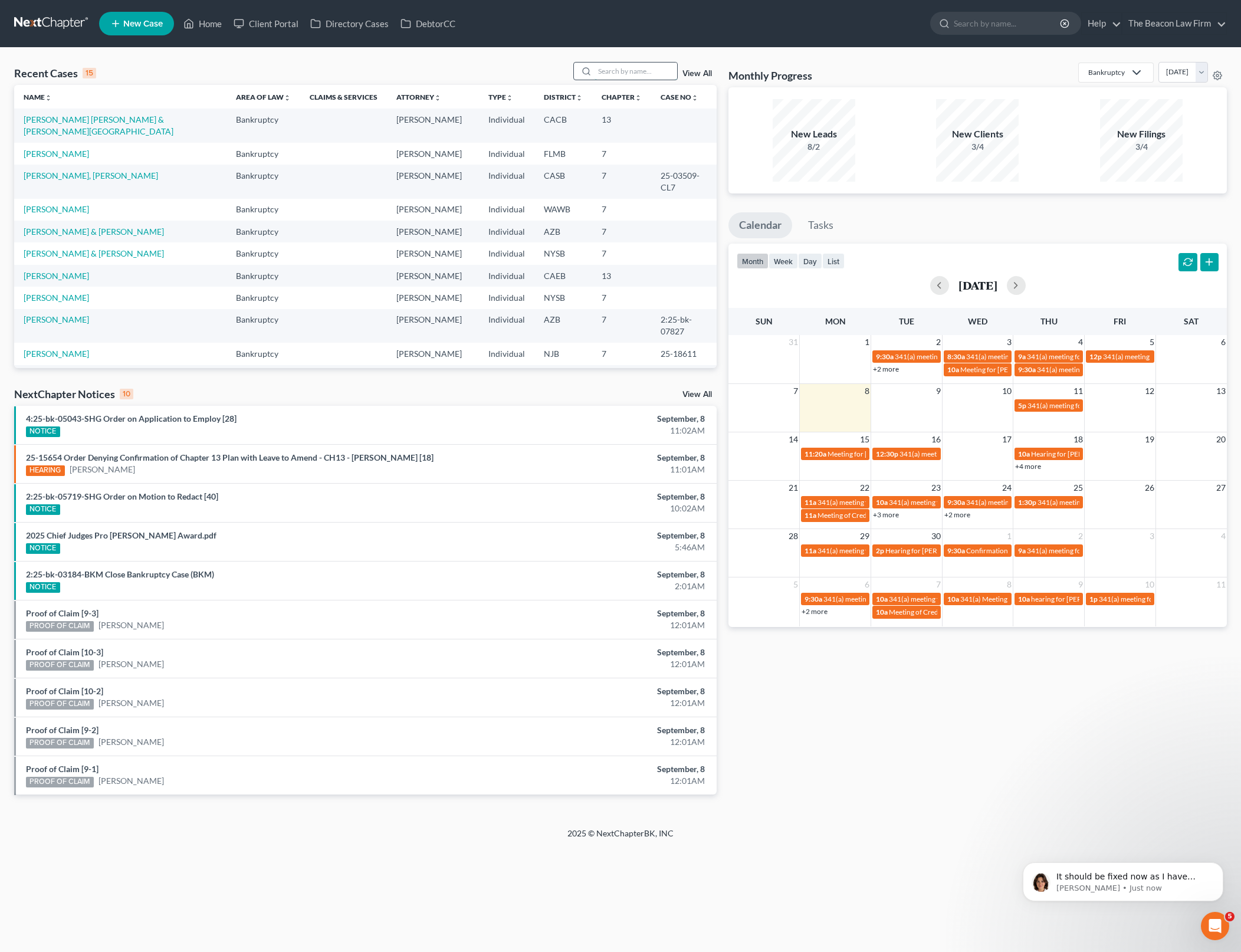
click at [621, 65] on input "search" at bounding box center [636, 71] width 83 height 17
type input "victoria"
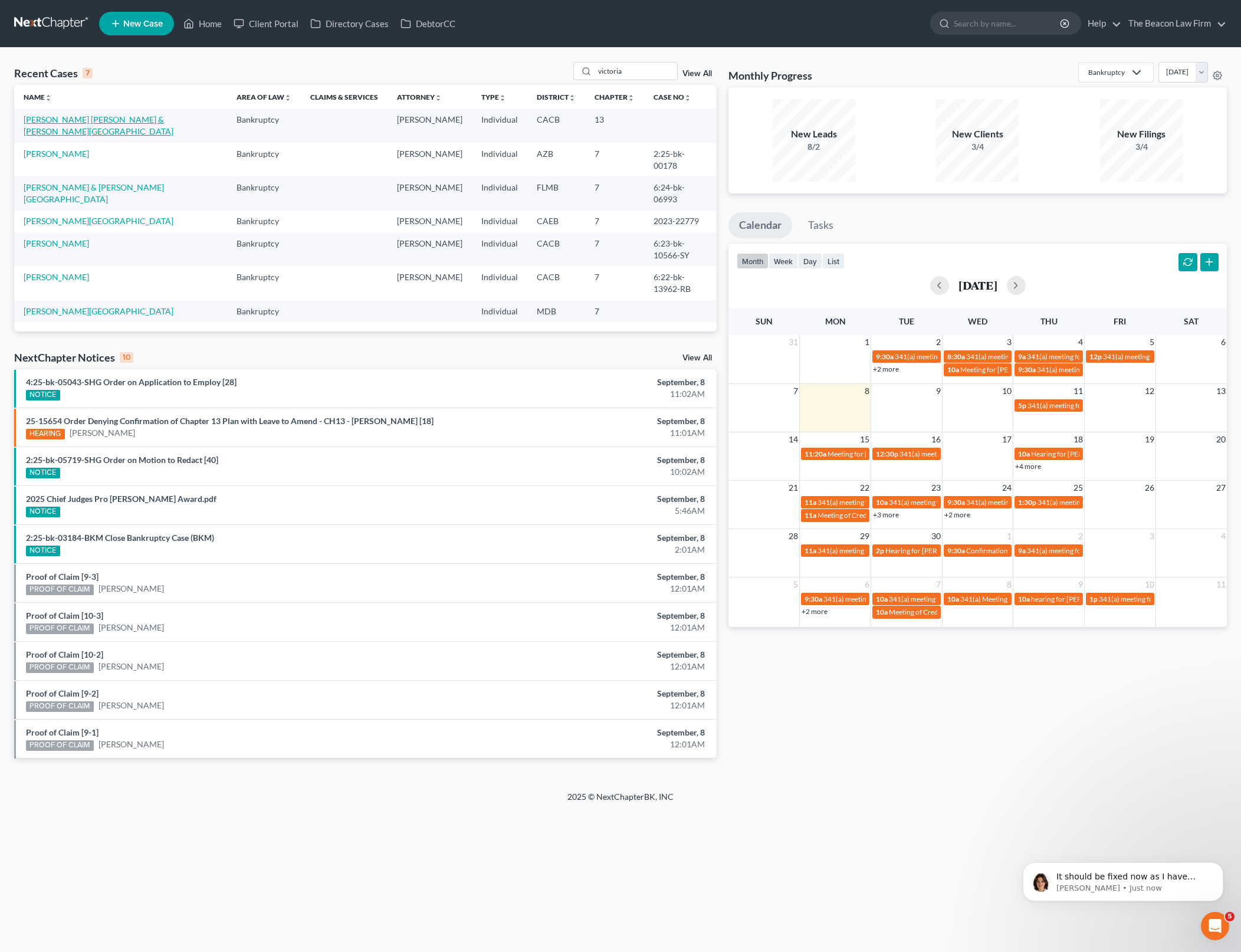
click at [156, 114] on link "[PERSON_NAME] [PERSON_NAME] & [PERSON_NAME][GEOGRAPHIC_DATA]" at bounding box center [98, 125] width 150 height 21
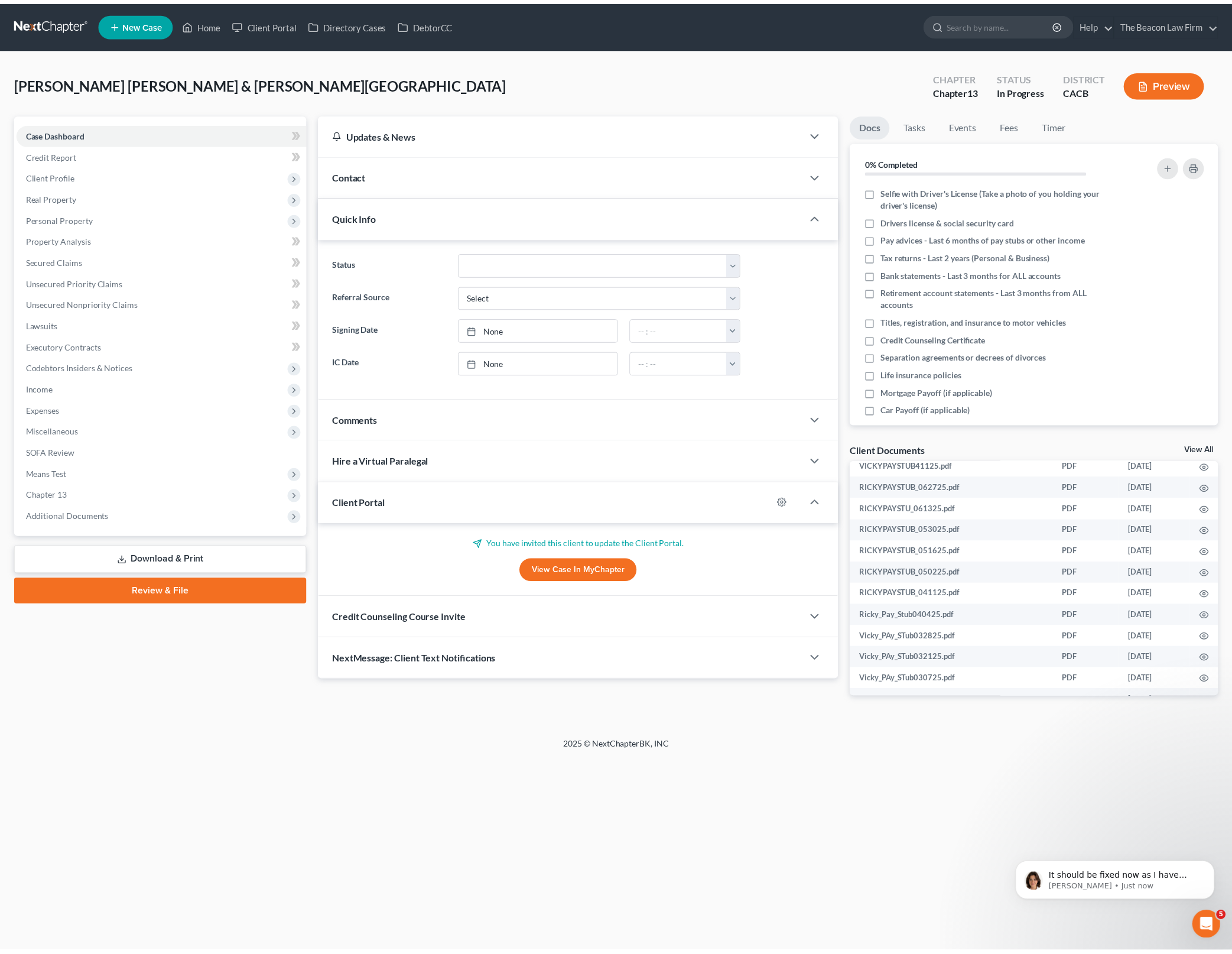
scroll to position [961, 0]
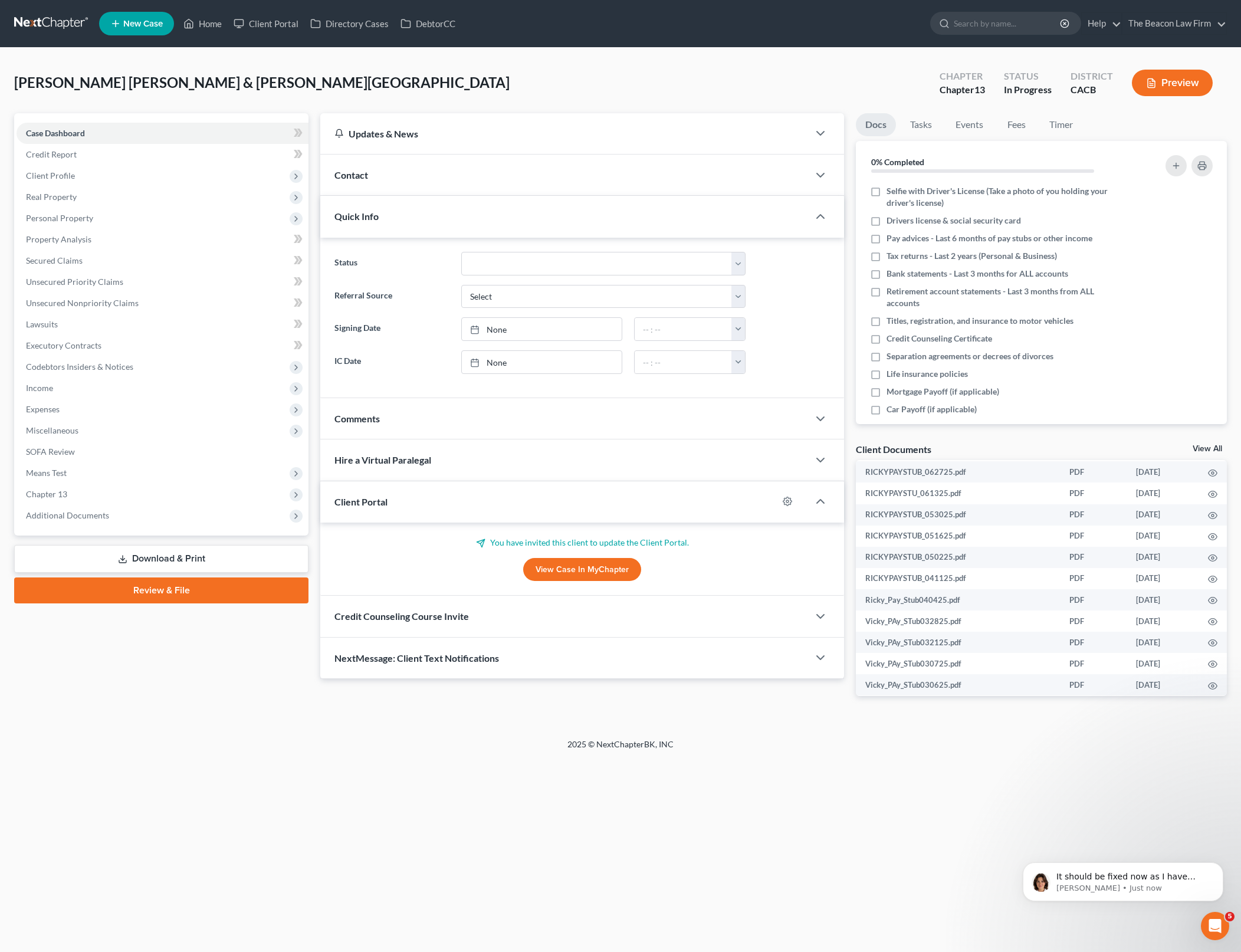
click at [607, 566] on link "View Case in MyChapter" at bounding box center [583, 569] width 118 height 24
click at [783, 422] on div "Comments" at bounding box center [564, 419] width 488 height 41
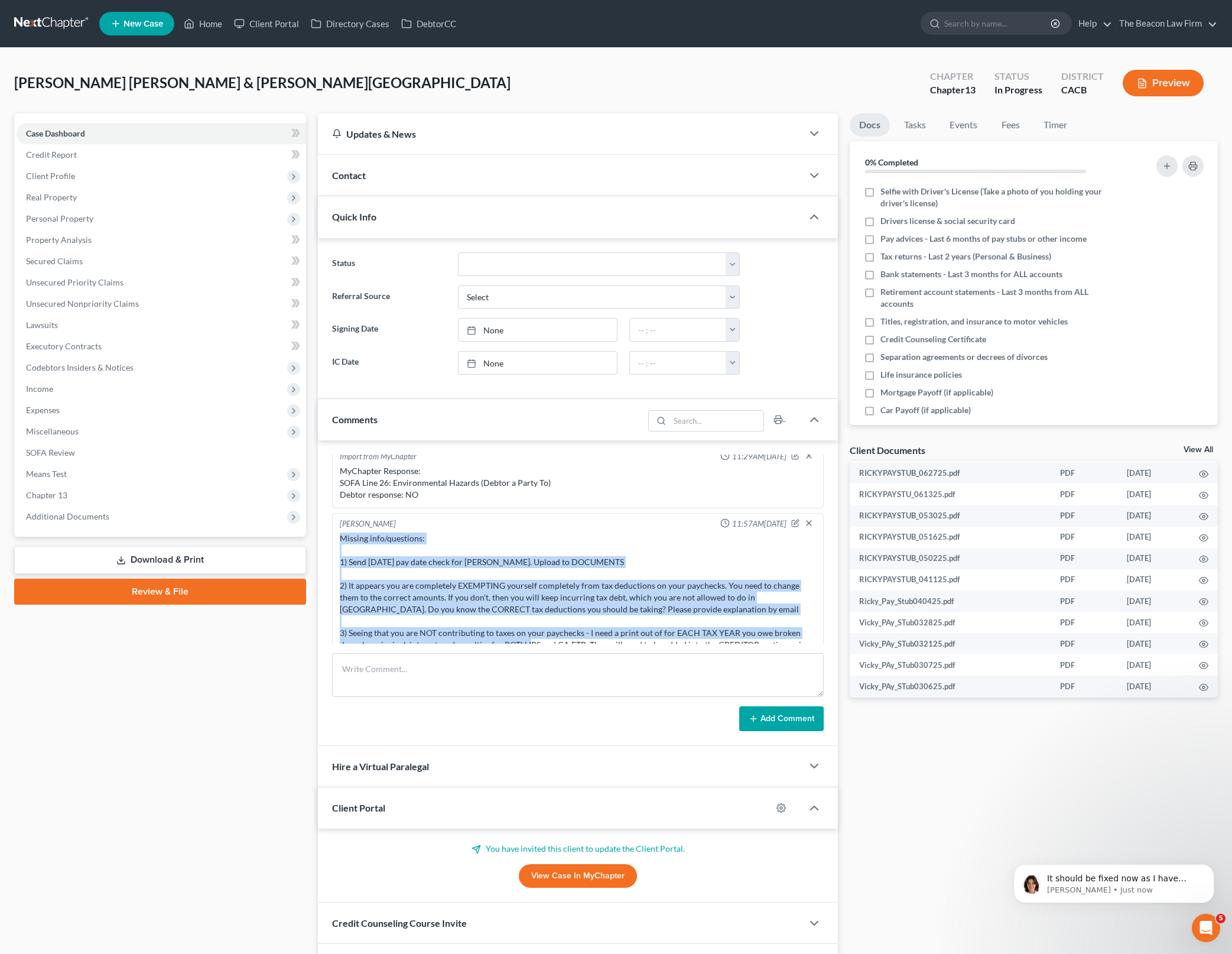
scroll to position [1566, 0]
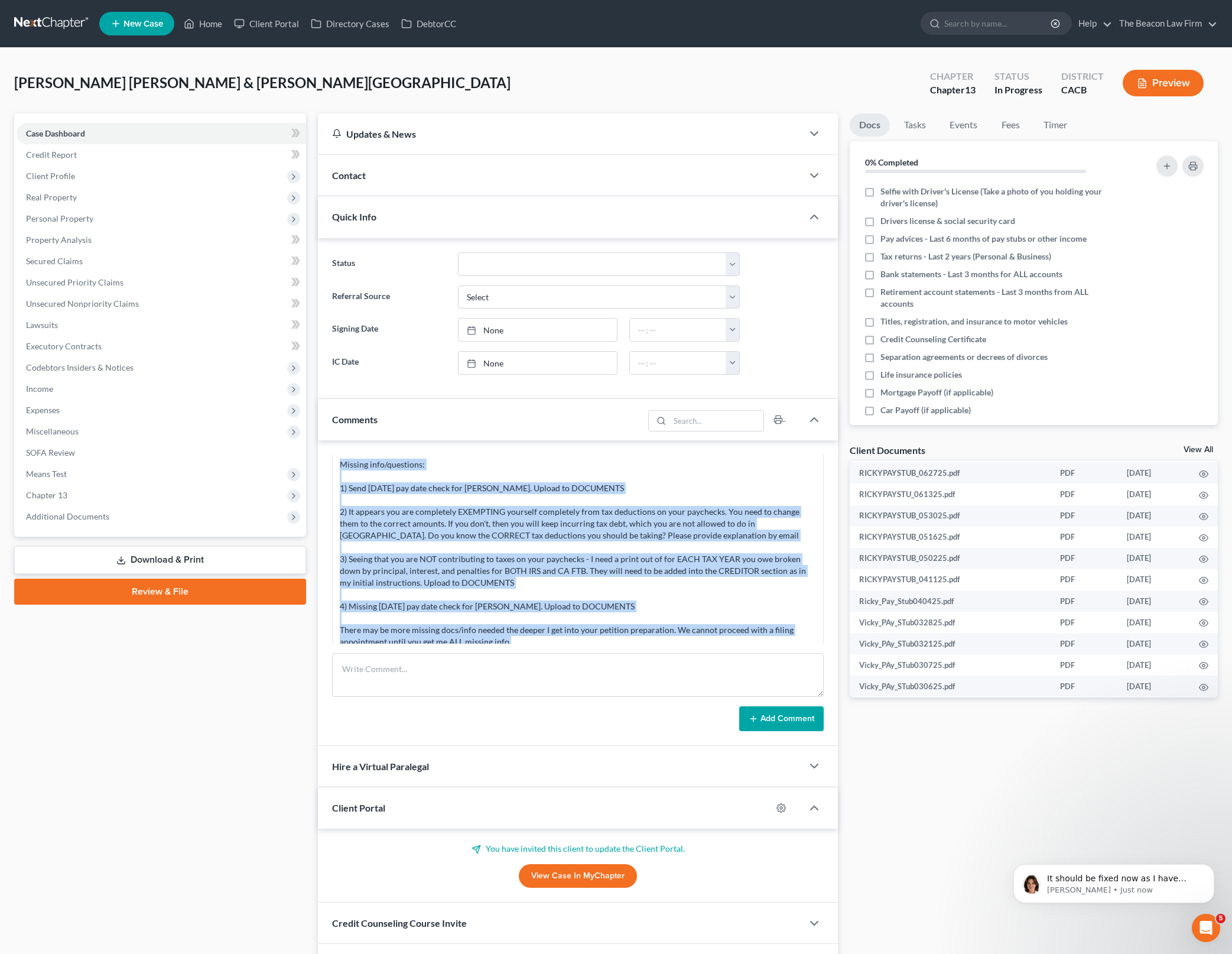
drag, startPoint x: 341, startPoint y: 529, endPoint x: 679, endPoint y: 645, distance: 357.4
click at [679, 645] on div "[PERSON_NAME] Jun 12:48PM[DATE] Clients are paid in full. Sent clients and Atto…" at bounding box center [578, 593] width 520 height 306
copy div "Missing info/questions: 1) Send [DATE] pay date check for [PERSON_NAME]. Upload…"
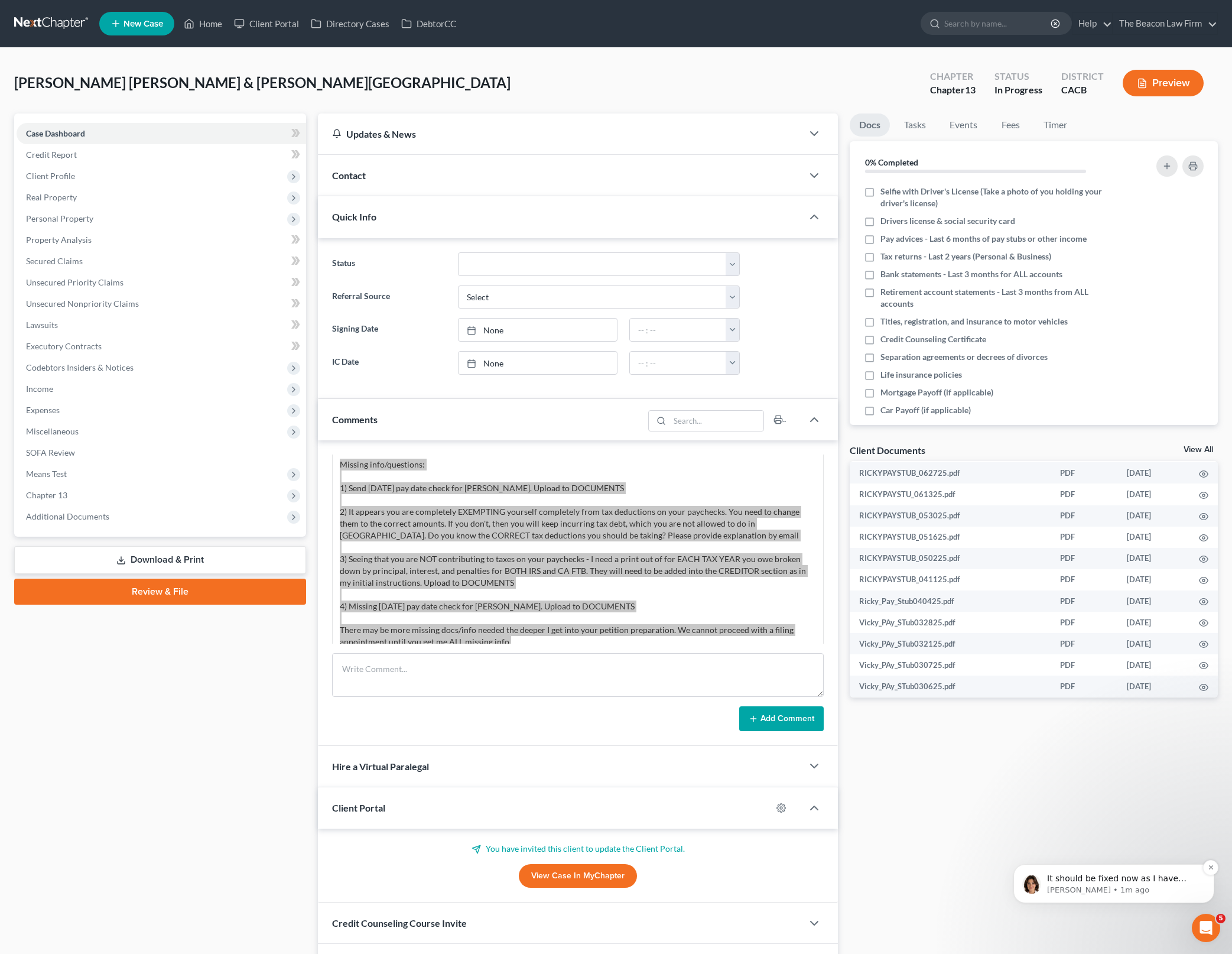
click at [1132, 868] on div "It should be fixed now as I have removed the debtor email from that section [PE…" at bounding box center [1114, 883] width 201 height 39
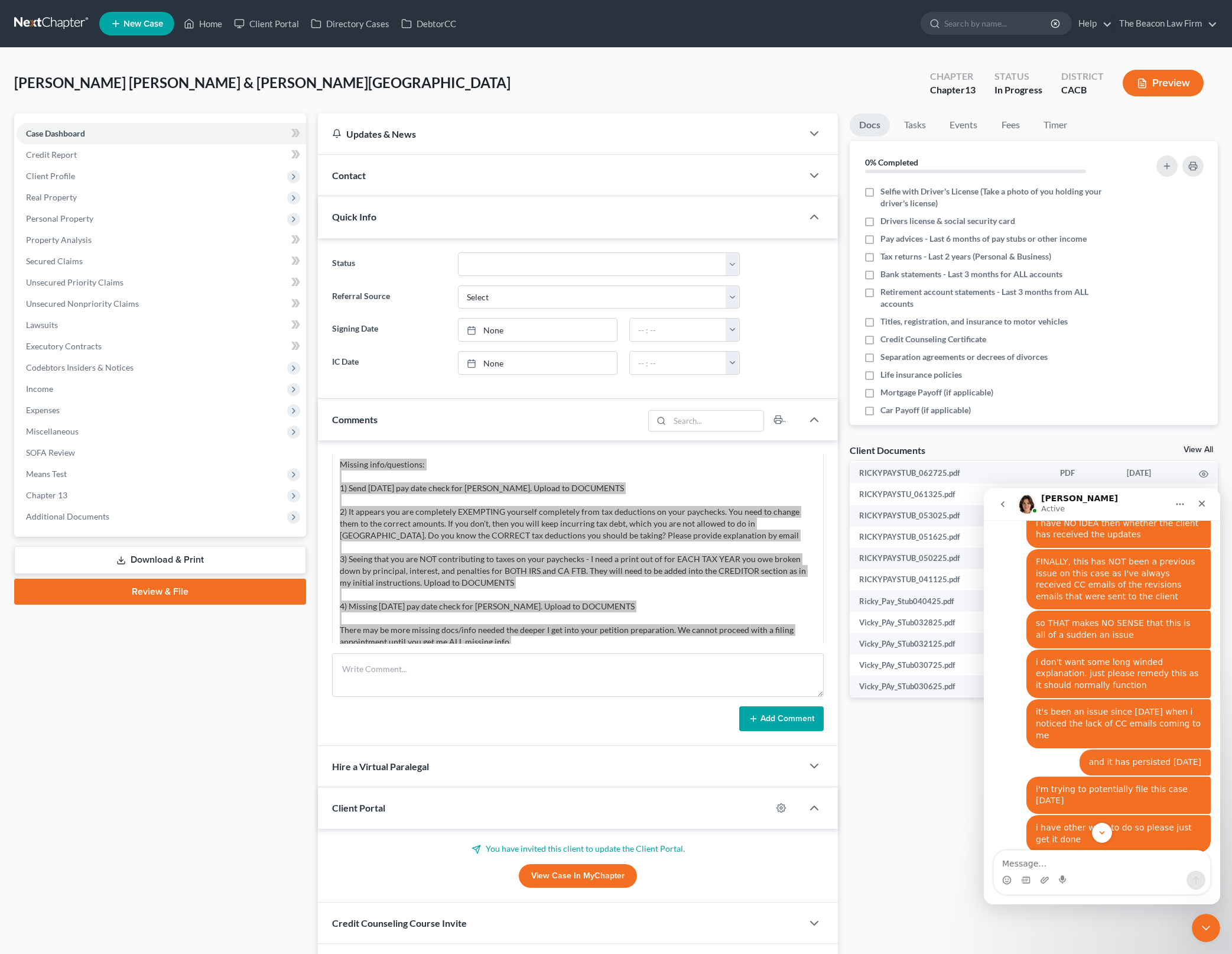
scroll to position [1307, 0]
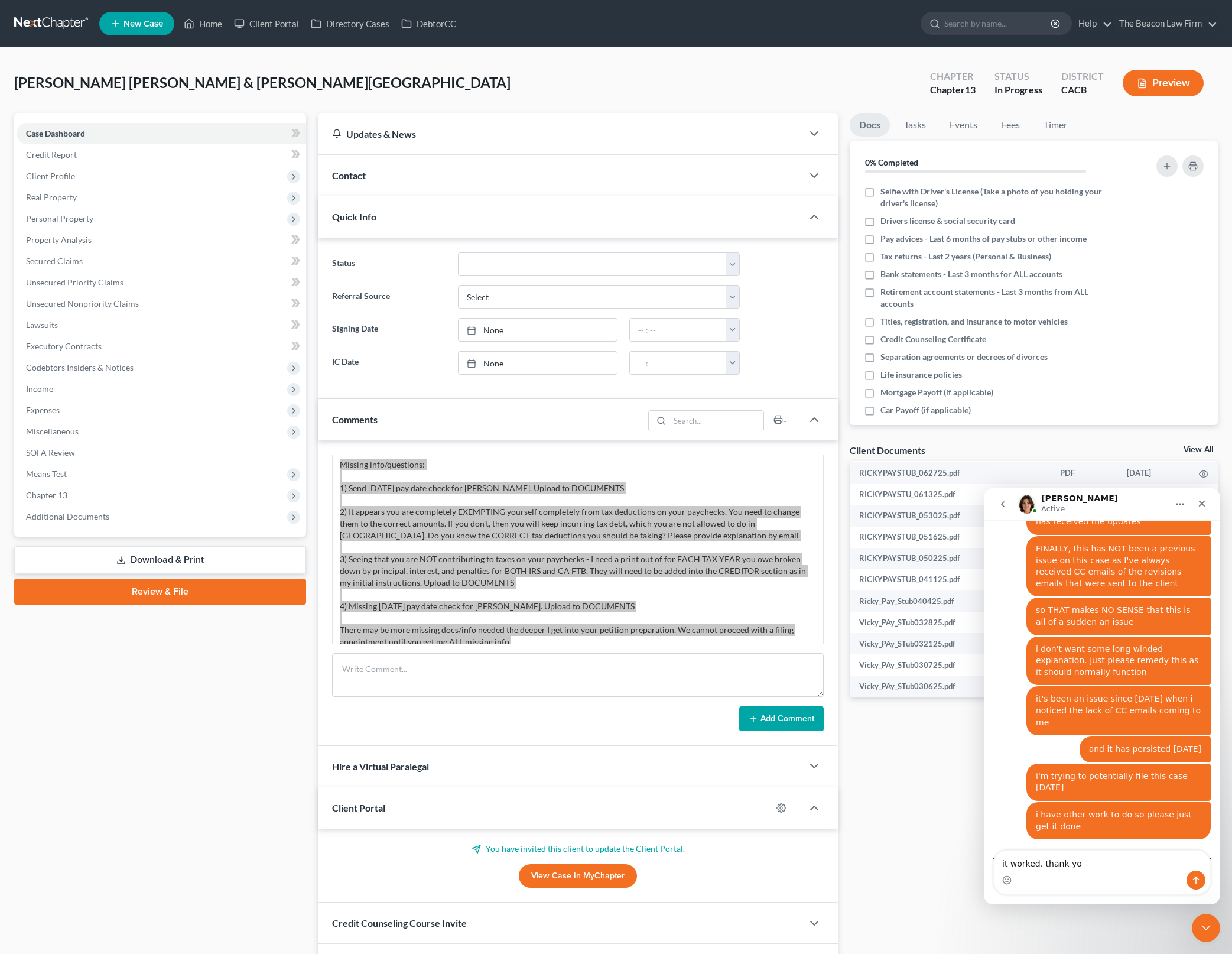
type textarea "it worked. thank you"
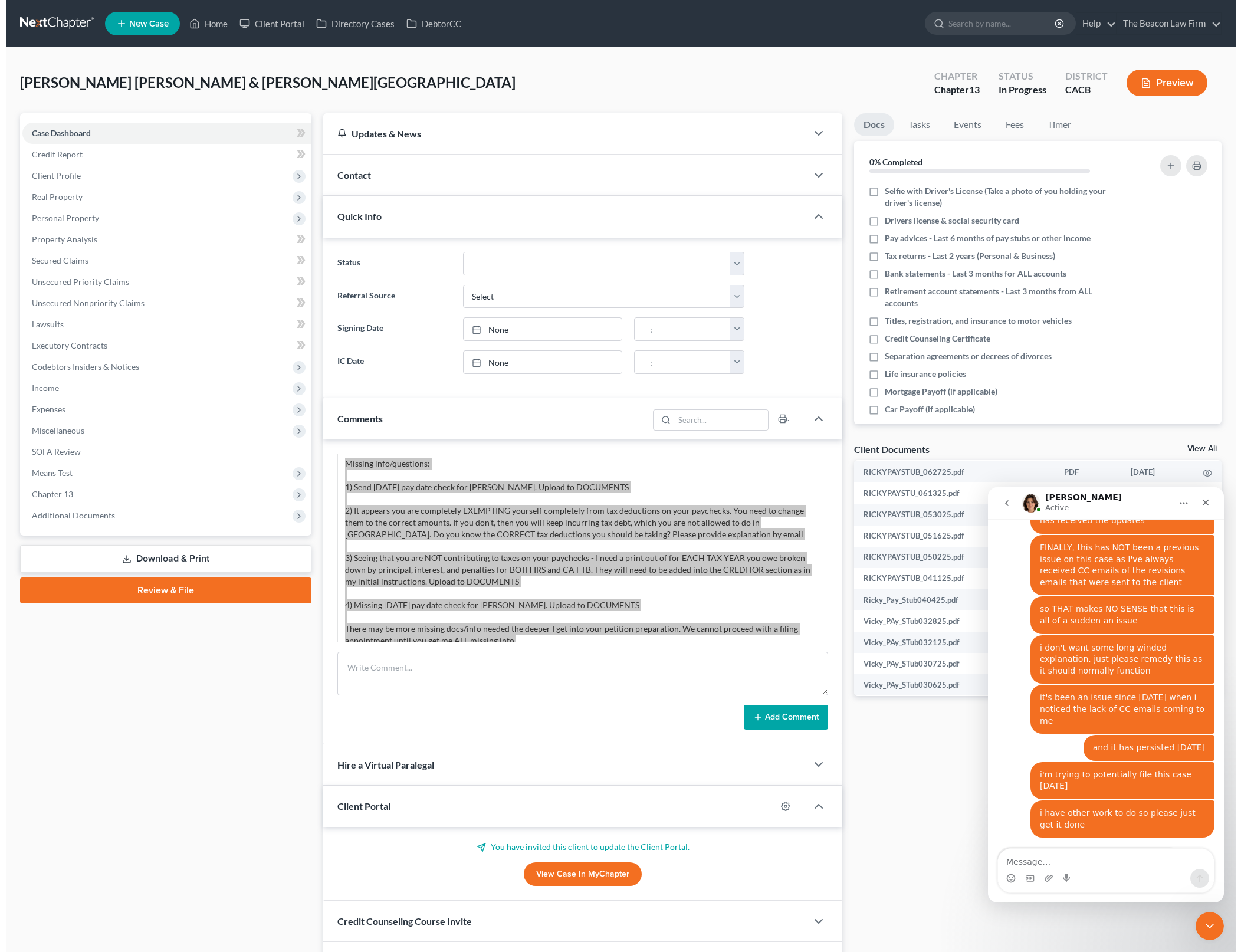
scroll to position [1319, 0]
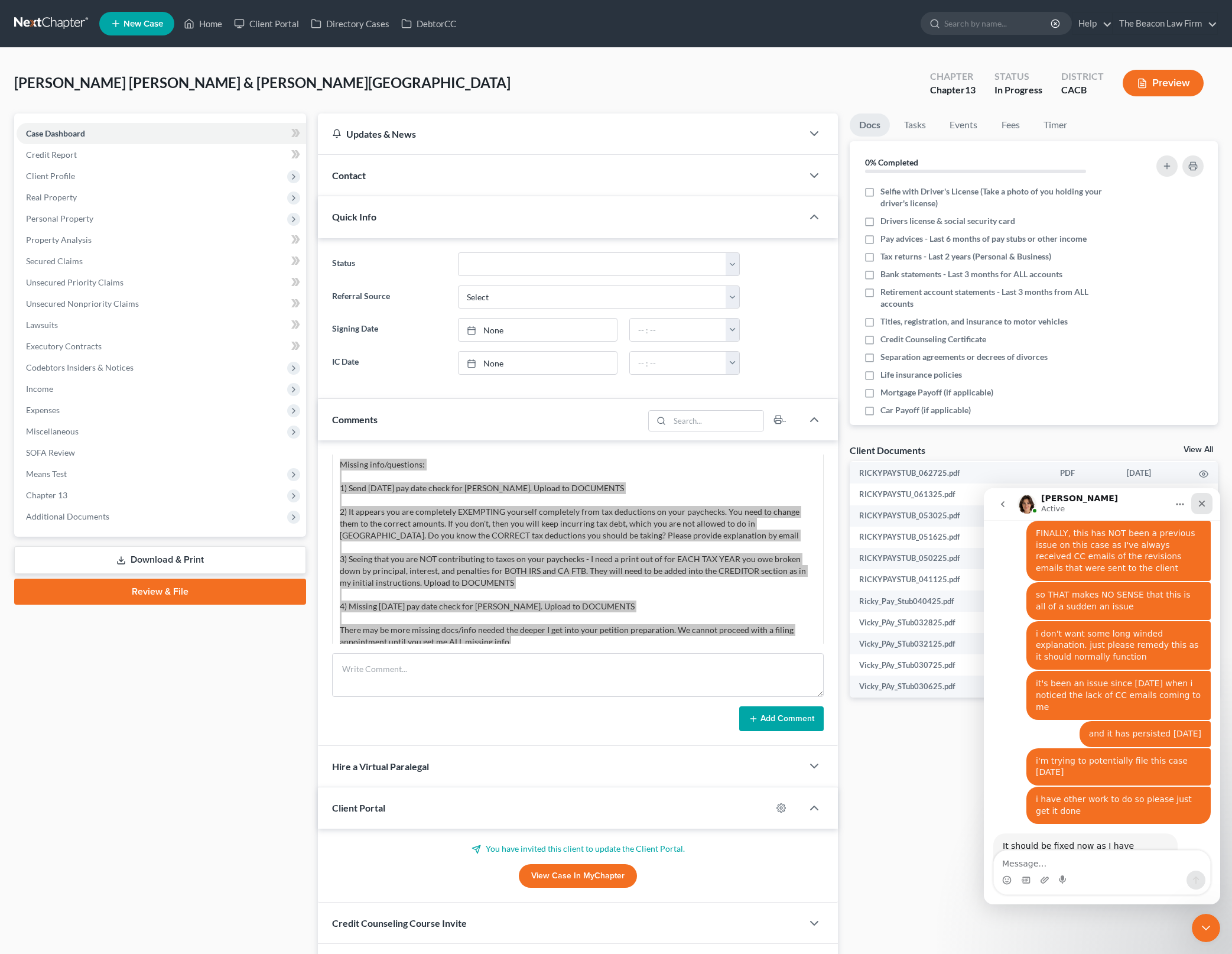
drag, startPoint x: 1208, startPoint y: 502, endPoint x: 2189, endPoint y: 988, distance: 1094.8
click at [1208, 502] on div "Close" at bounding box center [1202, 504] width 22 height 22
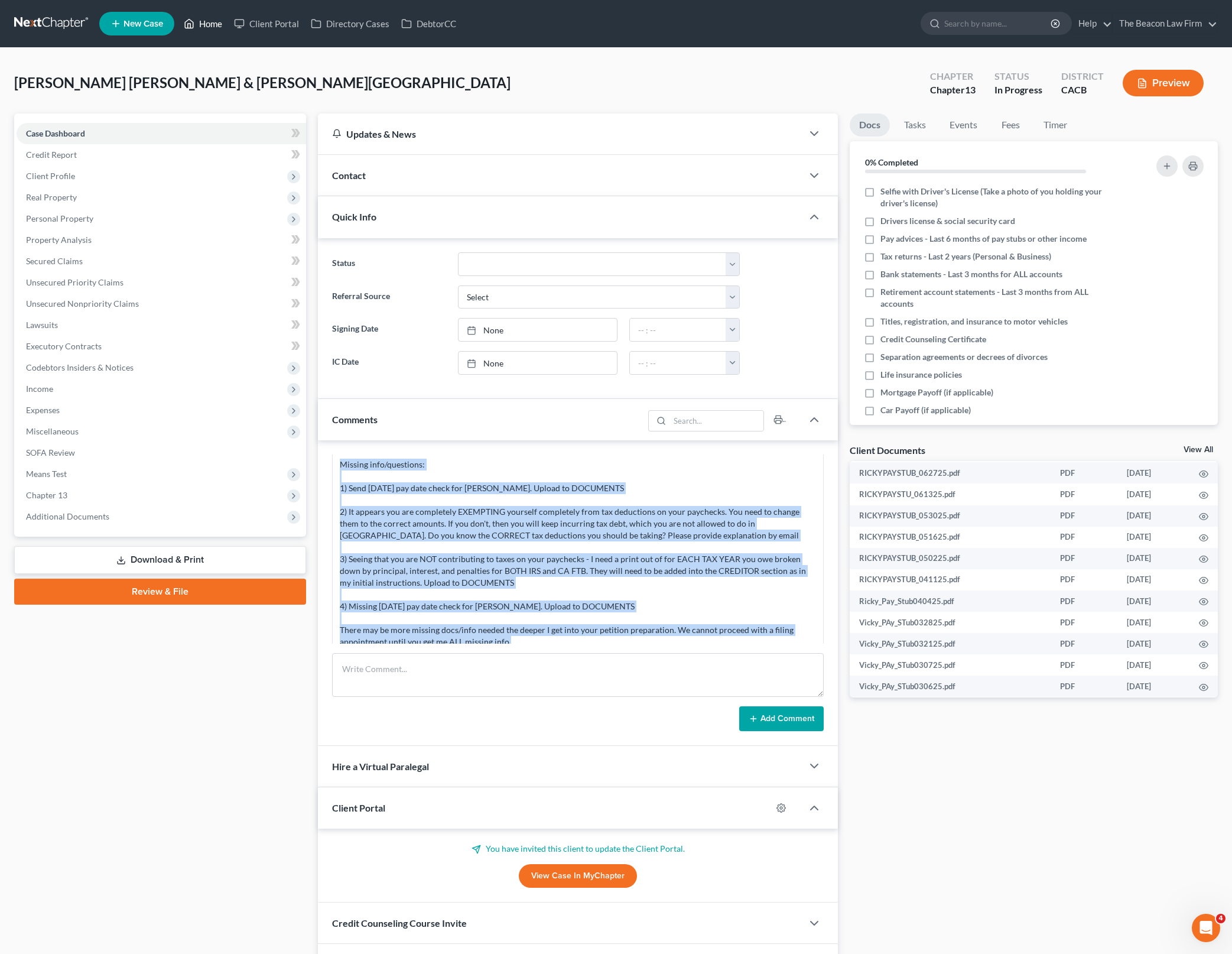
drag, startPoint x: 221, startPoint y: 22, endPoint x: 579, endPoint y: 61, distance: 360.1
click at [221, 22] on link "Home" at bounding box center [203, 24] width 50 height 22
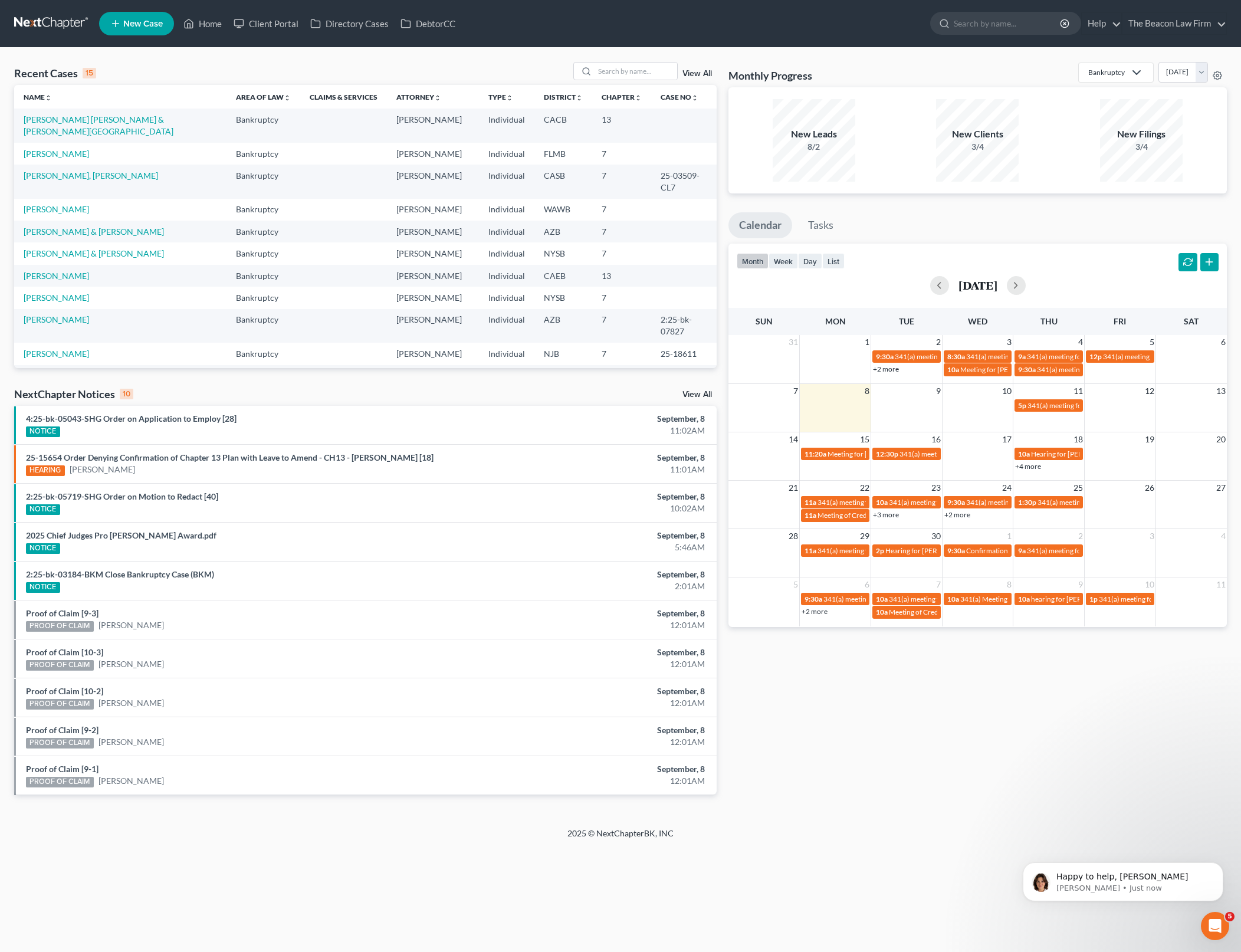
click at [487, 265] on td "Individual" at bounding box center [507, 275] width 56 height 21
click at [1219, 865] on icon "Dismiss notification" at bounding box center [1219, 865] width 4 height 4
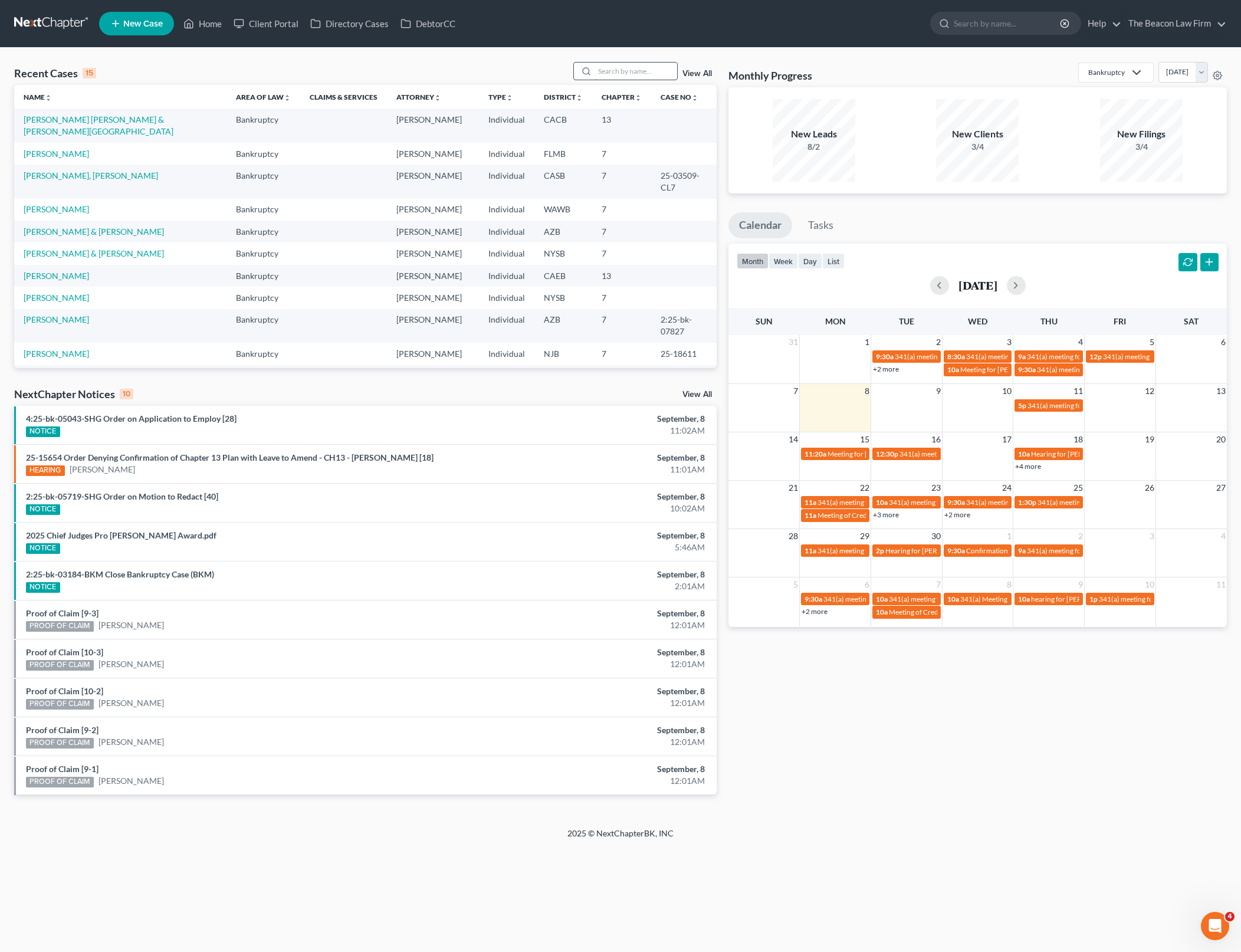
click at [624, 70] on input "search" at bounding box center [636, 71] width 83 height 17
type input "[PERSON_NAME]"
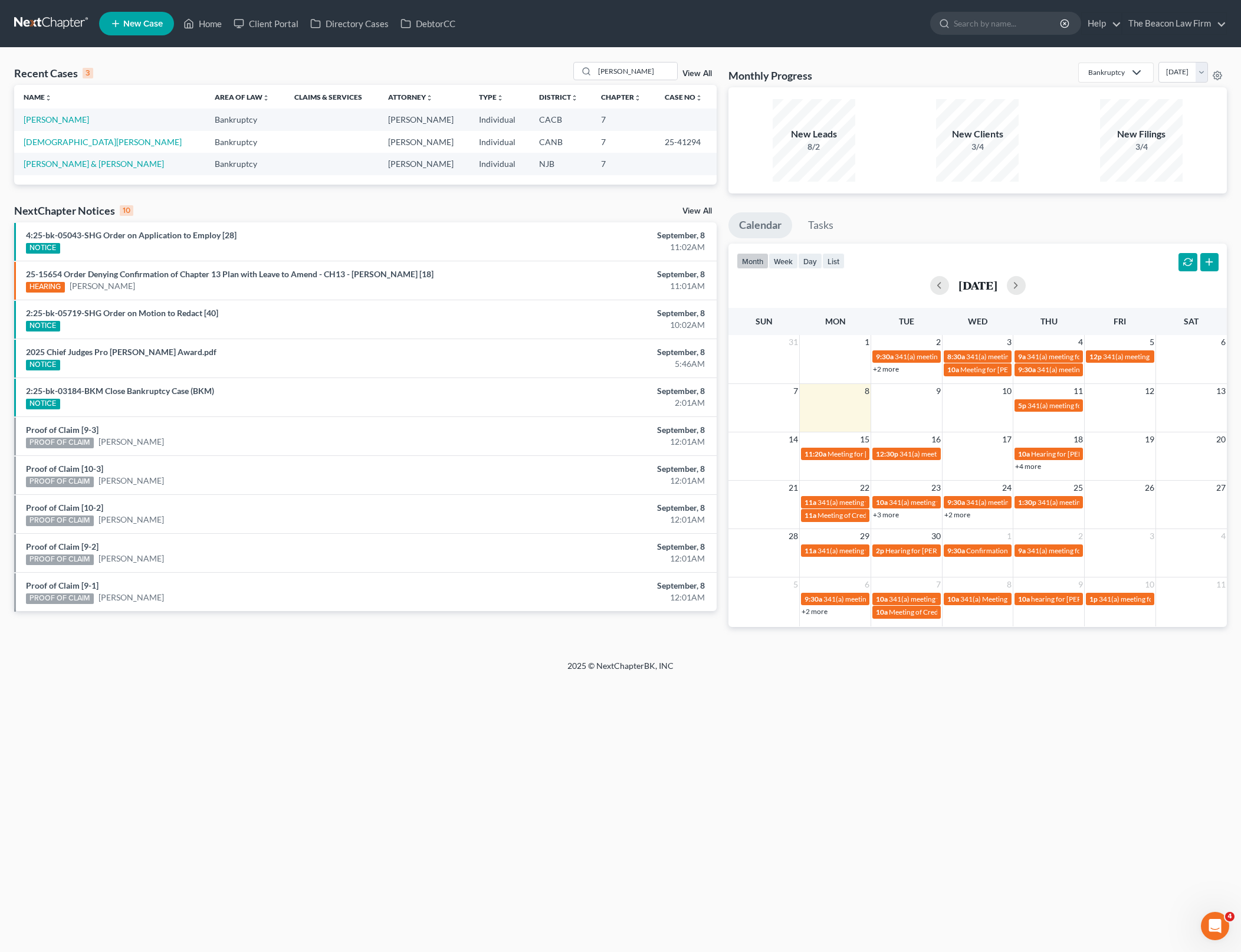
click at [71, 120] on td "[PERSON_NAME]" at bounding box center [110, 120] width 191 height 21
click at [67, 119] on link "[PERSON_NAME]" at bounding box center [56, 119] width 65 height 10
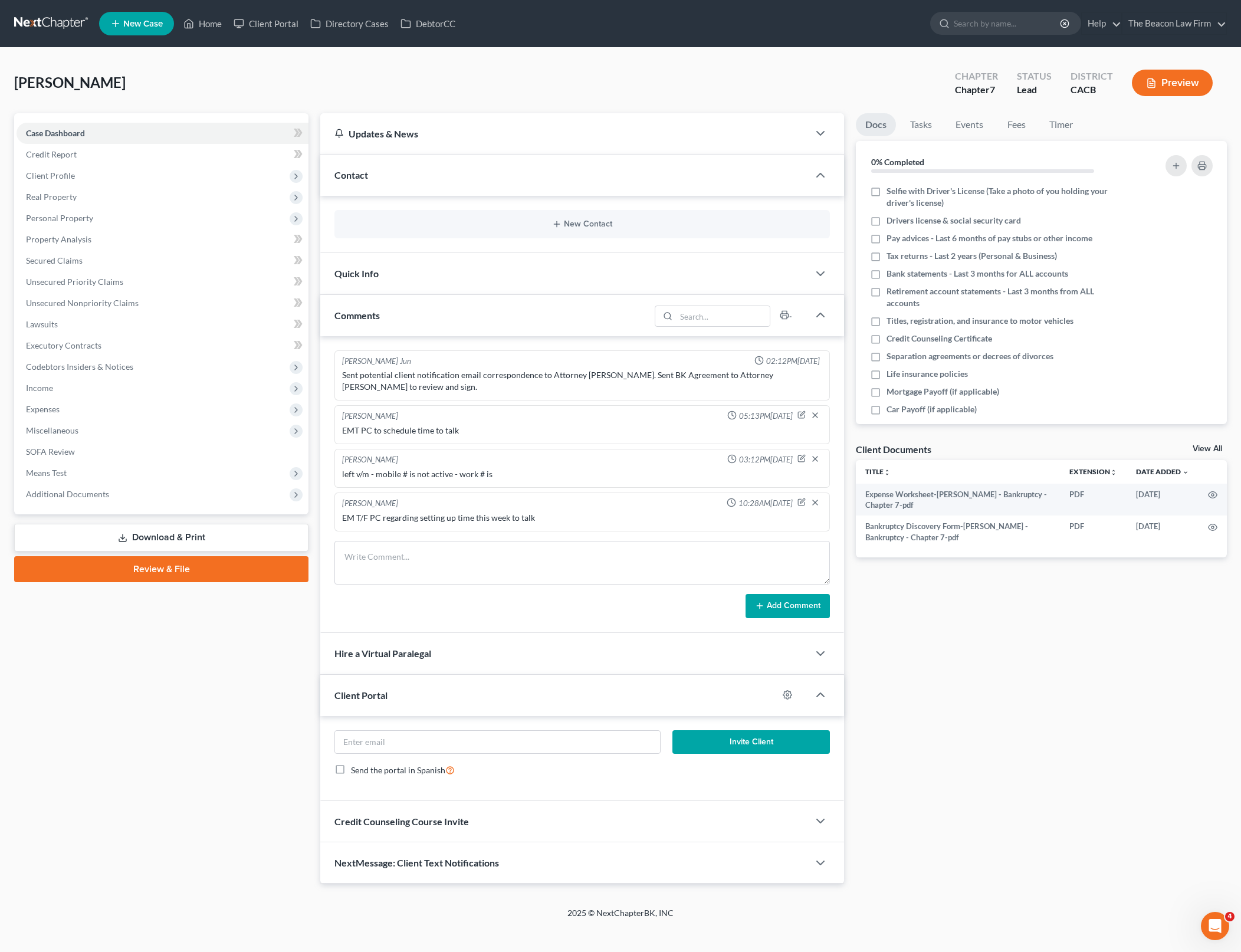
click at [214, 691] on div "Case Dashboard Payments Invoices Payments Payments Credit Report Client Profile" at bounding box center [161, 499] width 306 height 771
click at [1209, 529] on icon "button" at bounding box center [1213, 527] width 9 height 9
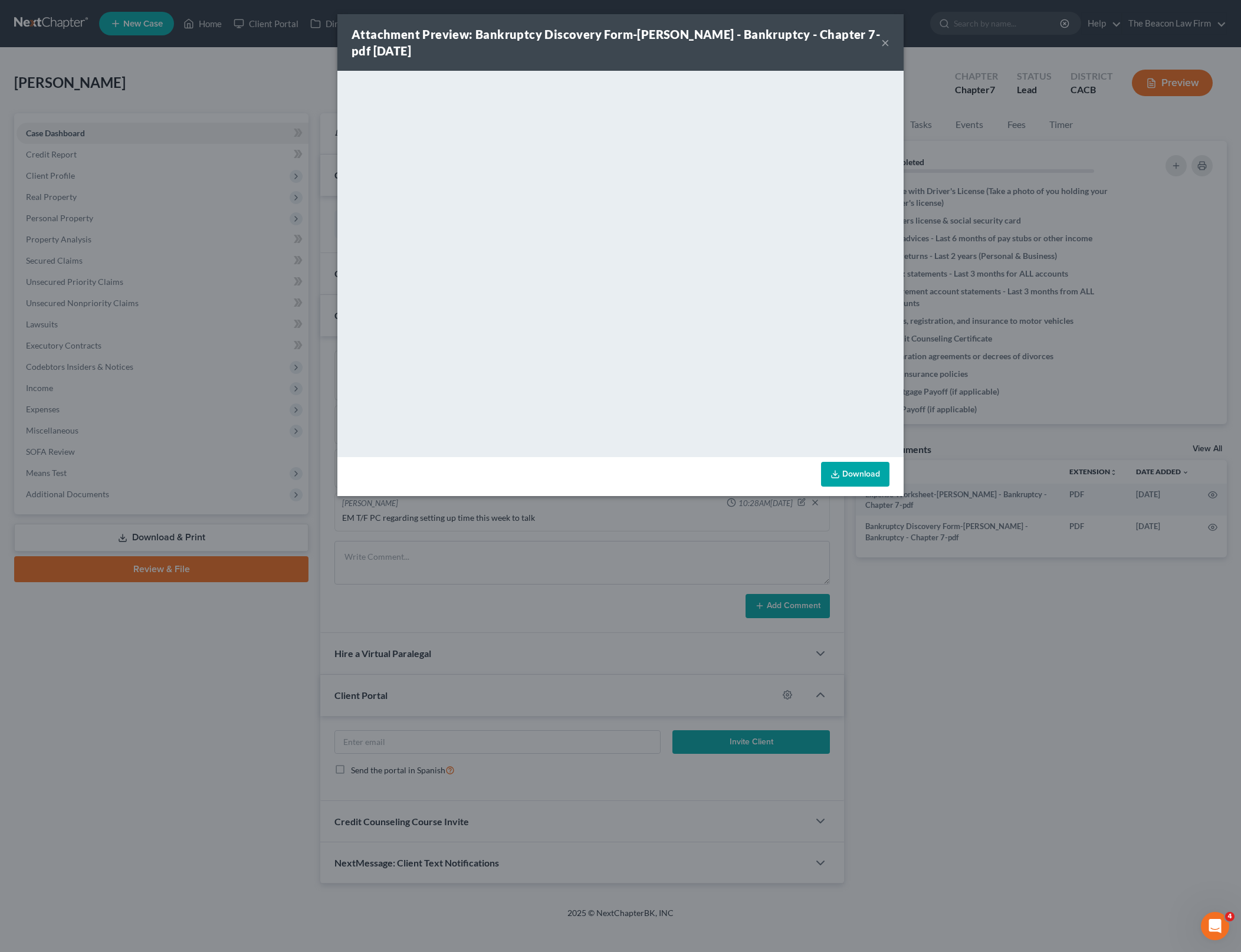
click at [834, 472] on icon at bounding box center [835, 474] width 9 height 9
click at [1002, 670] on div "Attachment Preview: Bankruptcy Discovery Form-[PERSON_NAME] - Bankruptcy - Chap…" at bounding box center [620, 476] width 1241 height 952
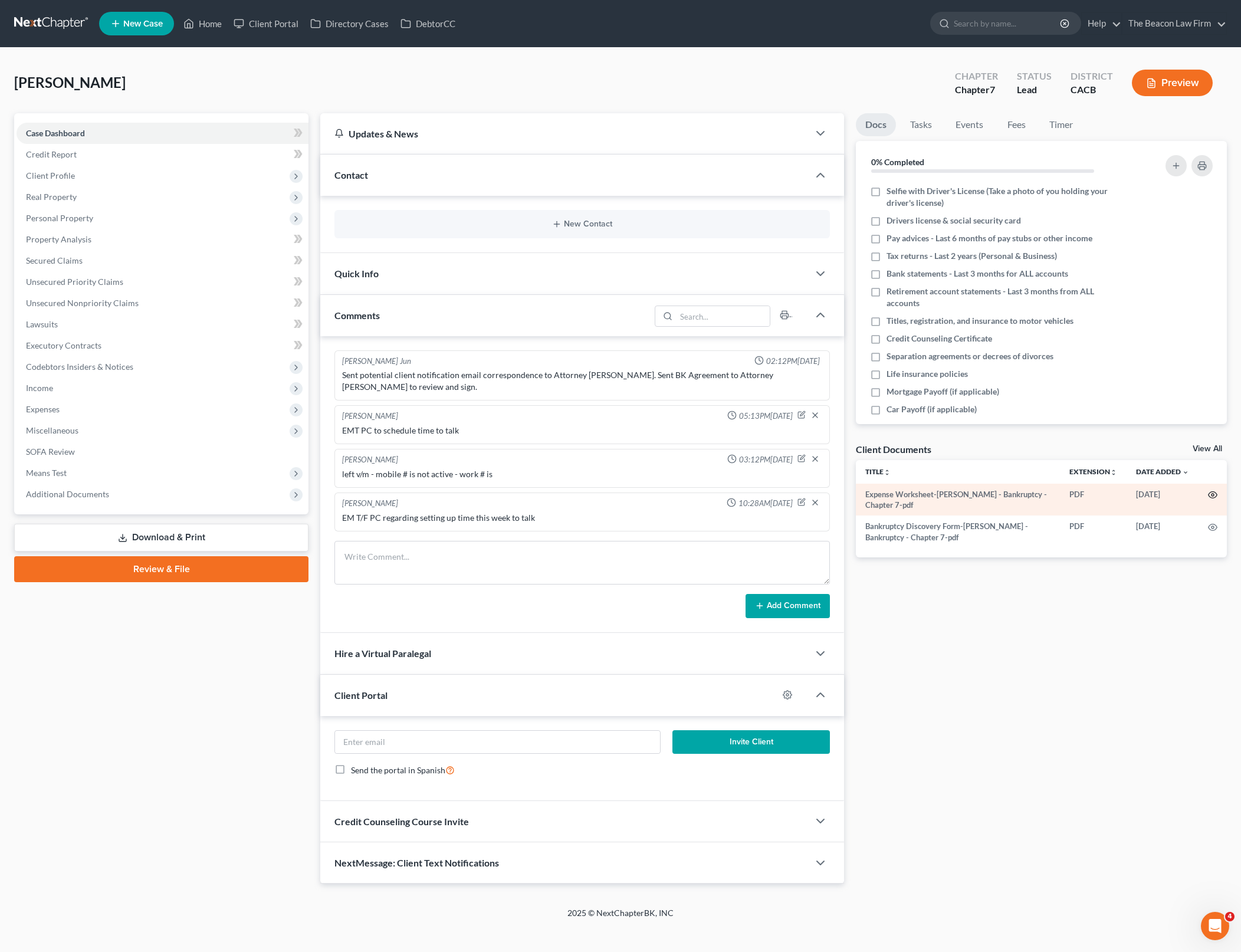
click at [1213, 495] on icon "button" at bounding box center [1213, 495] width 9 height 9
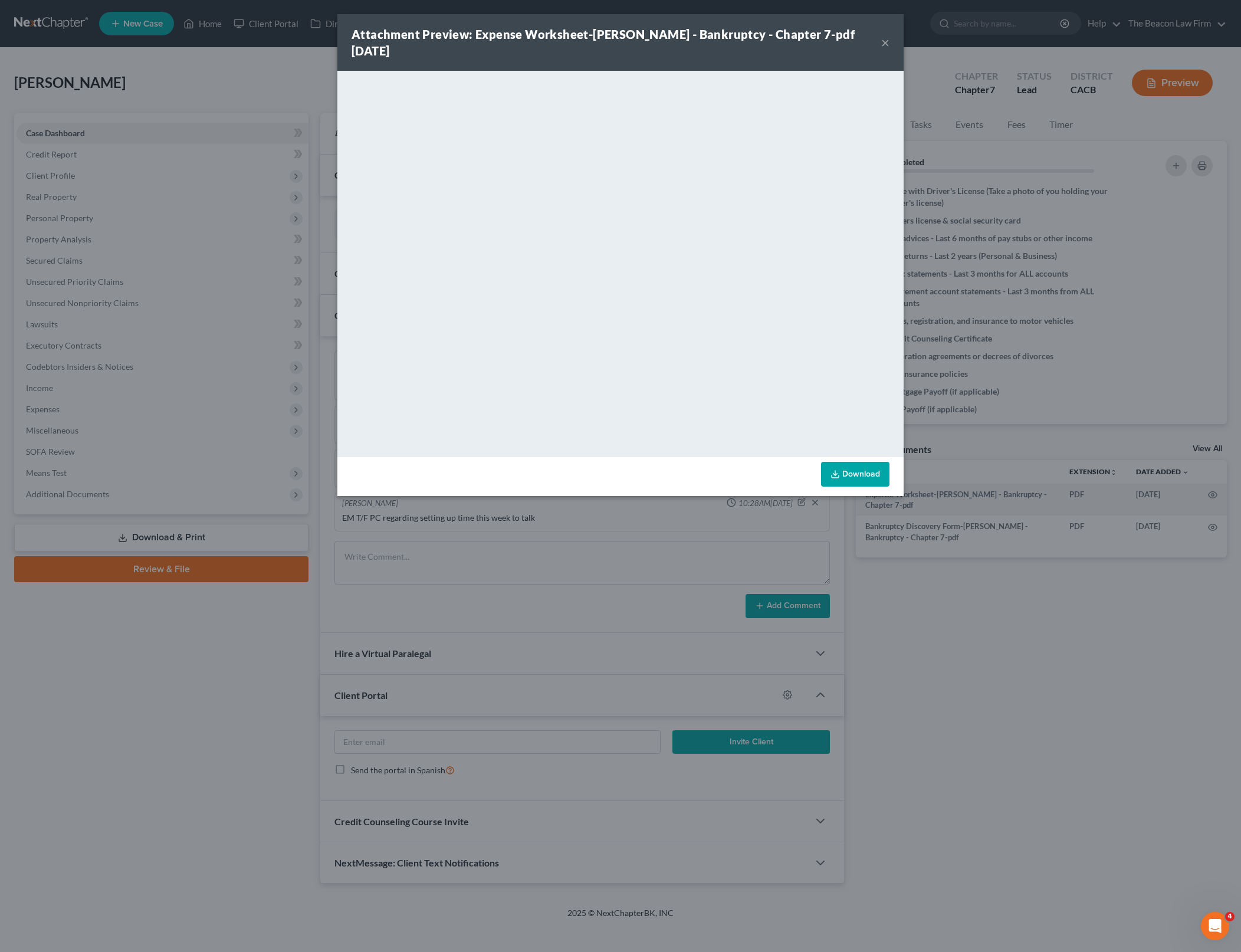
click at [878, 476] on link "Download" at bounding box center [855, 474] width 69 height 25
